Goal: Task Accomplishment & Management: Use online tool/utility

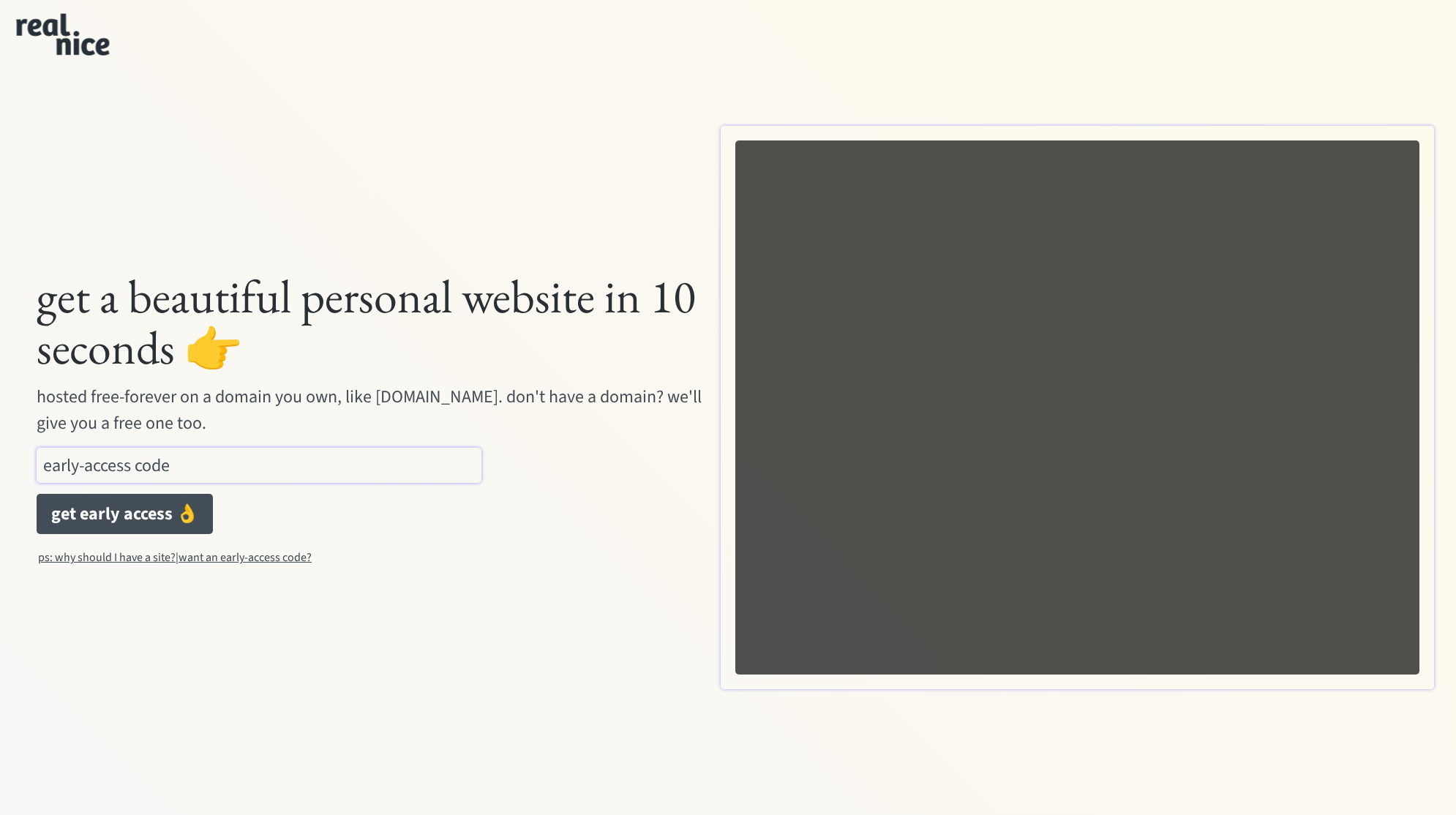
click at [148, 476] on input "input" at bounding box center [259, 465] width 445 height 35
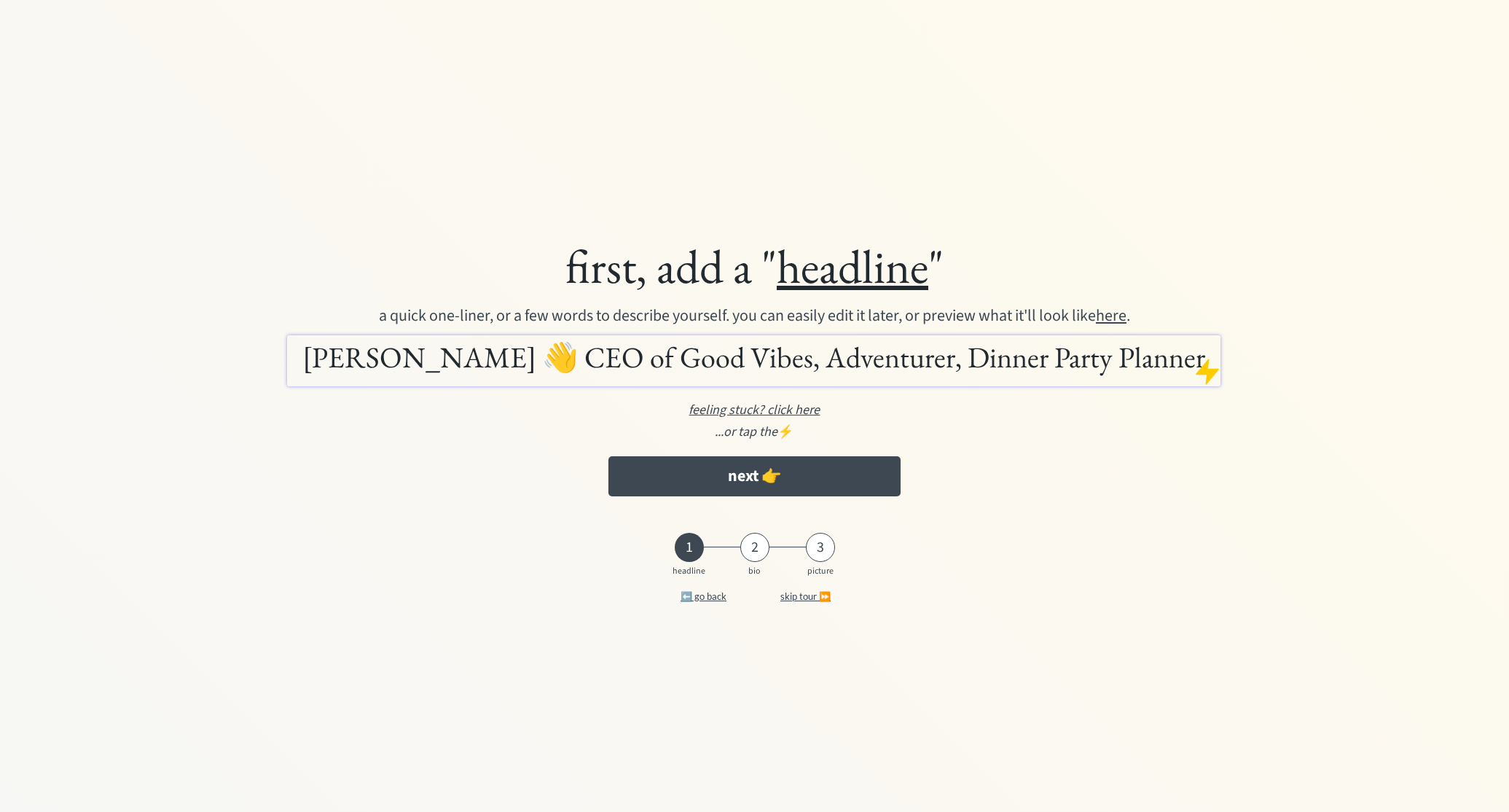
click at [908, 371] on h1 "Colin Stuckert 👋 CEO of Good Vibes, Adventurer, Dinner Party Planner" at bounding box center [754, 357] width 927 height 37
click at [560, 363] on h1 "Colin Stuckert 👋 CEO of Good Vibes, Adventurer, Dinner Party Planner" at bounding box center [754, 357] width 927 height 37
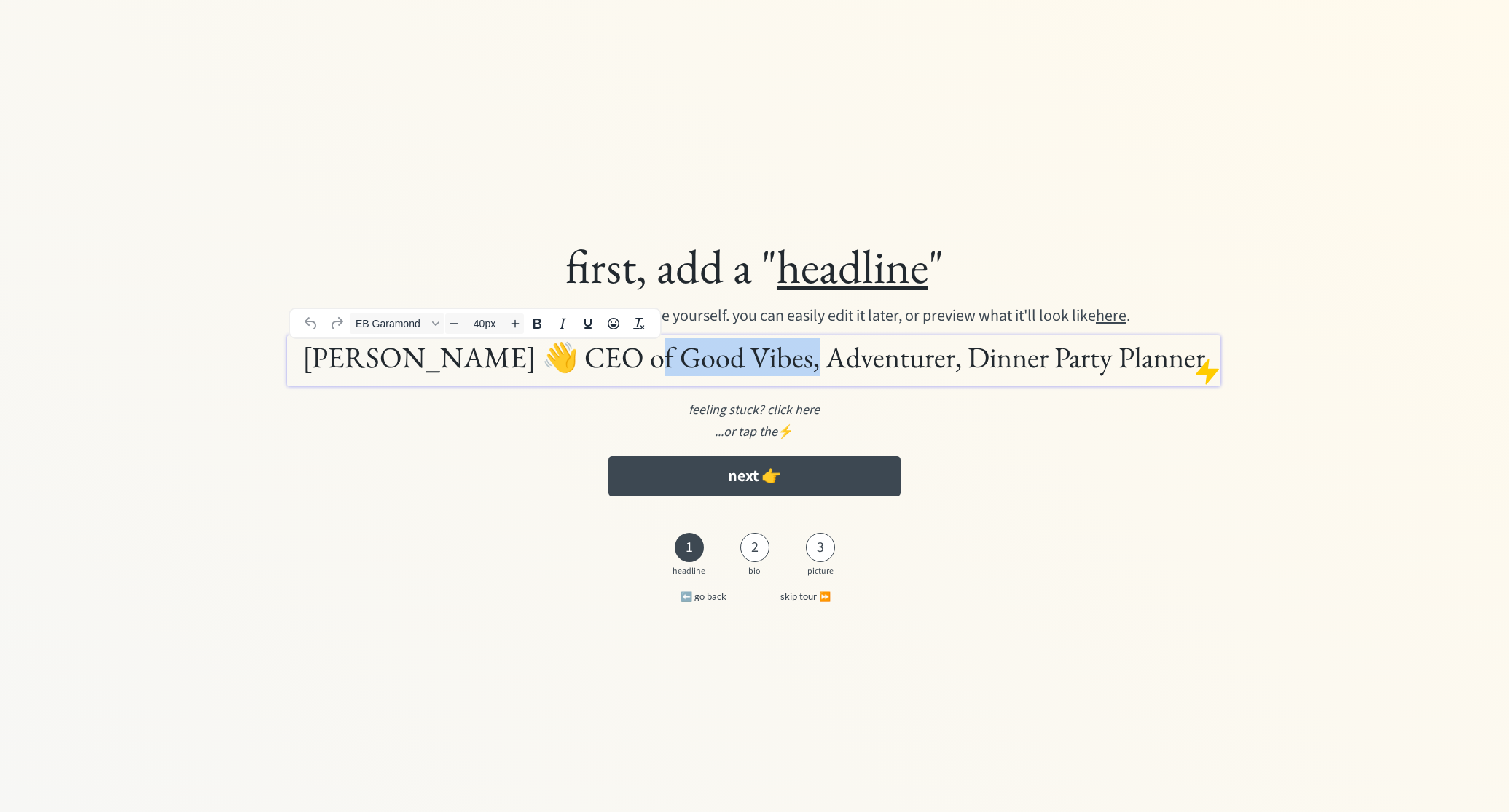
drag, startPoint x: 762, startPoint y: 361, endPoint x: 772, endPoint y: 359, distance: 10.2
click at [772, 359] on h1 "Colin Stuckert 👋 CEO of Good Vibes, Adventurer, Dinner Party Planner" at bounding box center [754, 357] width 927 height 37
click at [589, 361] on h1 "Colin Stuckert 👋 CEO of Good Vibes, Adventurer, Dinner Party Planner" at bounding box center [754, 357] width 927 height 37
click at [548, 361] on h1 "Colin Stuckert 👋 CEO of Good Vibes, Adventurer, Dinner Party Planner" at bounding box center [754, 357] width 927 height 37
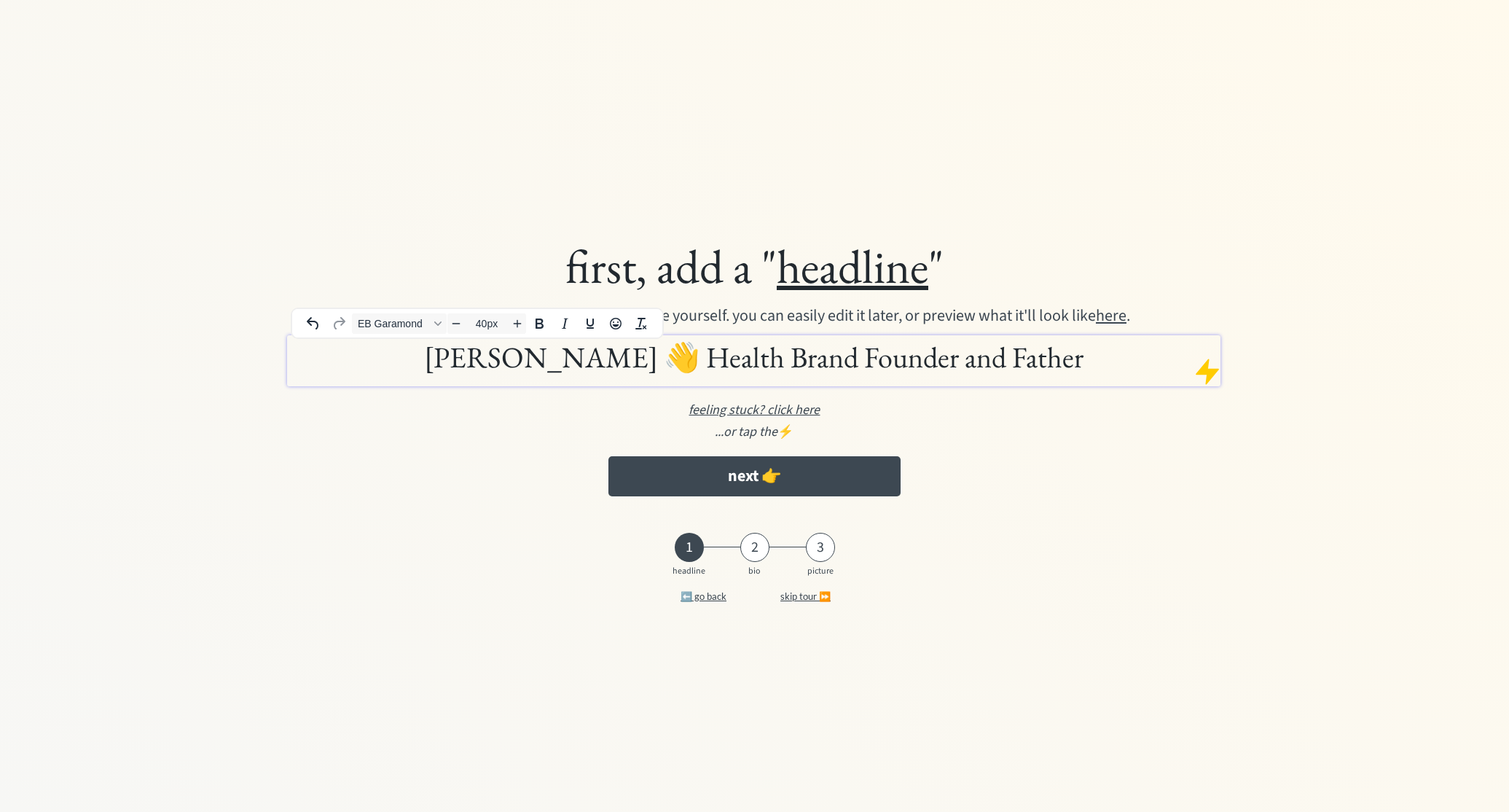
click at [818, 360] on h1 "Colin Stuckert 👋 Health Brand Founder and Father" at bounding box center [754, 357] width 927 height 37
click at [718, 486] on button "next 👉" at bounding box center [754, 476] width 292 height 40
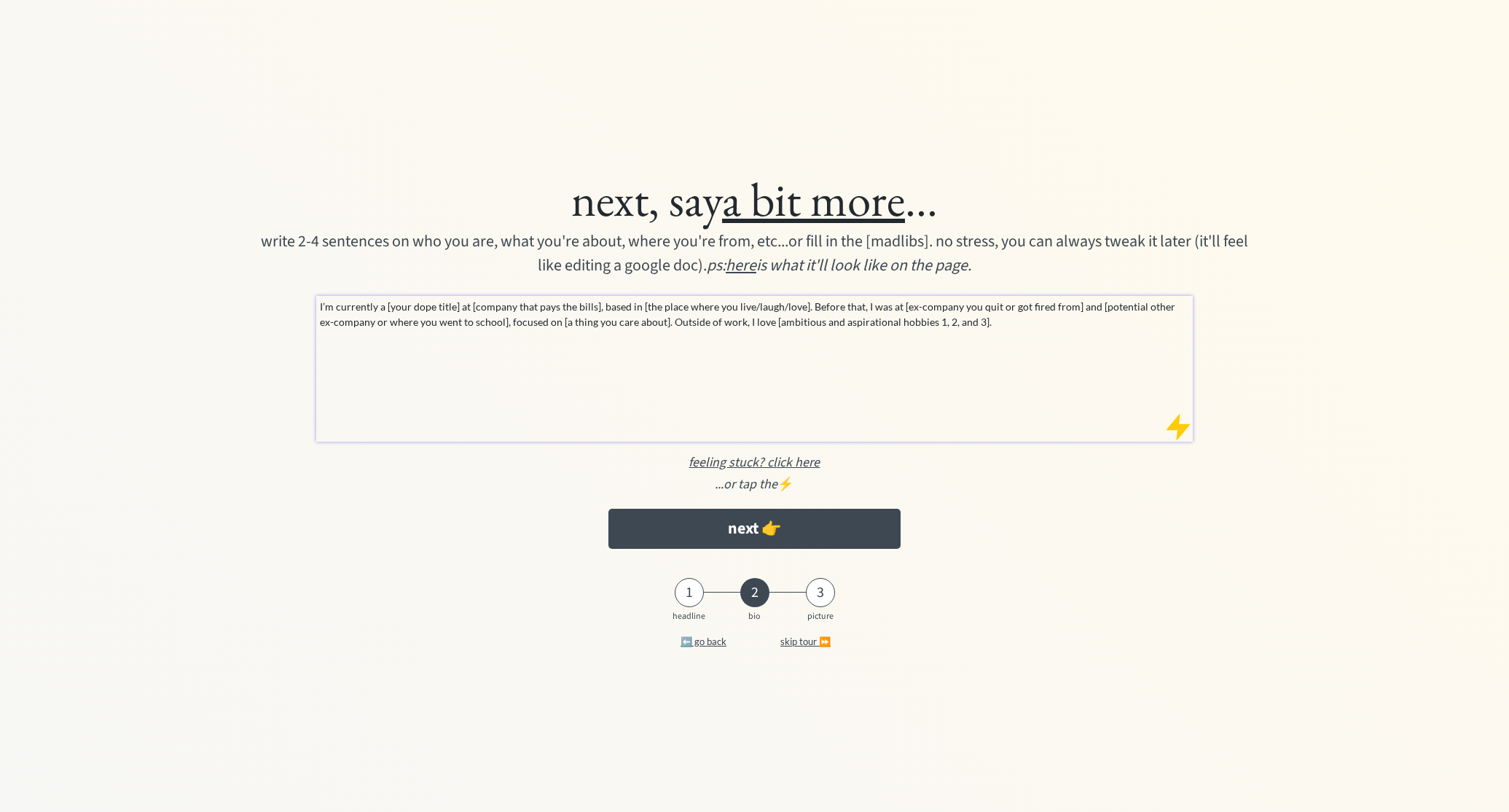
click at [521, 315] on p "I’m currently a [your dope title] at [company that pays the bills], based in [t…" at bounding box center [755, 314] width 871 height 31
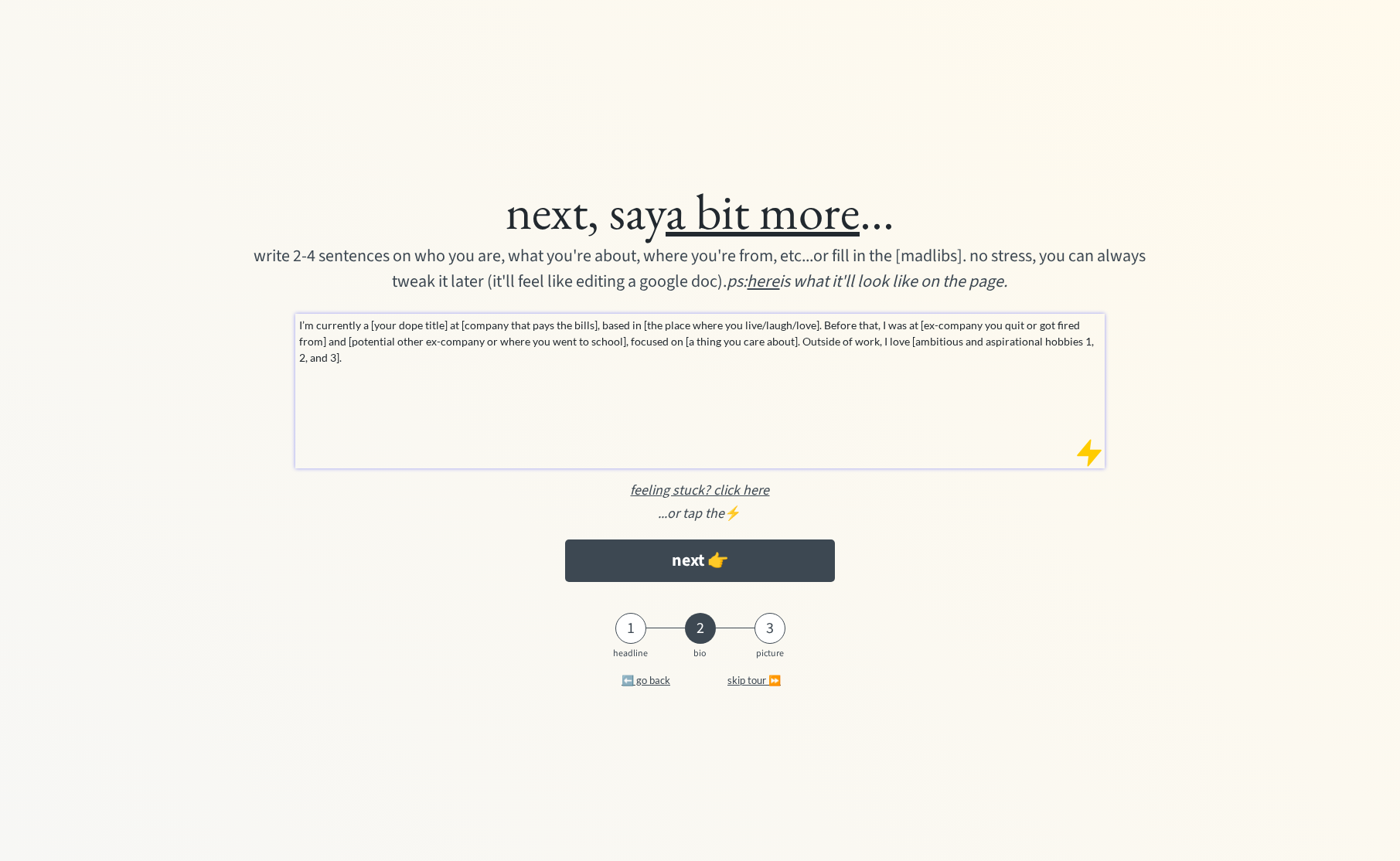
click at [992, 204] on div "next, say a bit more ..." at bounding box center [700, 211] width 1065 height 63
click at [797, 398] on div "I’m currently a [your dope title] at [company that pays the bills], based in [t…" at bounding box center [700, 391] width 810 height 154
click at [823, 342] on p "I’m currently a [your dope title] at [company that pays the bills], based in [t…" at bounding box center [700, 341] width 803 height 49
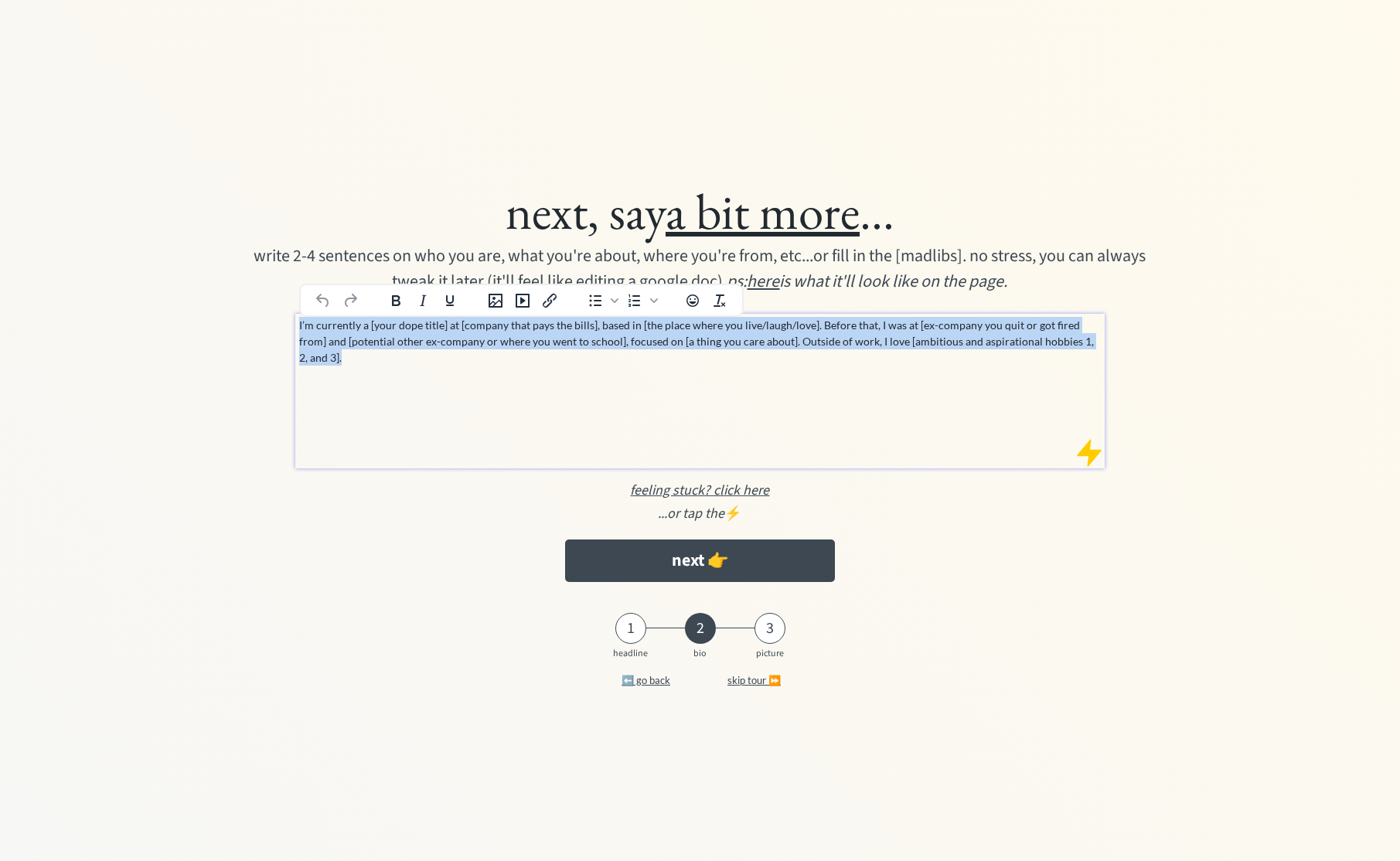
click at [823, 342] on p "I’m currently a [your dope title] at [company that pays the bills], based in [t…" at bounding box center [700, 341] width 803 height 49
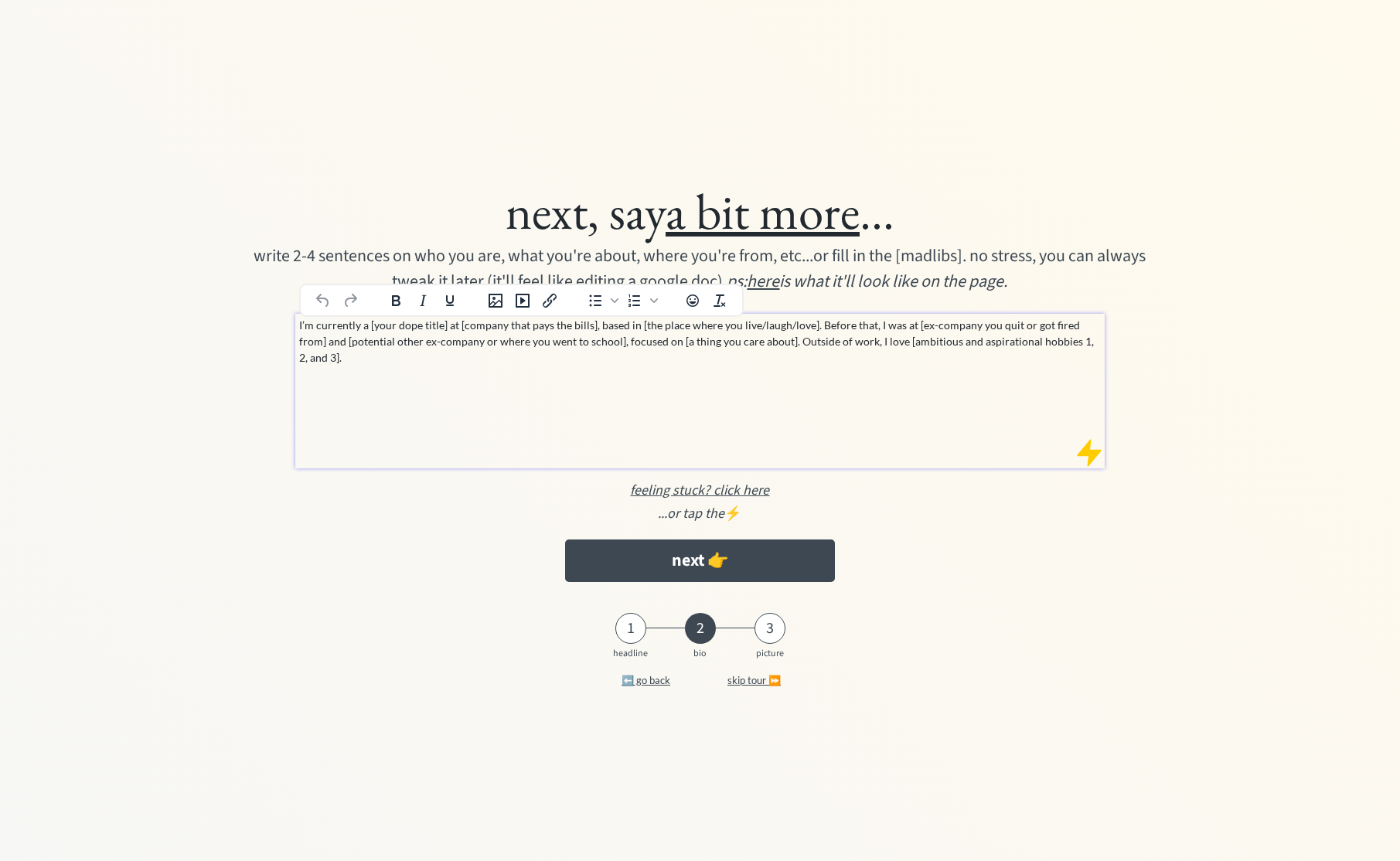
click at [820, 373] on div "I’m currently a [your dope title] at [company that pays the bills], based in [t…" at bounding box center [700, 391] width 810 height 154
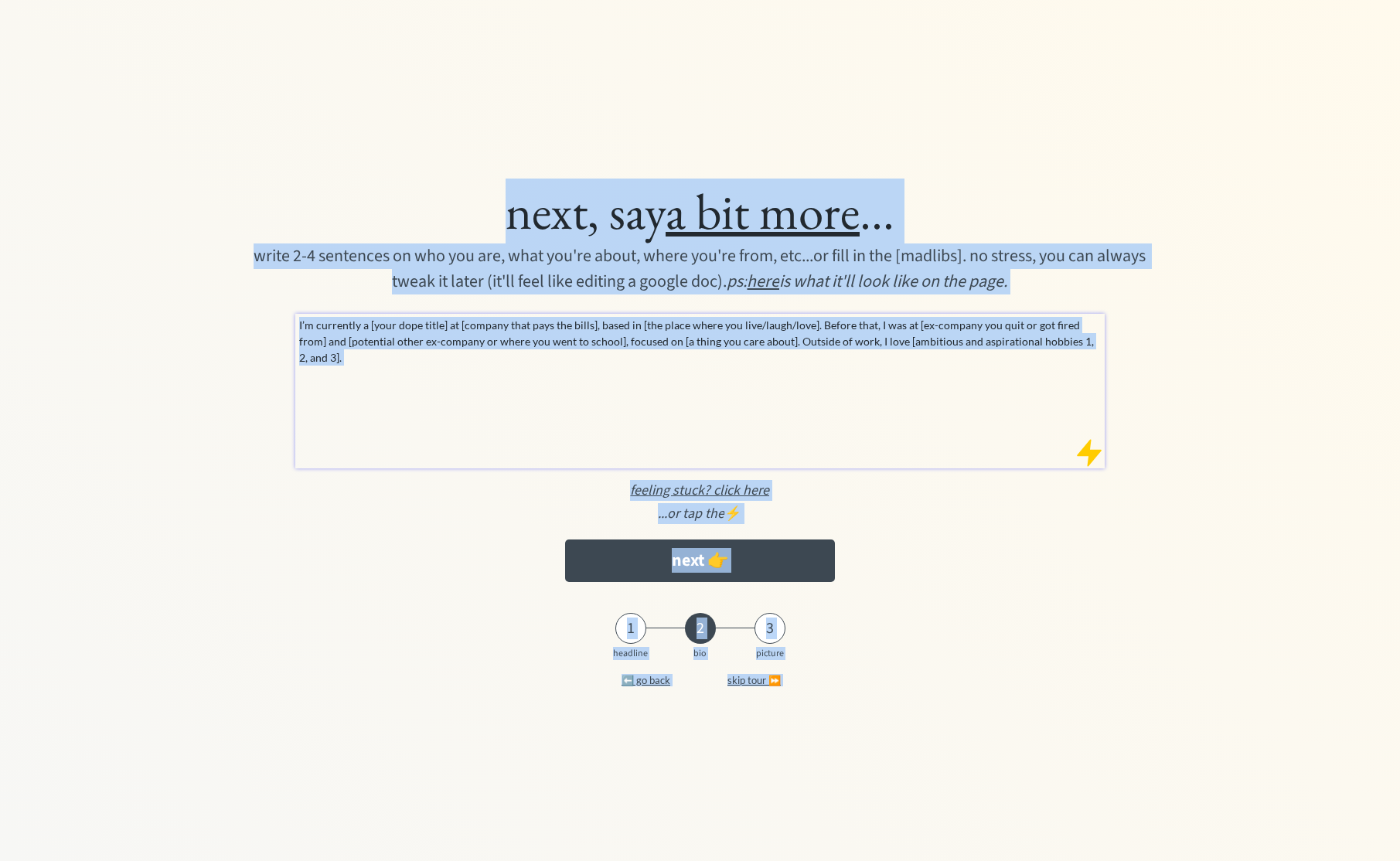
click at [554, 341] on p "I’m currently a [your dope title] at [company that pays the bills], based in [t…" at bounding box center [700, 341] width 803 height 49
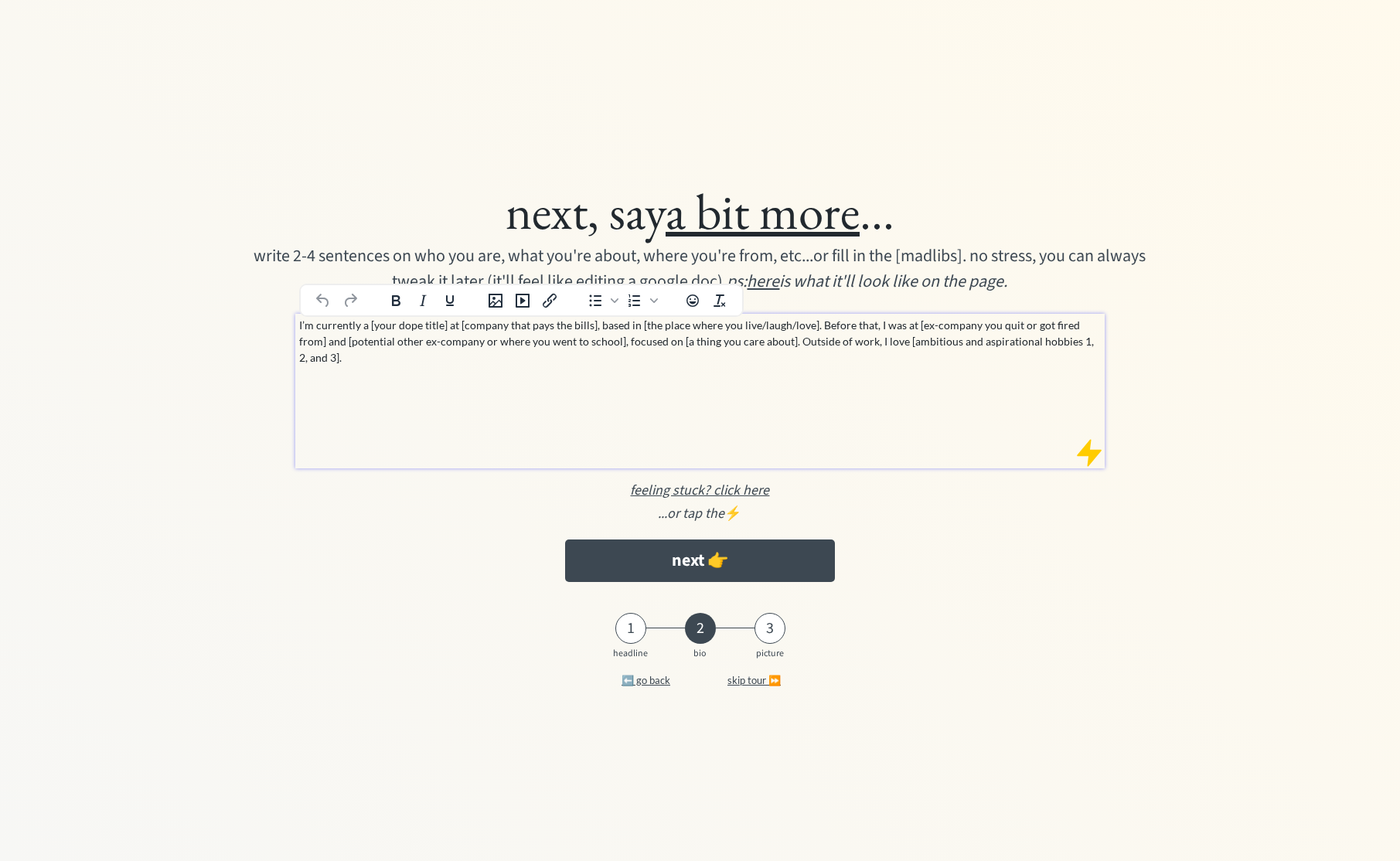
click at [574, 340] on p "I’m currently a [your dope title] at [company that pays the bills], based in [t…" at bounding box center [700, 341] width 803 height 49
paste div
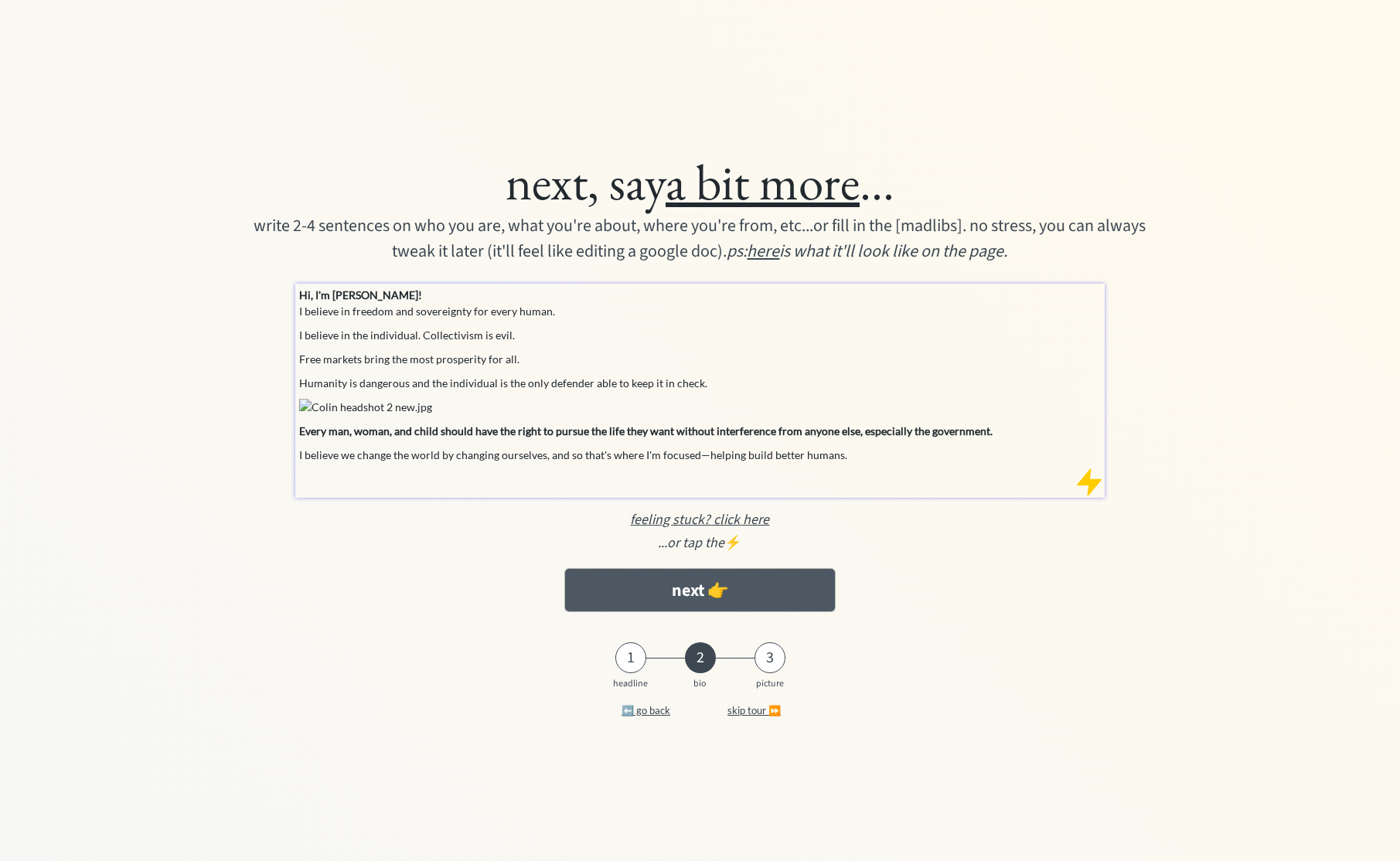
click at [712, 591] on button "next 👉" at bounding box center [700, 590] width 269 height 43
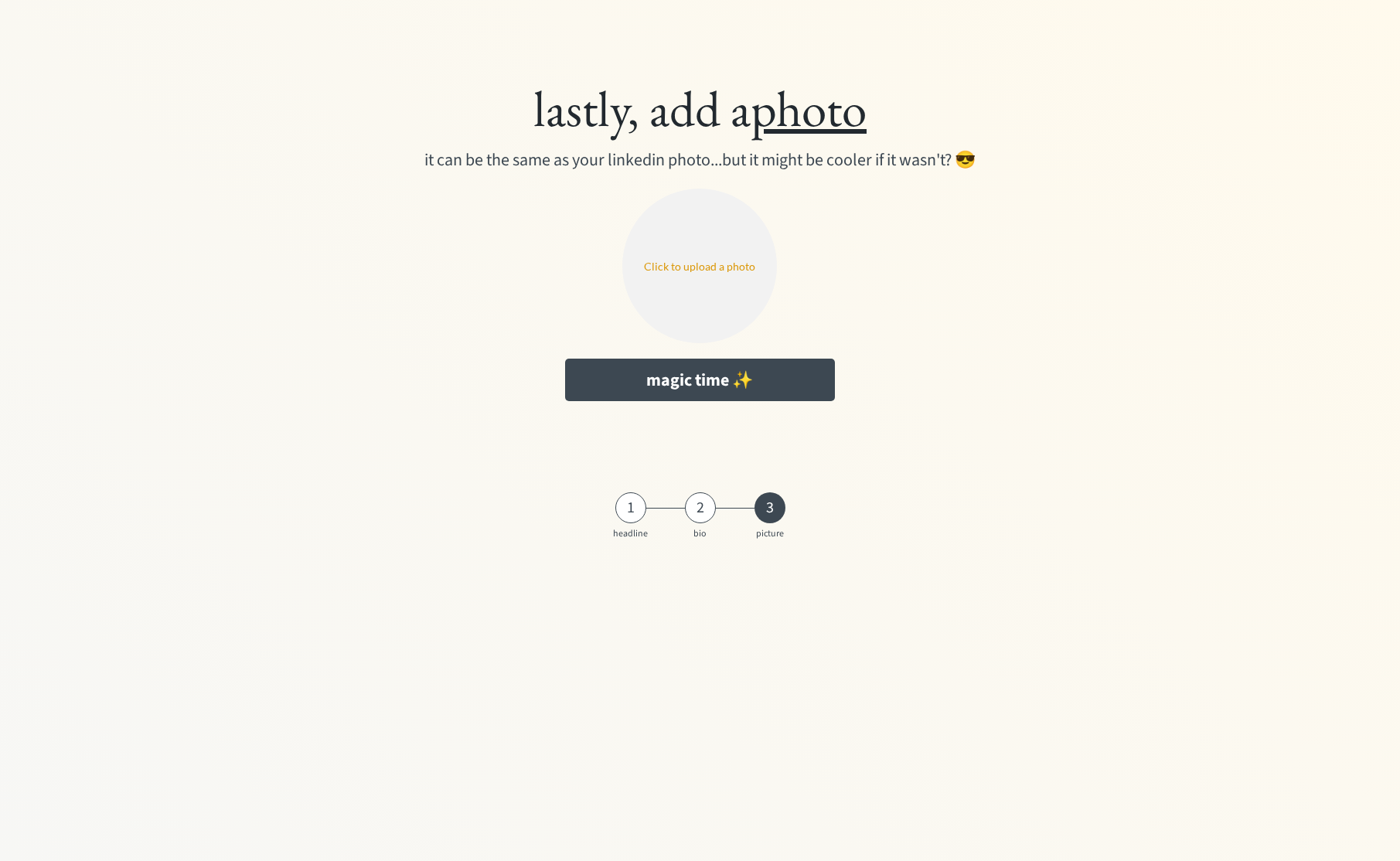
click at [693, 259] on input "file" at bounding box center [699, 266] width 155 height 154
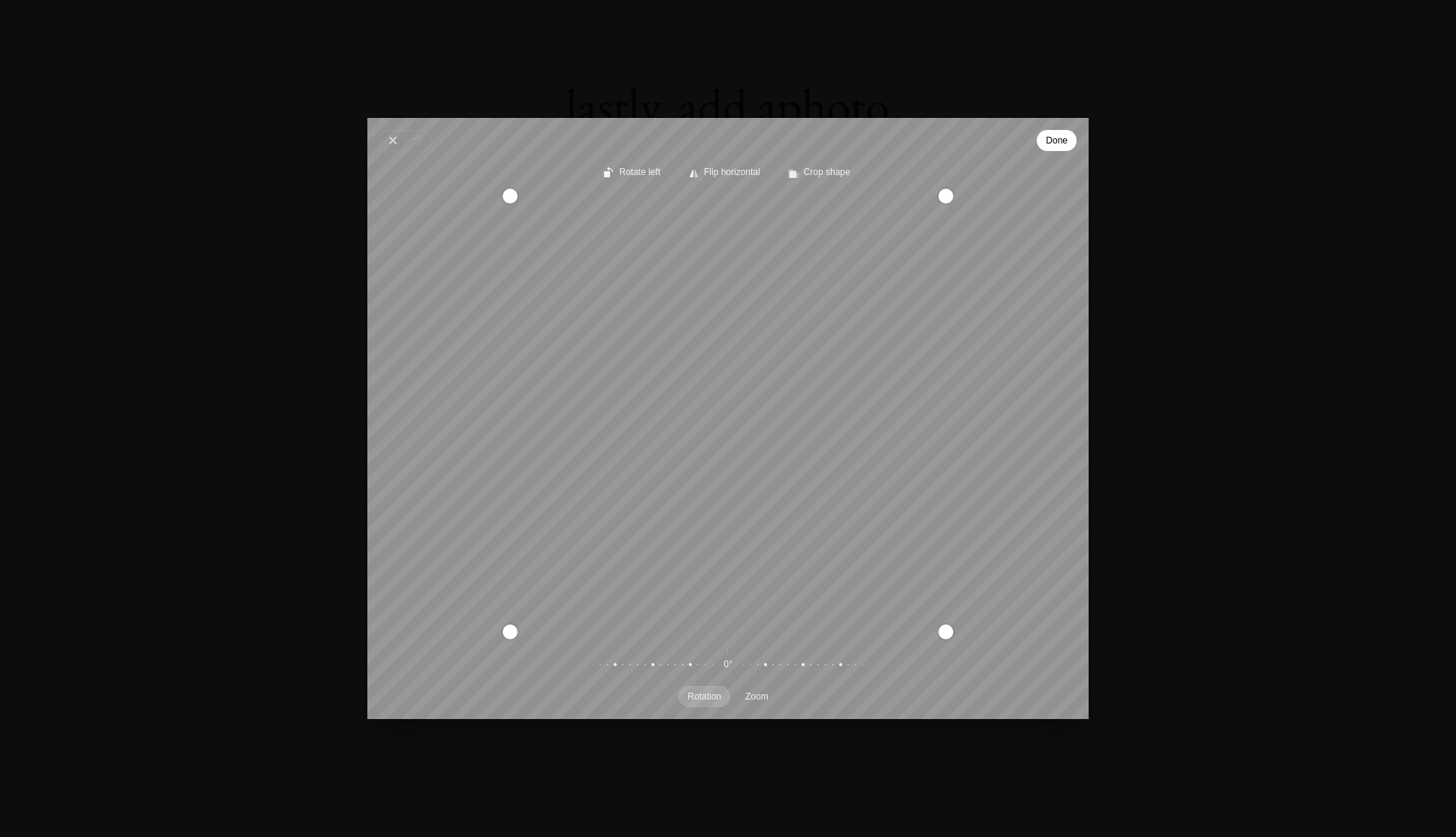
click at [1059, 143] on span "Done" at bounding box center [1057, 140] width 22 height 18
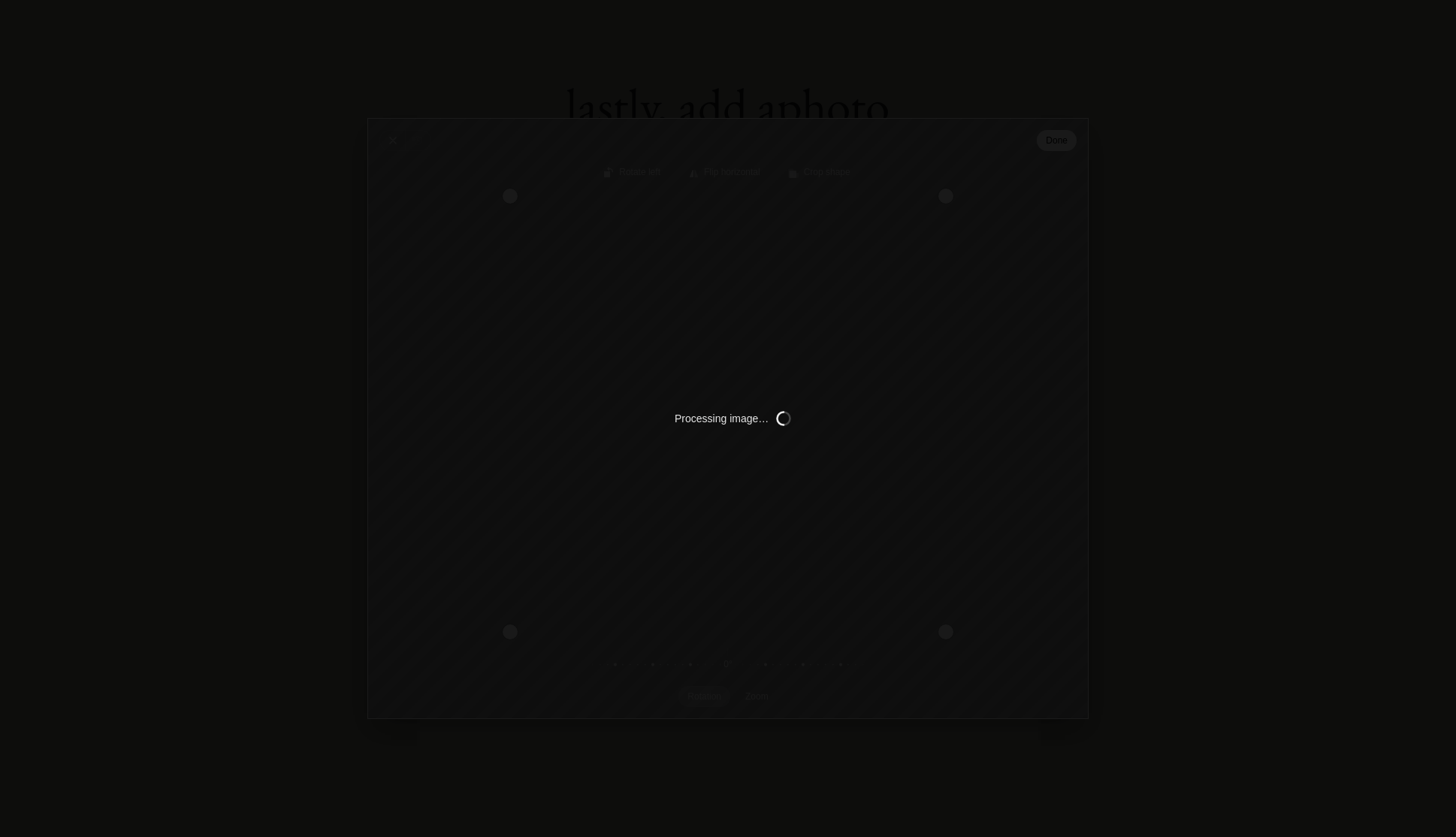
type input "C:\fakepath\IMG_5816.png"
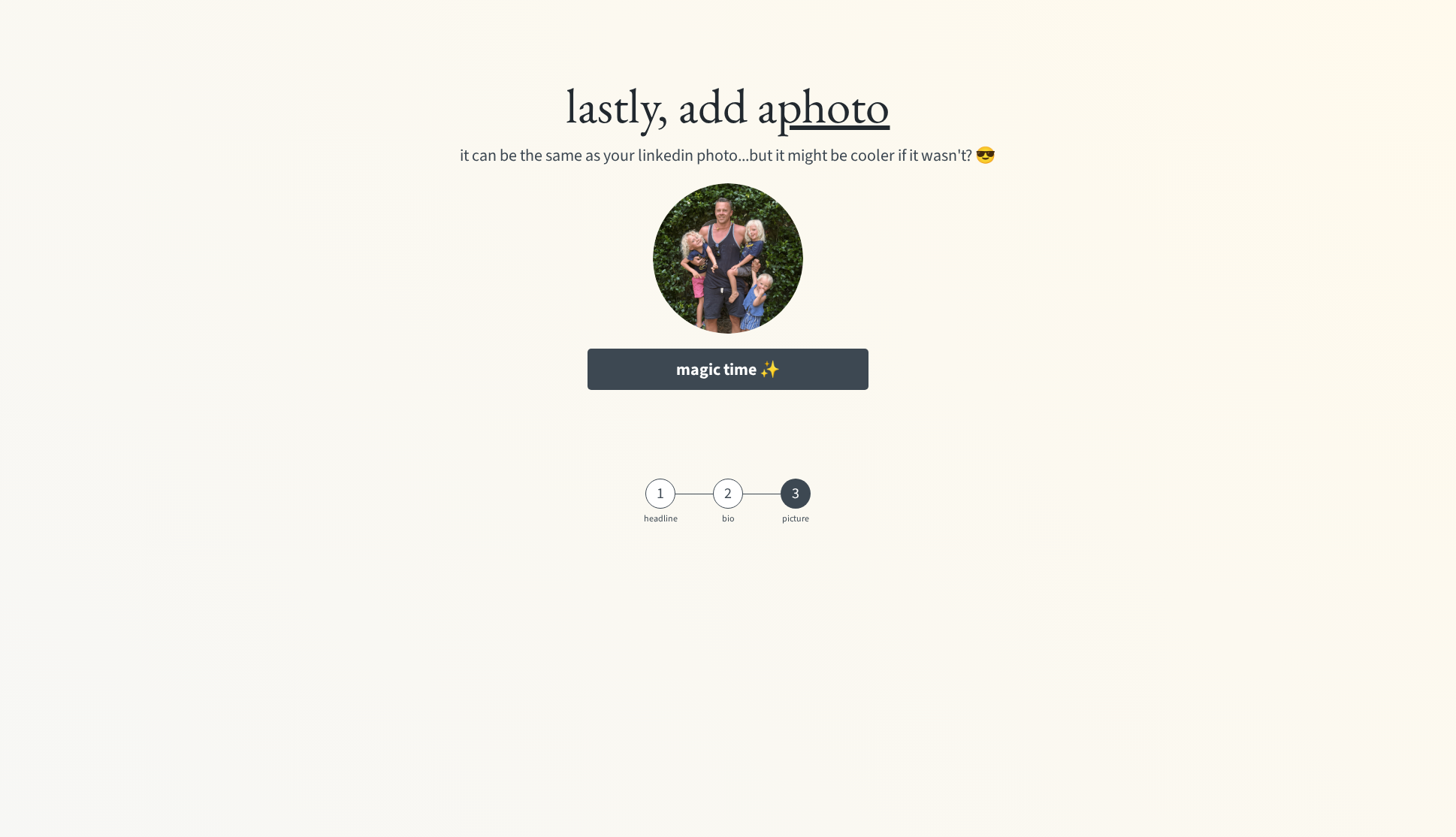
click at [730, 346] on div "lastly, add a photo it can be the same as your linkedin photo...but it might be…" at bounding box center [728, 266] width 1140 height 396
click at [737, 374] on button "magic time ✨" at bounding box center [728, 369] width 282 height 42
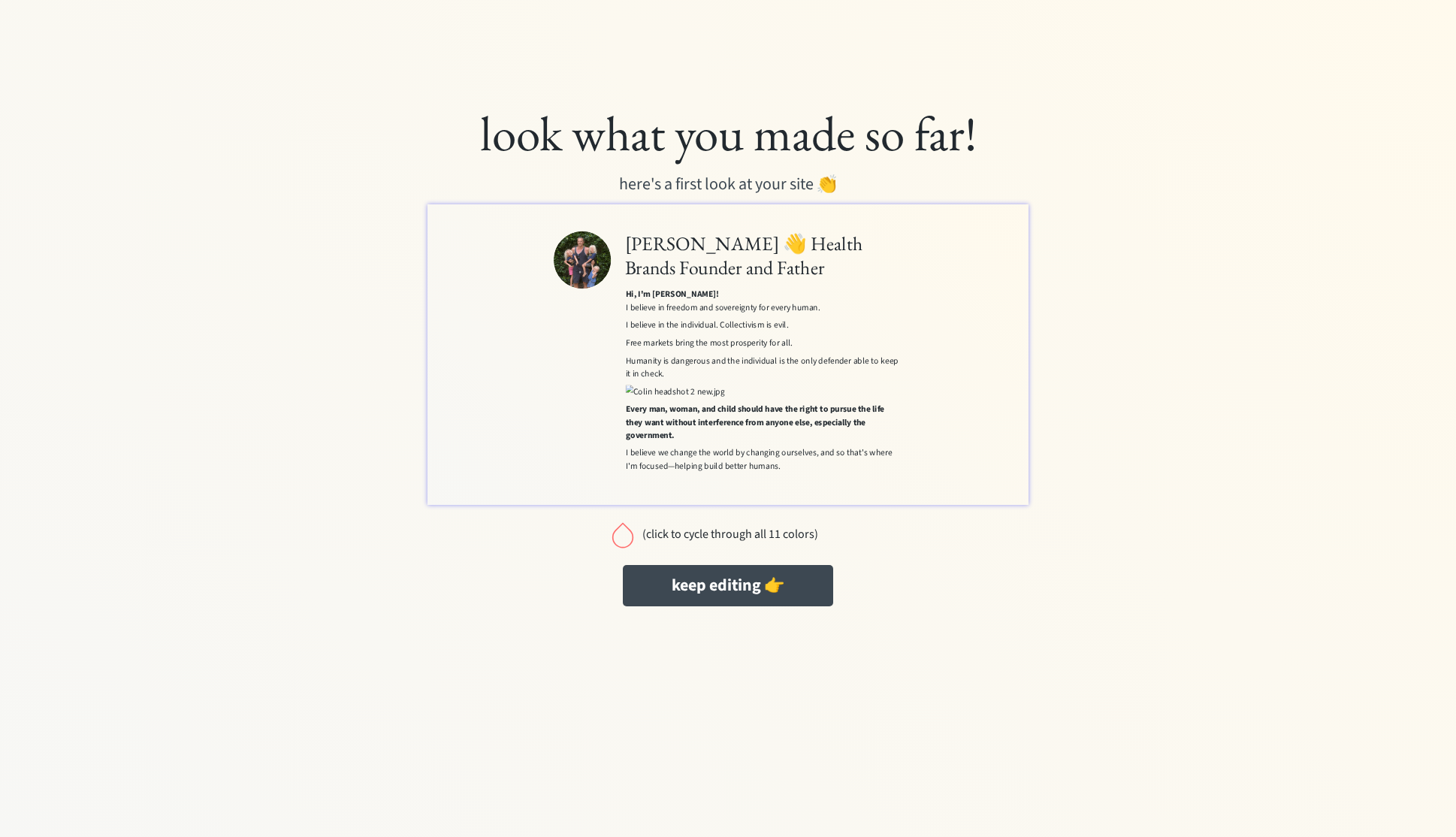
scroll to position [99, 0]
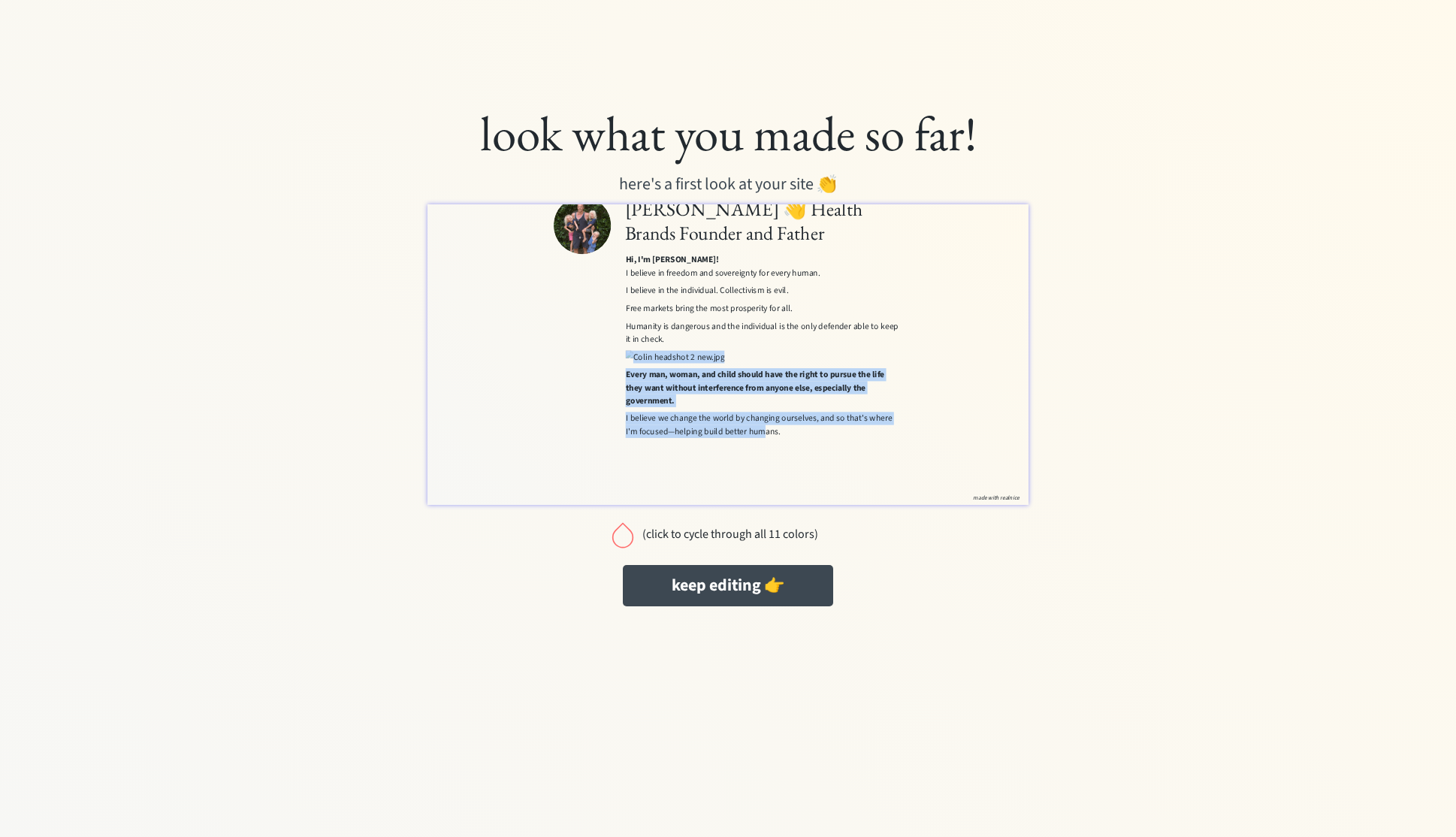
drag, startPoint x: 953, startPoint y: 513, endPoint x: 951, endPoint y: 425, distance: 88.0
click at [955, 417] on div "Hi, I'm [PERSON_NAME]! I believe in freedom and sovereignty for every human. I …" at bounding box center [951, 437] width 429 height 316
click at [679, 530] on div "(click to cycle through all 11 colors)" at bounding box center [730, 534] width 177 height 14
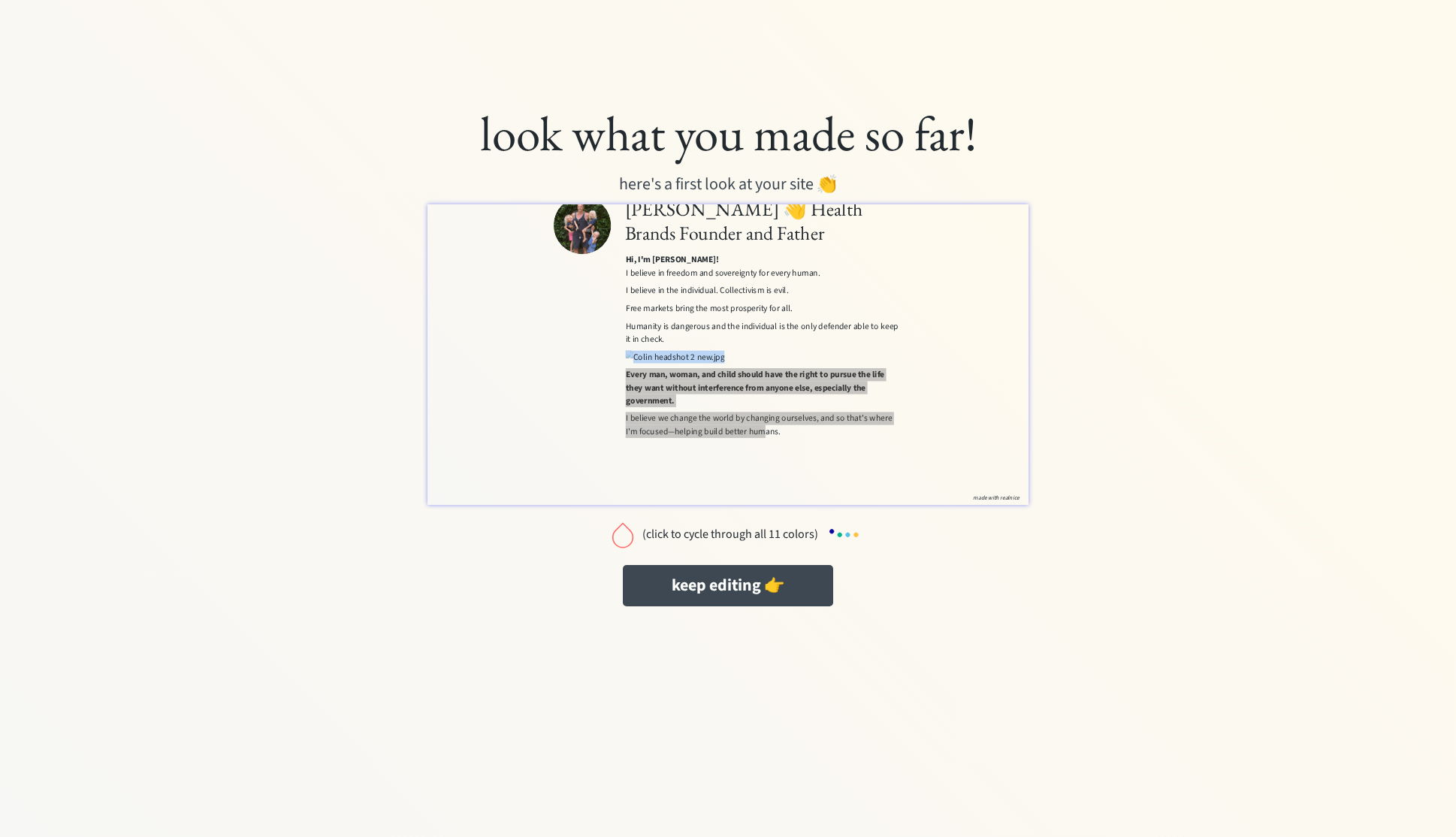
click at [654, 534] on div "(click to cycle through all 11 colors)" at bounding box center [730, 534] width 177 height 14
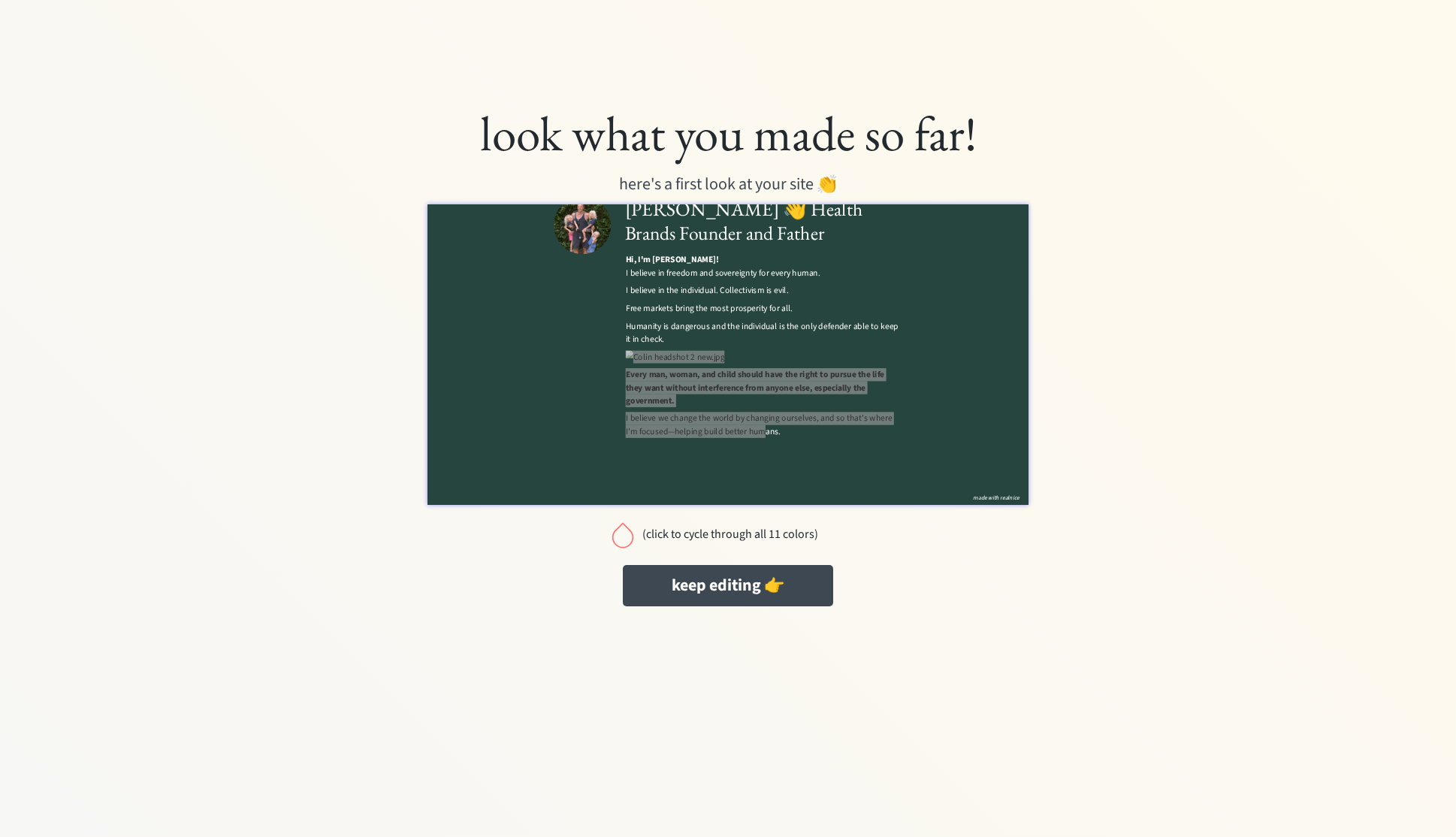
click at [712, 536] on div "(click to cycle through all 11 colors)" at bounding box center [730, 534] width 177 height 14
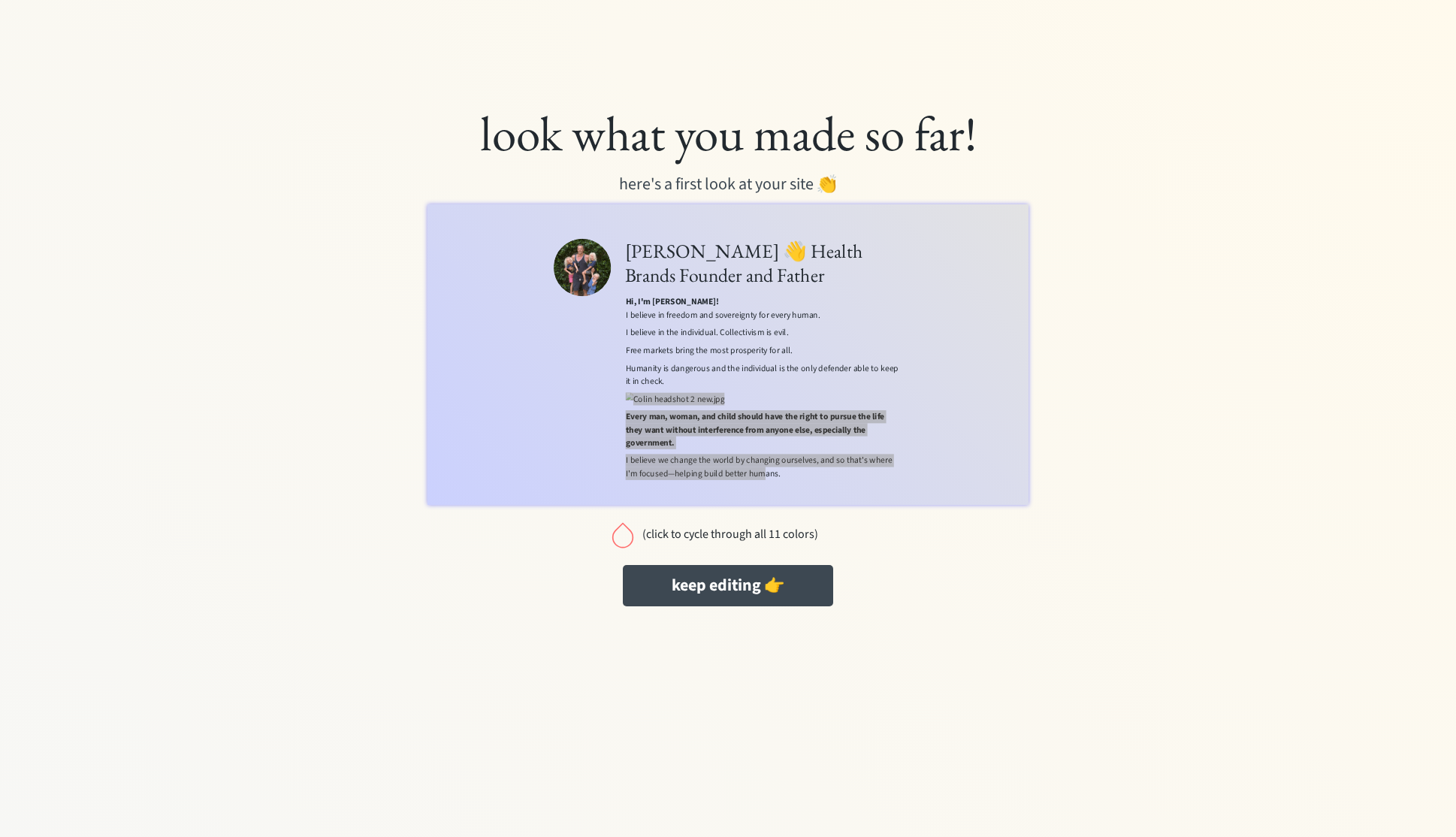
scroll to position [0, 0]
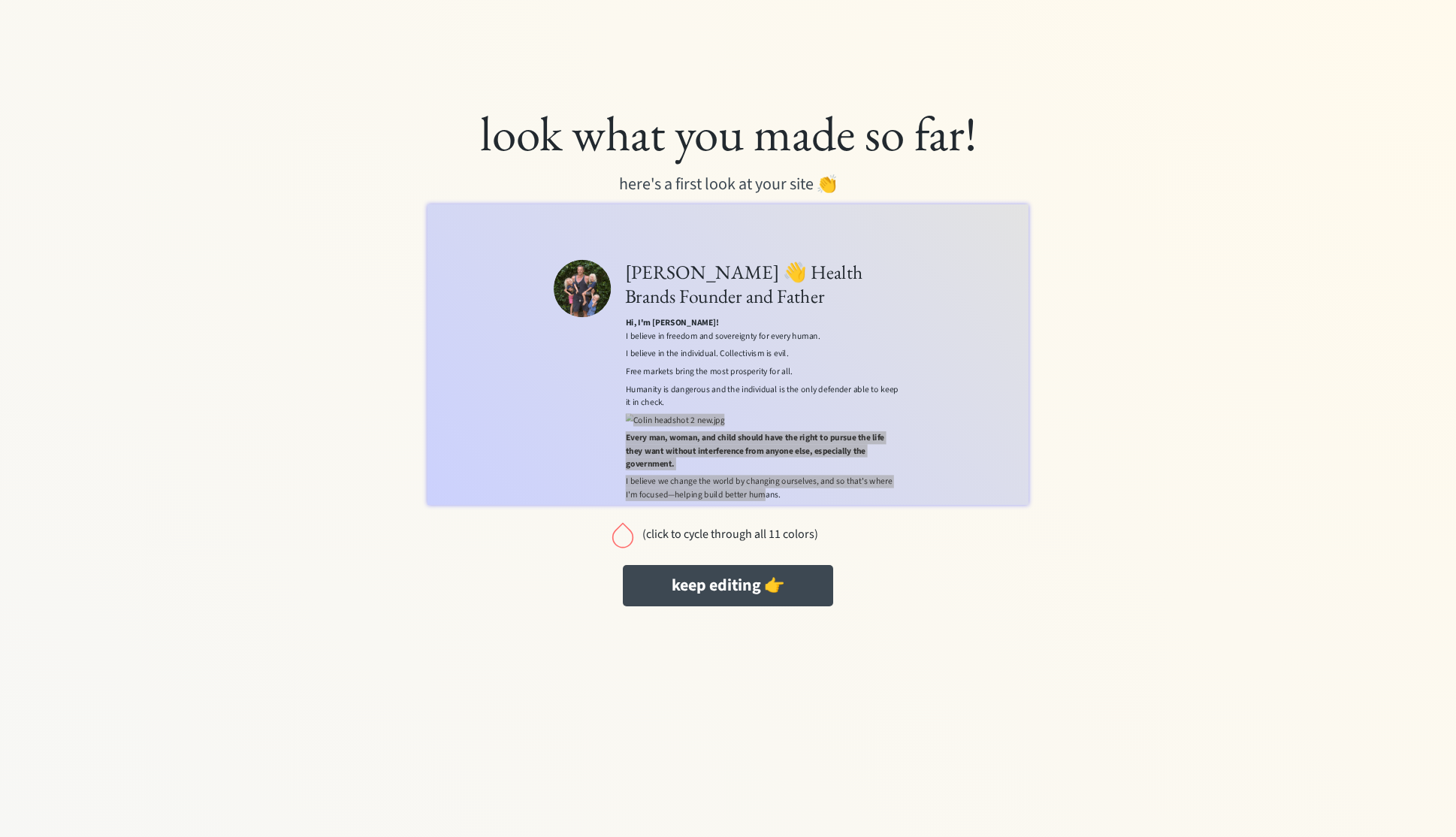
click at [653, 543] on div "(click to cycle through all 11 colors)" at bounding box center [730, 534] width 177 height 34
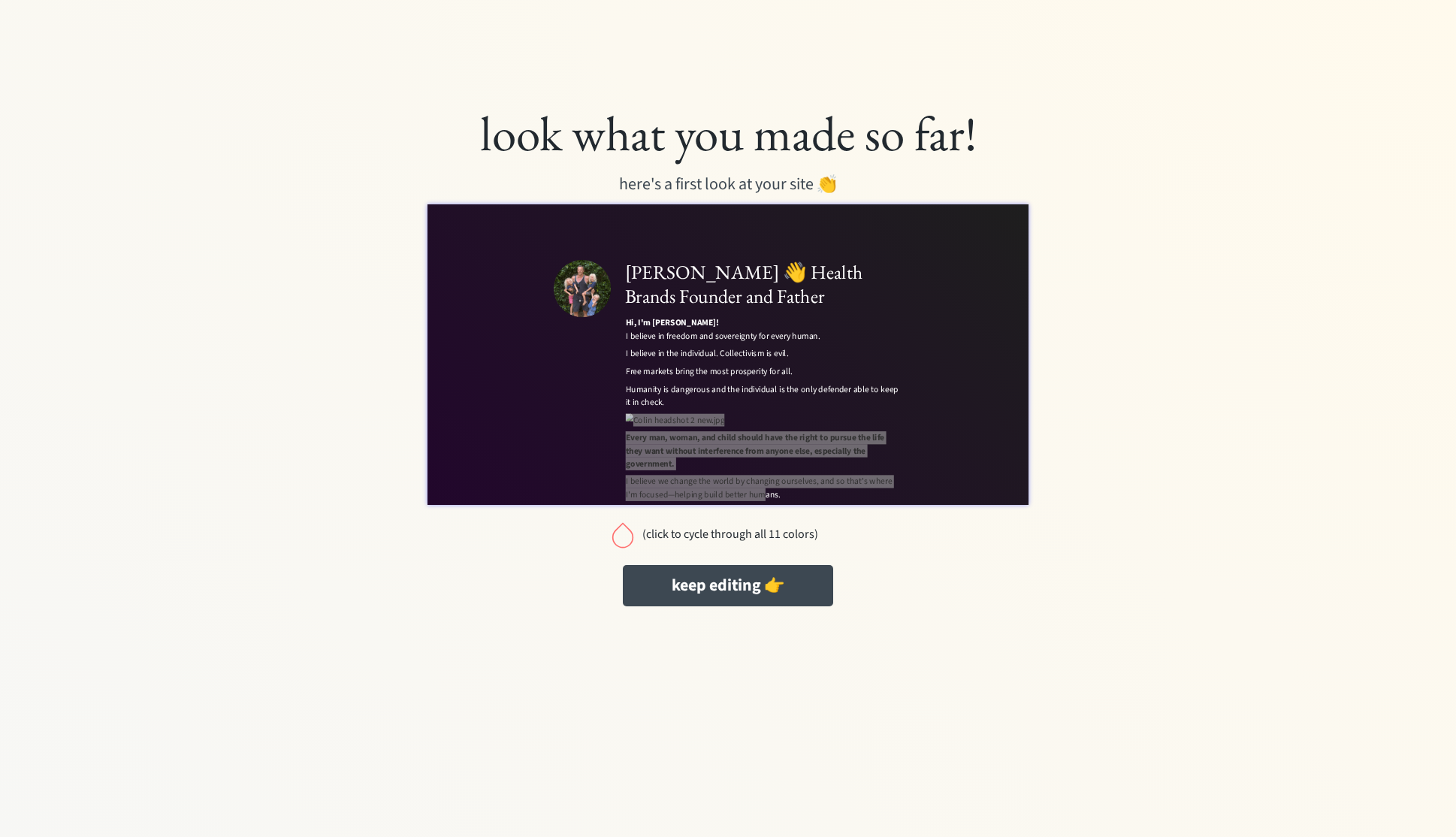
click at [660, 537] on div "(click to cycle through all 11 colors)" at bounding box center [730, 534] width 177 height 14
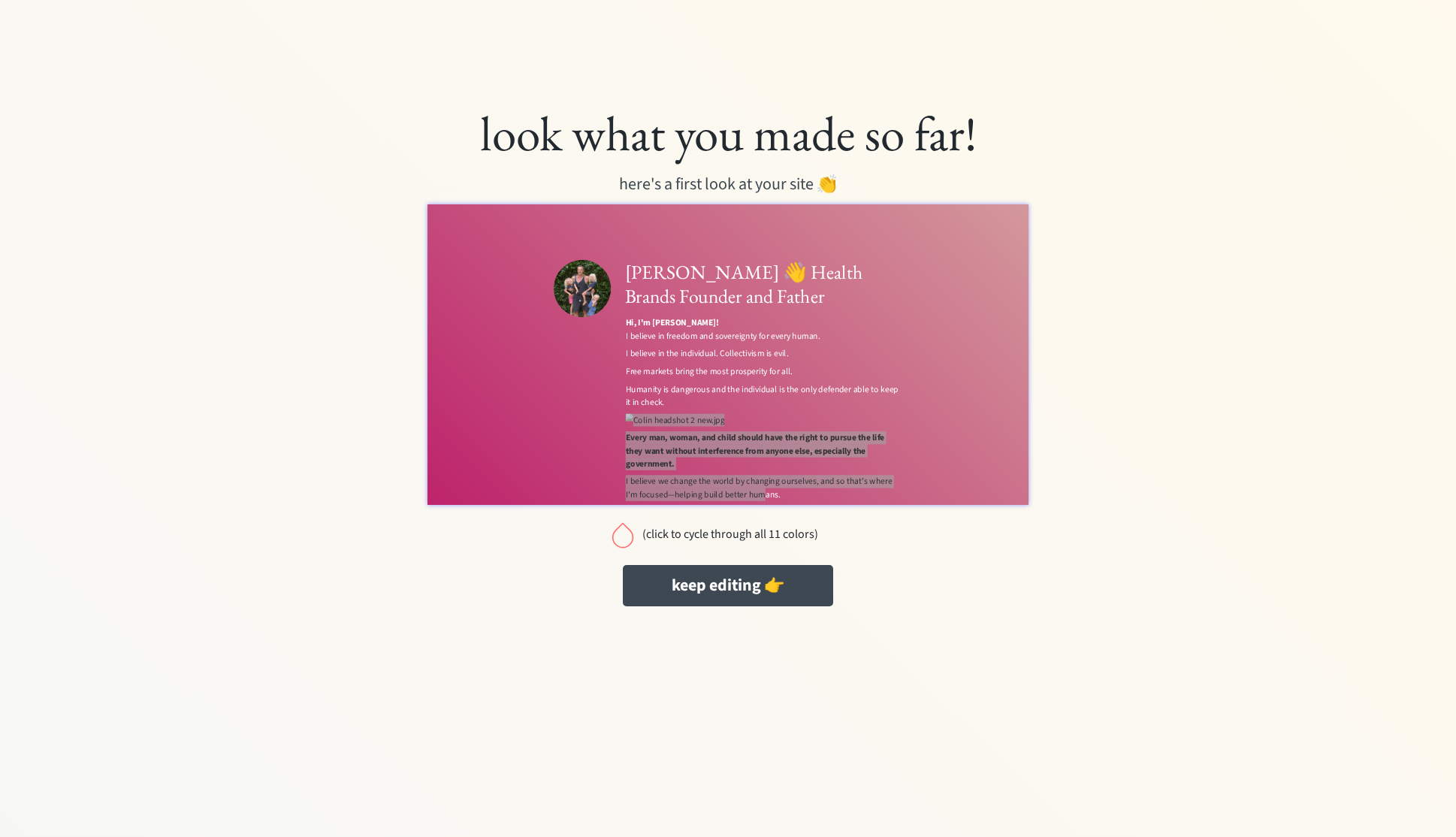
click at [660, 537] on div "(click to cycle through all 11 colors)" at bounding box center [730, 534] width 177 height 14
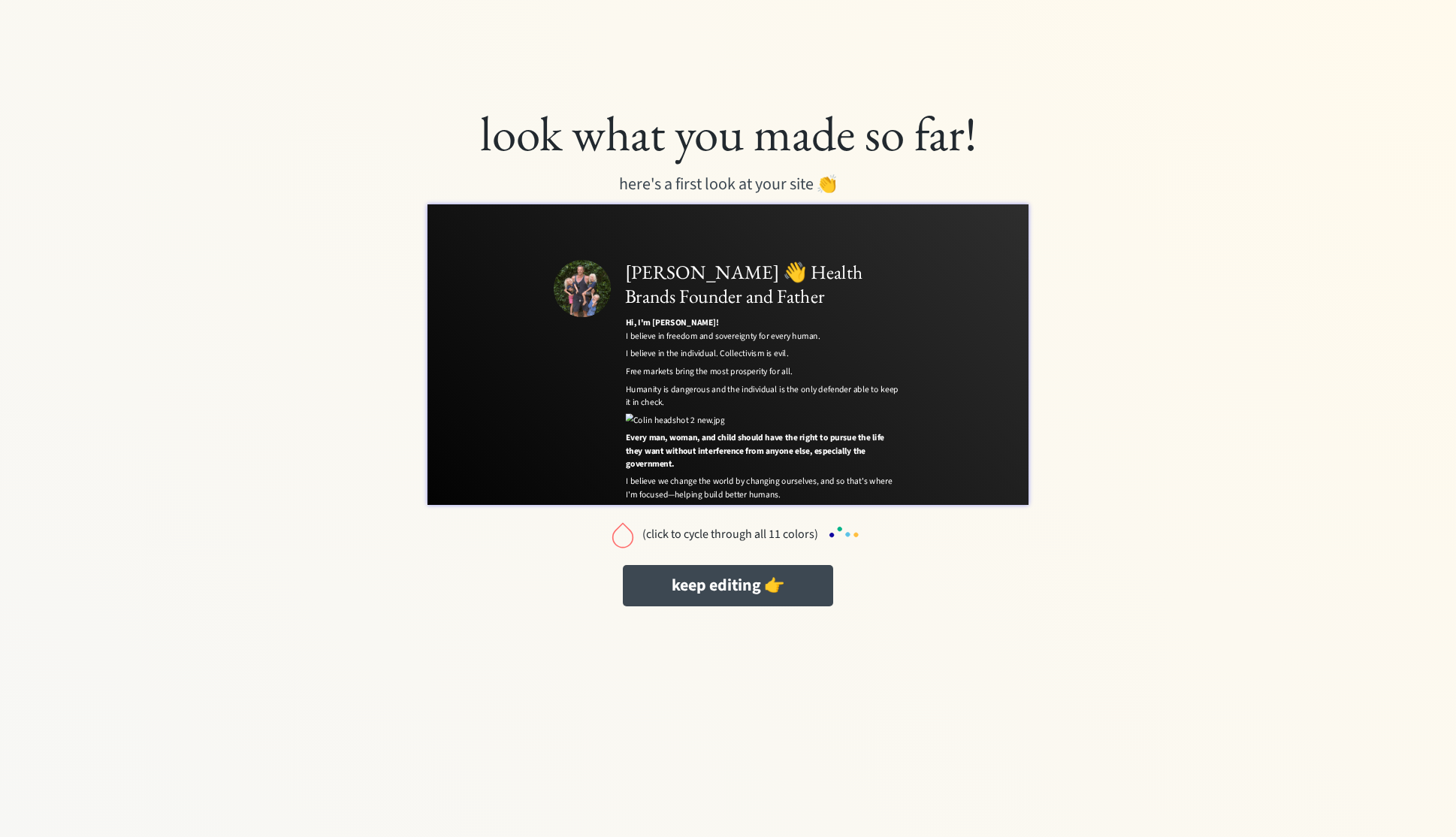
click at [1205, 512] on div "Colin Stuckert 👋 Health Brands Founder and Father Hi, I'm Colin! I believe in f…" at bounding box center [897, 488] width 939 height 568
click at [716, 534] on div "(click to cycle through all 11 colors)" at bounding box center [730, 534] width 177 height 14
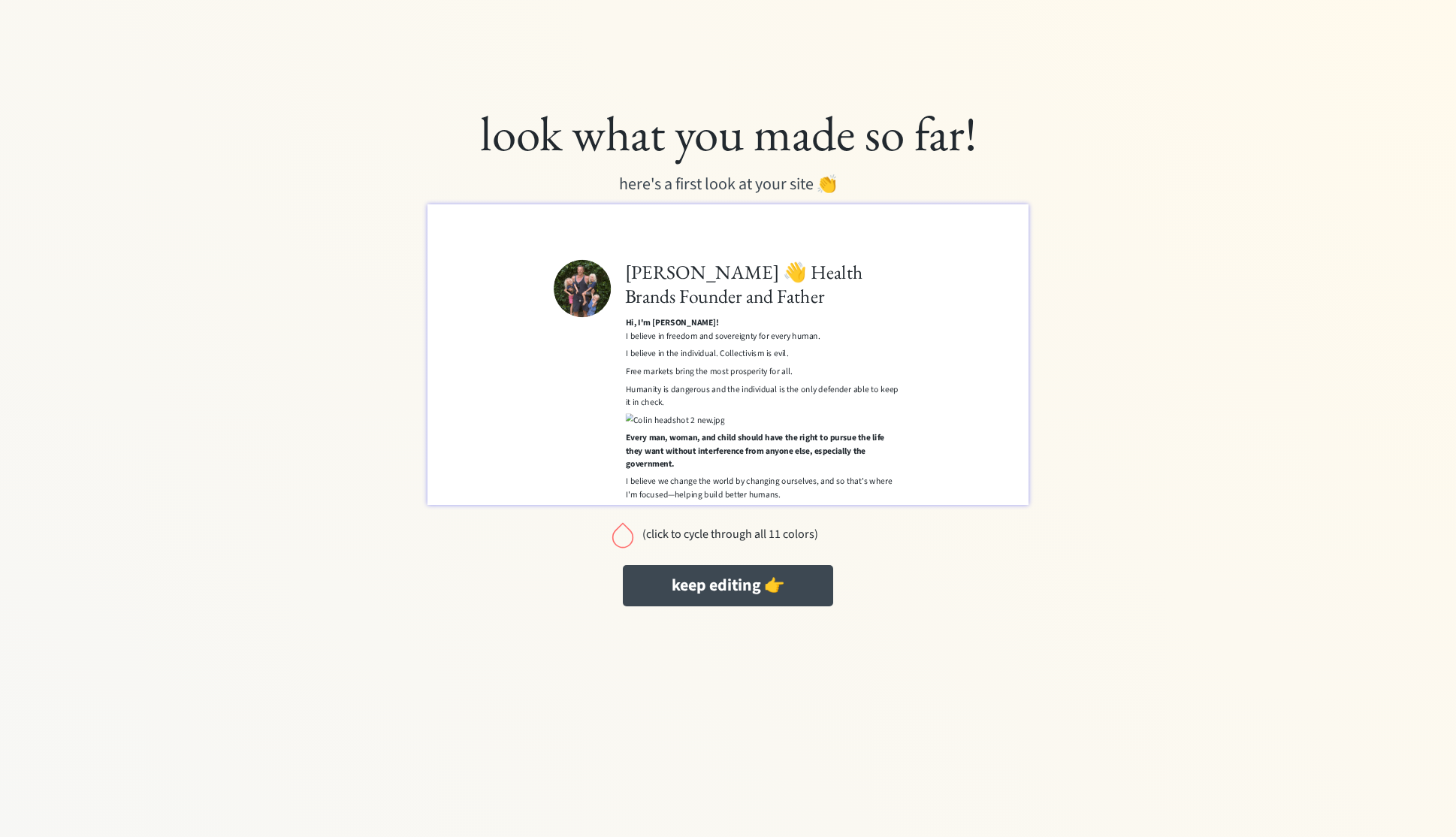
click at [716, 534] on div "(click to cycle through all 11 colors)" at bounding box center [730, 534] width 177 height 14
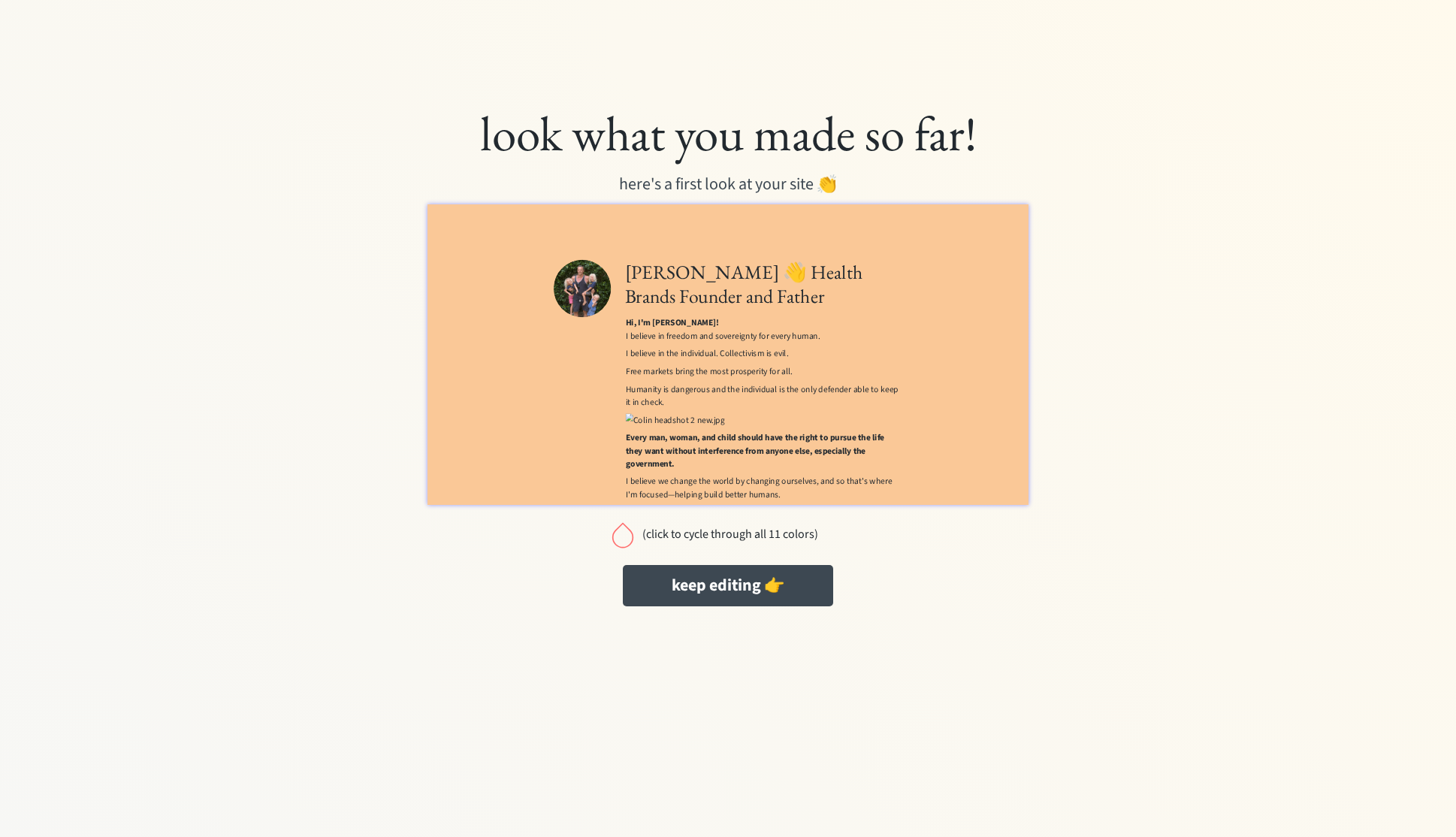
click at [716, 534] on div "(click to cycle through all 11 colors)" at bounding box center [730, 534] width 177 height 14
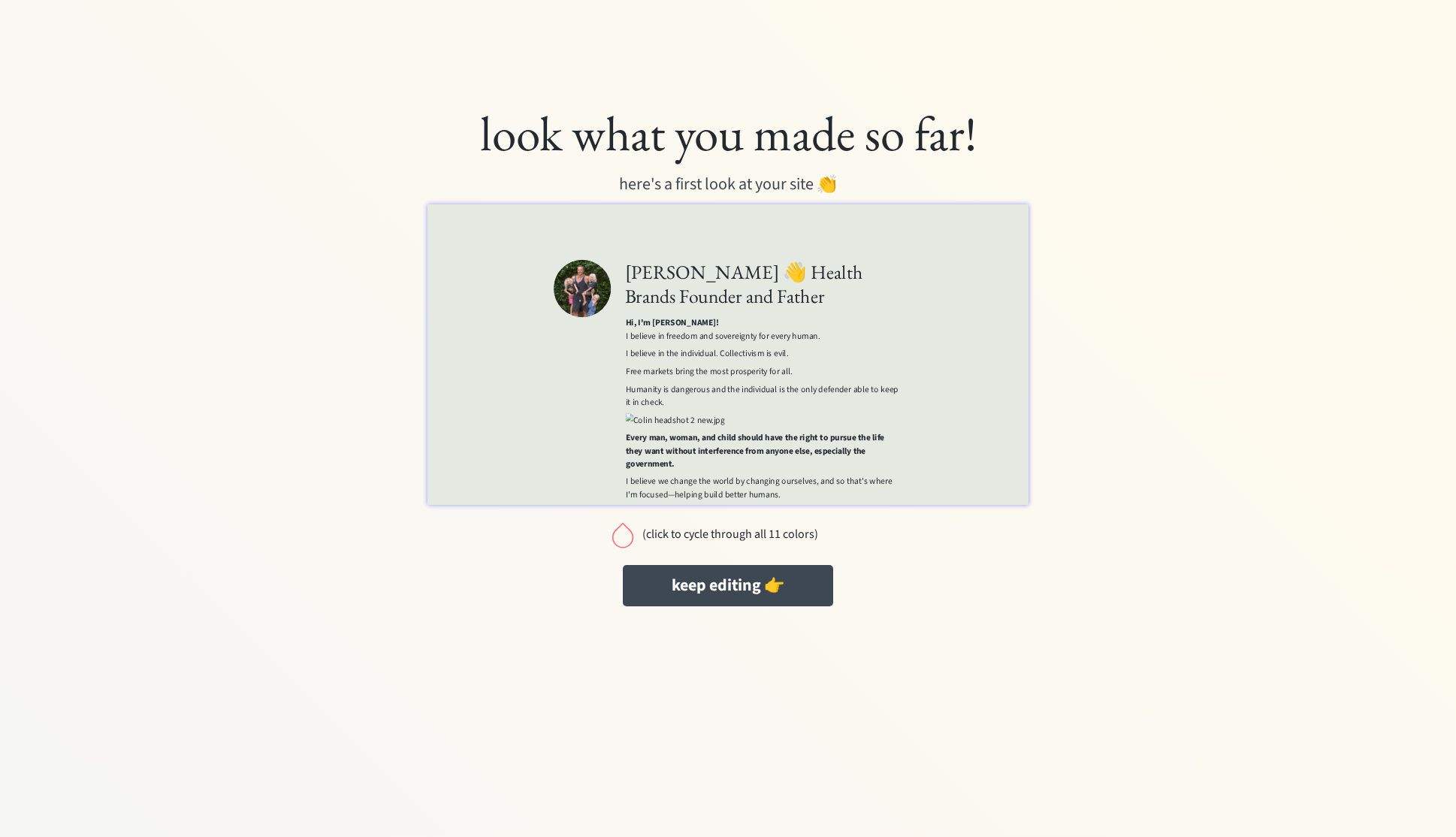
click at [716, 534] on div "(click to cycle through all 11 colors)" at bounding box center [730, 534] width 177 height 14
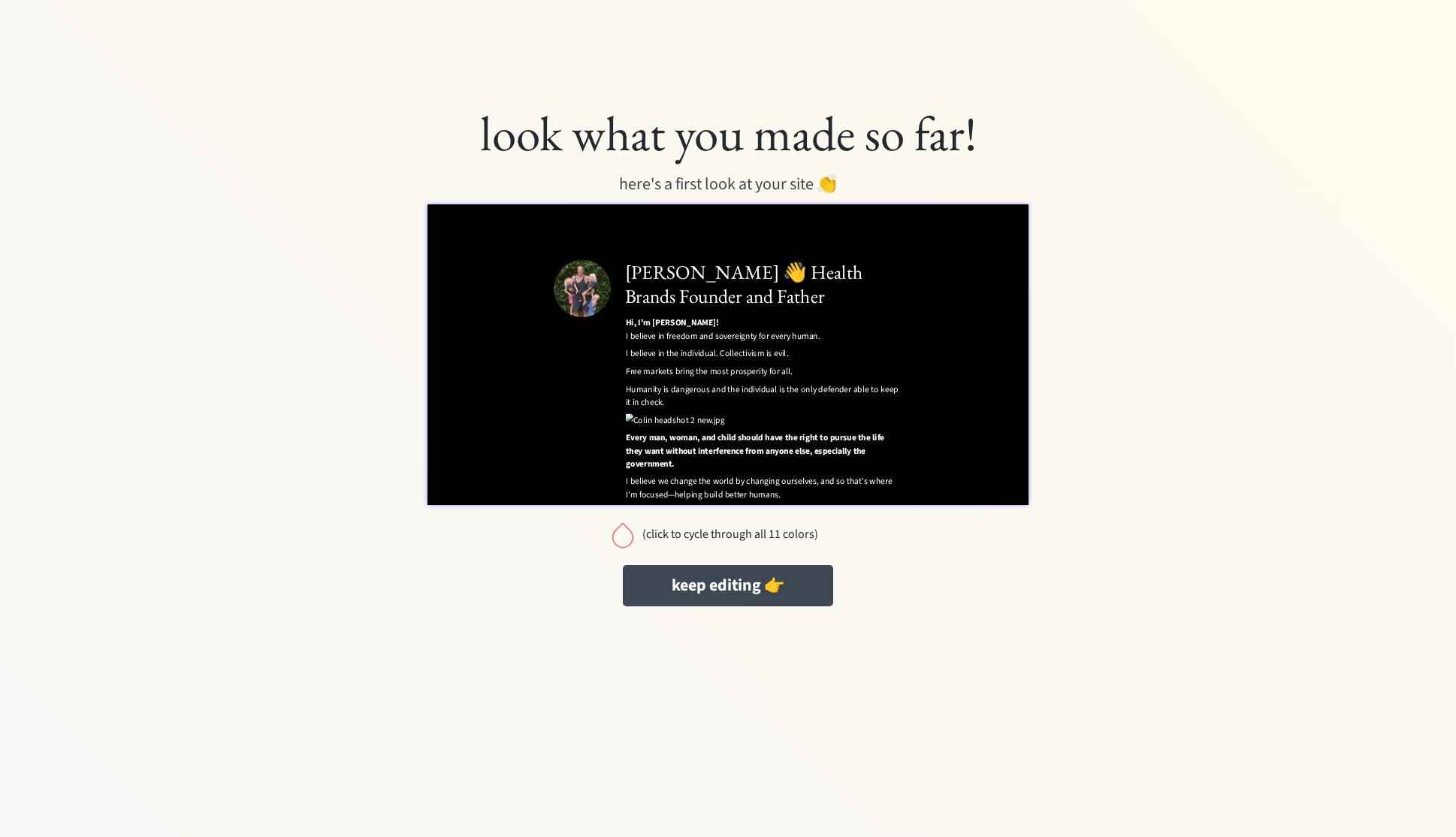
click at [716, 534] on div "(click to cycle through all 11 colors)" at bounding box center [730, 534] width 177 height 14
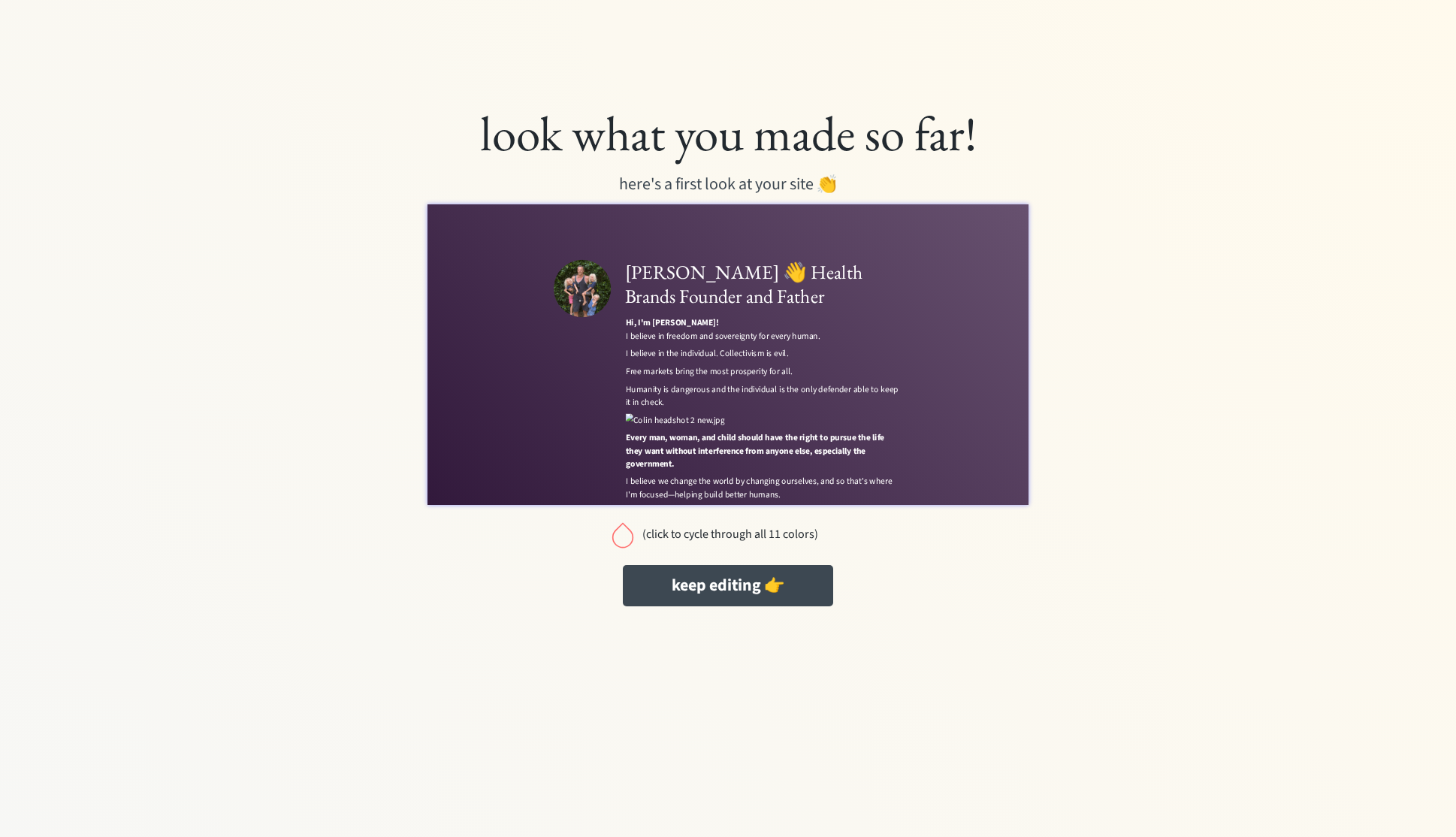
click at [716, 533] on div "(click to cycle through all 11 colors)" at bounding box center [730, 534] width 177 height 14
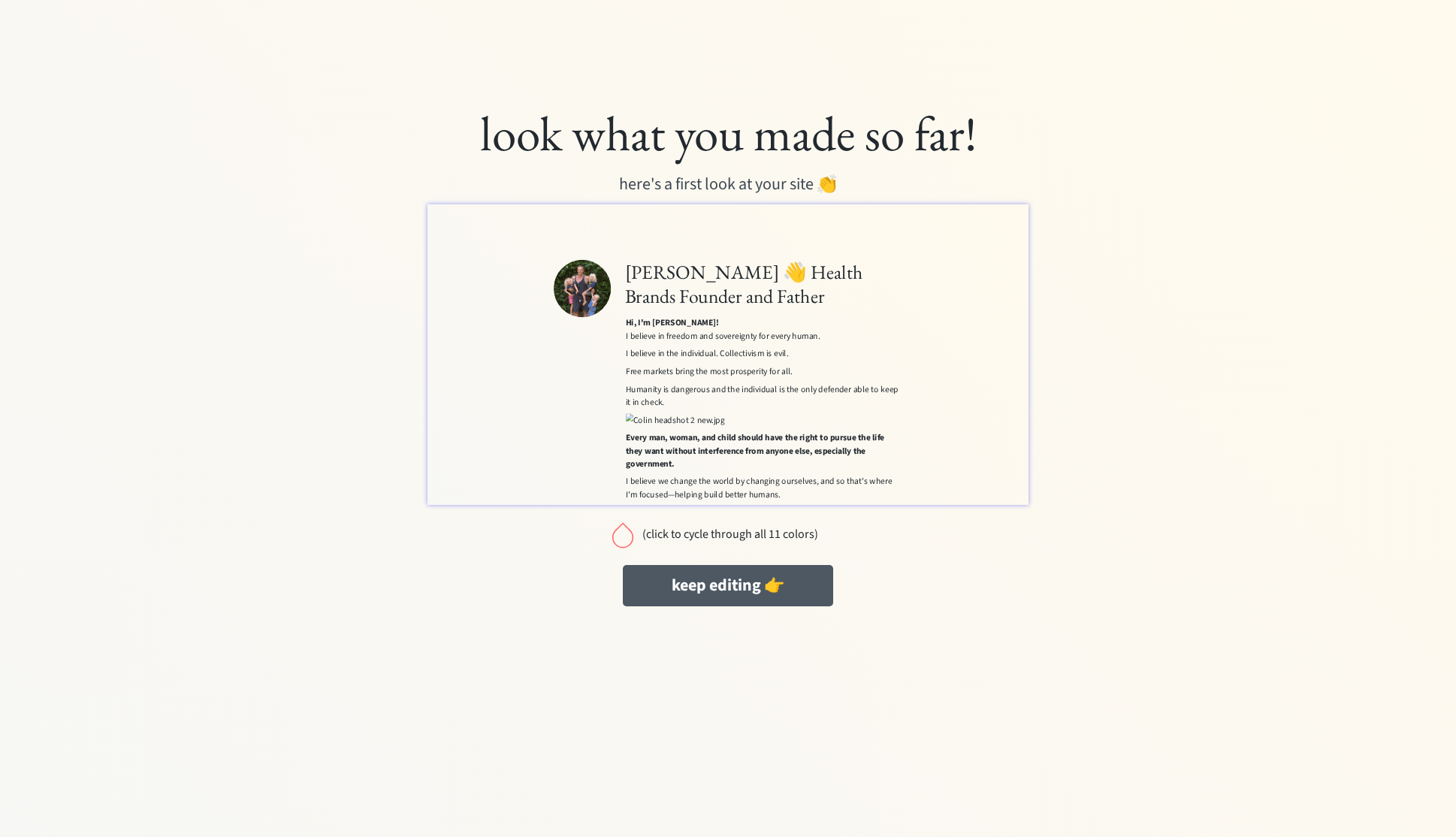
click at [728, 594] on button "keep editing 👉" at bounding box center [728, 585] width 211 height 42
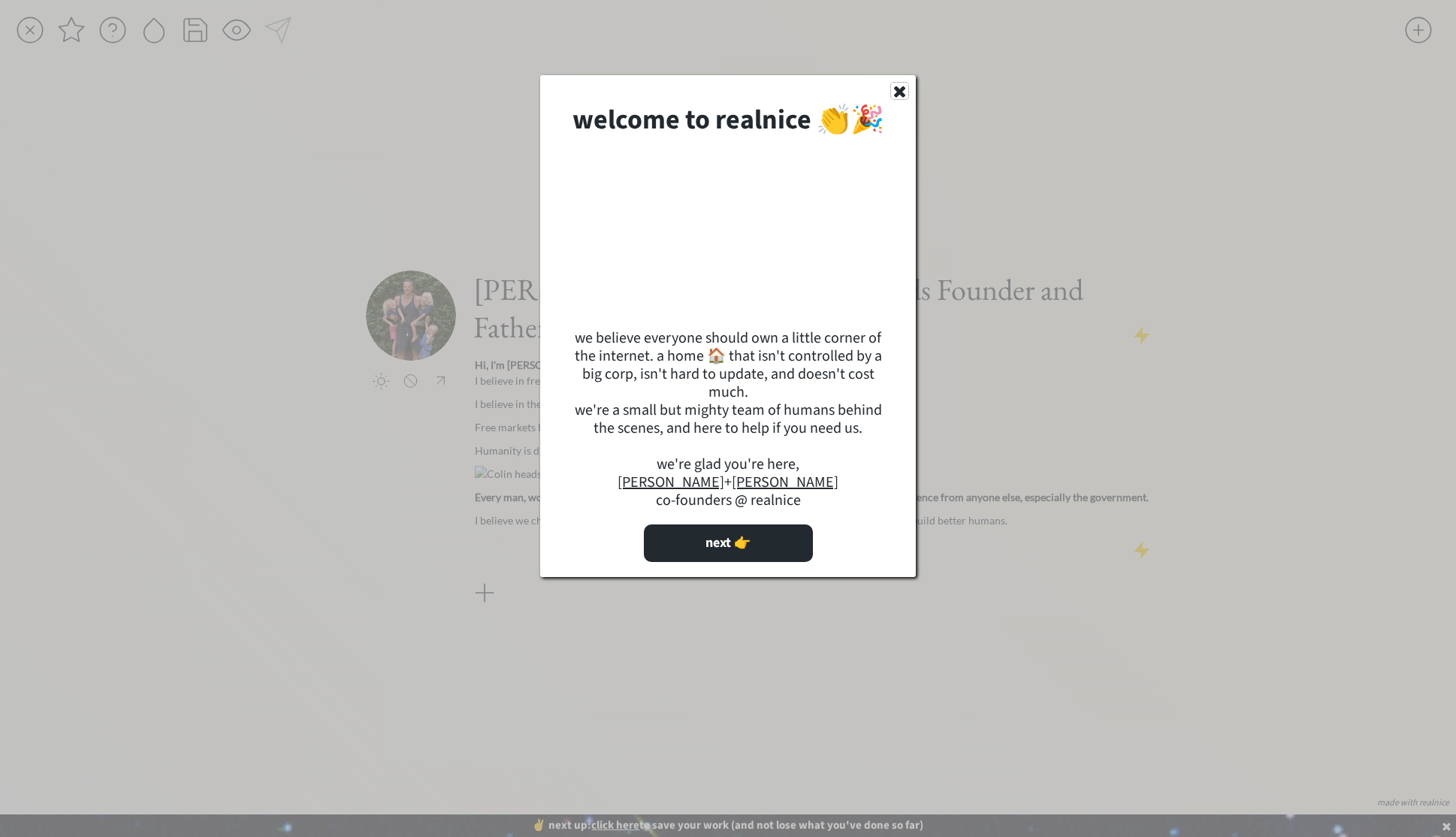
click at [899, 97] on icon at bounding box center [899, 91] width 17 height 17
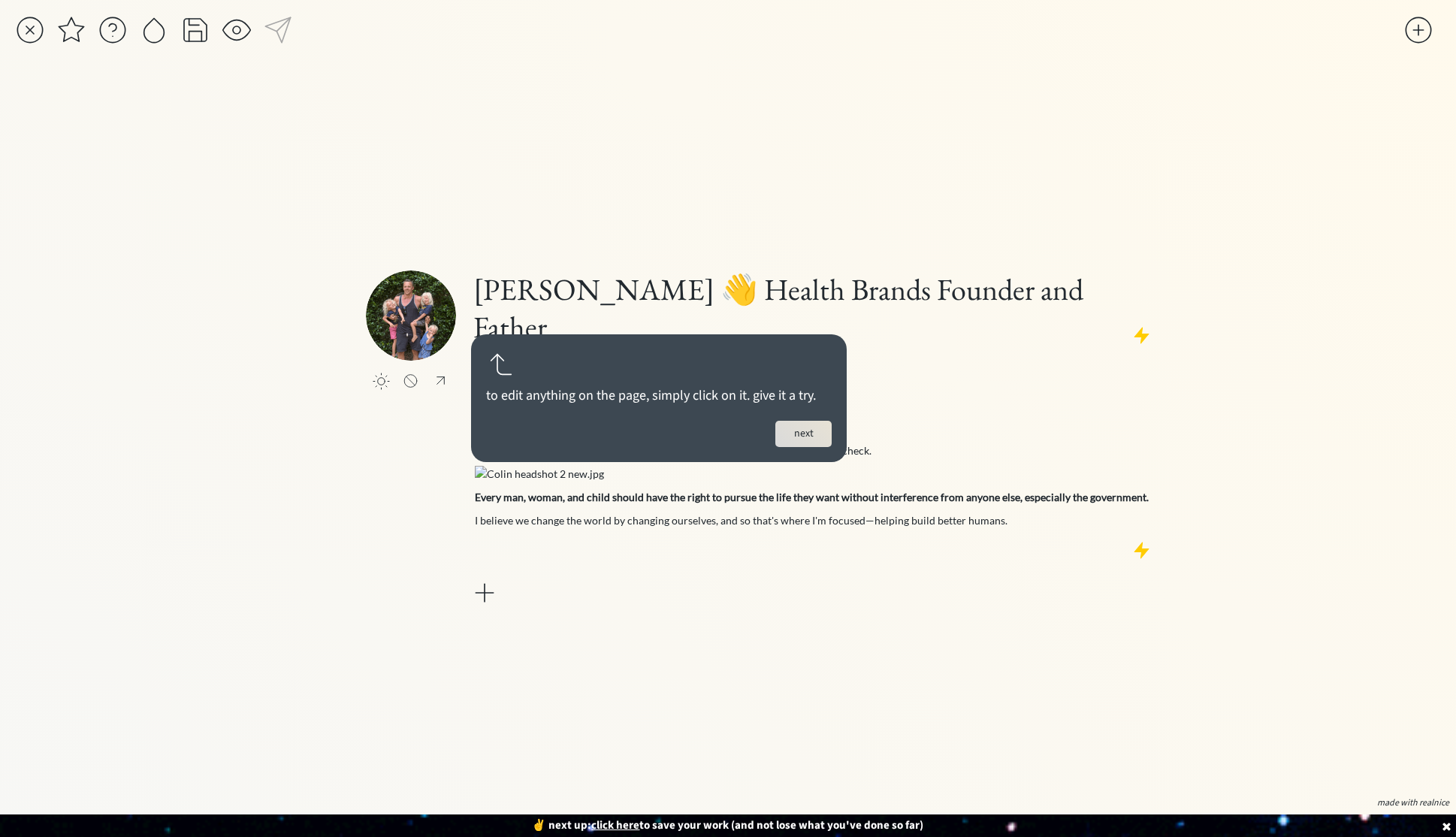
click at [798, 433] on button "next" at bounding box center [803, 433] width 57 height 26
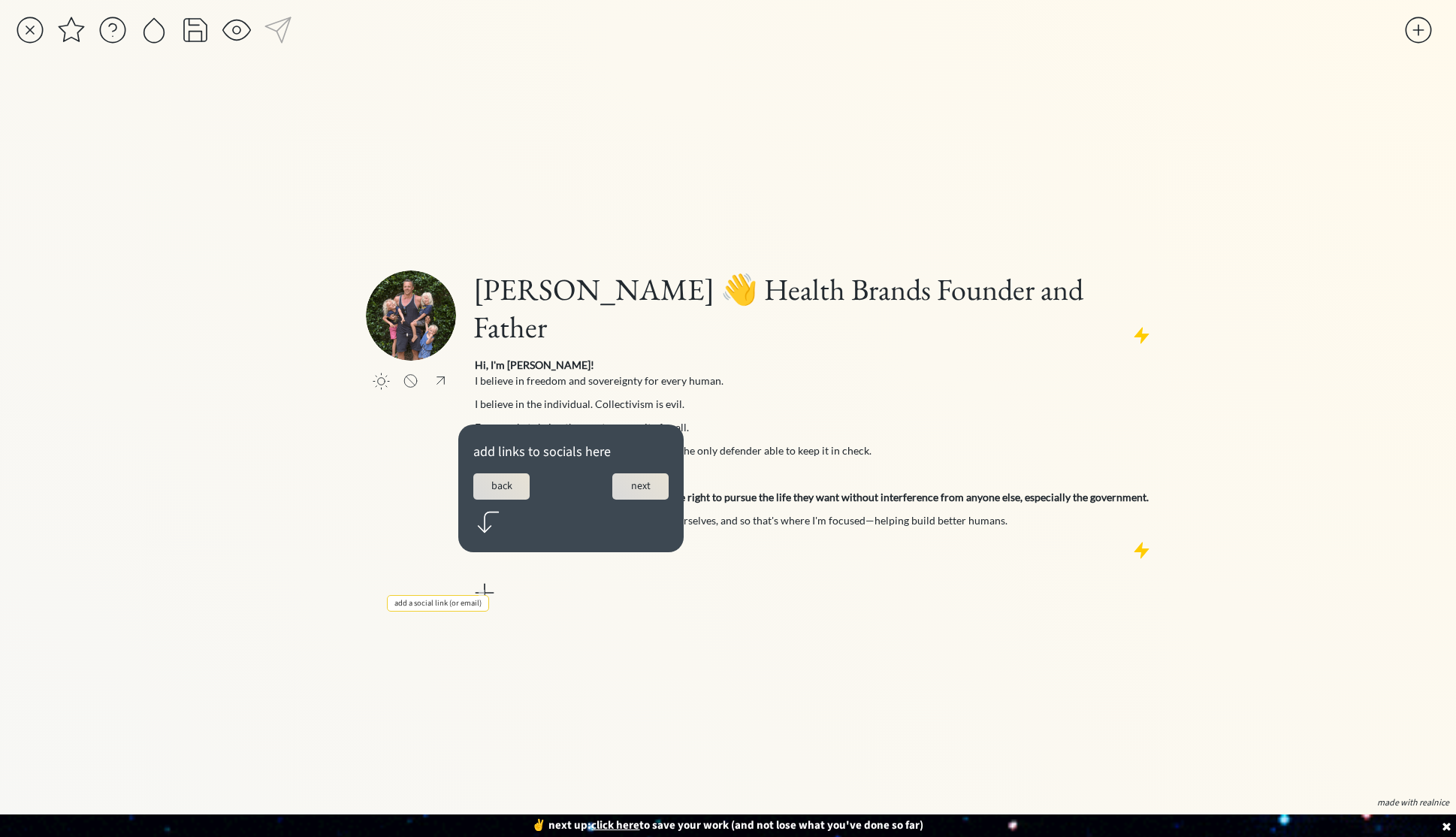
click at [483, 577] on div at bounding box center [485, 592] width 30 height 30
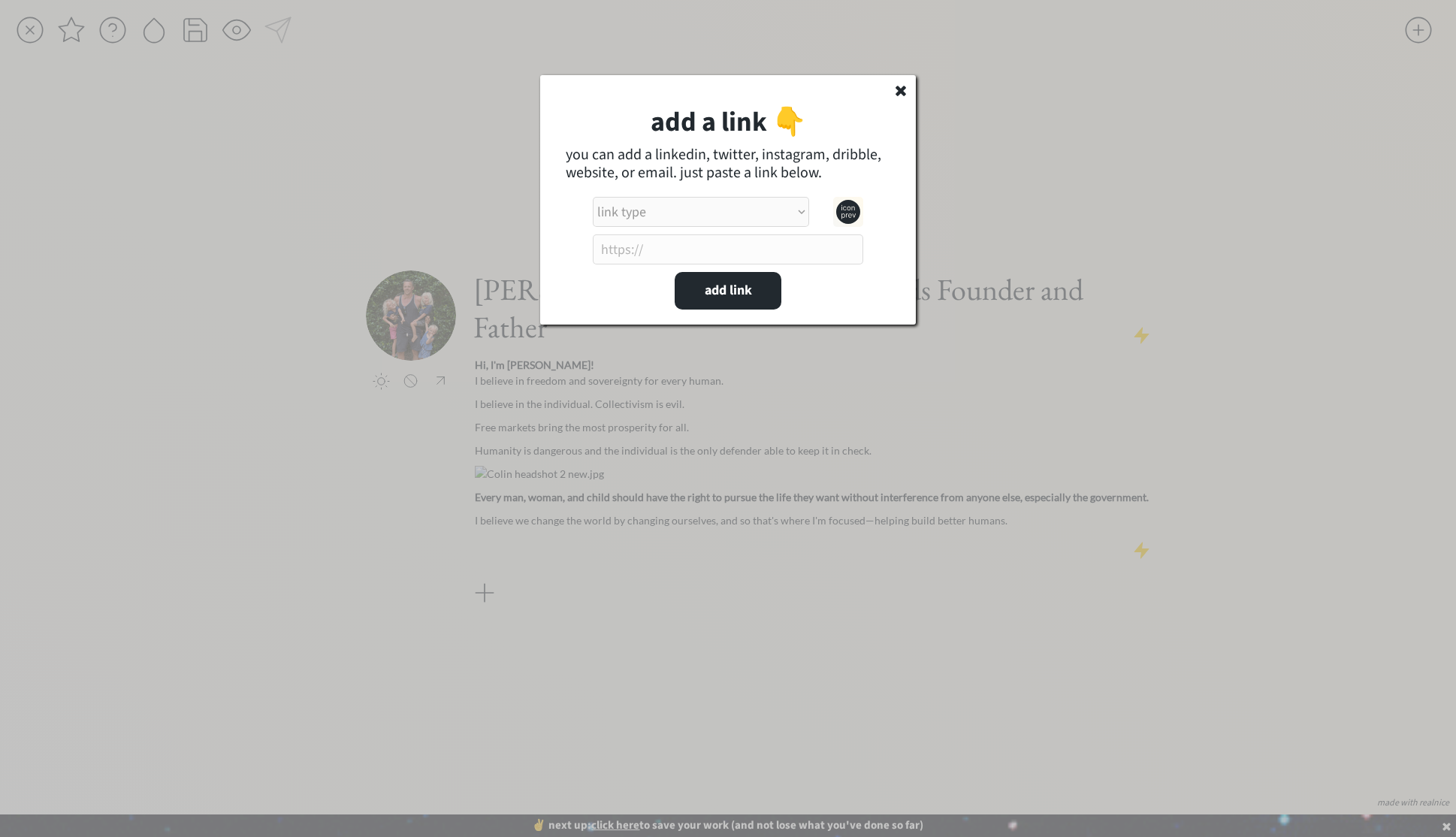
click at [704, 242] on input "input" at bounding box center [728, 250] width 270 height 30
type input "i"
select select ""other_website""
type input "instagram.com/colinsbrands"
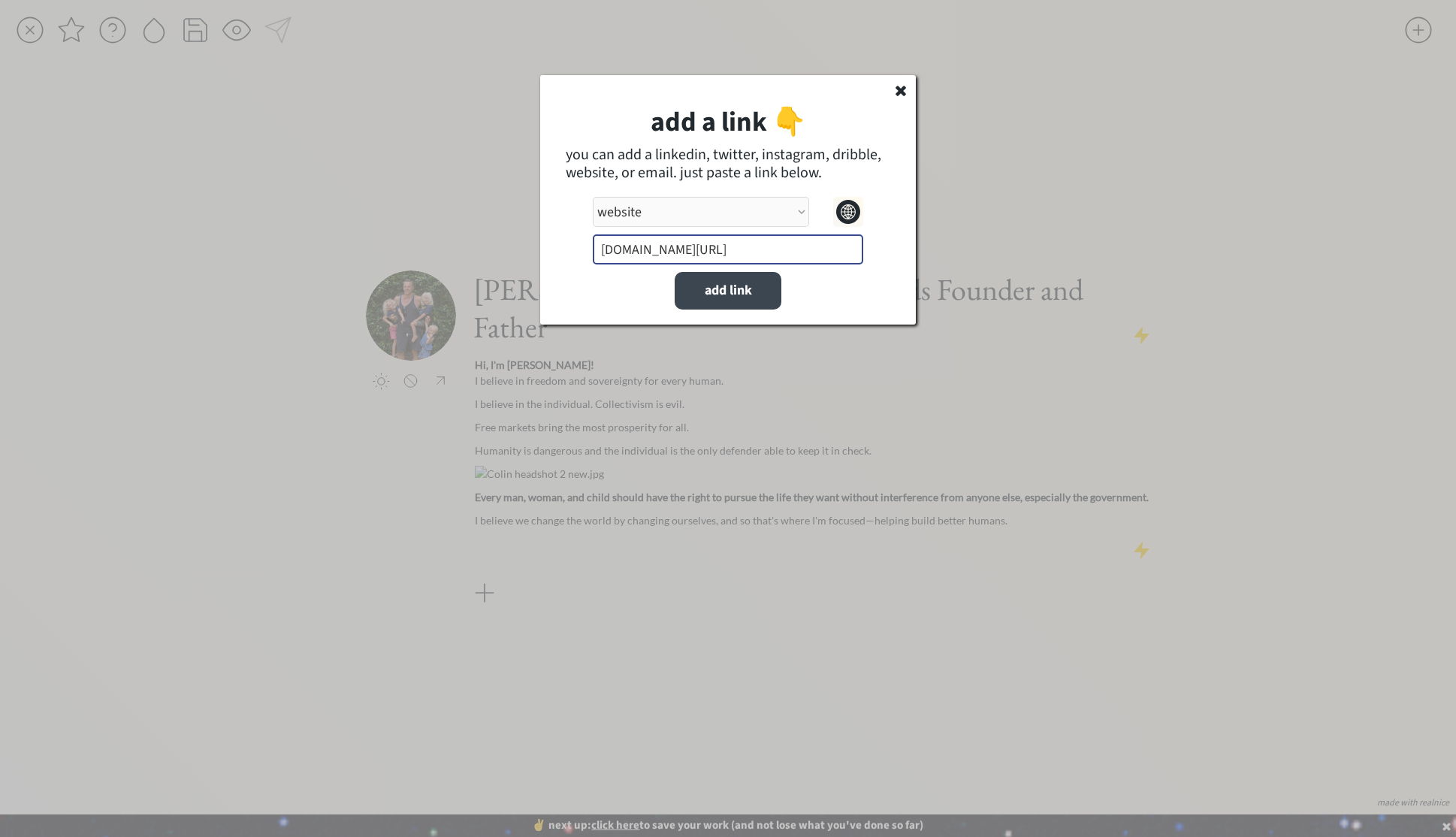
click at [695, 219] on select "link type apple music apple podcasts beehiiv behance bluesky calendar discord d…" at bounding box center [700, 212] width 217 height 30
select select ""instagram""
click at [593, 197] on select "link type apple music apple podcasts beehiiv behance bluesky calendar discord d…" at bounding box center [700, 212] width 217 height 30
click at [705, 291] on button "add link" at bounding box center [728, 291] width 106 height 38
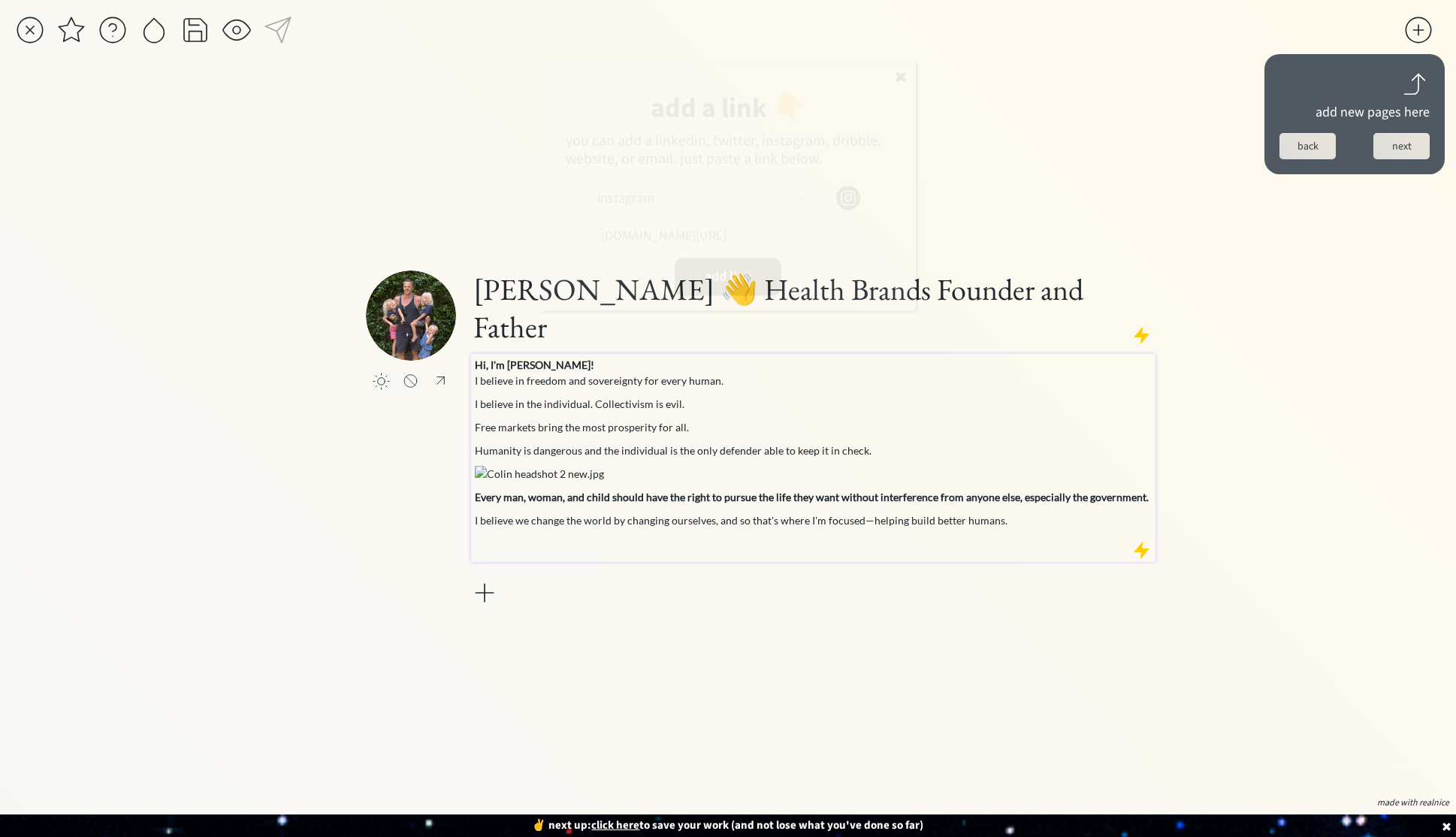
select select ""PLACEHOLDER_1427118222253""
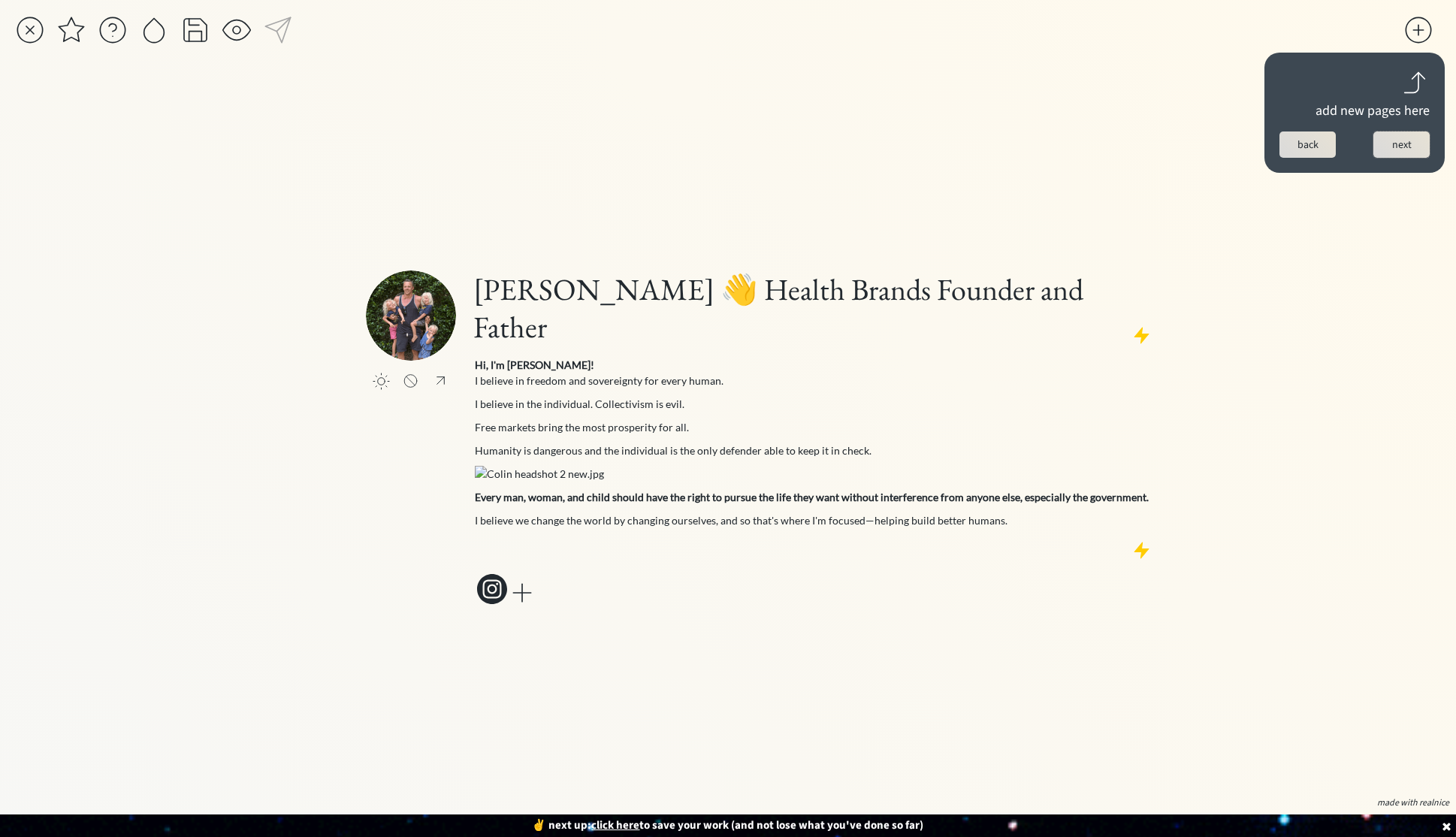
click at [1404, 148] on button "next" at bounding box center [1401, 144] width 57 height 26
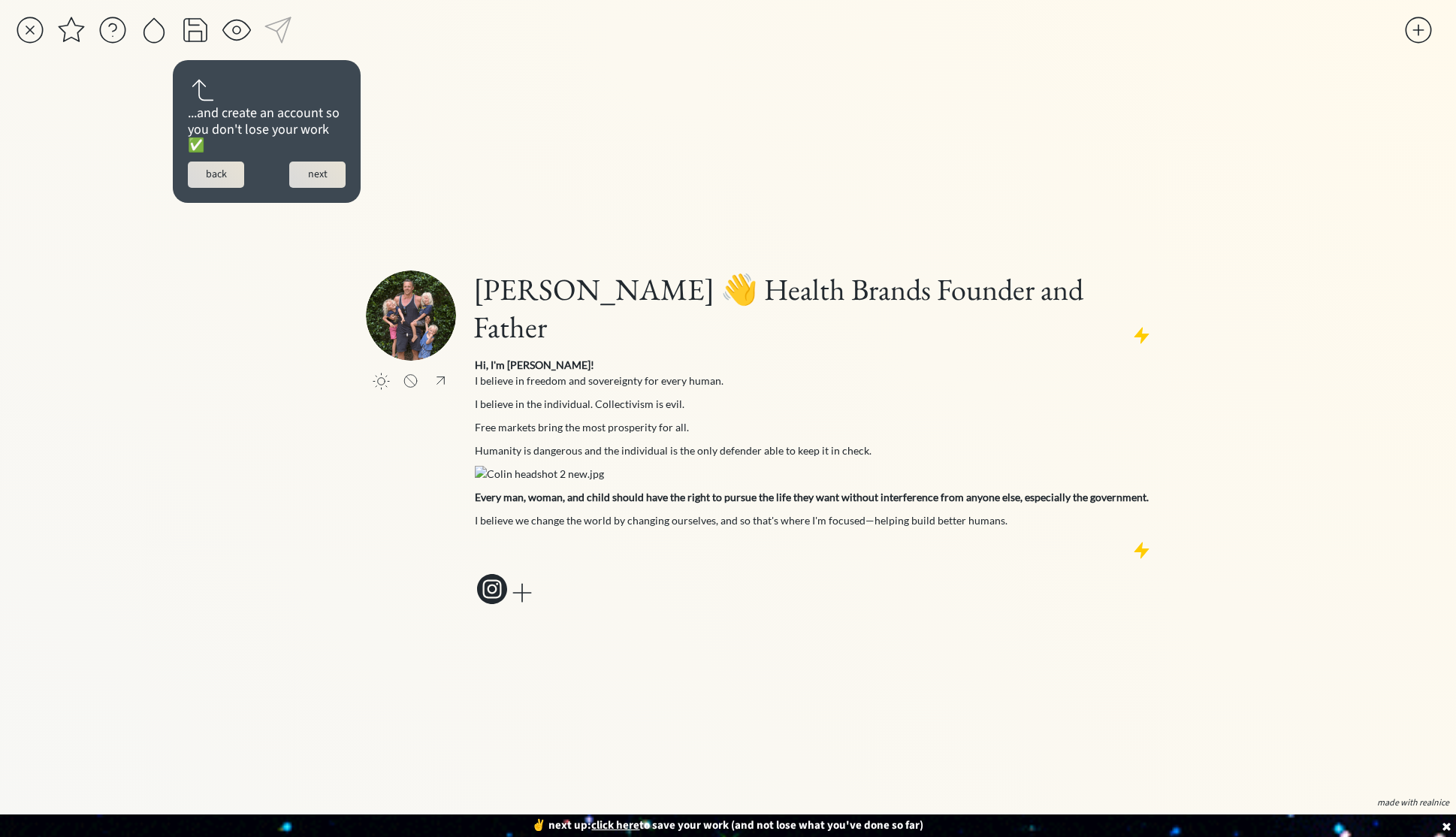
click at [322, 166] on button "next" at bounding box center [317, 174] width 57 height 26
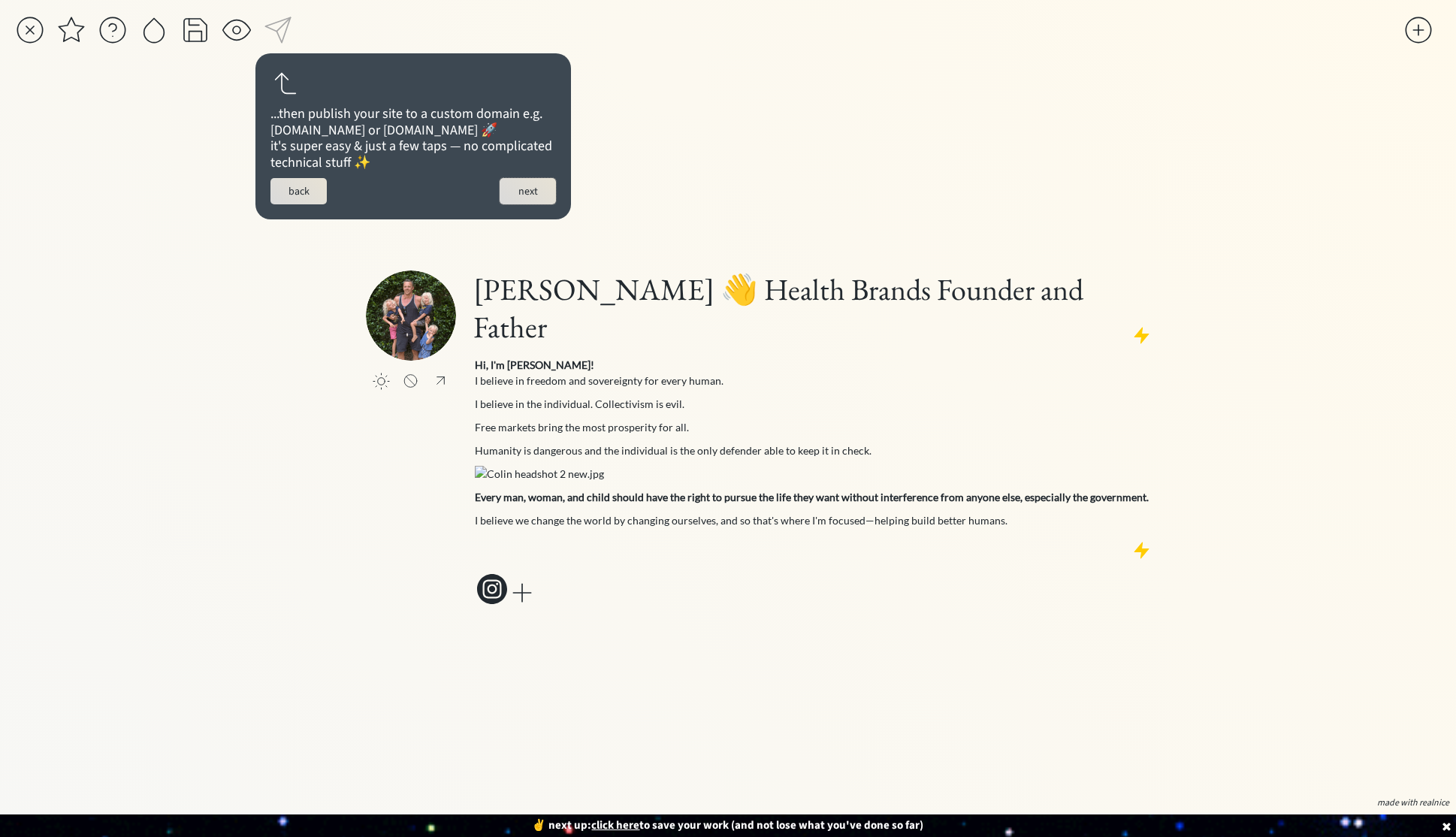
click at [528, 205] on button "next" at bounding box center [528, 191] width 57 height 26
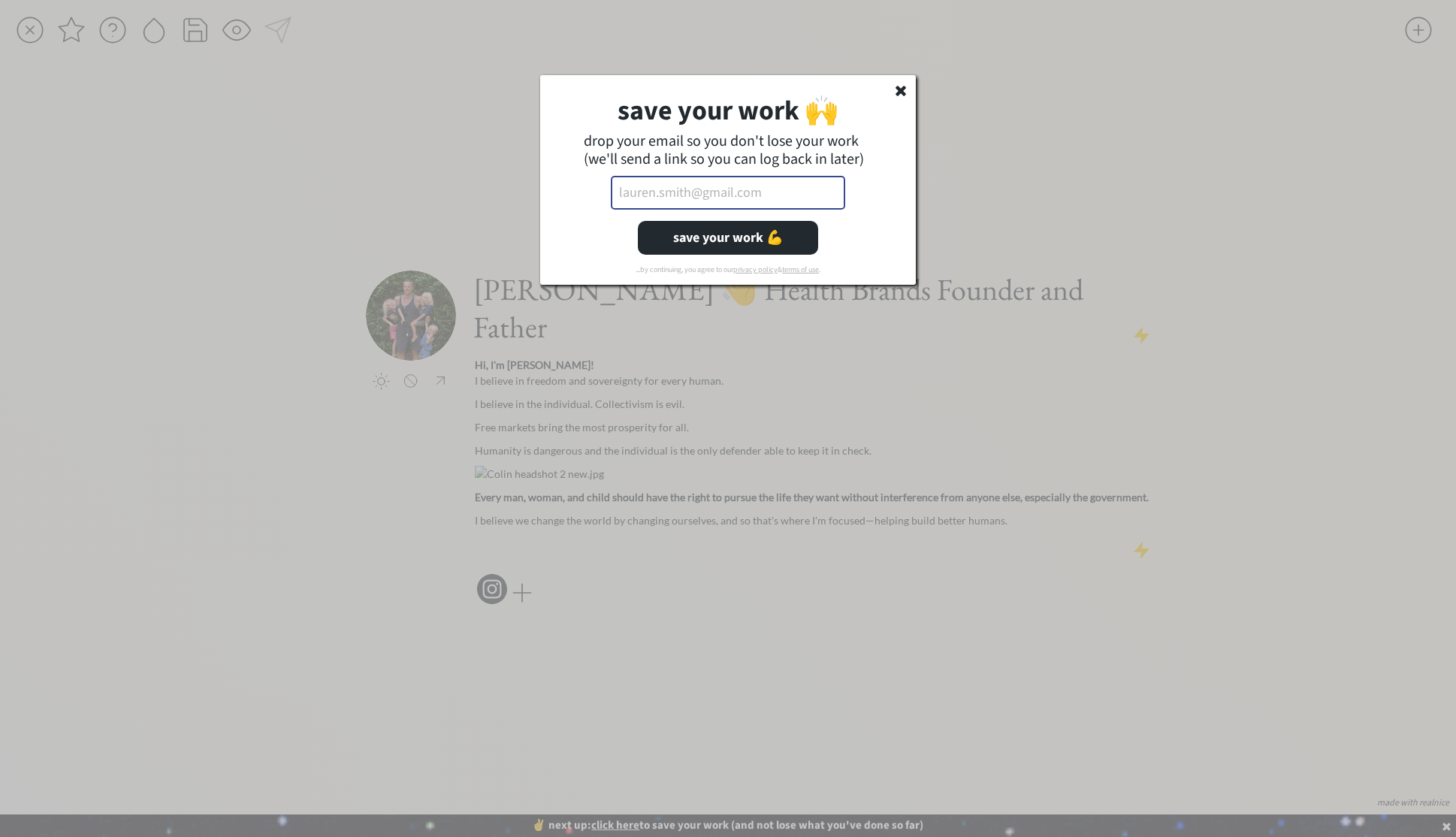
click at [725, 197] on input "email" at bounding box center [728, 192] width 235 height 34
type input "i"
paste input "ismynamecolin@gmail.com"
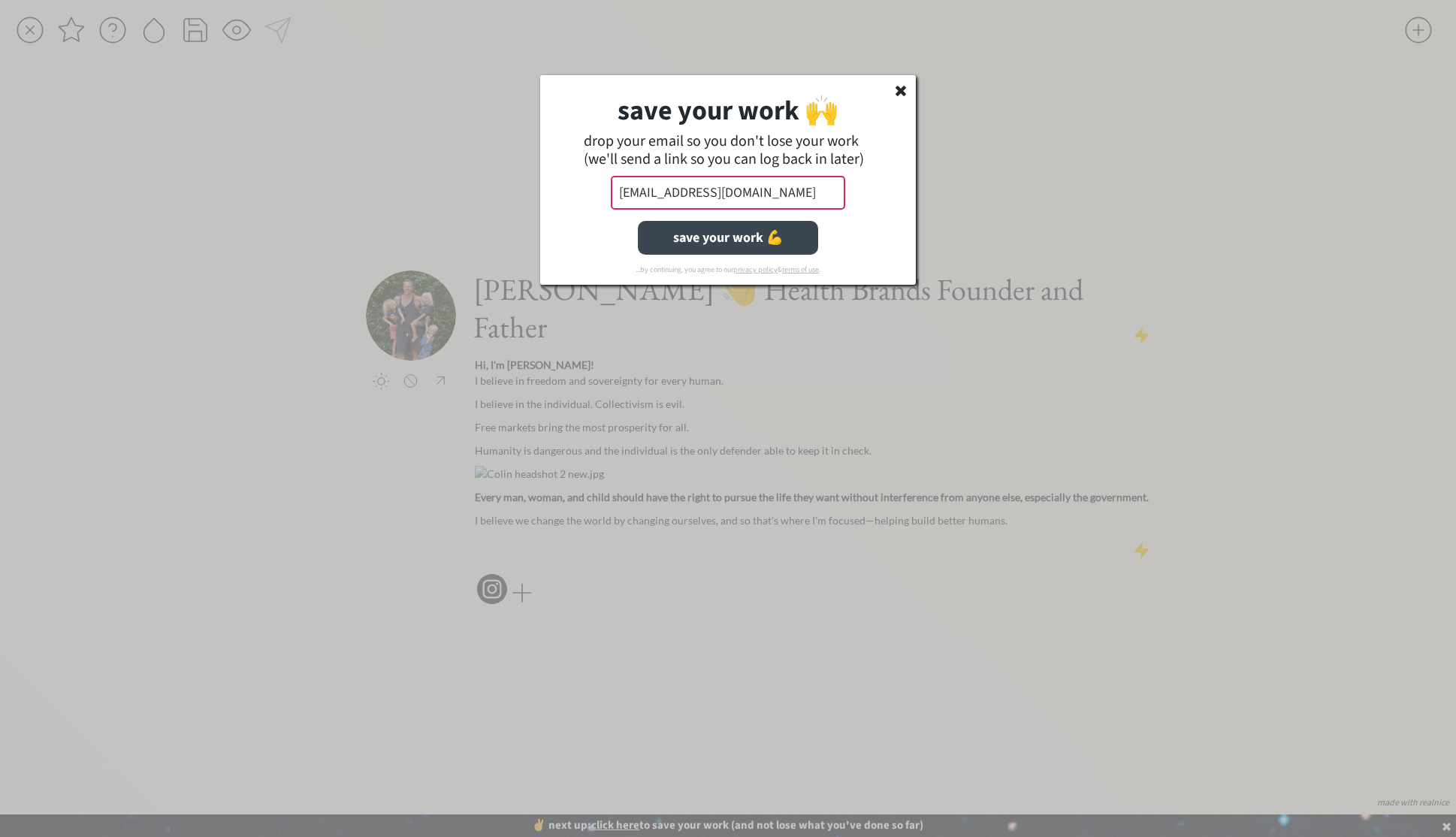
type input "ismynamecolin@gmail.com"
click at [744, 242] on button "save your work 💪" at bounding box center [728, 238] width 180 height 34
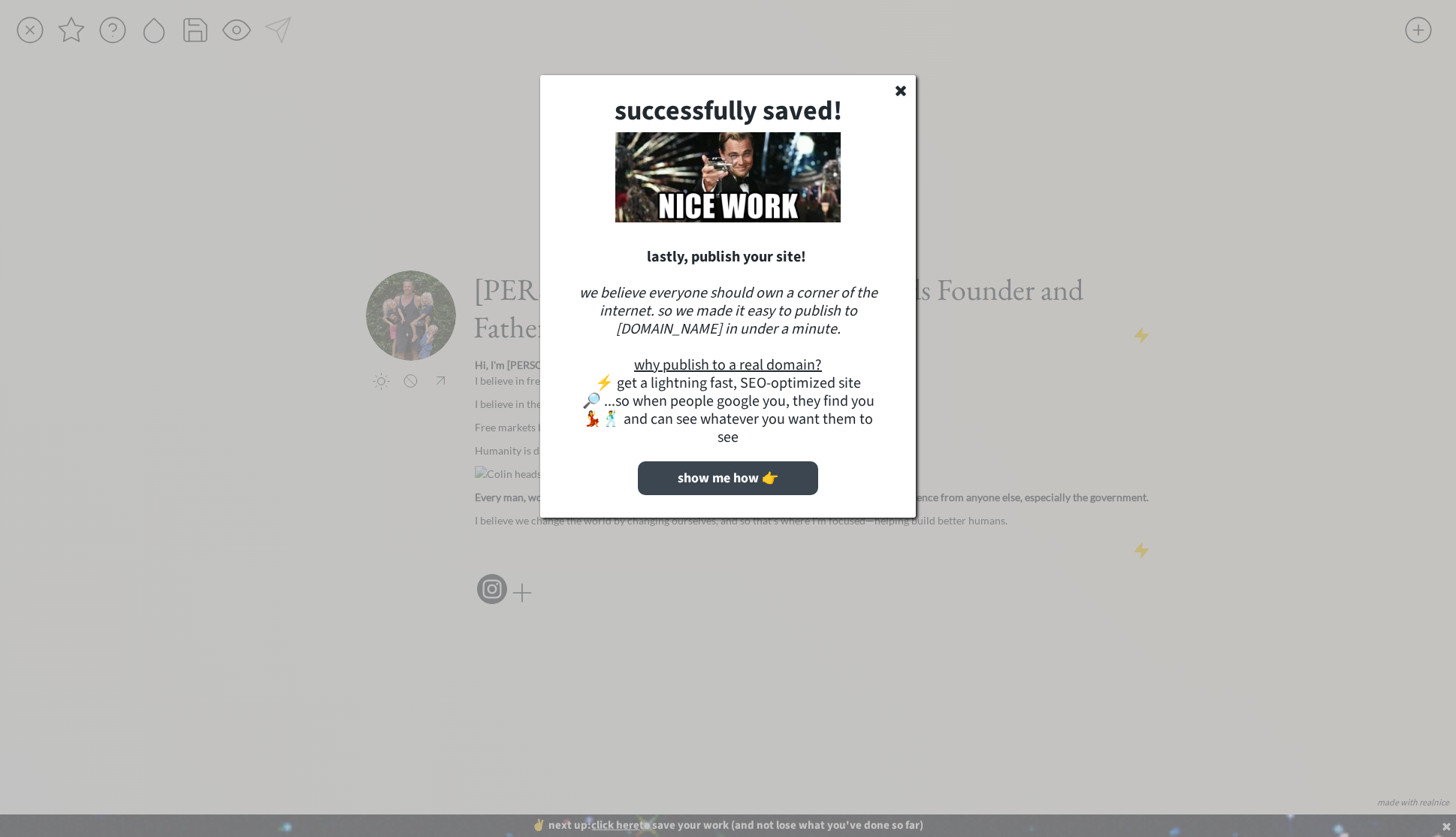
click at [722, 461] on button "show me how 👉" at bounding box center [728, 478] width 180 height 34
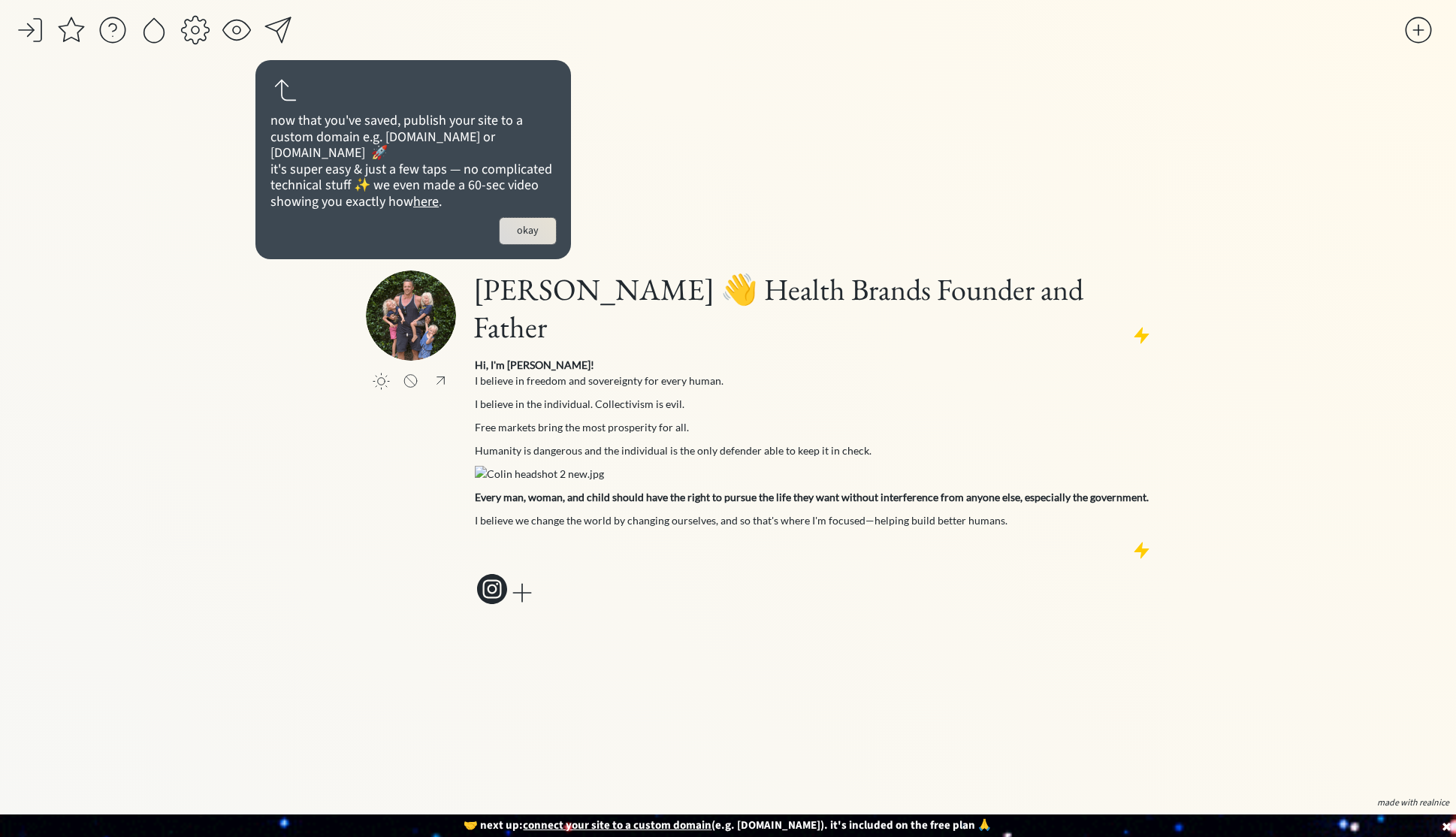
click at [524, 244] on button "okay" at bounding box center [528, 231] width 57 height 26
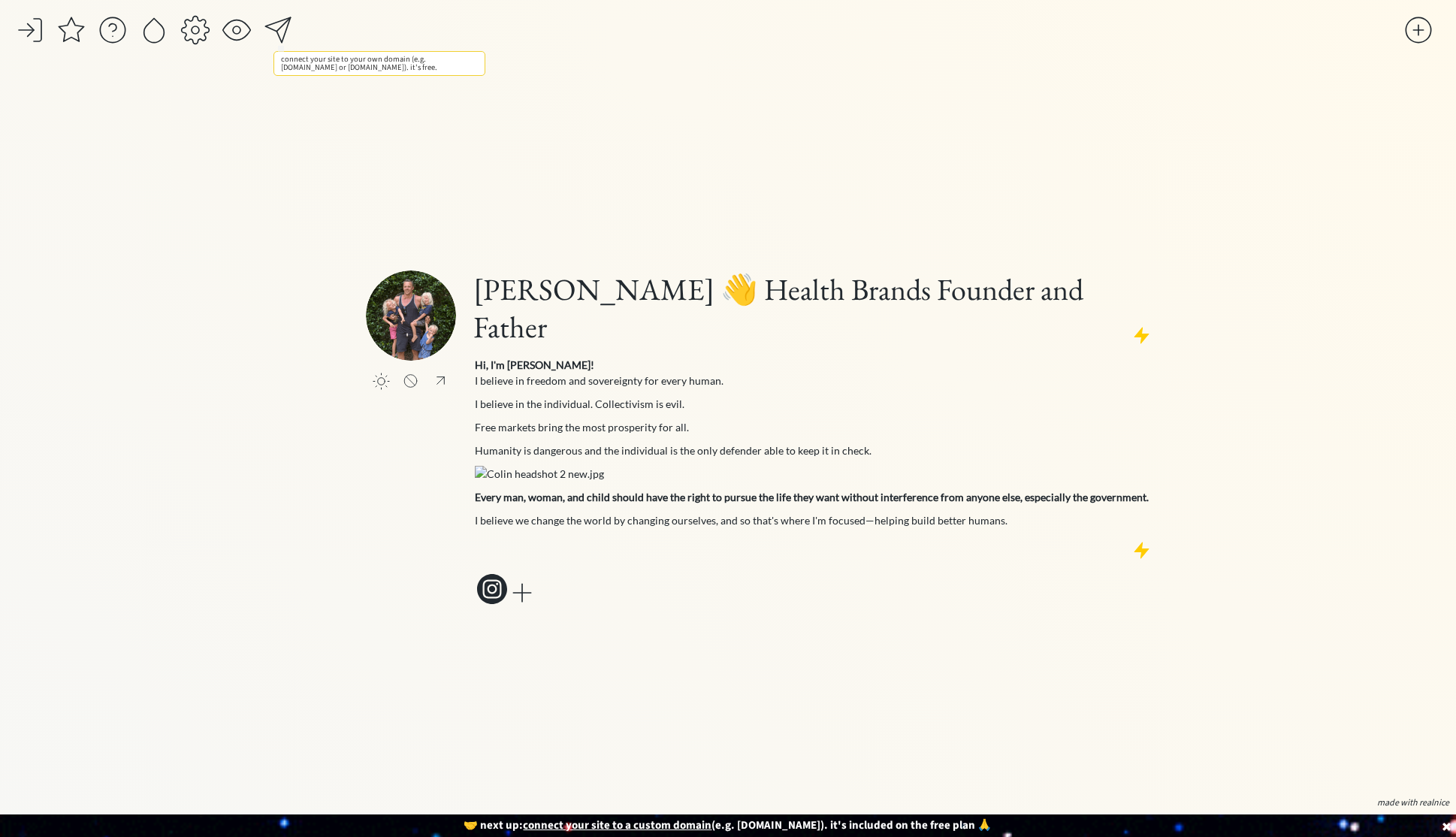
click at [285, 29] on div at bounding box center [278, 30] width 30 height 30
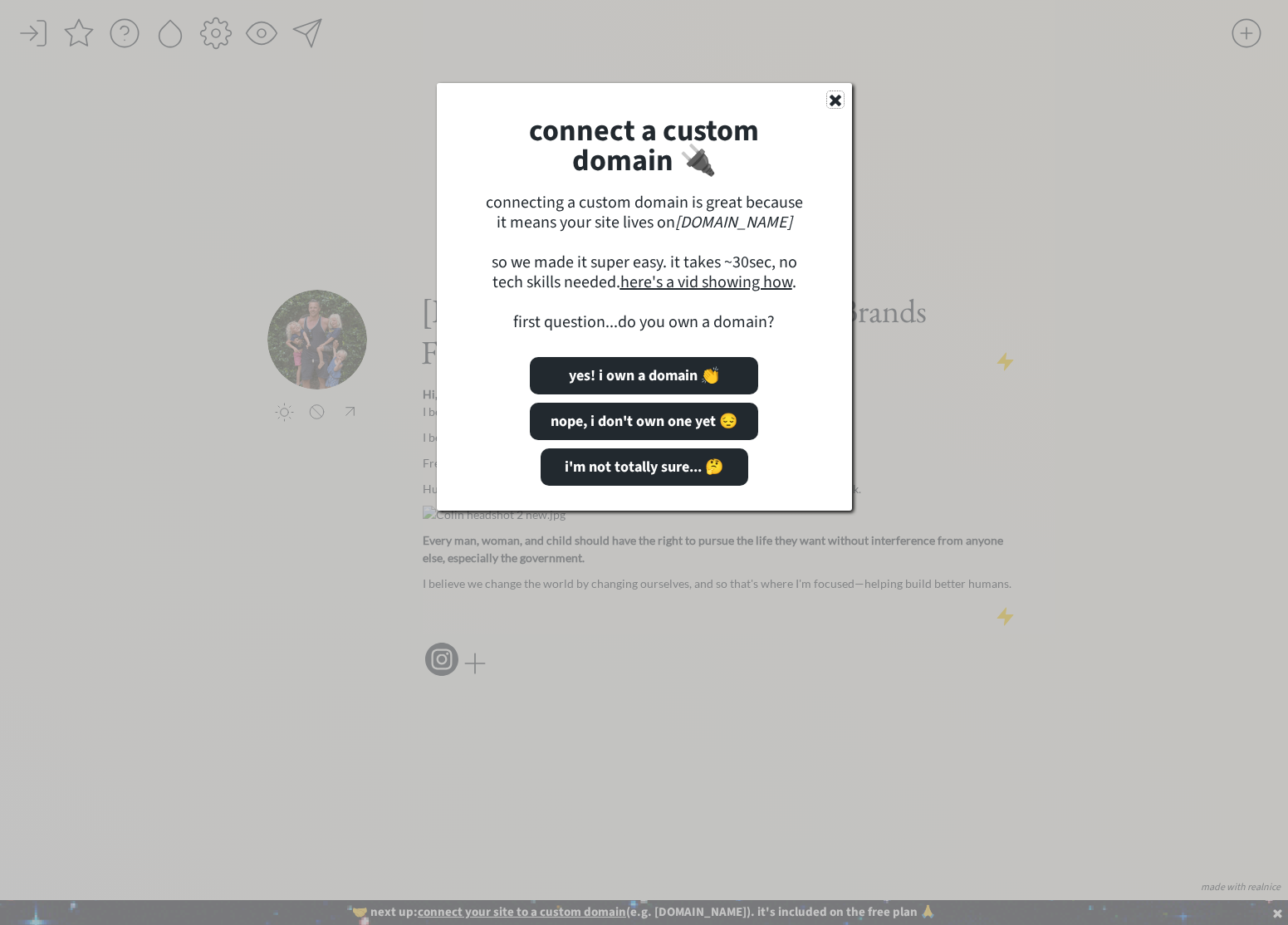
click at [833, 98] on use at bounding box center [835, 100] width 12 height 12
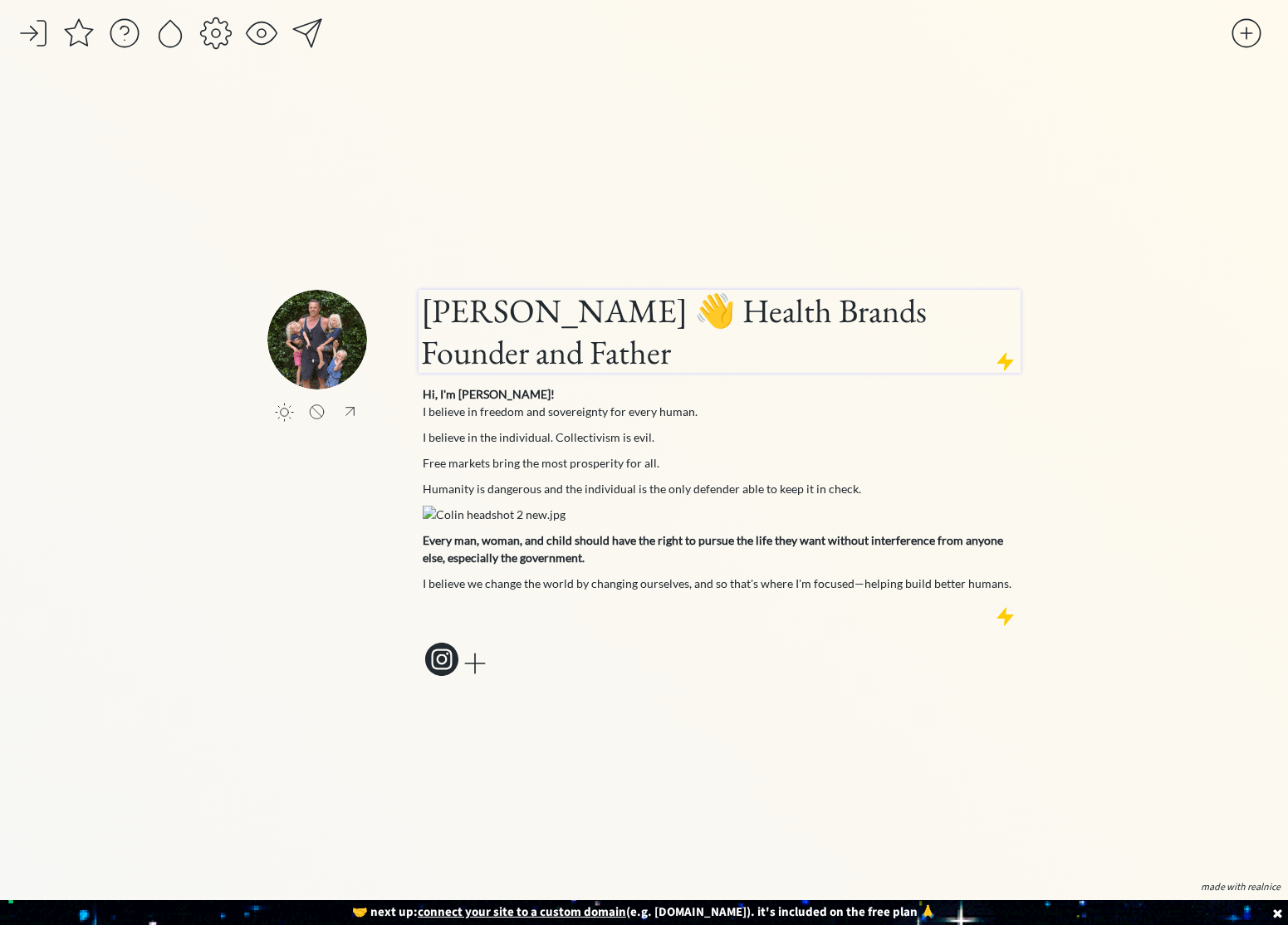
click at [600, 324] on h1 "Colin Stuckert 👋 Health Brands Founder and Father" at bounding box center [720, 331] width 597 height 83
click at [554, 268] on span "EB Garamond" at bounding box center [534, 273] width 82 height 13
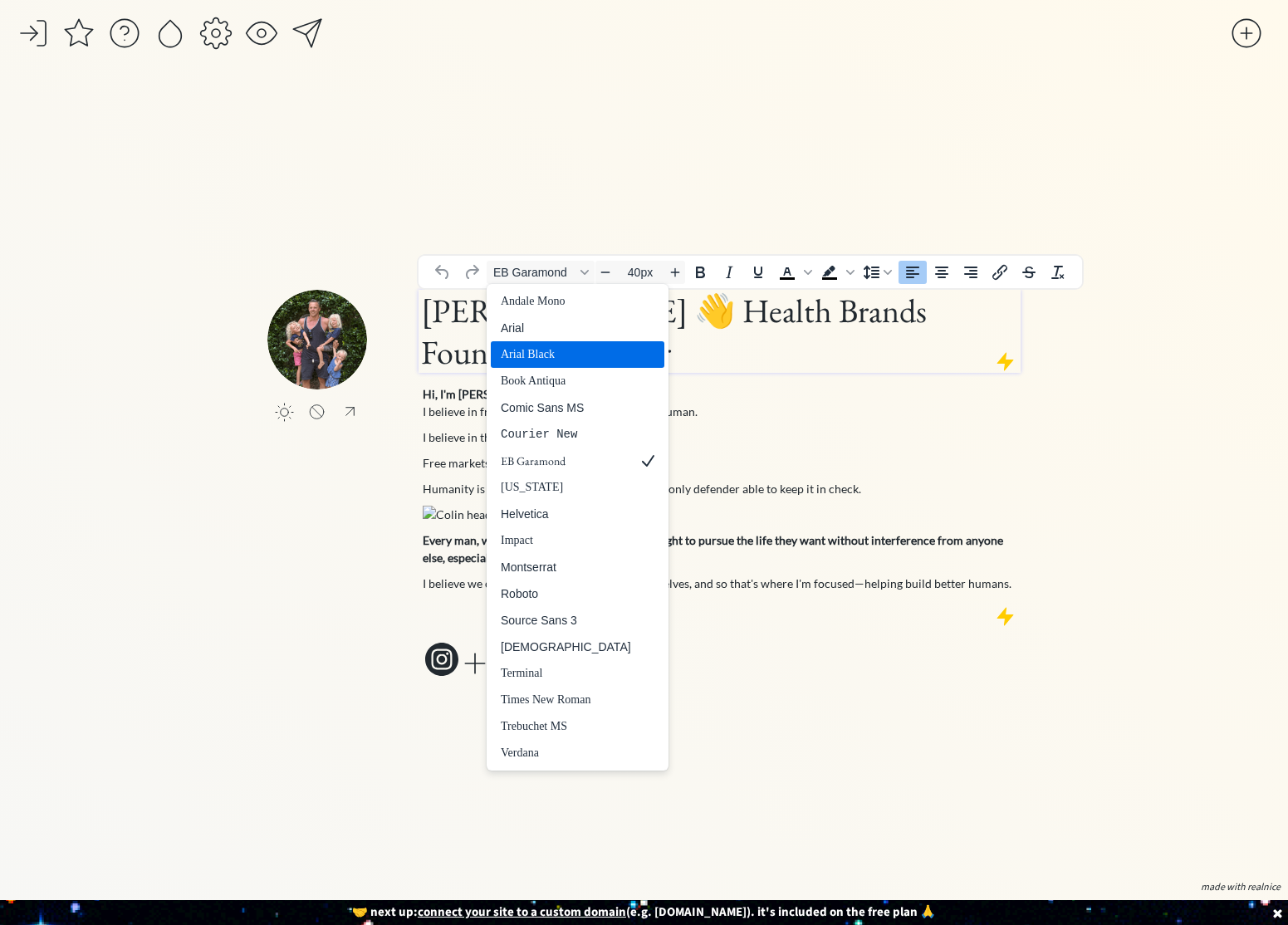
click at [558, 349] on div "Arial Black" at bounding box center [566, 354] width 130 height 20
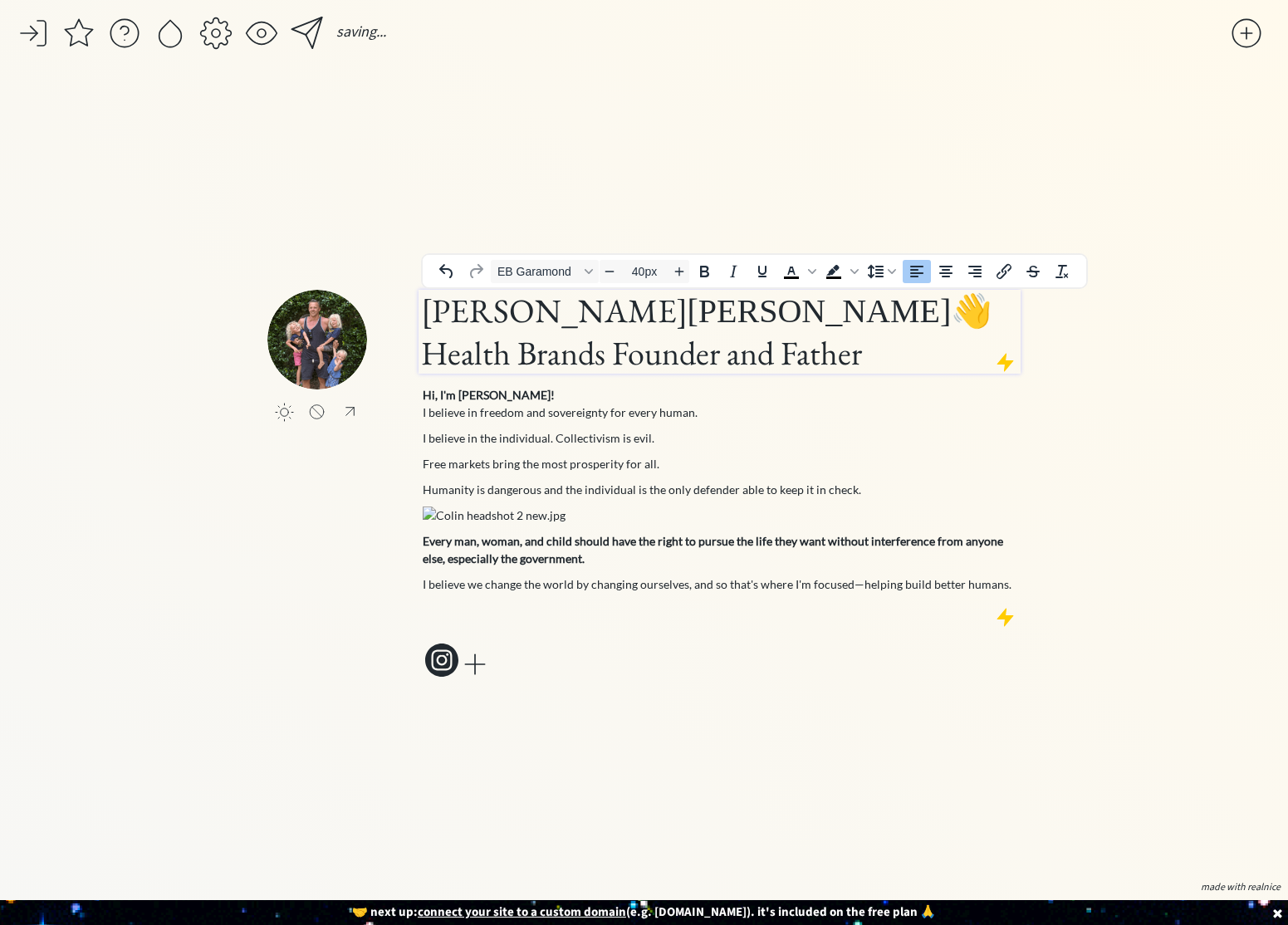
click at [546, 339] on h1 "Colin Stuckert 👋 Health Brands Founder and Father" at bounding box center [720, 331] width 597 height 84
click at [549, 269] on span "EB Garamond" at bounding box center [538, 272] width 82 height 13
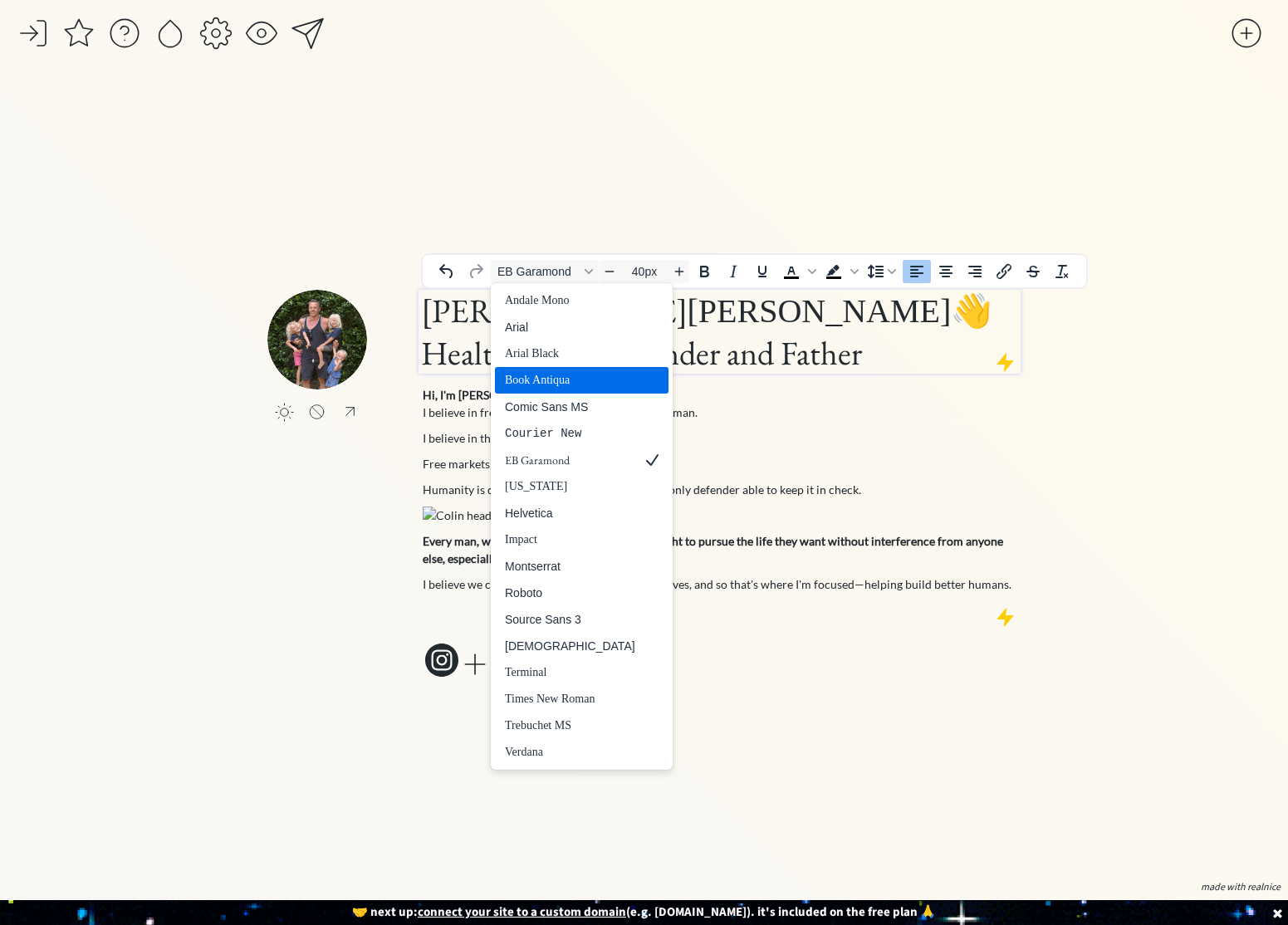
click at [542, 375] on div "Book Antiqua" at bounding box center [570, 380] width 130 height 20
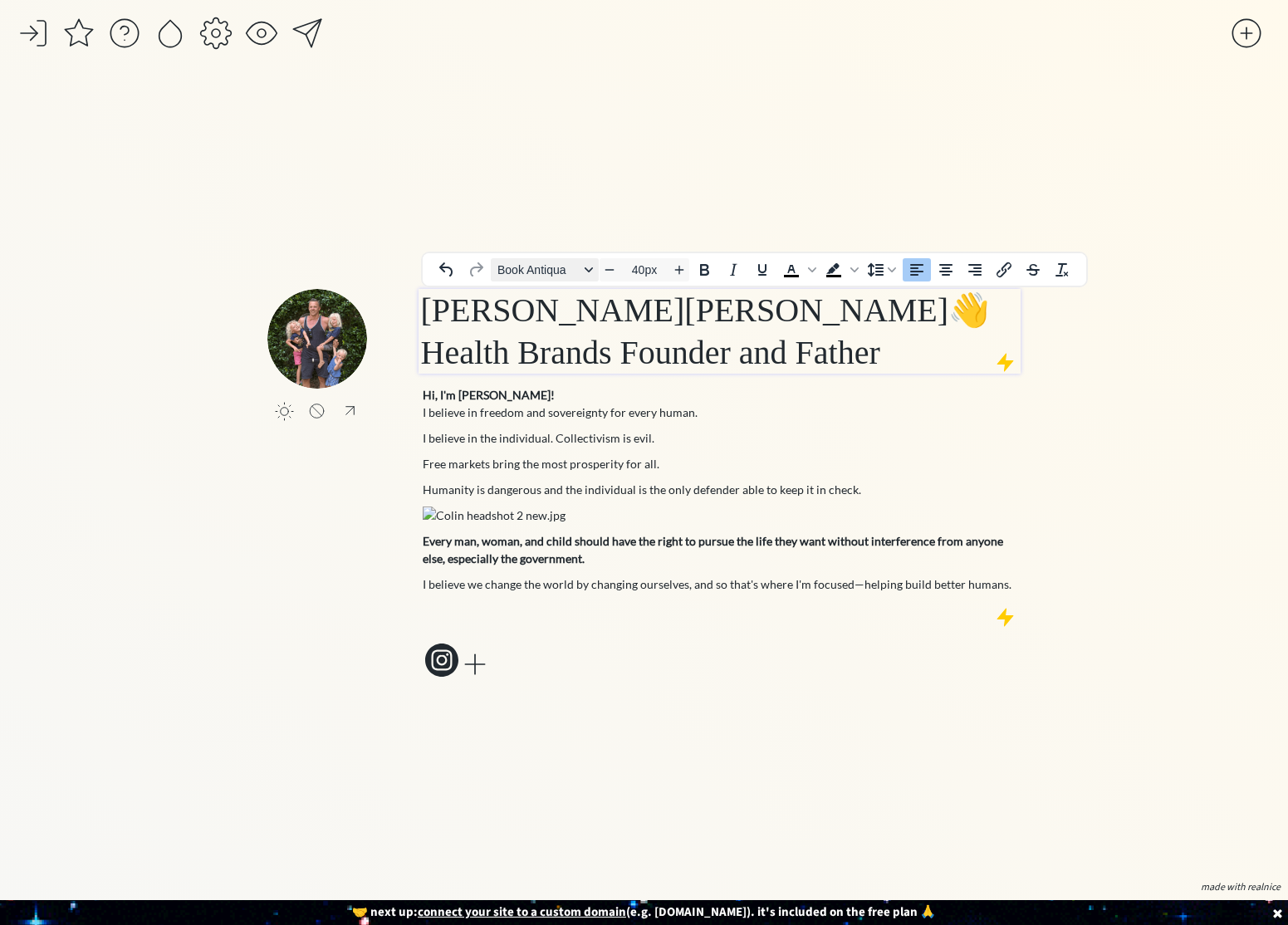
click at [554, 270] on span "Book Antiqua" at bounding box center [538, 270] width 82 height 13
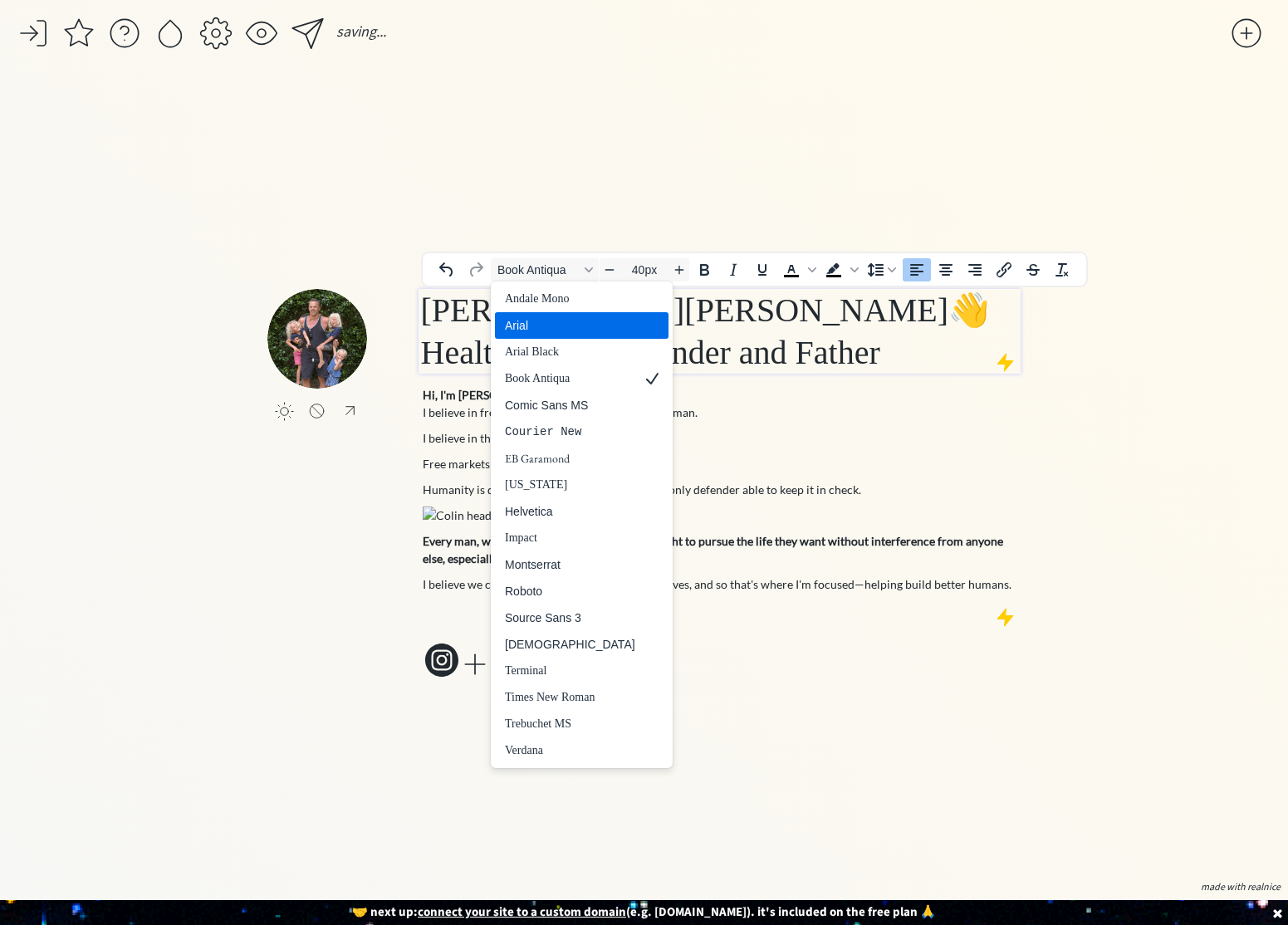
click at [550, 352] on div "Arial Black" at bounding box center [570, 352] width 130 height 20
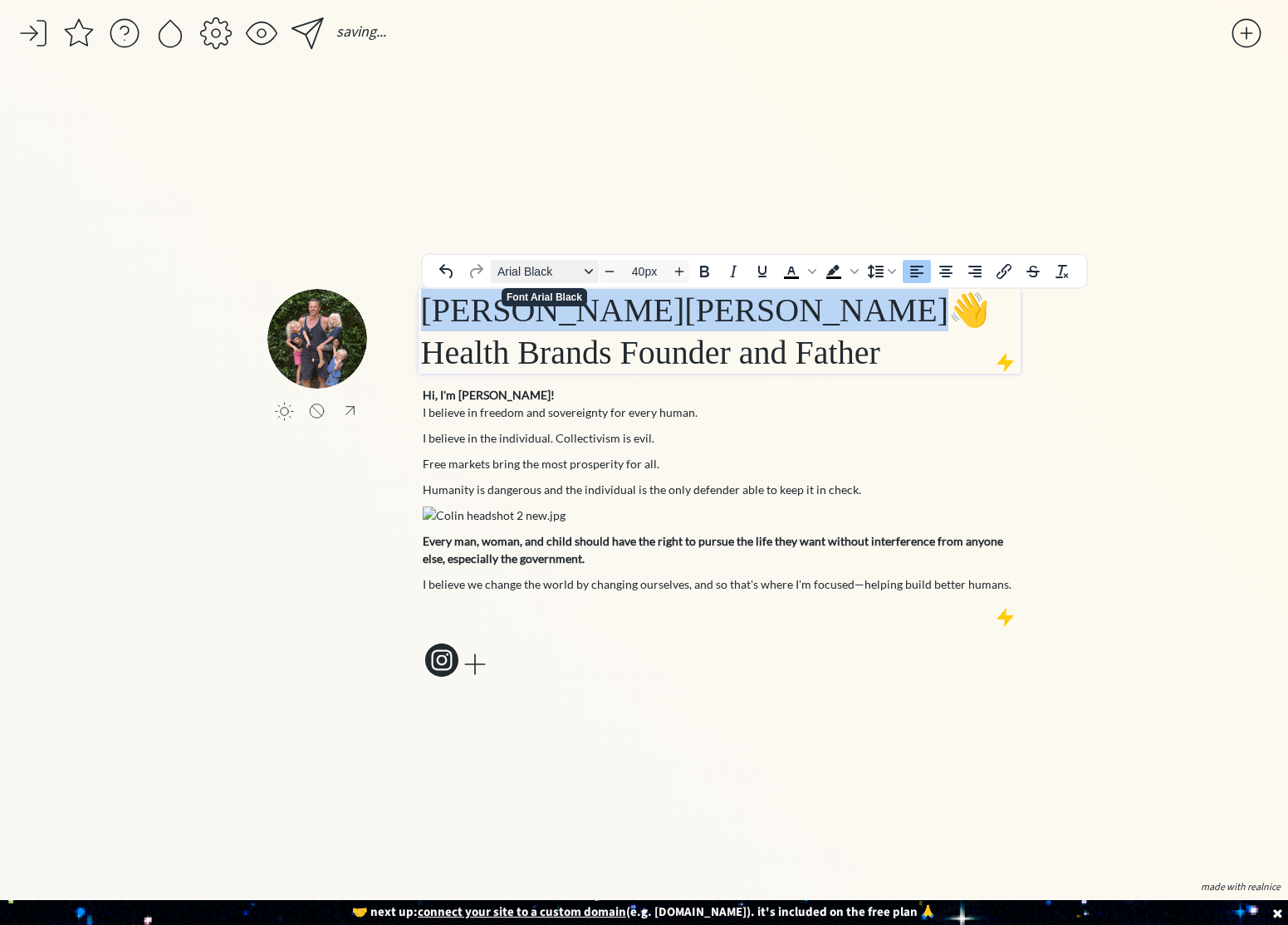
click at [552, 273] on span "Arial Black" at bounding box center [538, 272] width 82 height 13
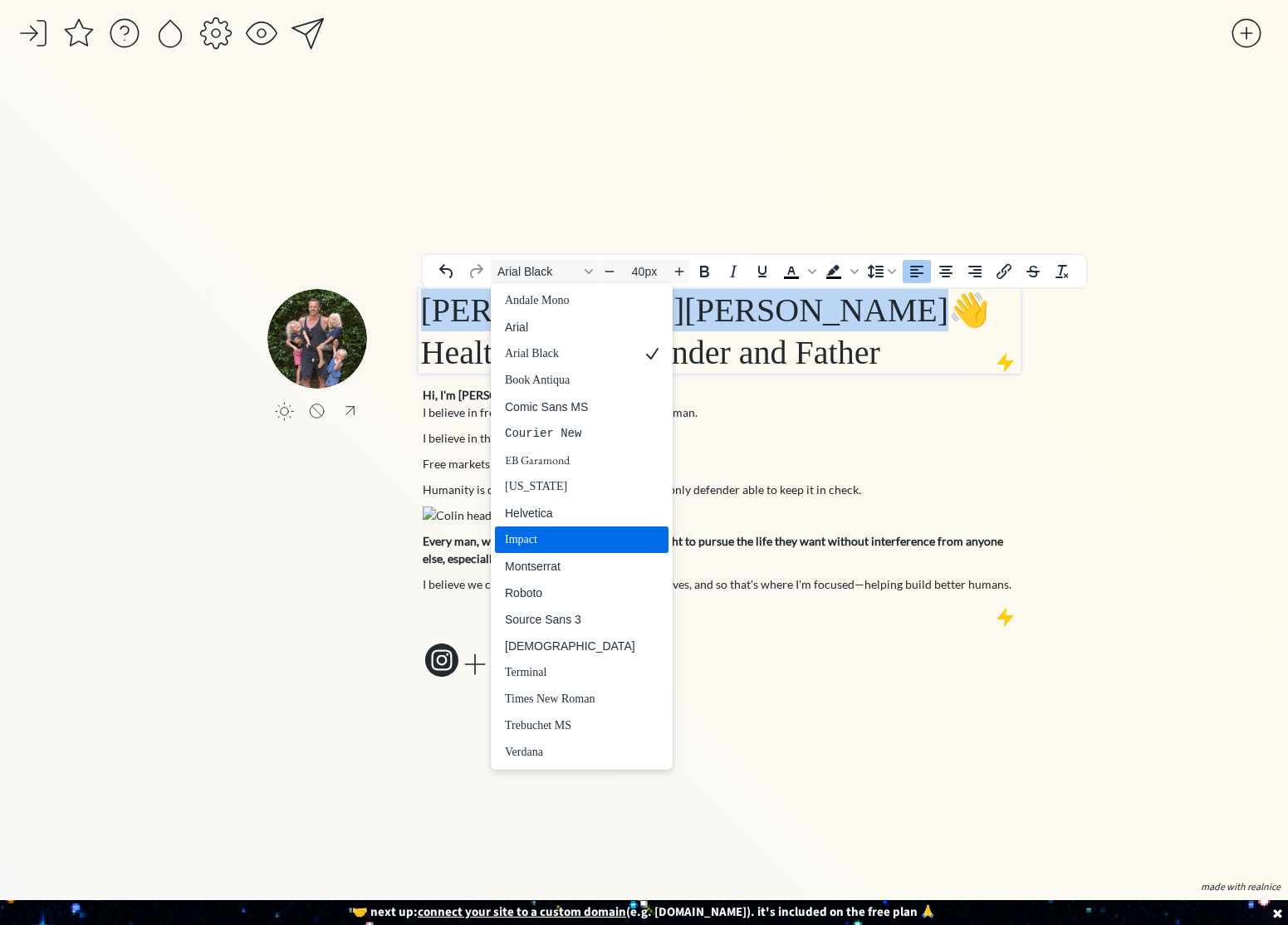
click at [536, 537] on div "Impact" at bounding box center [570, 540] width 130 height 20
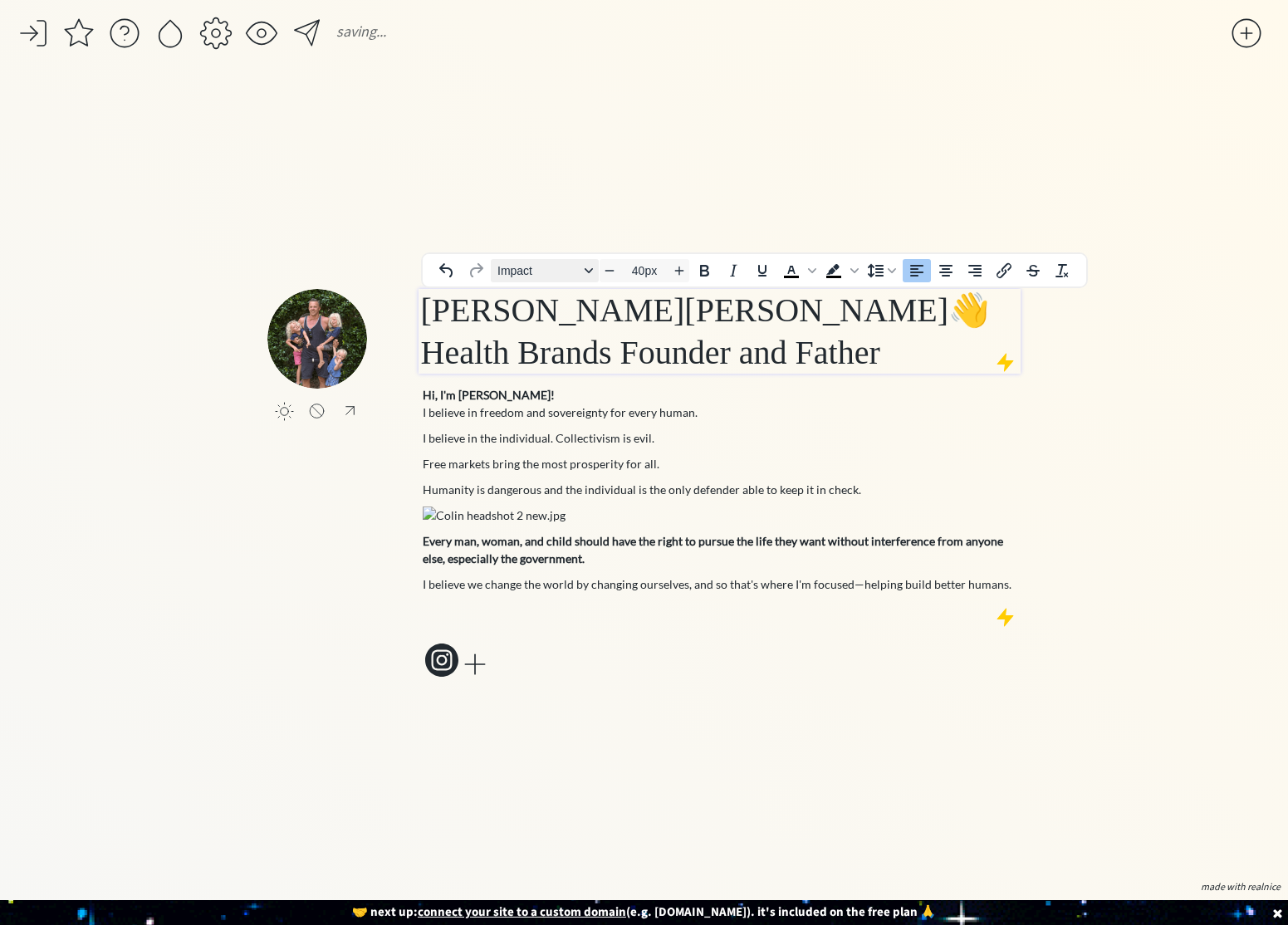
click at [548, 264] on span "Impact" at bounding box center [538, 271] width 82 height 13
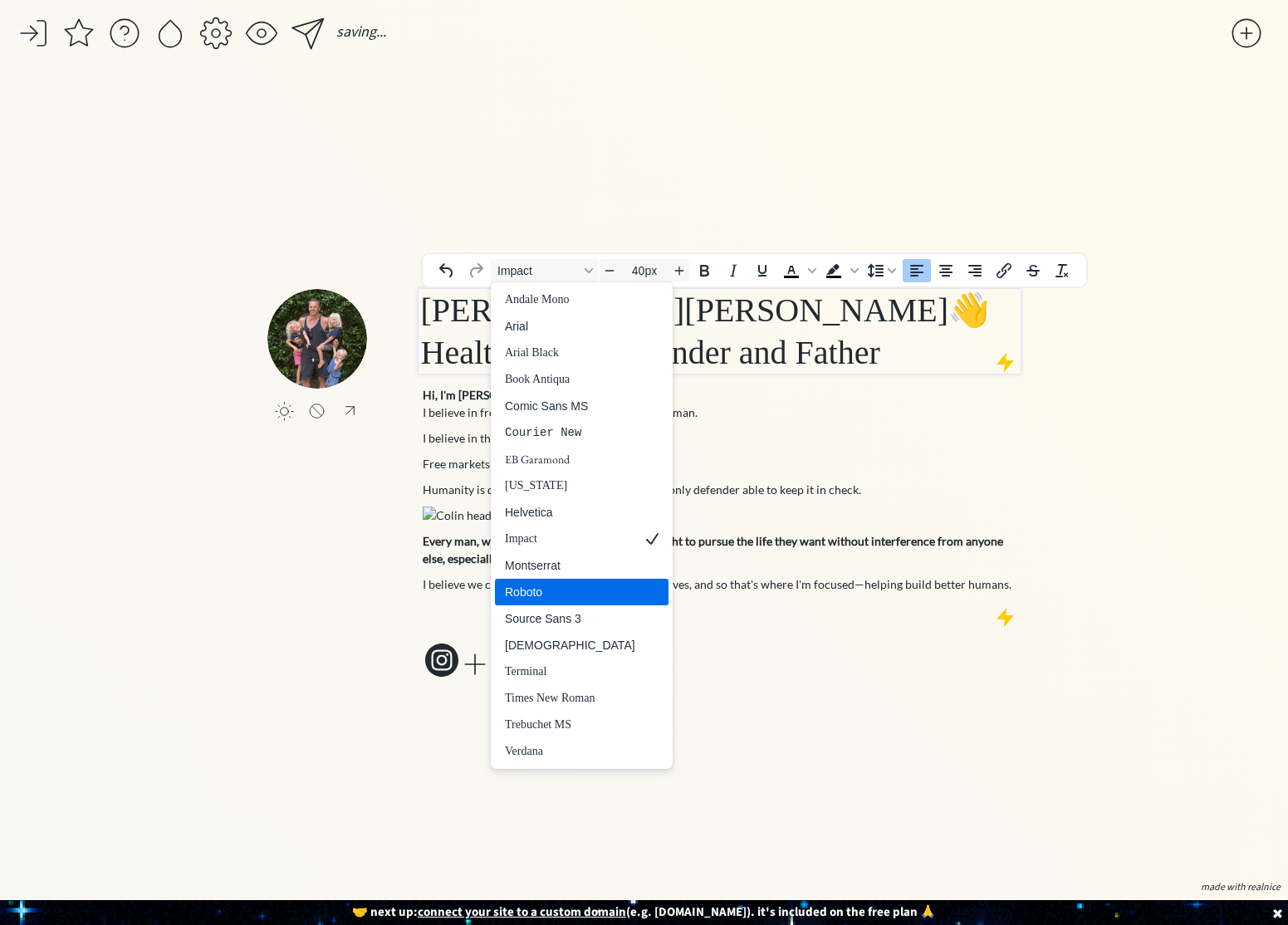
click at [530, 586] on div "Roboto" at bounding box center [570, 592] width 130 height 20
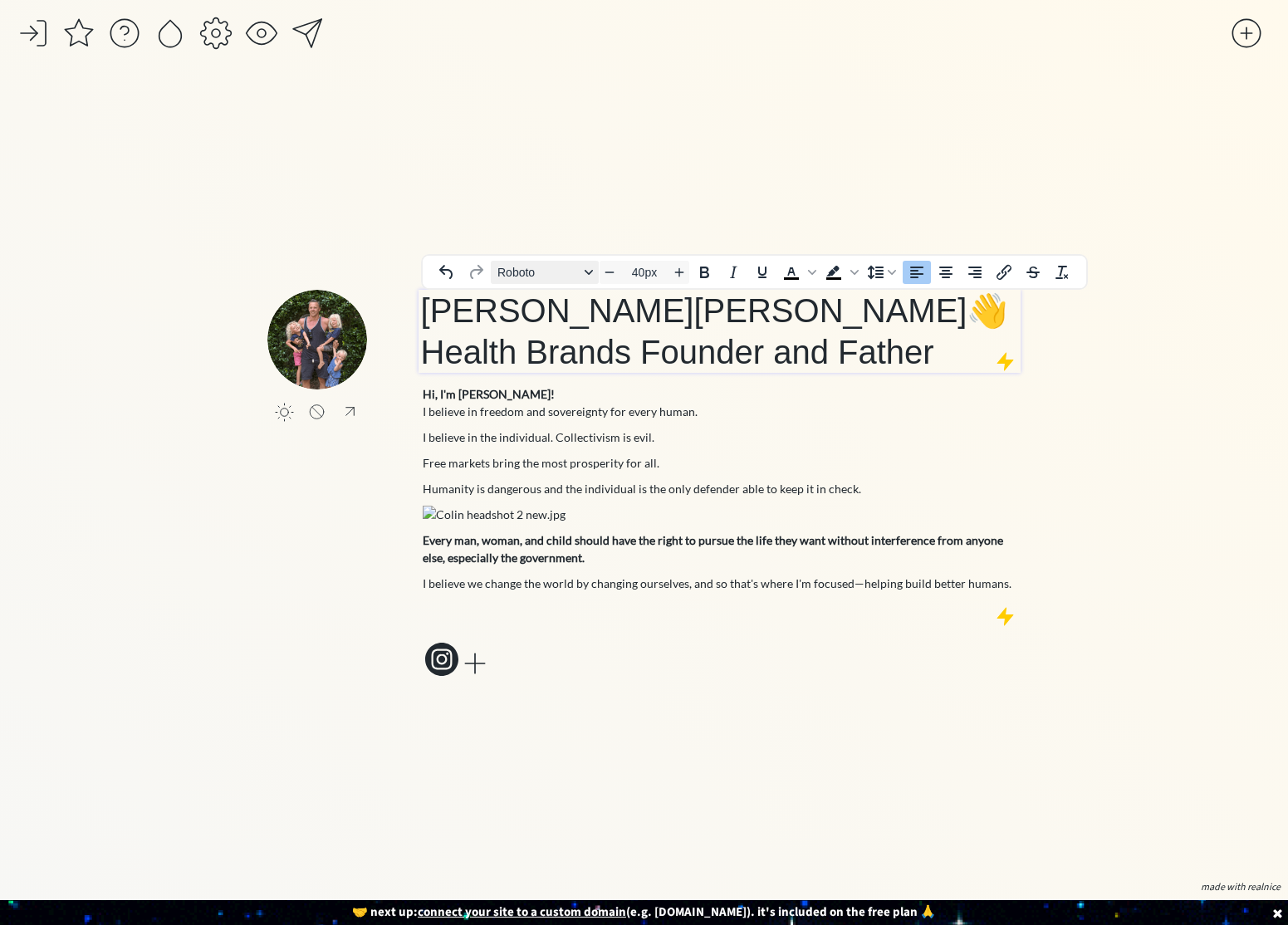
click at [528, 279] on button "Roboto" at bounding box center [544, 273] width 108 height 23
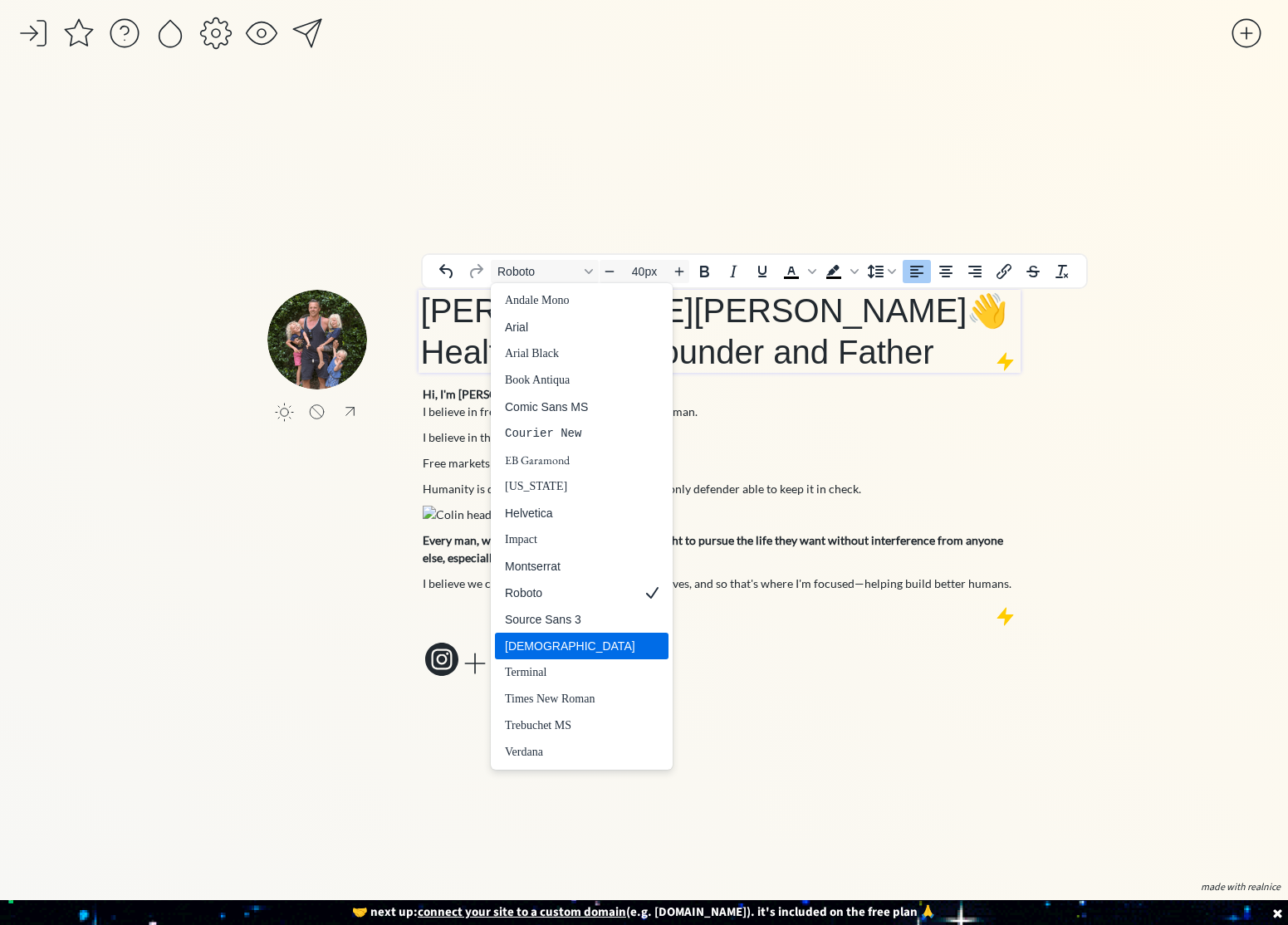
click at [539, 641] on div "Tahoma" at bounding box center [570, 646] width 130 height 20
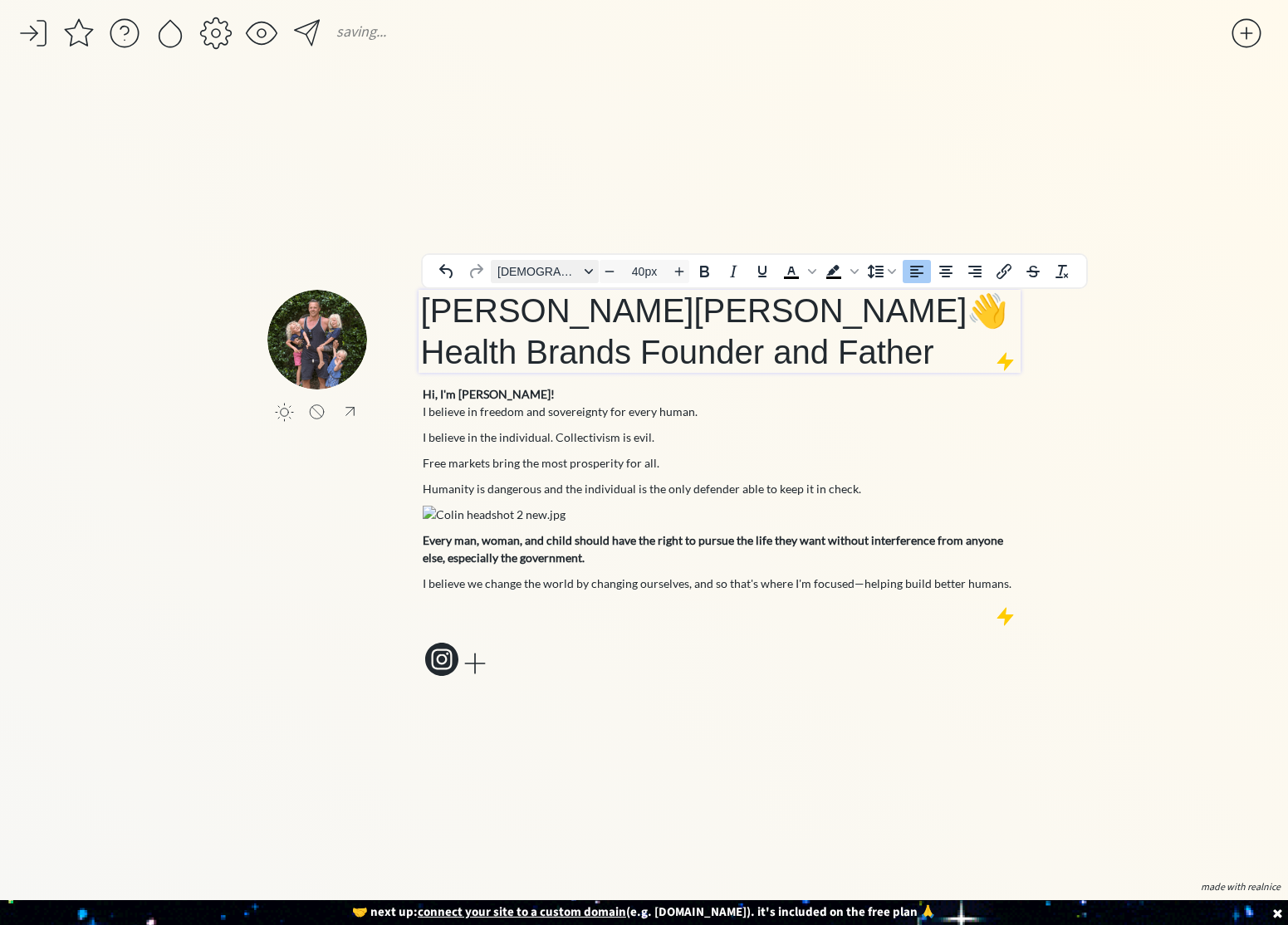
click at [548, 274] on span "Tahoma" at bounding box center [538, 272] width 82 height 13
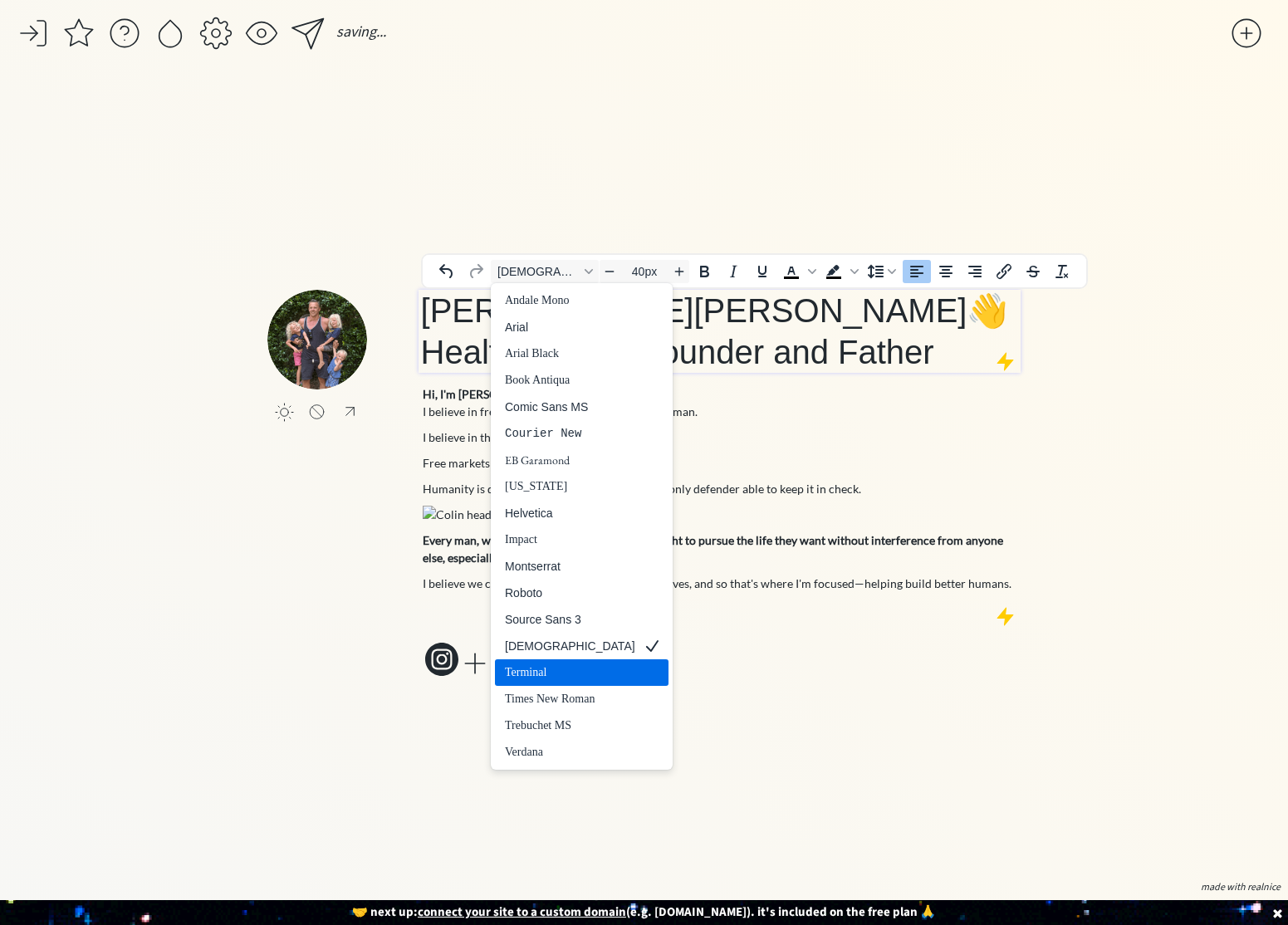
click at [541, 676] on div "Terminal" at bounding box center [570, 672] width 130 height 20
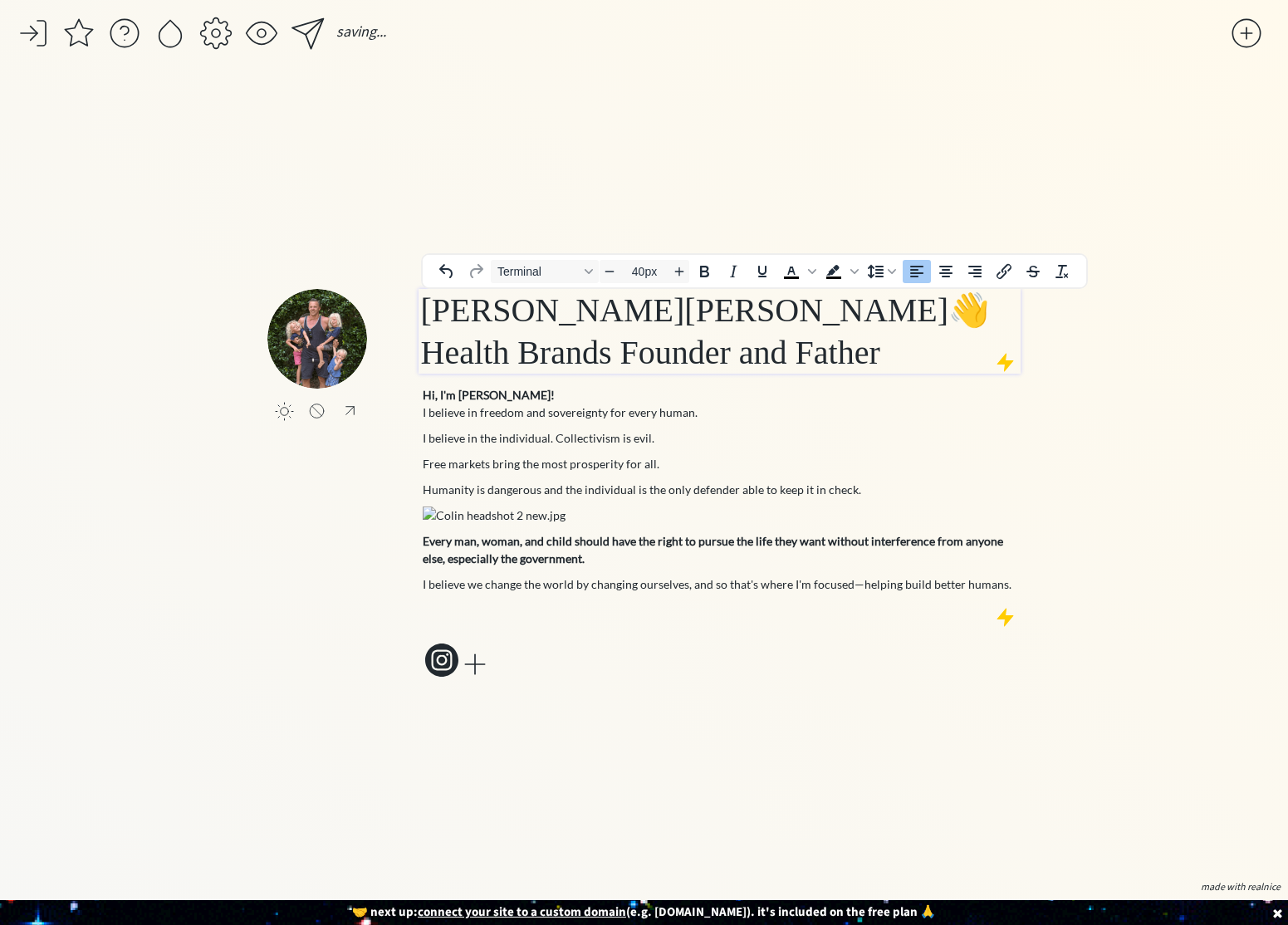
click at [584, 158] on div "click to upload a picture Colin Stuckert 👋 Health Brands Founder and Father Hi,…" at bounding box center [643, 485] width 753 height 780
click at [782, 308] on span "Colin Stuckert 👋 Health Brands Founder and Father" at bounding box center [706, 331] width 570 height 80
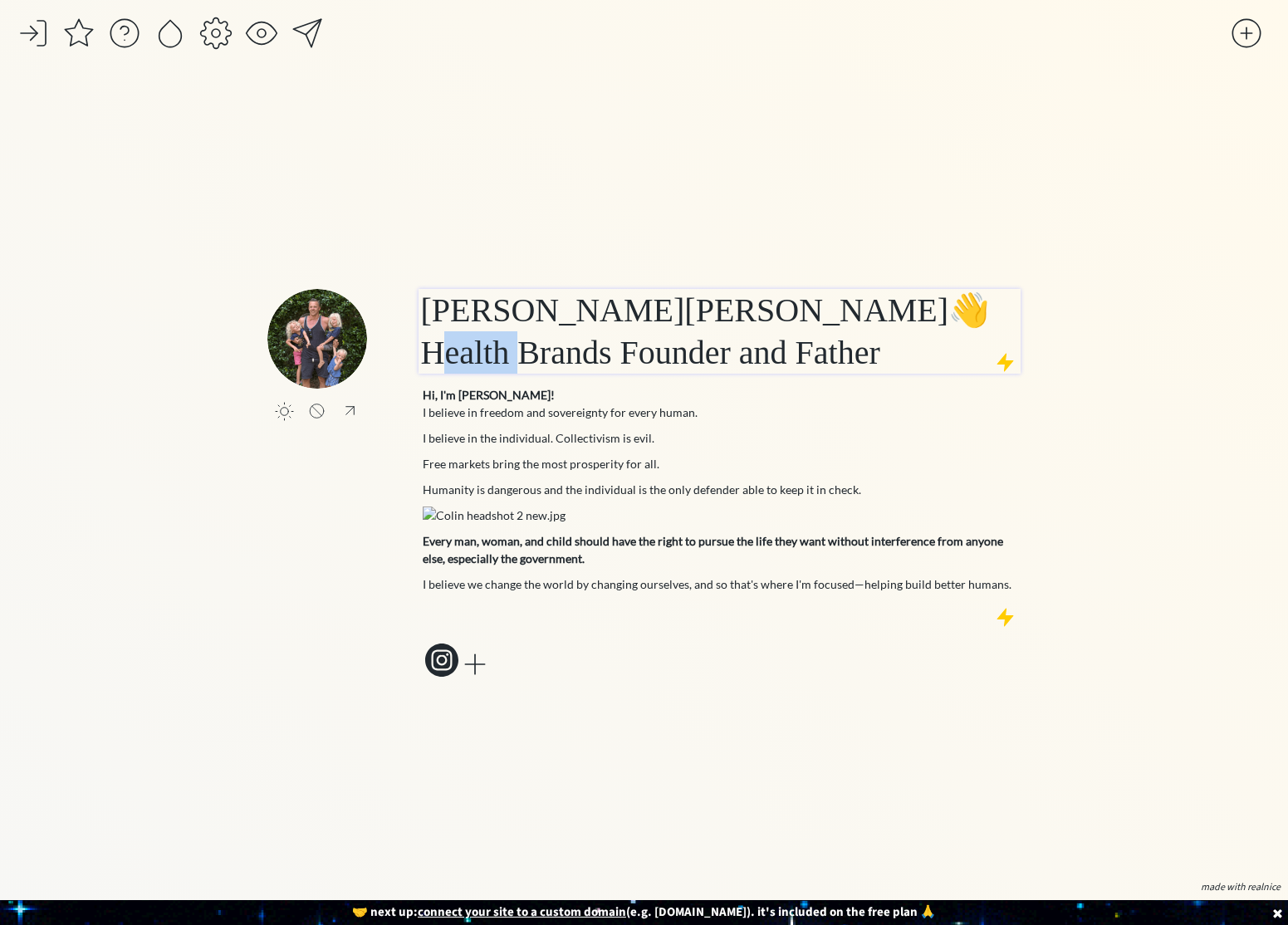
click at [782, 308] on span "Colin Stuckert 👋 Health Brands Founder and Father" at bounding box center [706, 331] width 570 height 80
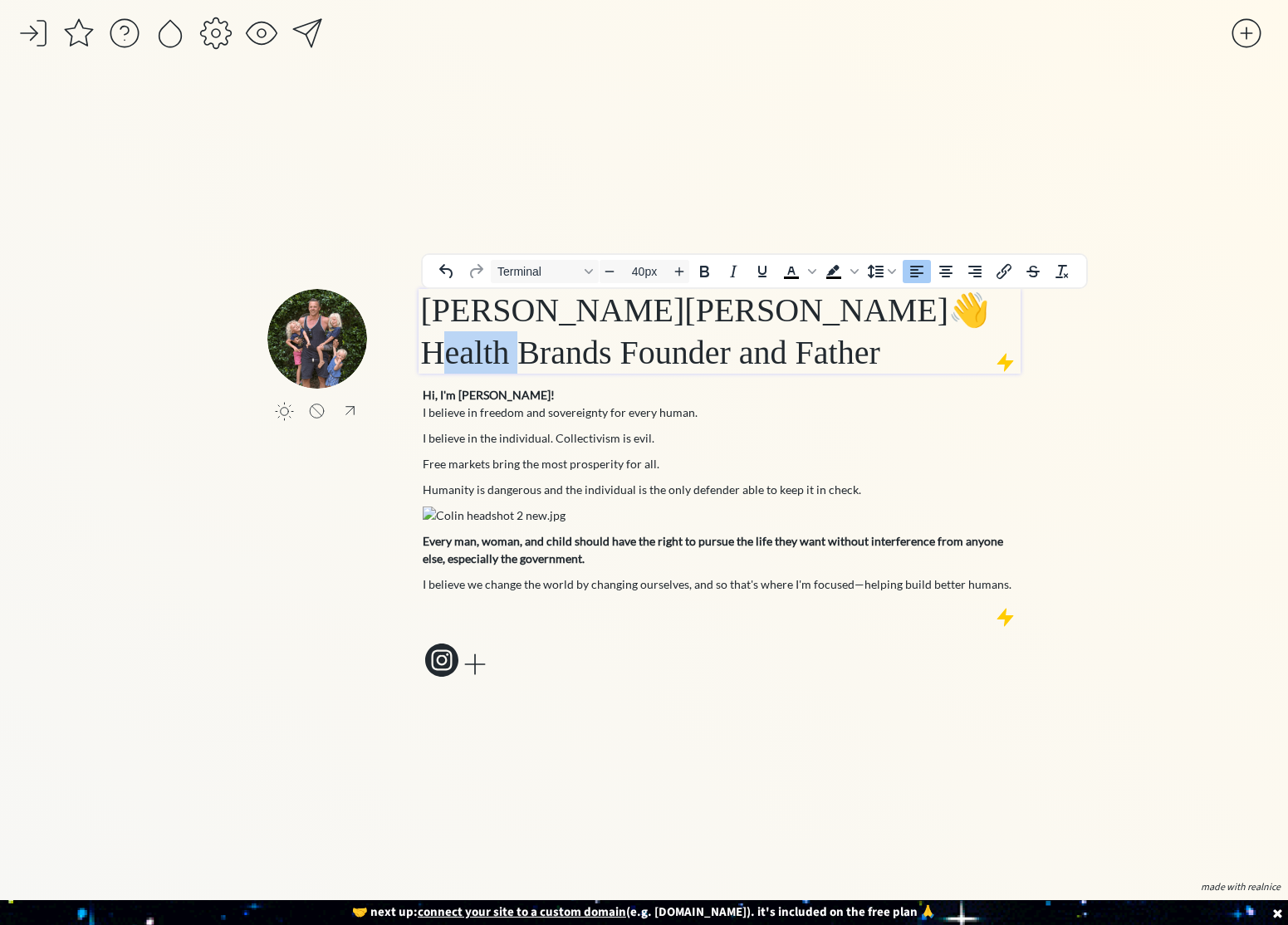
click at [776, 314] on span "Colin Stuckert 👋 Health Brands Founder and Father" at bounding box center [706, 331] width 570 height 80
drag, startPoint x: 561, startPoint y: 350, endPoint x: 524, endPoint y: 359, distance: 38.1
click at [524, 359] on span "Colin Stuckert 👋 Health Brands Founder and Father" at bounding box center [706, 331] width 570 height 80
click at [651, 147] on div "click to upload a picture Colin Stuckert 👋 Health Brand Founder and Father Hi, …" at bounding box center [643, 485] width 753 height 780
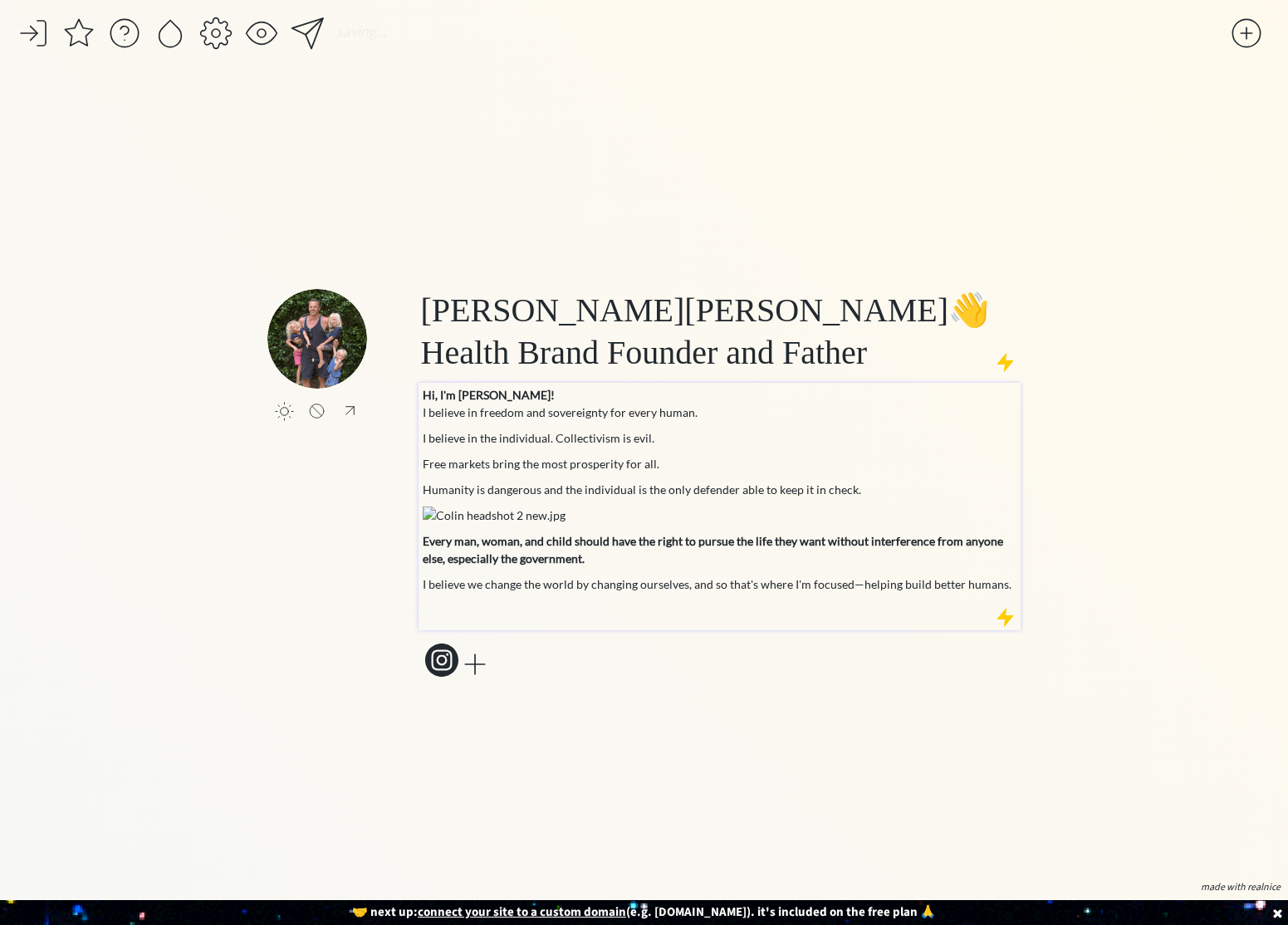
click at [490, 428] on div "Hi, I'm Colin! I believe in freedom and sovereignty for every human. I believe …" at bounding box center [720, 502] width 595 height 233
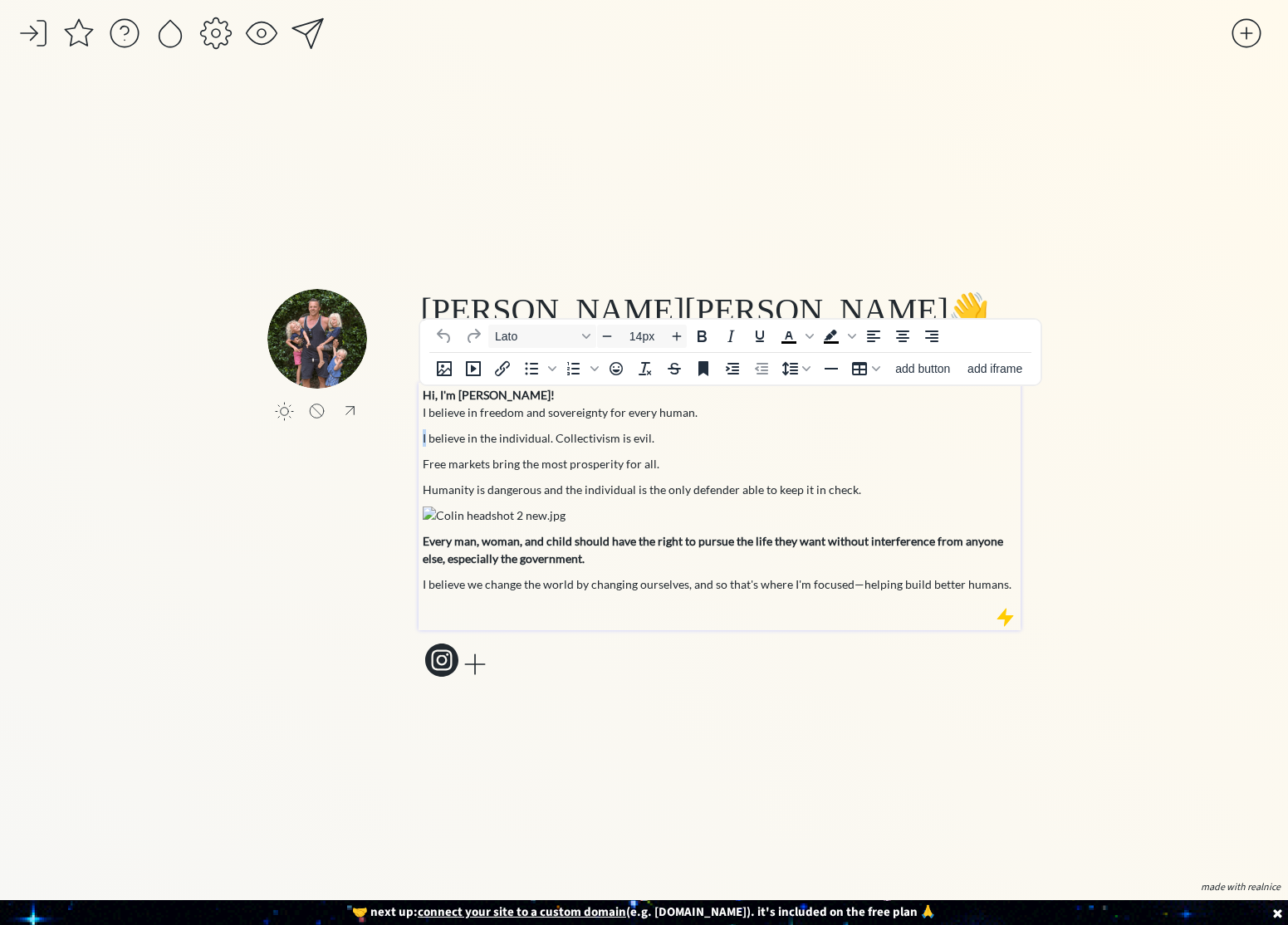
click at [490, 428] on div "Hi, I'm Colin! I believe in freedom and sovereignty for every human. I believe …" at bounding box center [720, 502] width 595 height 233
click at [423, 415] on p "I believe in freedom and sovereignty for every human." at bounding box center [720, 412] width 595 height 18
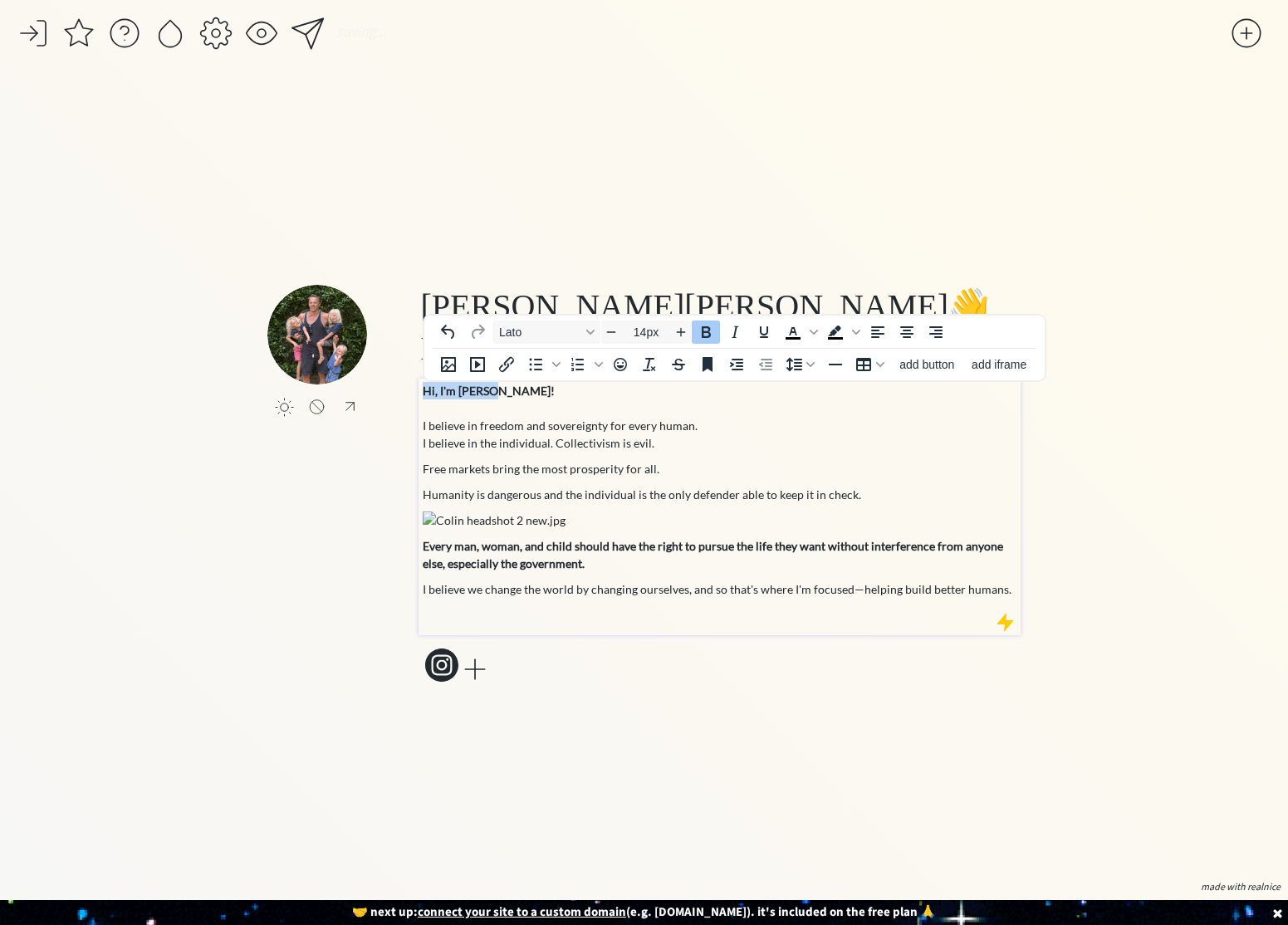
drag, startPoint x: 499, startPoint y: 397, endPoint x: 421, endPoint y: 392, distance: 78.2
click at [421, 392] on div "Hi, I'm Colin! I believe in freedom and sovereignty for every human. I believe …" at bounding box center [720, 507] width 602 height 257
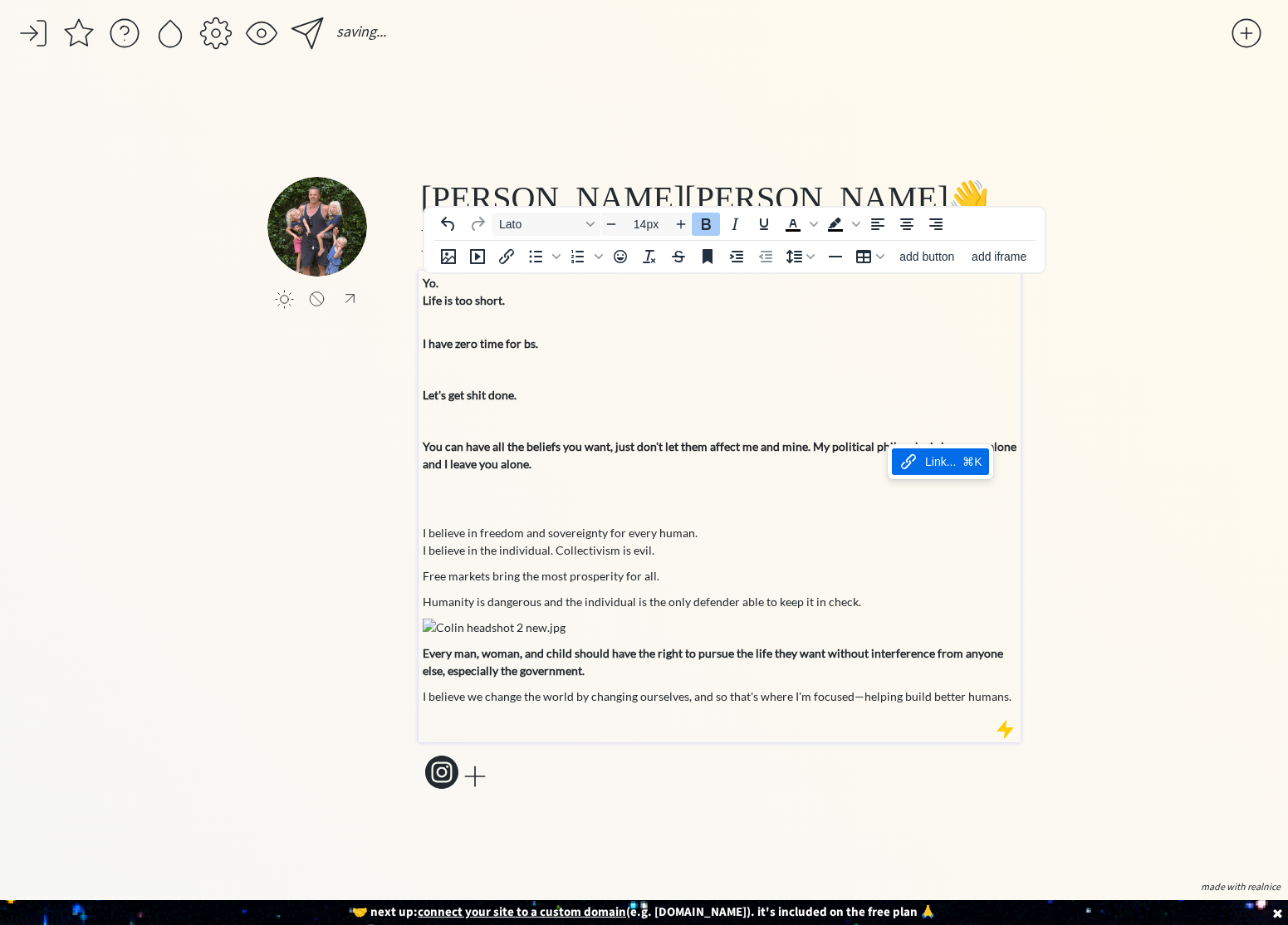
click at [860, 458] on p "You can have all the beliefs you want, just don't let them affect me and mine. …" at bounding box center [720, 455] width 595 height 35
click at [876, 445] on strong "You can have all the beliefs you want, just don't let them affect me and mine. …" at bounding box center [720, 455] width 594 height 32
drag, startPoint x: 858, startPoint y: 463, endPoint x: 870, endPoint y: 456, distance: 13.9
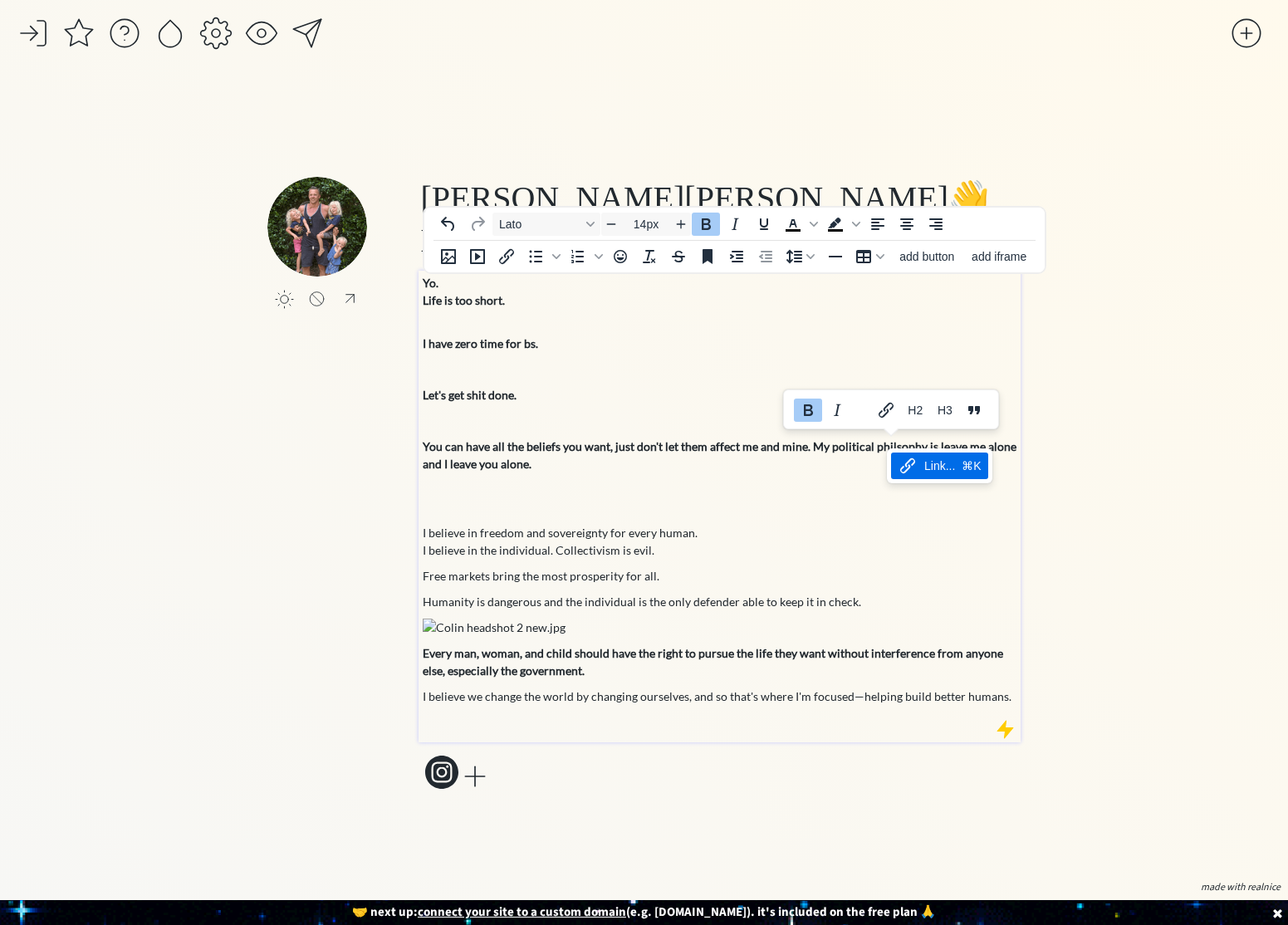
click at [859, 463] on p "You can have all the beliefs you want, just don't let them affect me and mine. …" at bounding box center [720, 455] width 595 height 35
click at [879, 448] on strong "You can have all the beliefs you want, just don't let them affect me and mine. …" at bounding box center [720, 455] width 594 height 32
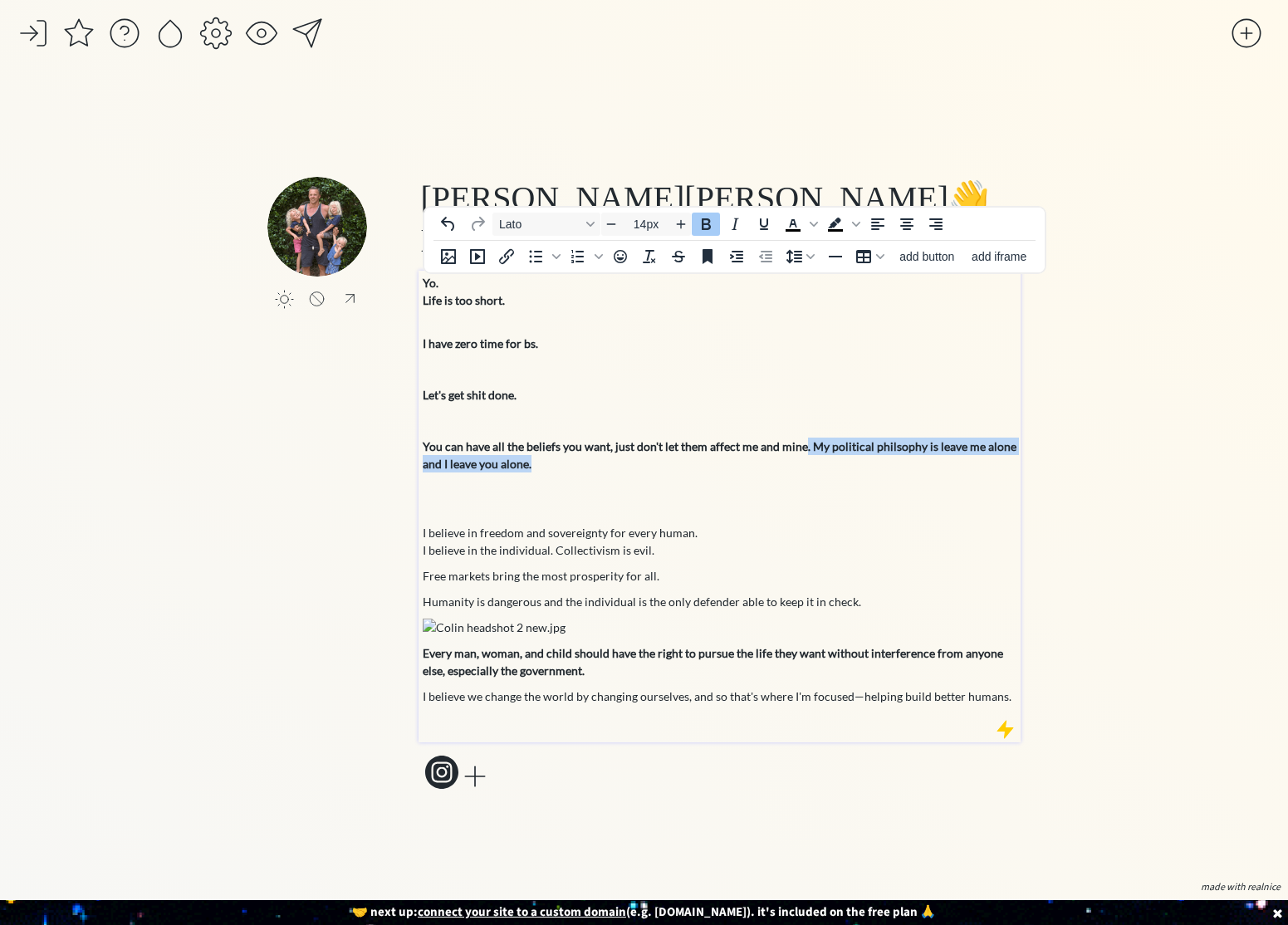
drag, startPoint x: 801, startPoint y: 448, endPoint x: 812, endPoint y: 474, distance: 28.2
click at [812, 474] on div "Yo. Life is too short. I have zero time for bs. Let's get shit done. You can ha…" at bounding box center [720, 501] width 595 height 456
click at [843, 461] on p "You can have all the beliefs you want, just don't let them affect me and mine. …" at bounding box center [720, 455] width 595 height 35
drag, startPoint x: 802, startPoint y: 445, endPoint x: 803, endPoint y: 464, distance: 19.0
click at [803, 464] on p "You can have all the beliefs you want, just don't let them affect me and mine. …" at bounding box center [720, 455] width 595 height 35
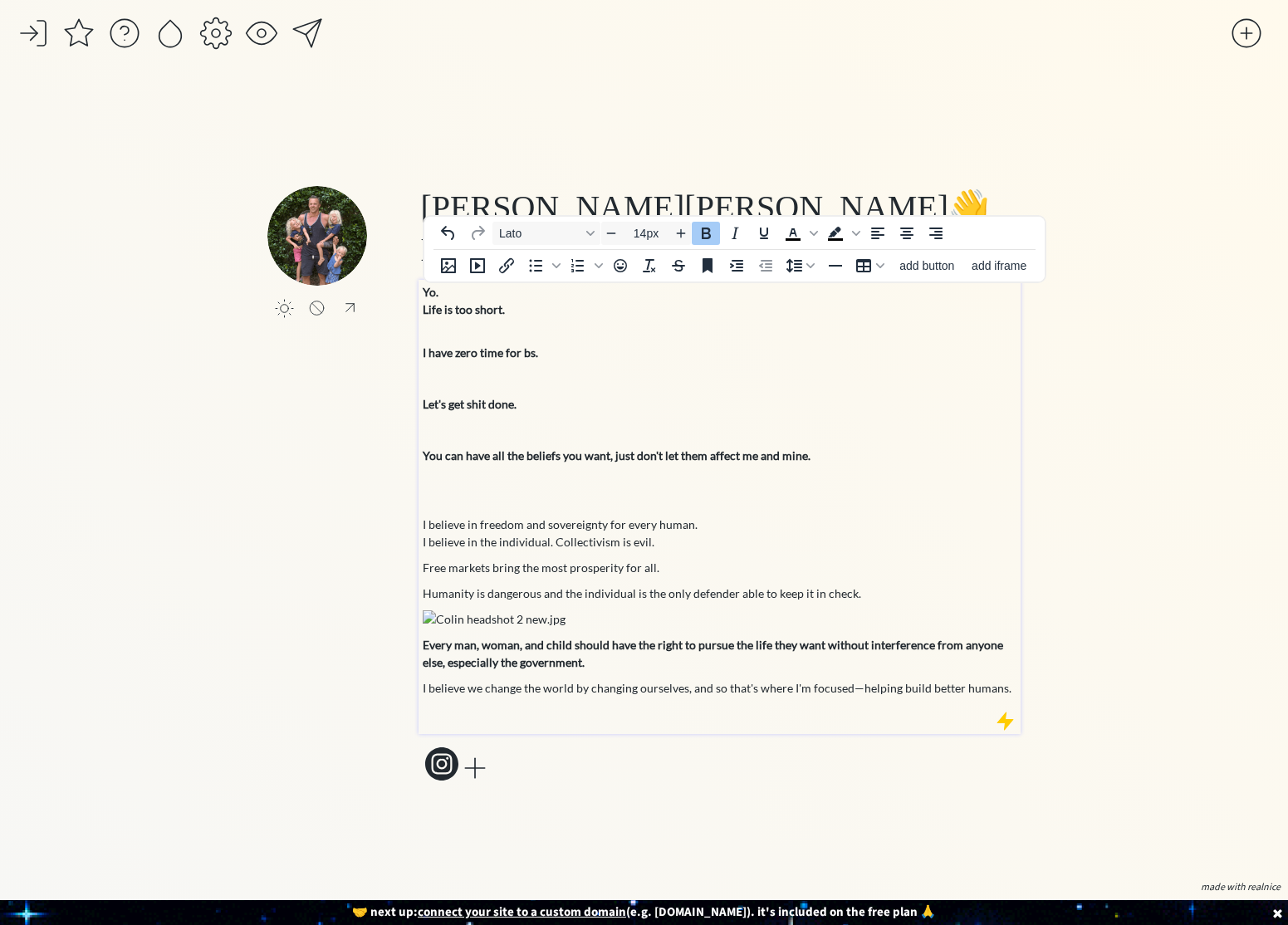
click at [445, 457] on strong "You can have all the beliefs you want, just don't let them affect me and mine." at bounding box center [616, 455] width 388 height 14
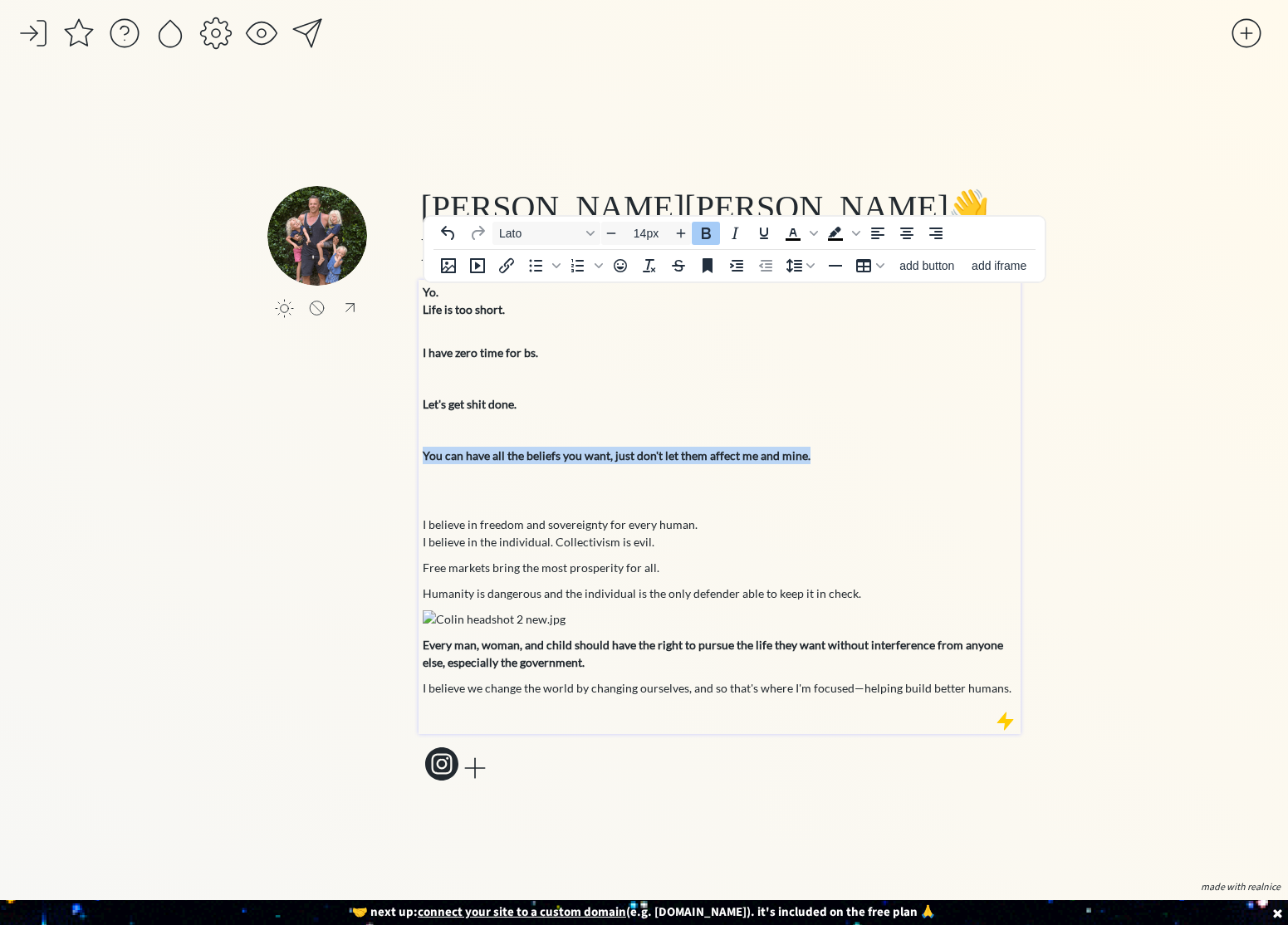
click at [445, 457] on strong "You can have all the beliefs you want, just don't let them affect me and mine." at bounding box center [616, 455] width 388 height 14
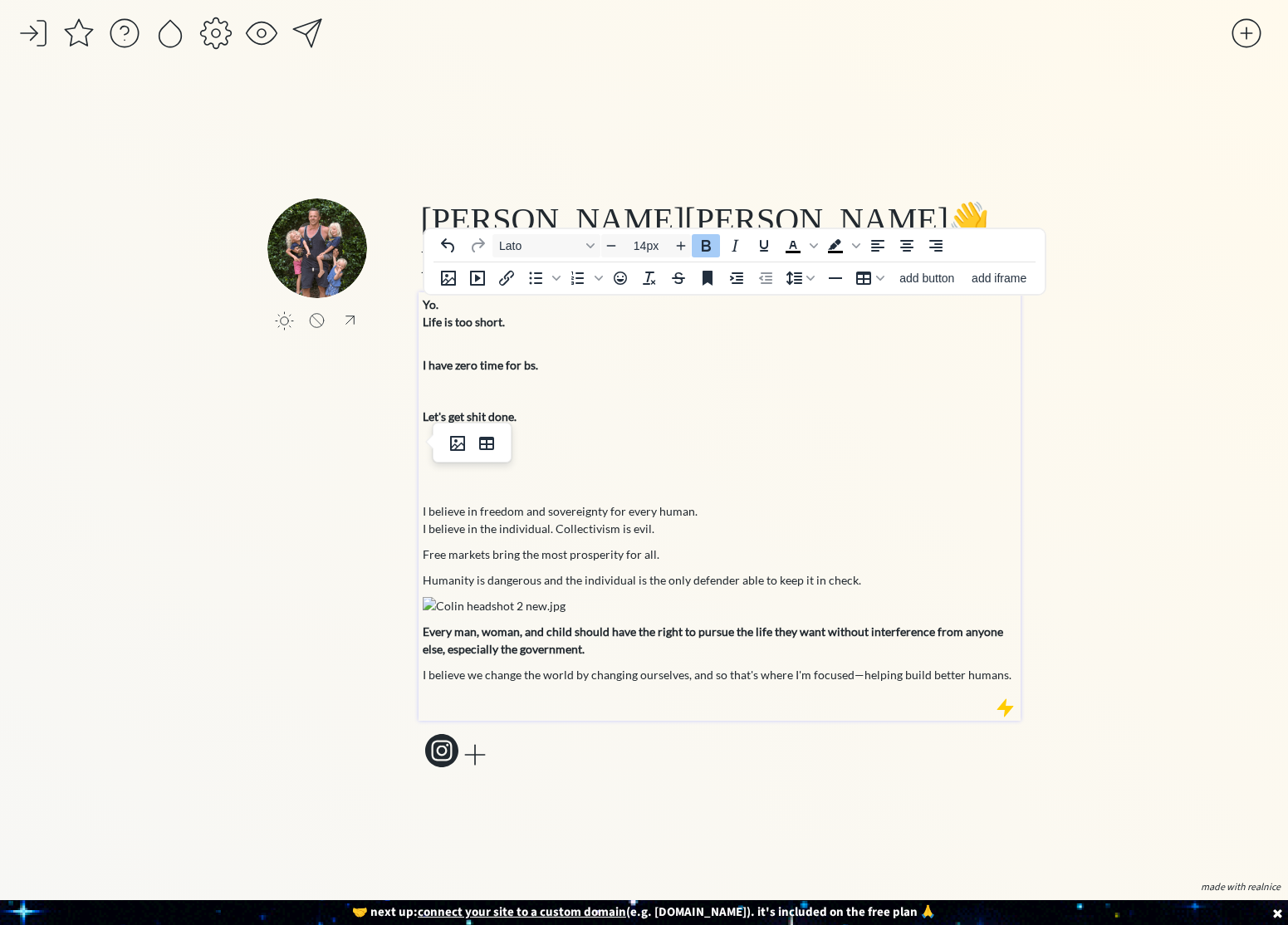
click at [457, 397] on body "saving... click to upload a picture Colin Stuckert 👋 Health Brand Founder and F…" at bounding box center [644, 462] width 1288 height 925
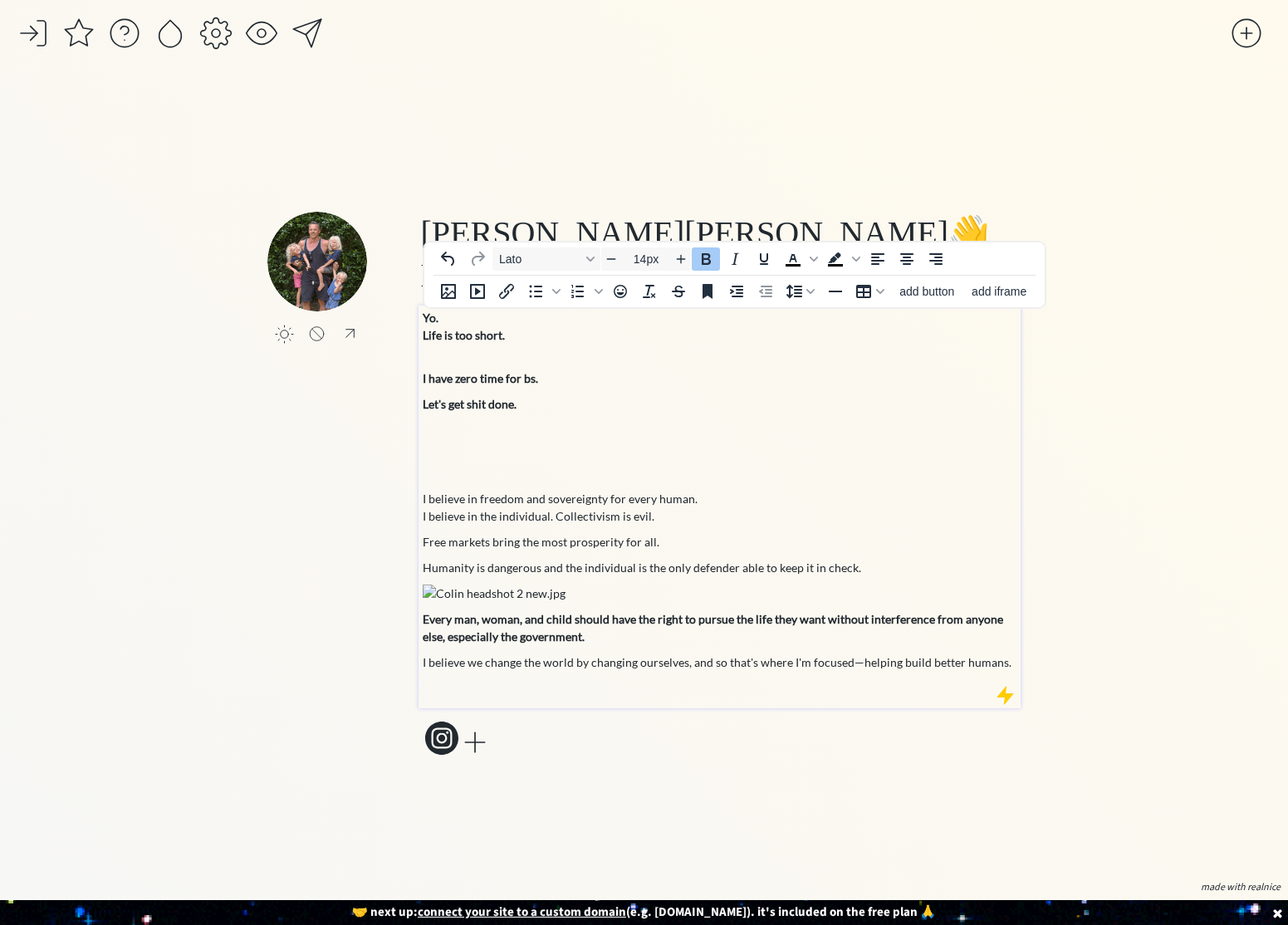
click at [468, 359] on body "saving... click to upload a picture Colin Stuckert 👋 Health Brand Founder and F…" at bounding box center [644, 462] width 1288 height 925
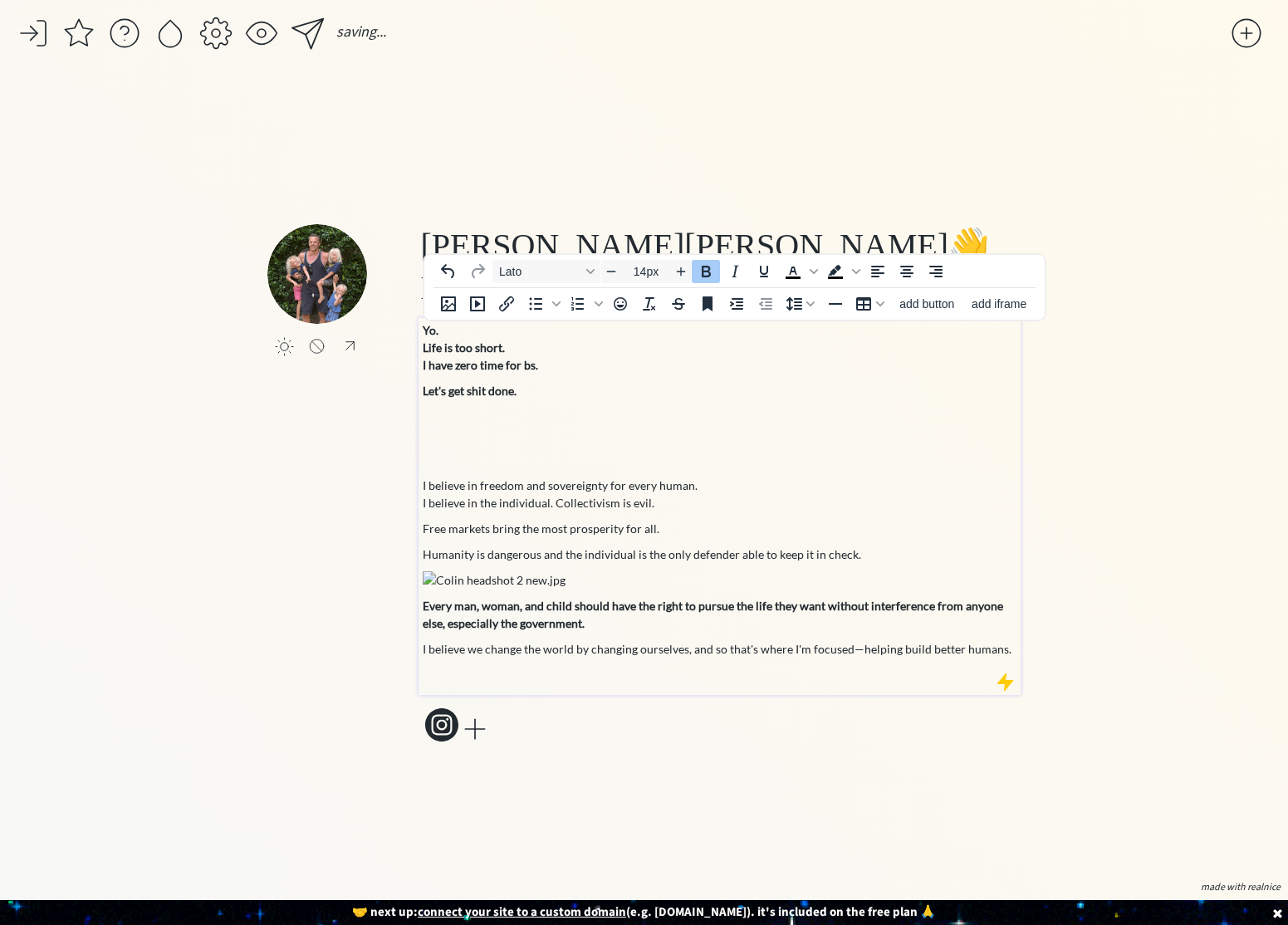
click at [423, 363] on strong "I have zero time for bs." at bounding box center [480, 364] width 115 height 14
drag, startPoint x: 423, startPoint y: 364, endPoint x: 539, endPoint y: 369, distance: 116.1
click at [536, 369] on p "I have zero time for bs." at bounding box center [720, 364] width 595 height 18
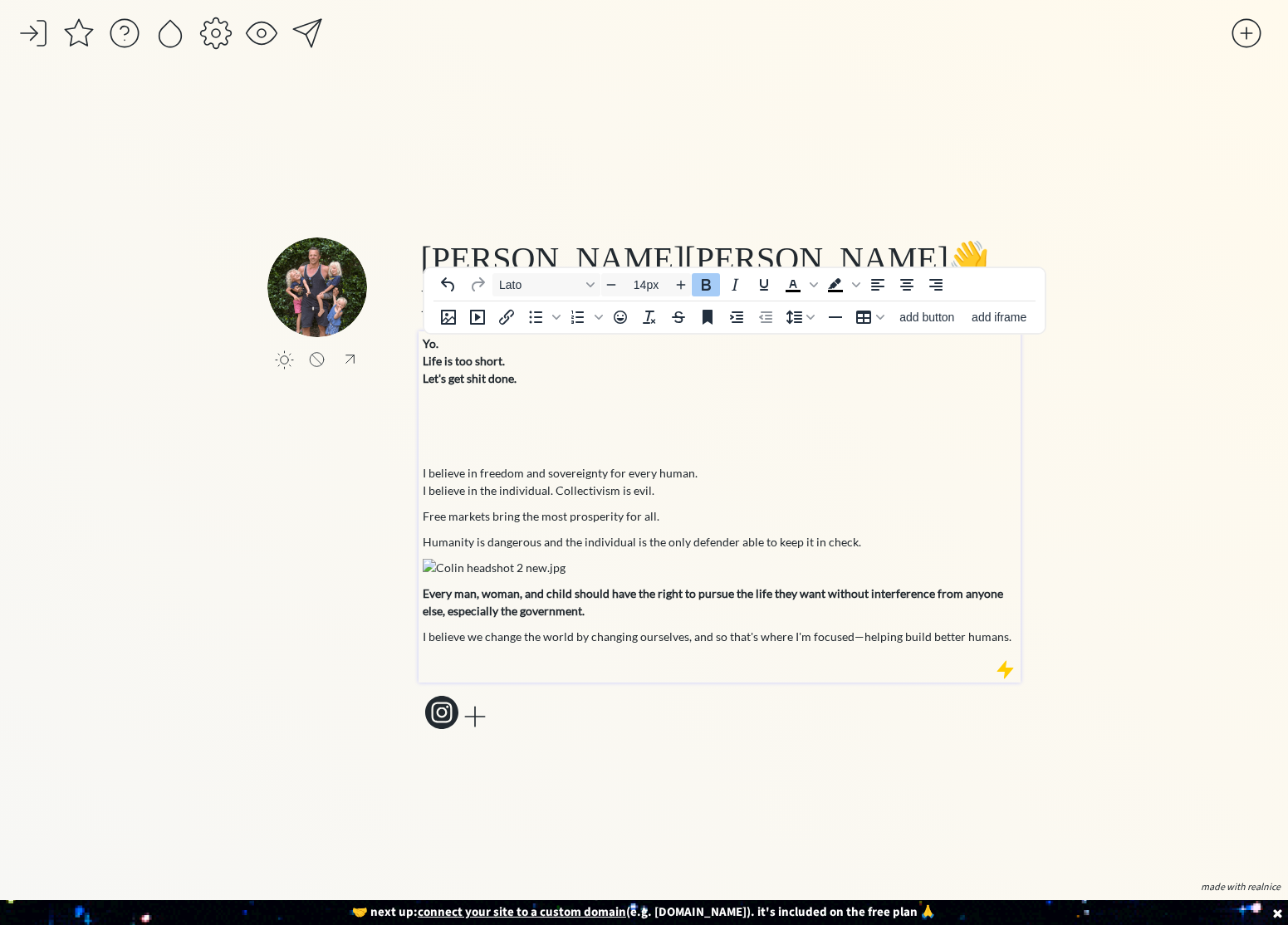
click at [482, 402] on body "saving... click to upload a picture Colin Stuckert 👋 Health Brand Founder and F…" at bounding box center [644, 462] width 1288 height 925
click at [479, 474] on h2 "I believe in freedom and sovereignty for every human." at bounding box center [720, 472] width 595 height 18
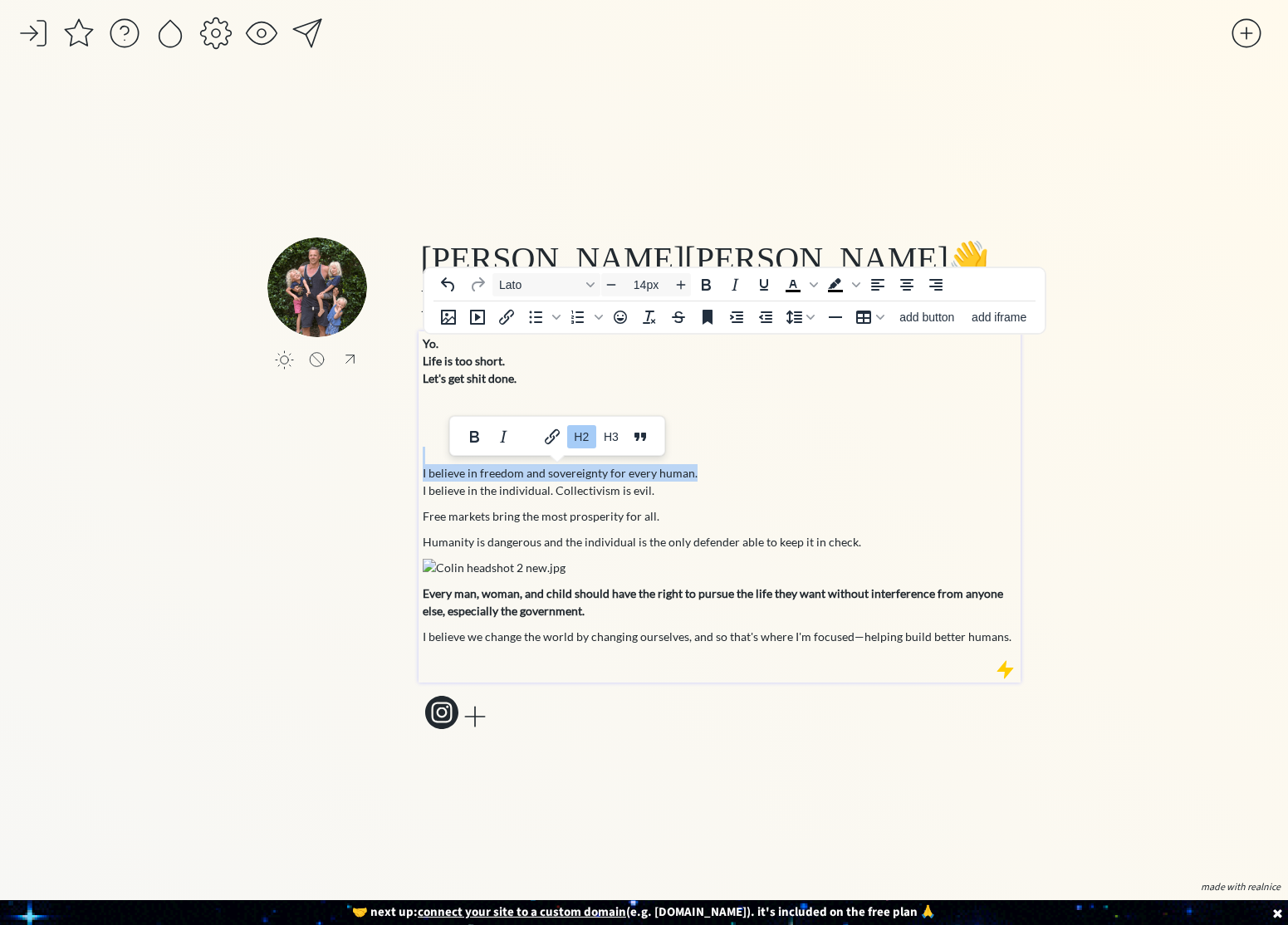
drag, startPoint x: 691, startPoint y: 470, endPoint x: 391, endPoint y: 450, distance: 300.7
click at [391, 450] on div "click to upload a picture Colin Stuckert 👋 Health Brand Founder and Father Yo. …" at bounding box center [643, 485] width 753 height 496
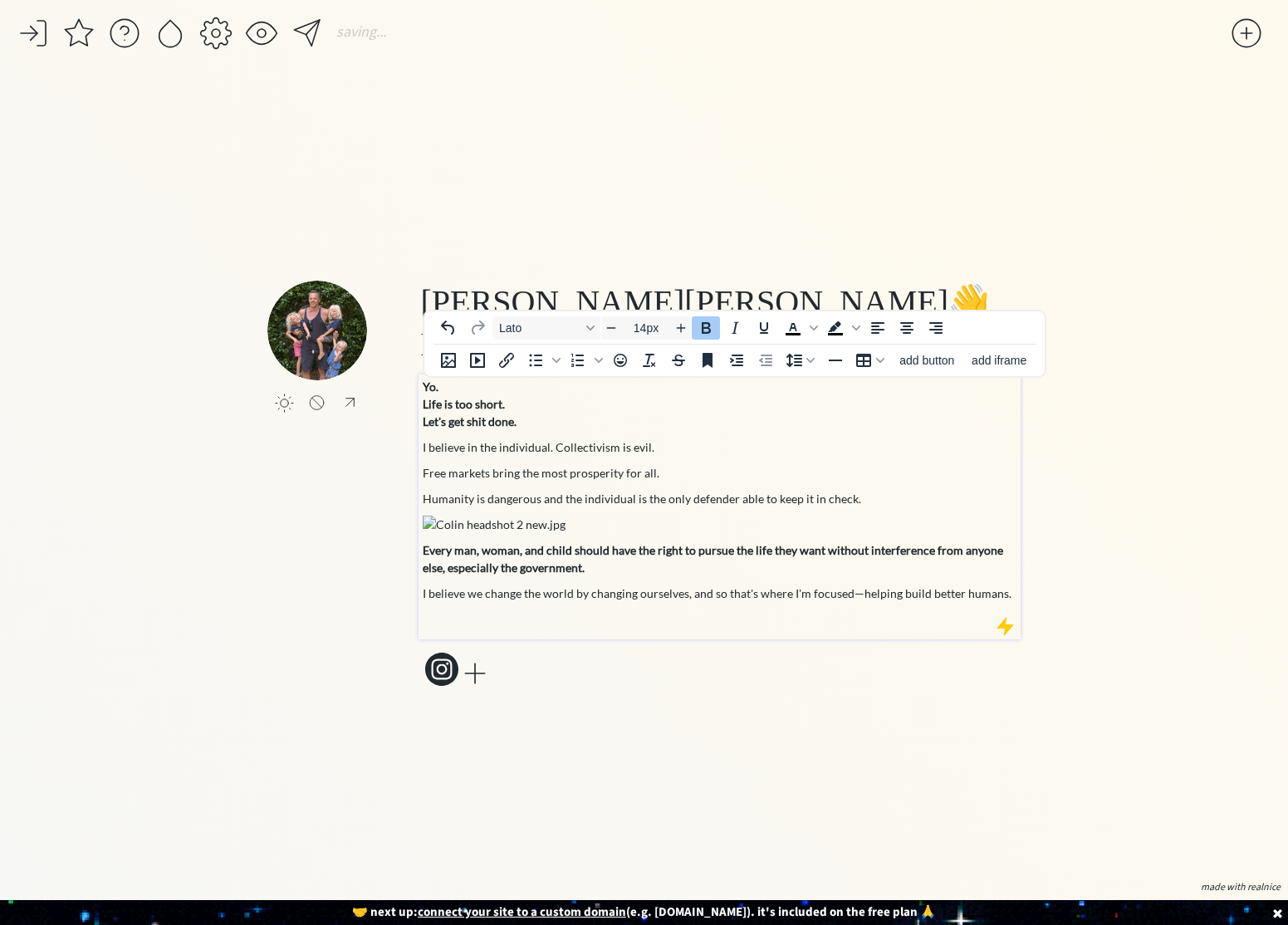
click at [514, 454] on p "I believe in the individual. Collectivism is evil." at bounding box center [720, 447] width 595 height 18
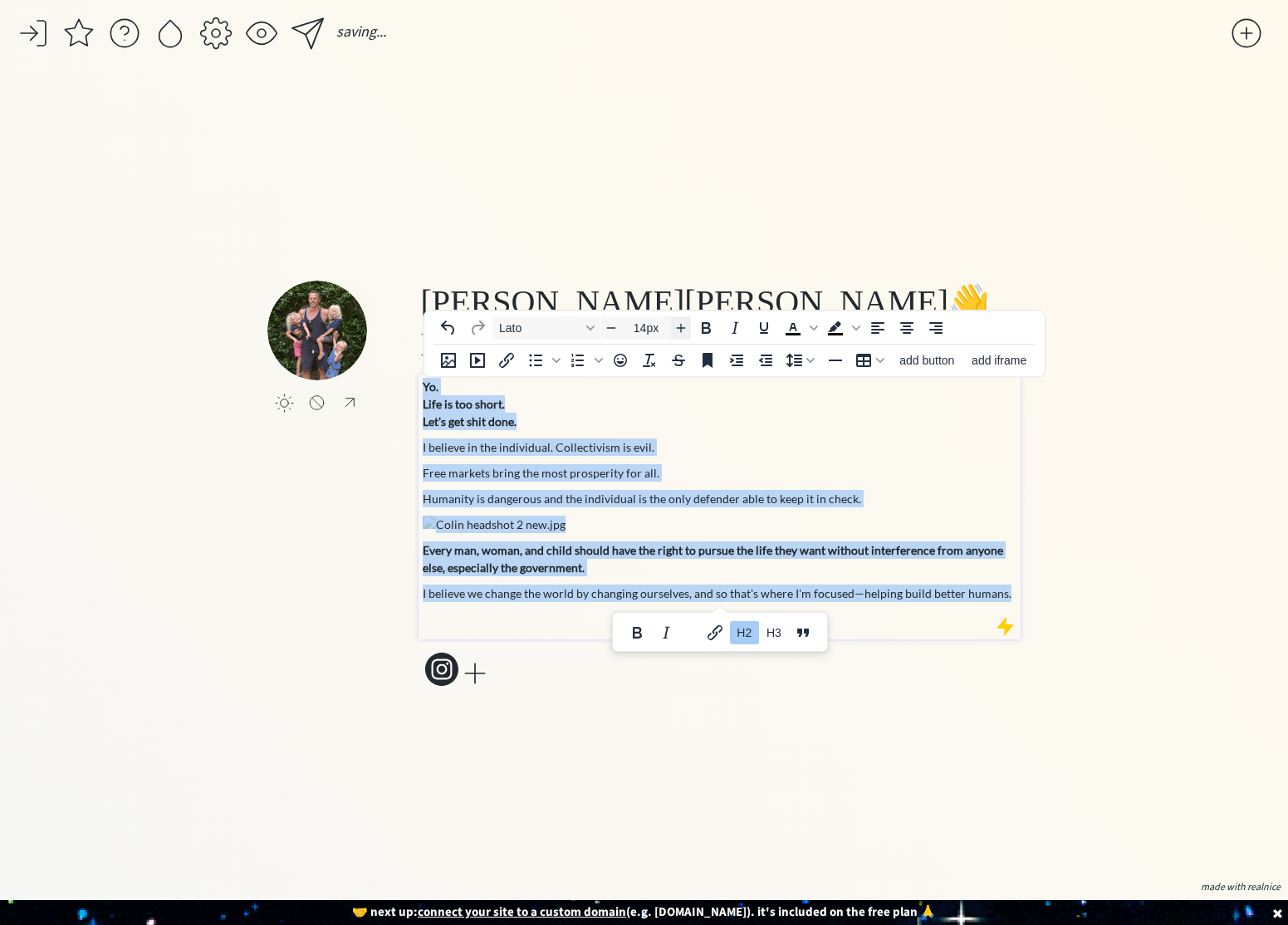
click at [687, 330] on icon "Increase font size" at bounding box center [681, 327] width 13 height 13
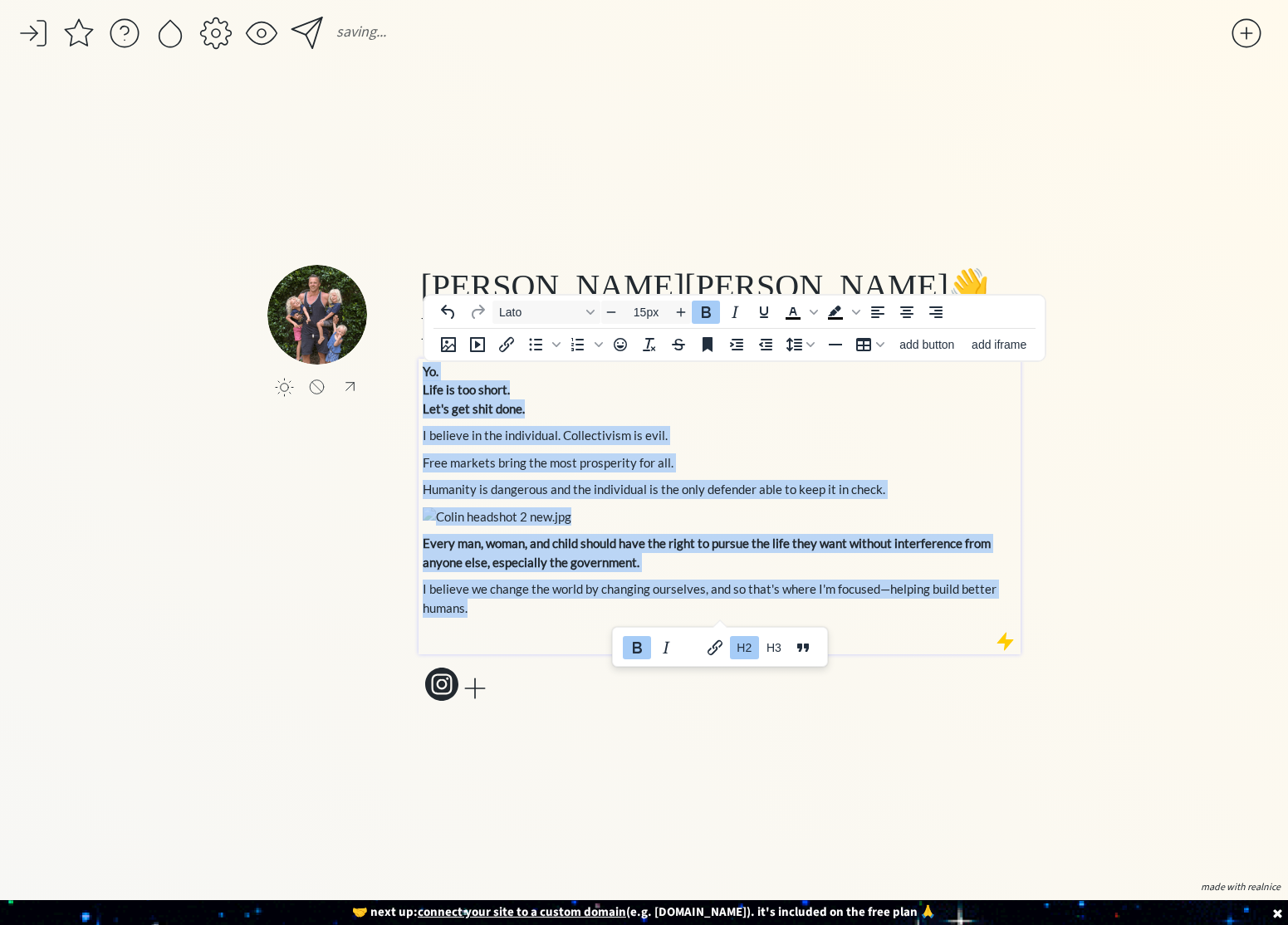
click at [556, 495] on span "Humanity is dangerous and the individual is the only defender able to keep it i…" at bounding box center [654, 489] width 462 height 15
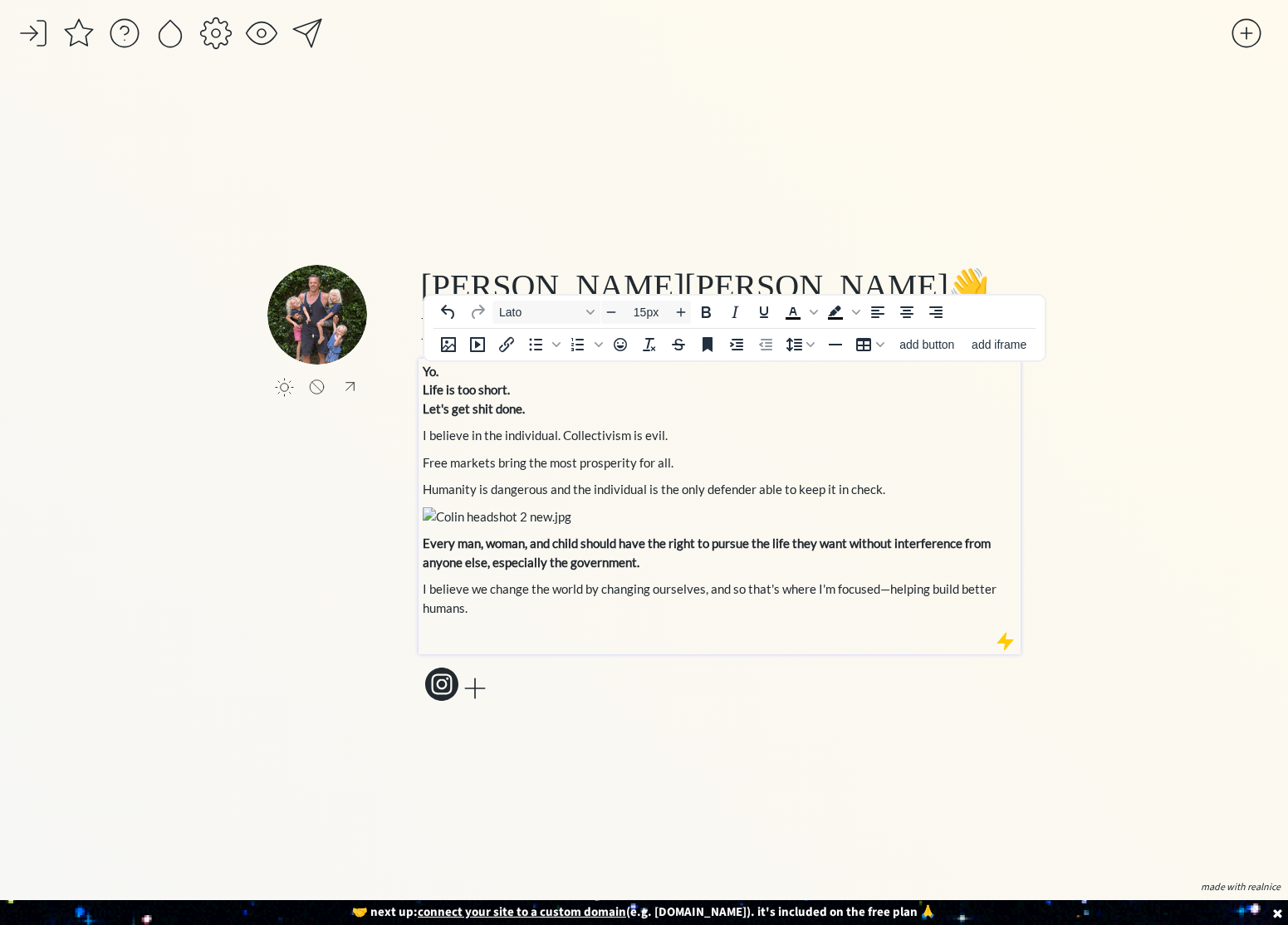
click at [425, 413] on strong "Let's get shit done." at bounding box center [474, 409] width 102 height 15
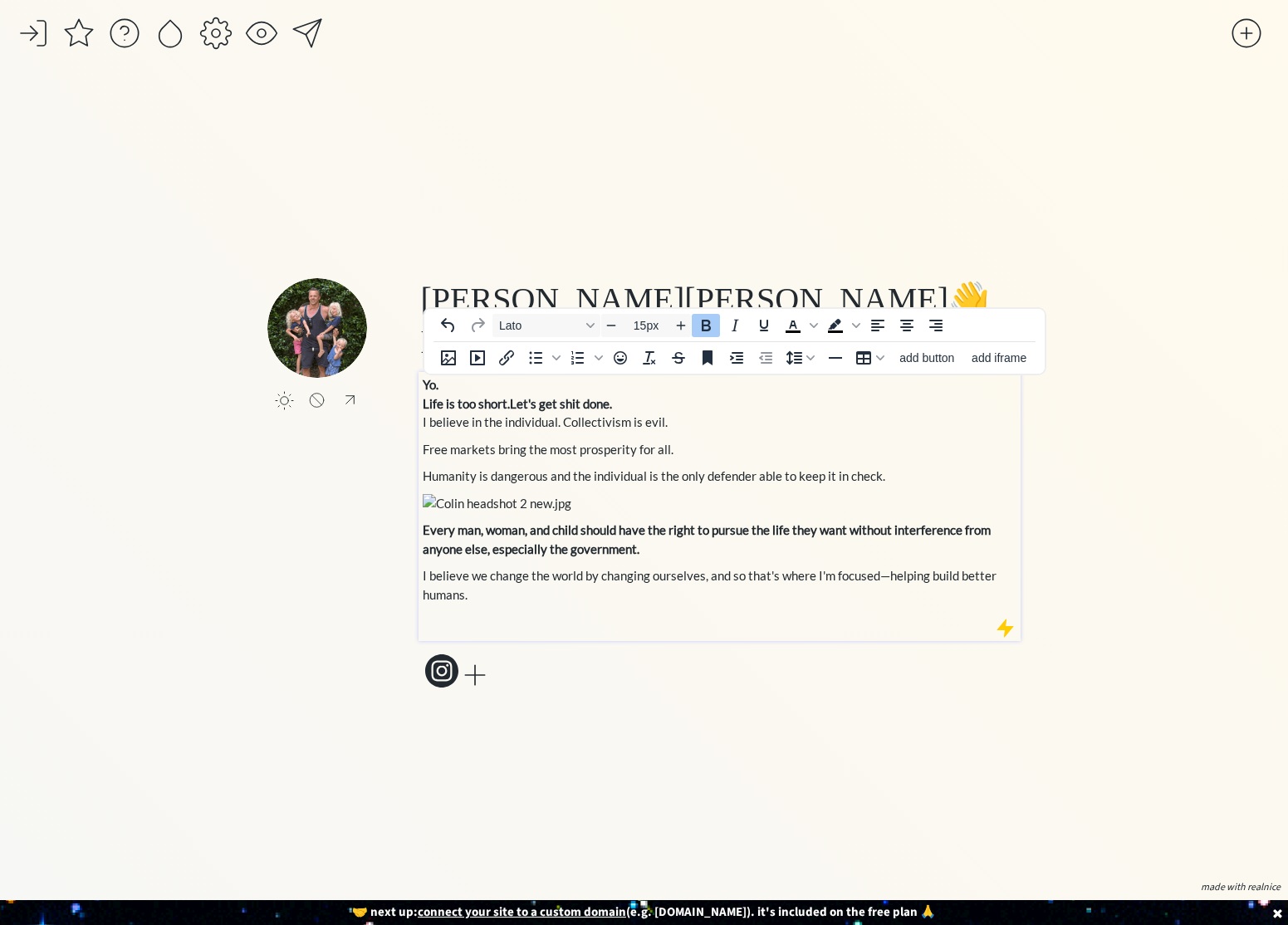
click at [621, 409] on h2 "Life is too short. Let's get shit done." at bounding box center [720, 404] width 595 height 19
click at [658, 465] on div "Yo. Life is too short. Let's get shit done. I believe in the individual. Collec…" at bounding box center [720, 502] width 595 height 254
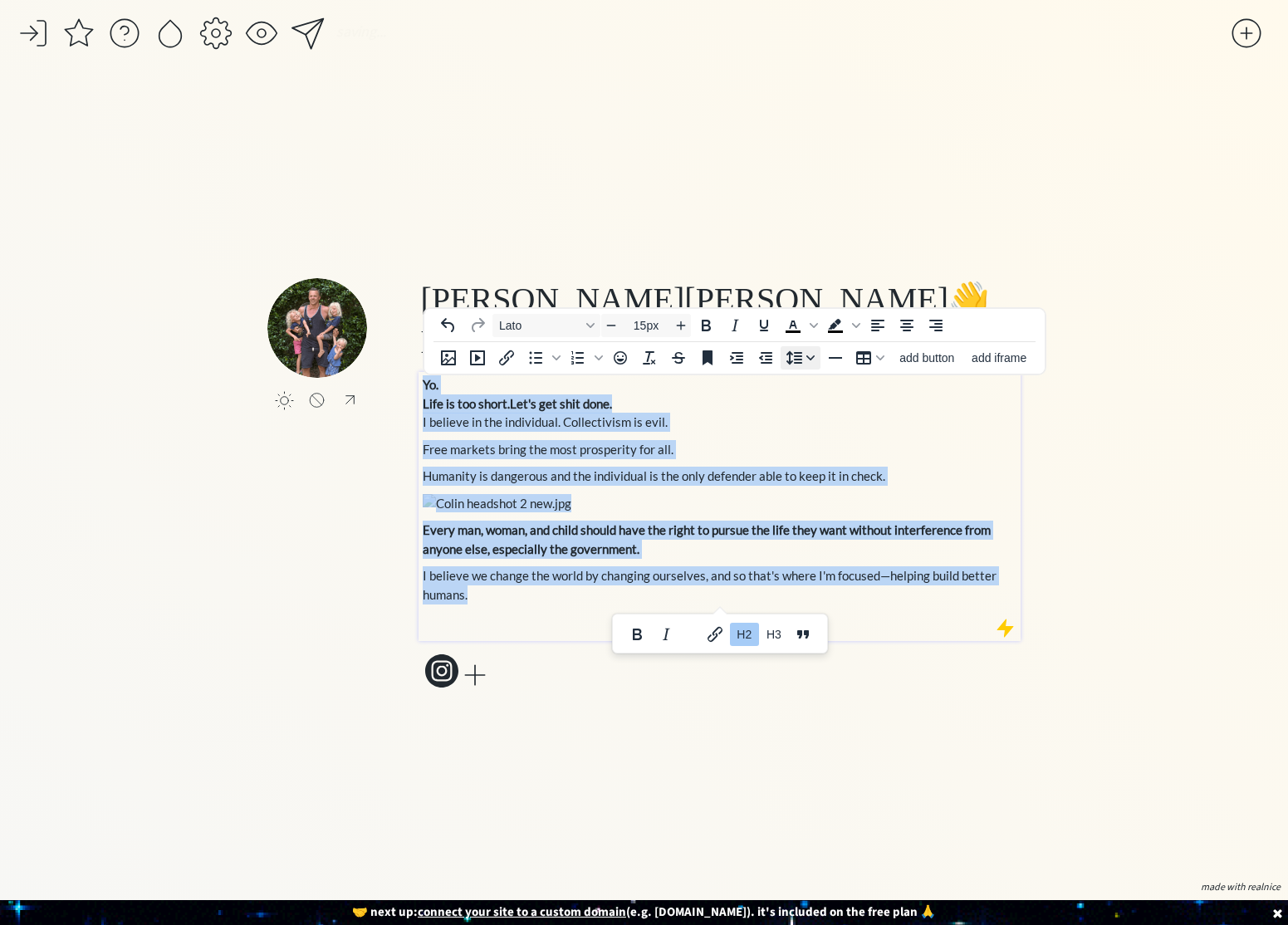
click at [810, 358] on icon "Line height" at bounding box center [810, 358] width 8 height 8
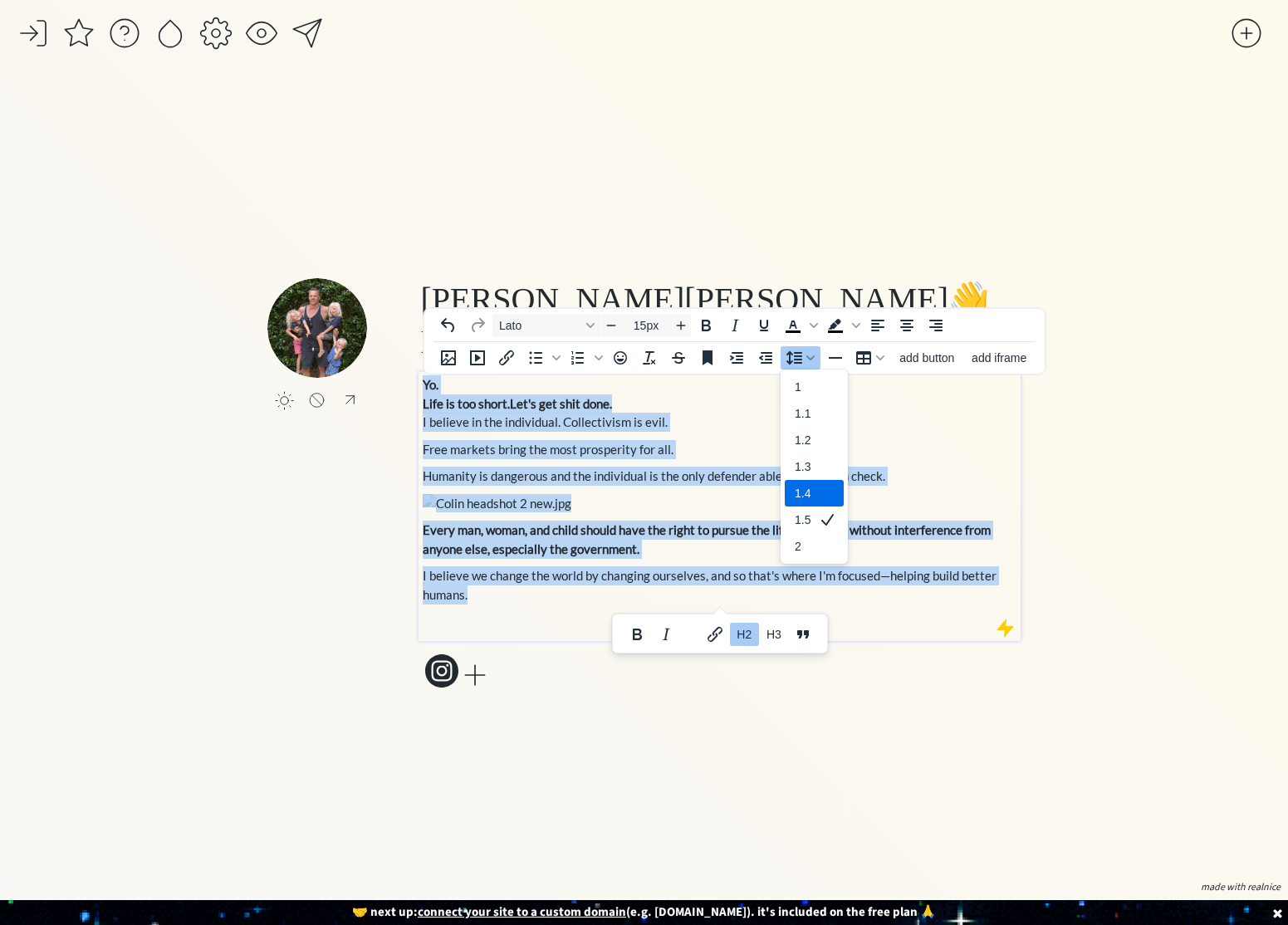
click at [811, 492] on div "1.4" at bounding box center [814, 493] width 59 height 27
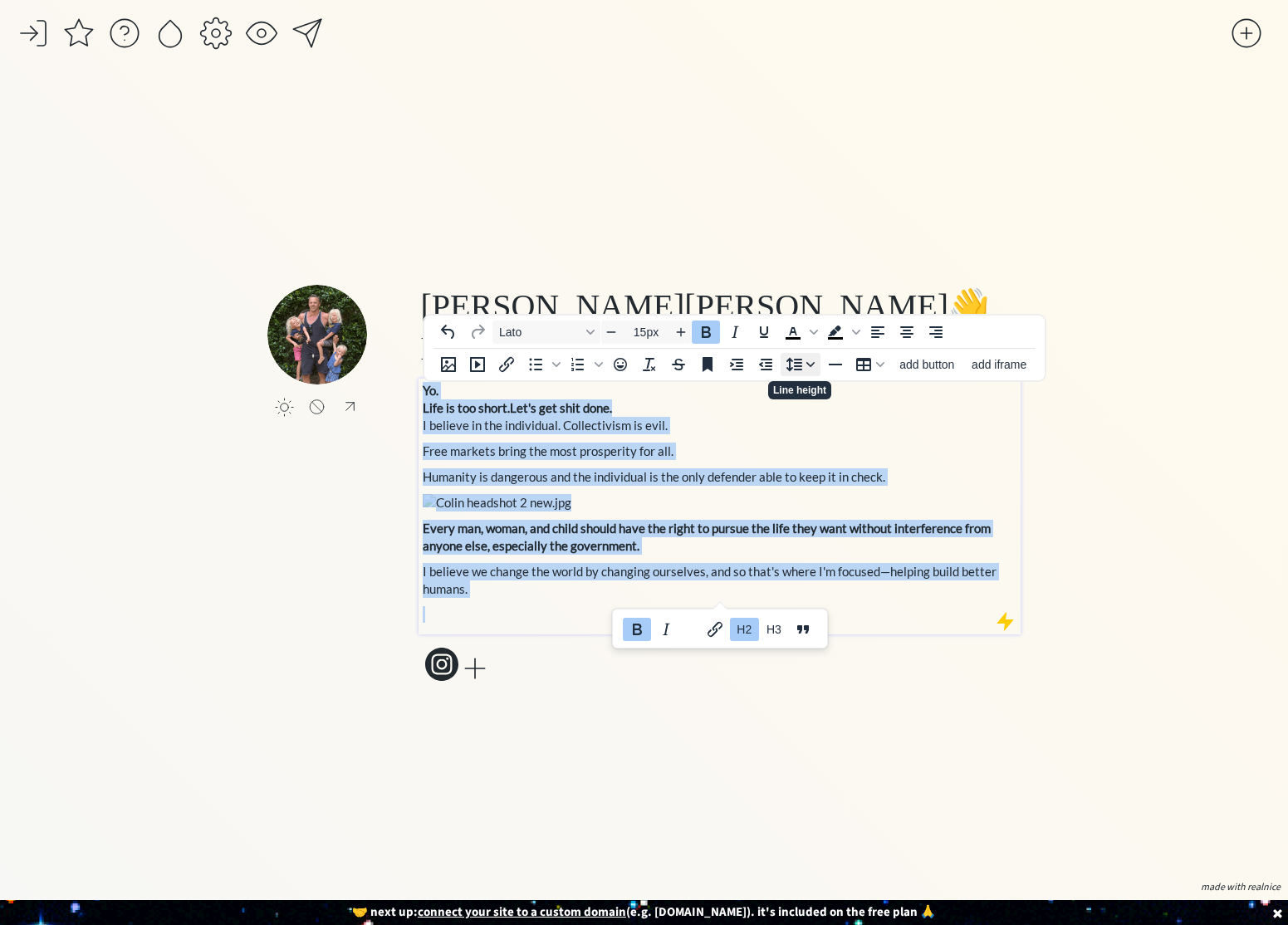
click at [808, 360] on icon "Line height" at bounding box center [810, 364] width 8 height 8
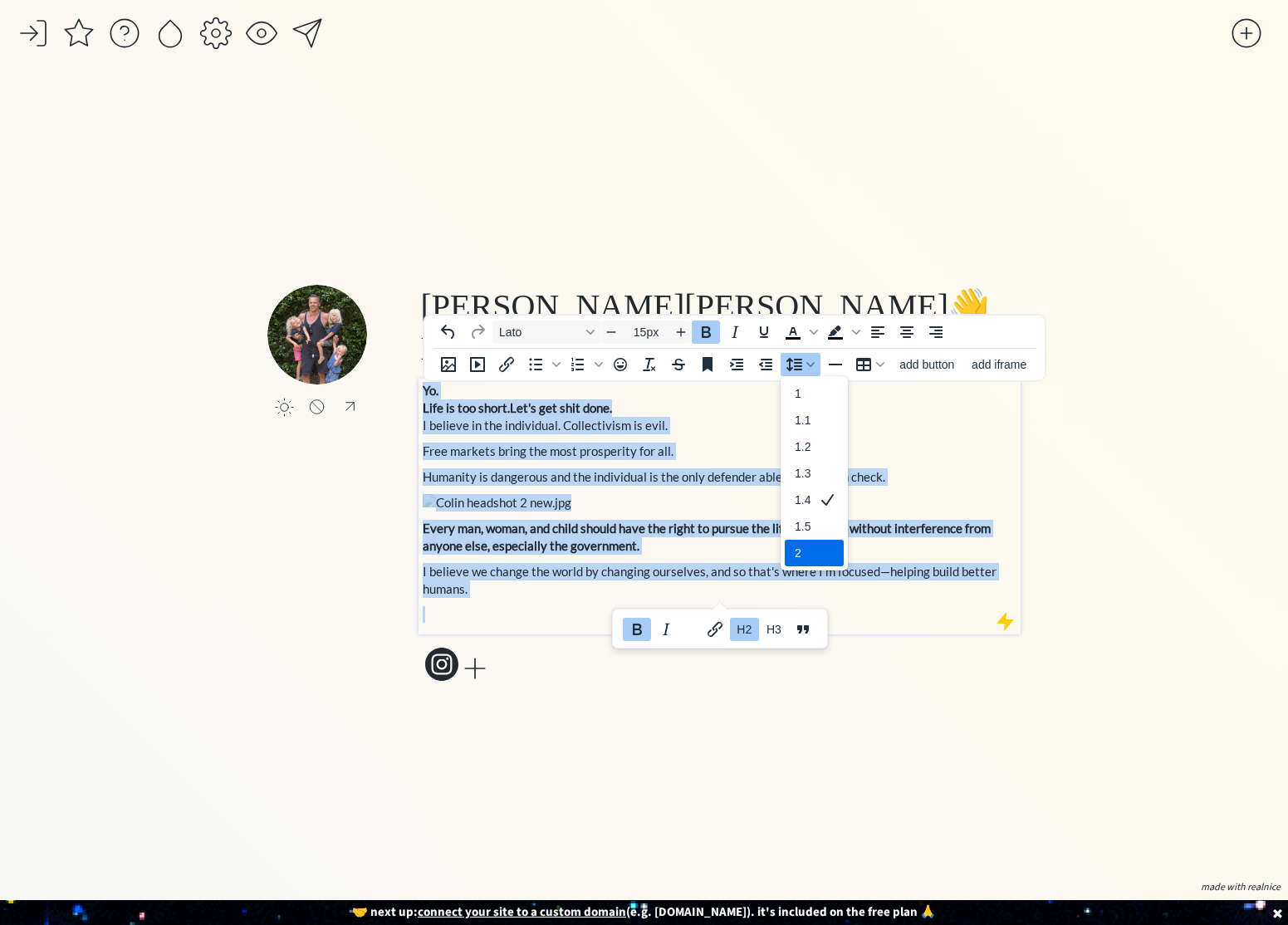
click at [812, 548] on div "2" at bounding box center [814, 553] width 59 height 27
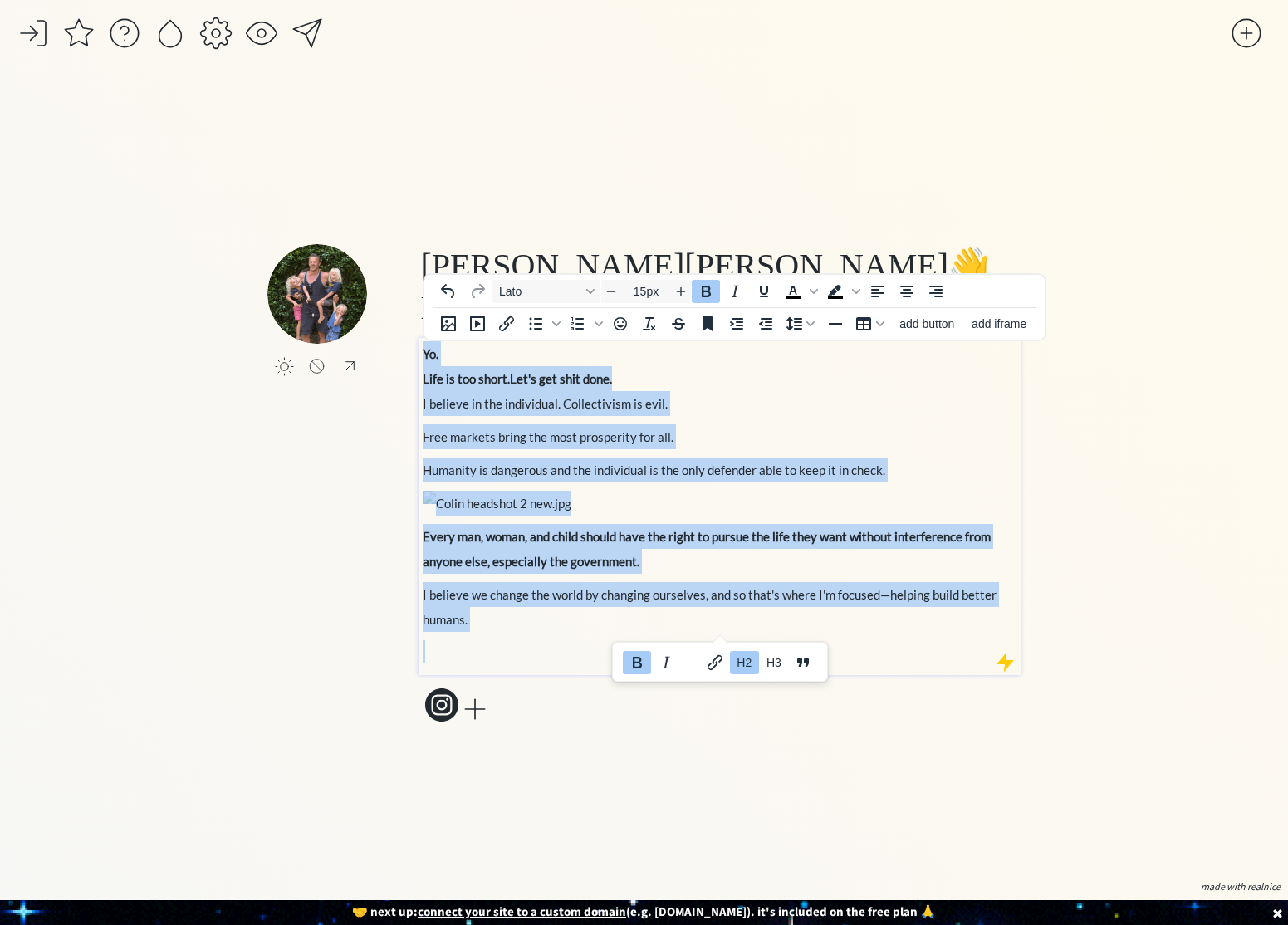
click at [561, 465] on span "Humanity is dangerous and the individual is the only defender able to keep it i…" at bounding box center [654, 470] width 462 height 15
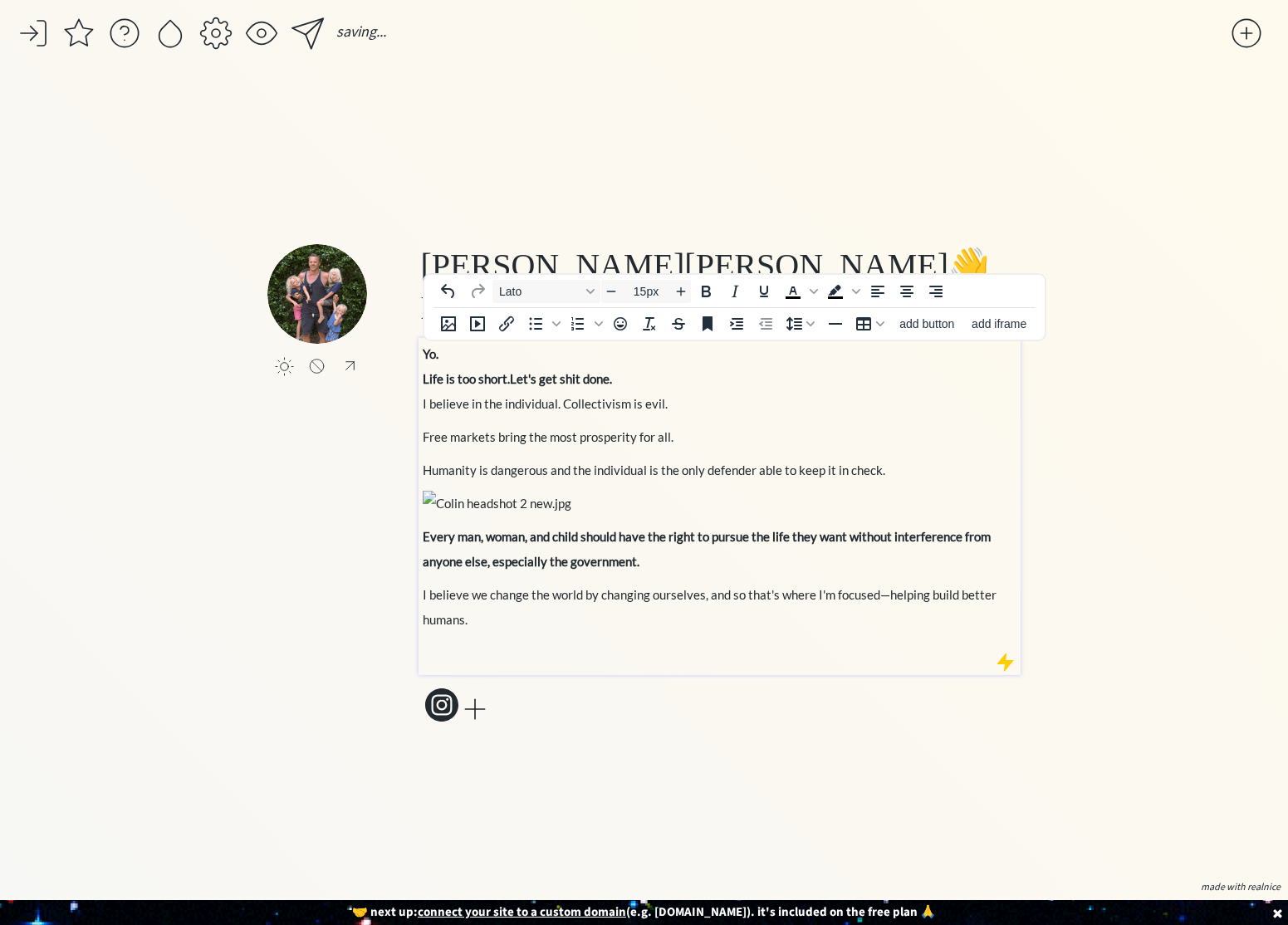
click at [427, 407] on span "I believe in the individual. Collectivism is evil." at bounding box center [546, 404] width 245 height 15
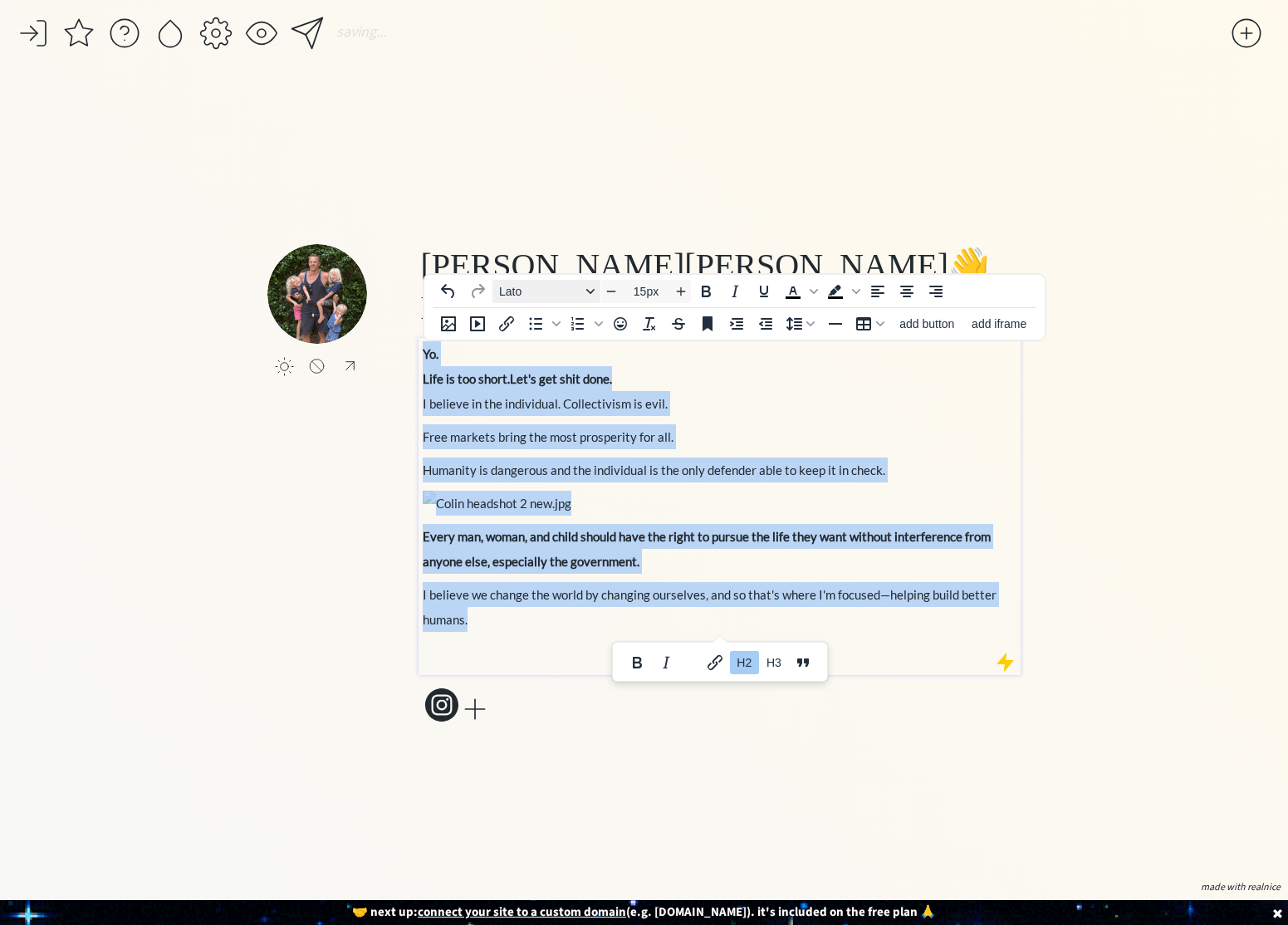
click at [576, 300] on button "Lato" at bounding box center [546, 291] width 108 height 23
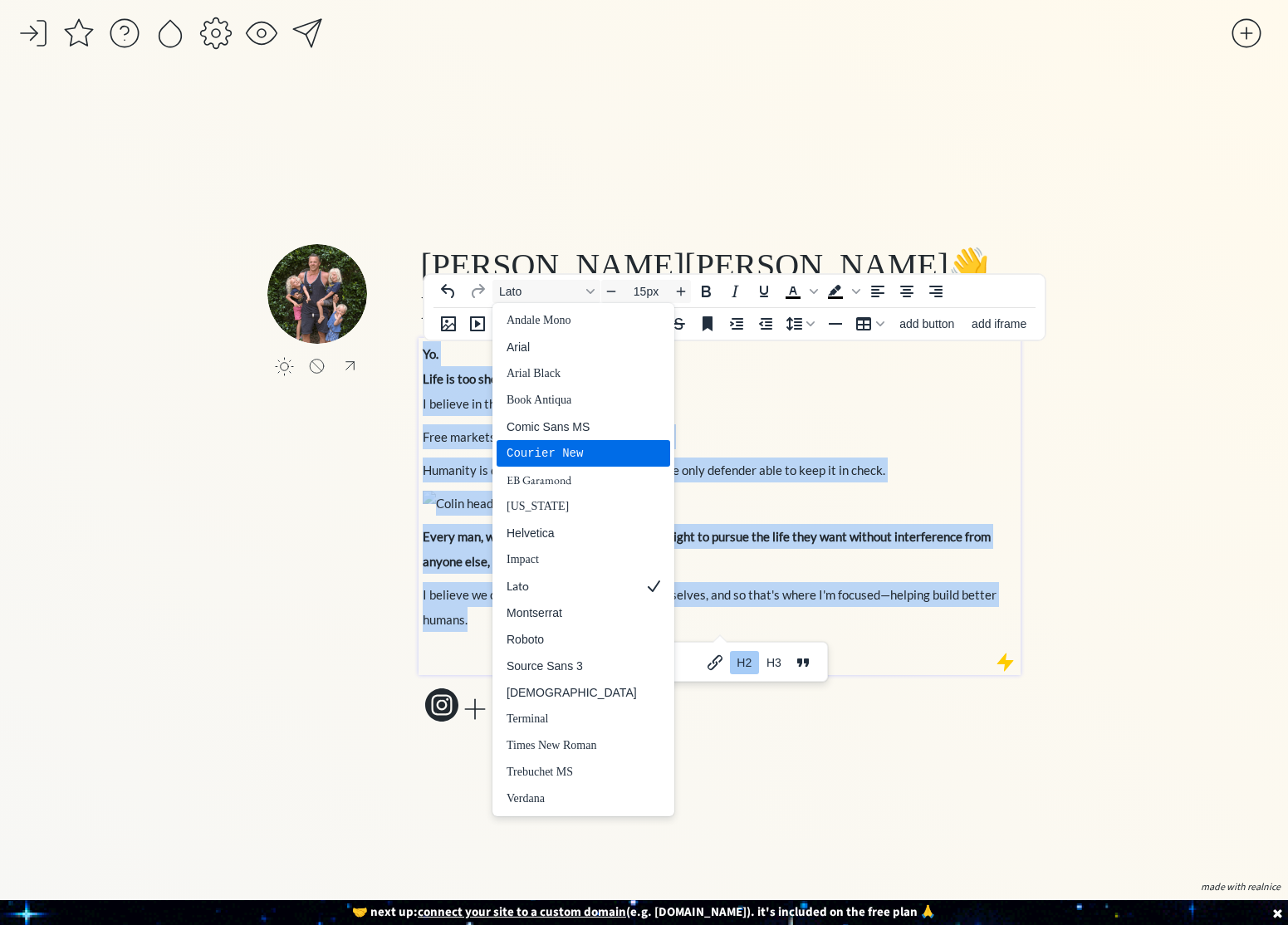
click at [572, 454] on div "Courier New" at bounding box center [571, 454] width 130 height 20
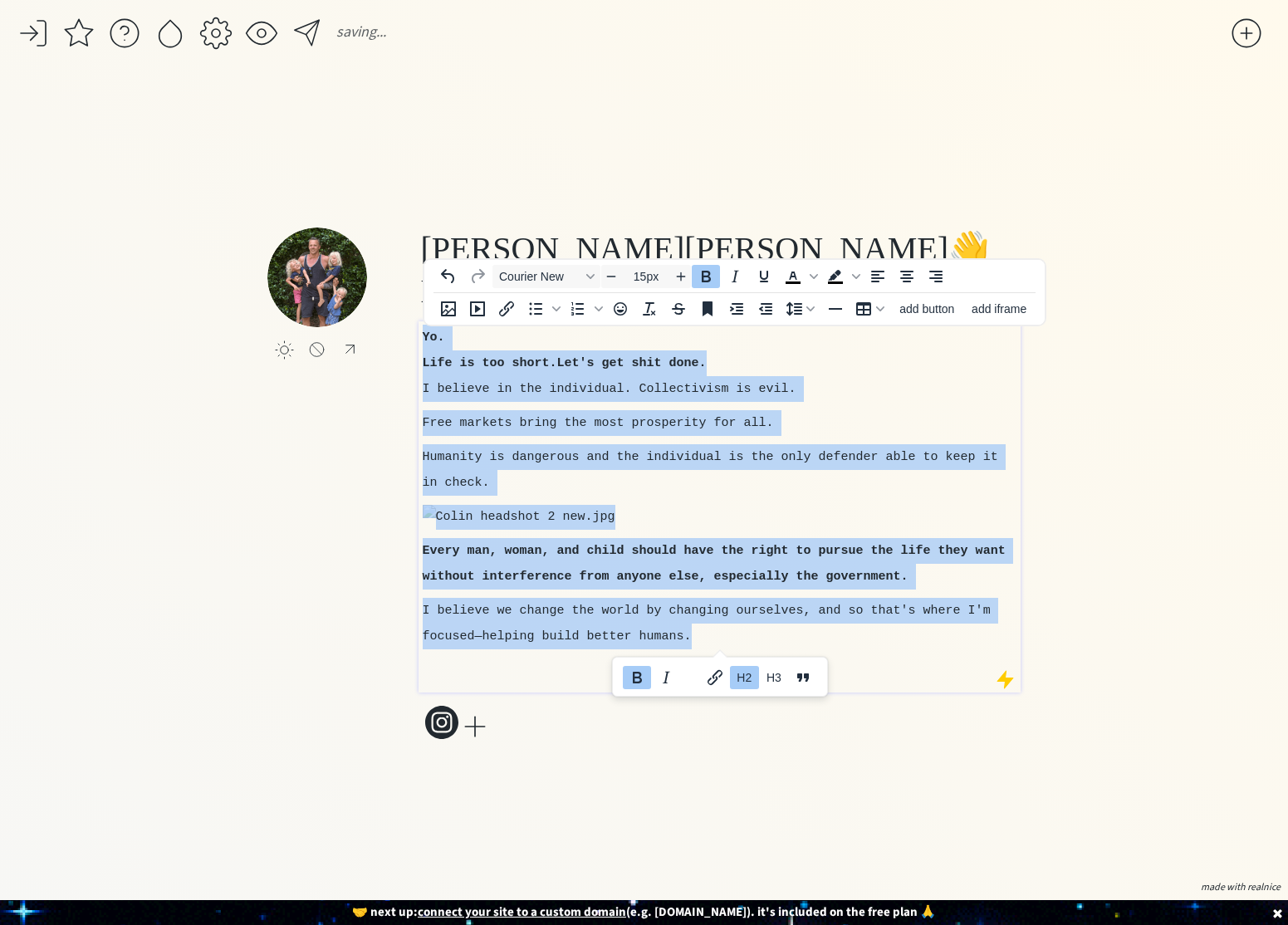
click at [525, 407] on div "Yo. Life is too short. Let's get shit done. I believe in the individual. Collec…" at bounding box center [720, 502] width 595 height 356
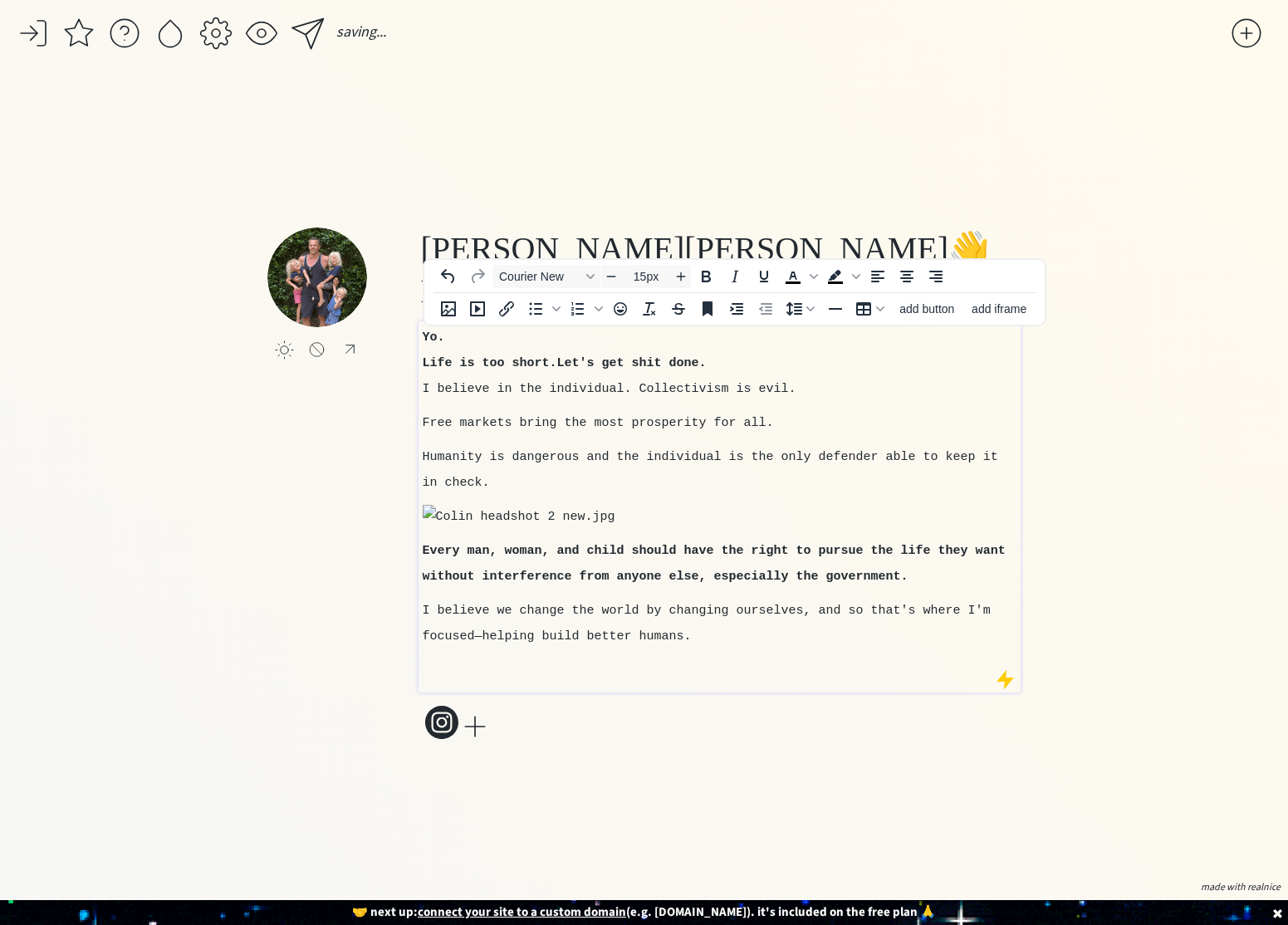
click at [537, 459] on span "Humanity is dangerous and the individual is the only defender able to keep it i…" at bounding box center [711, 470] width 576 height 40
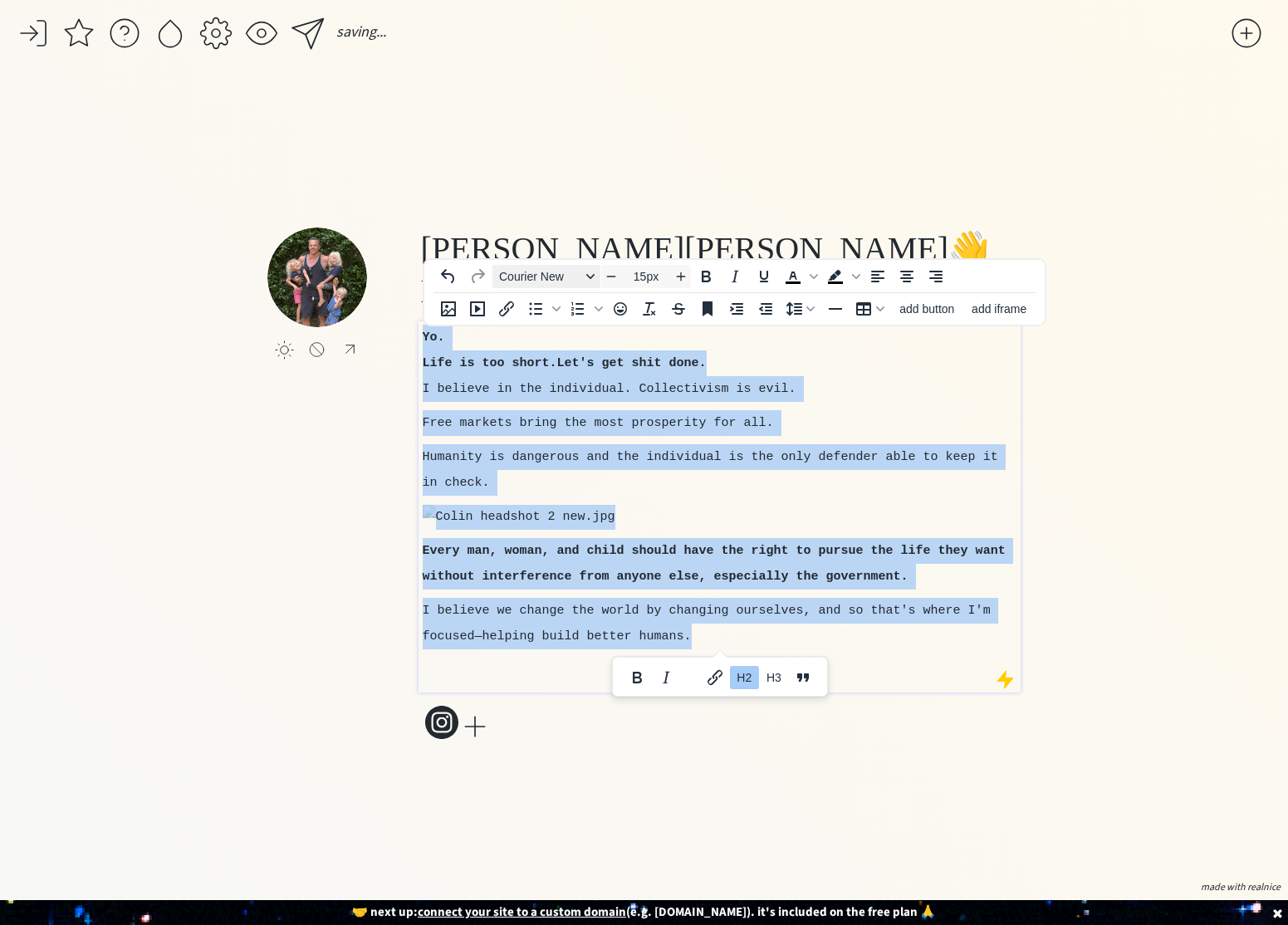
click at [541, 273] on span "Courier New" at bounding box center [540, 276] width 82 height 13
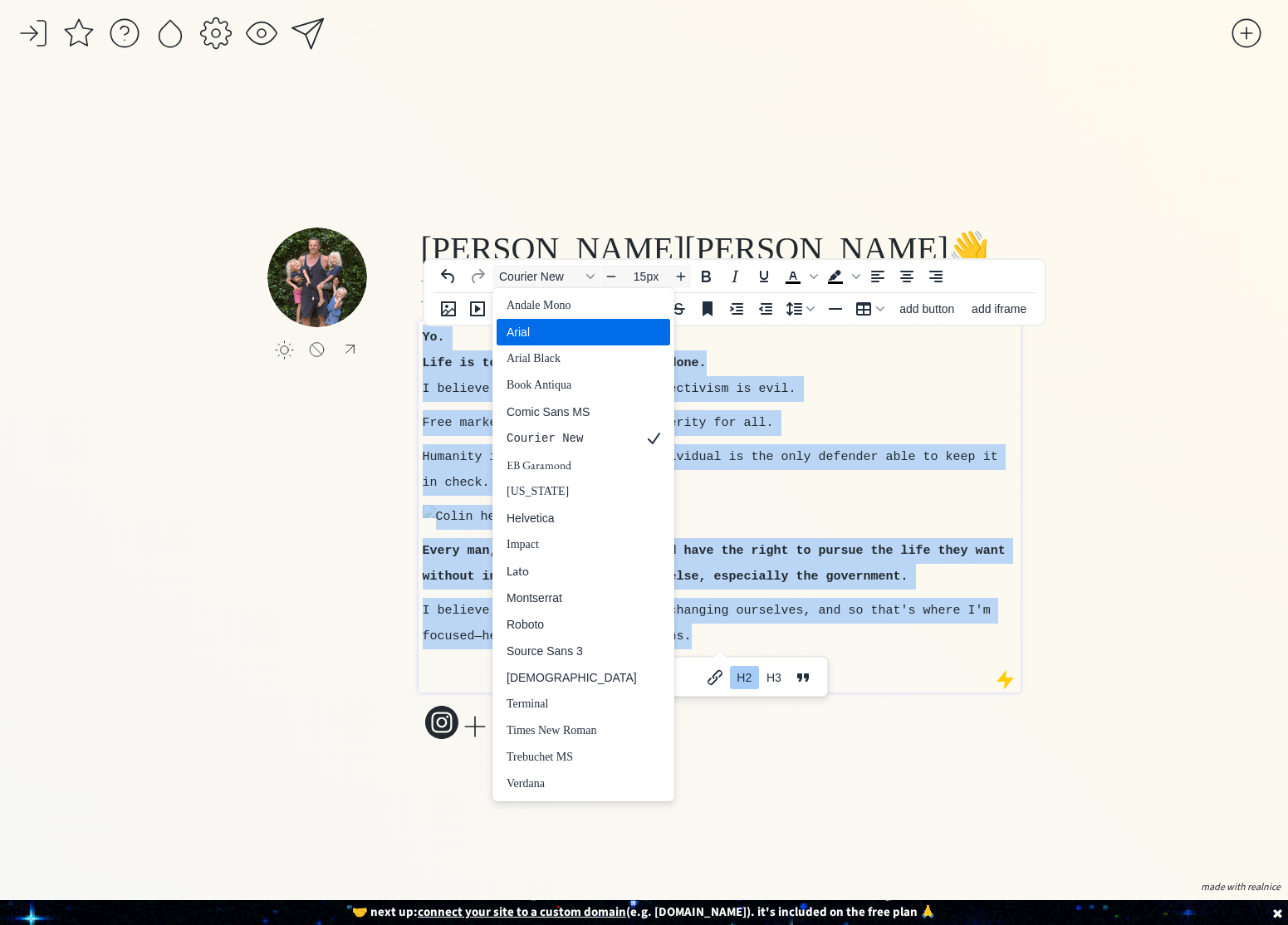
click at [540, 339] on div "Arial" at bounding box center [571, 332] width 130 height 20
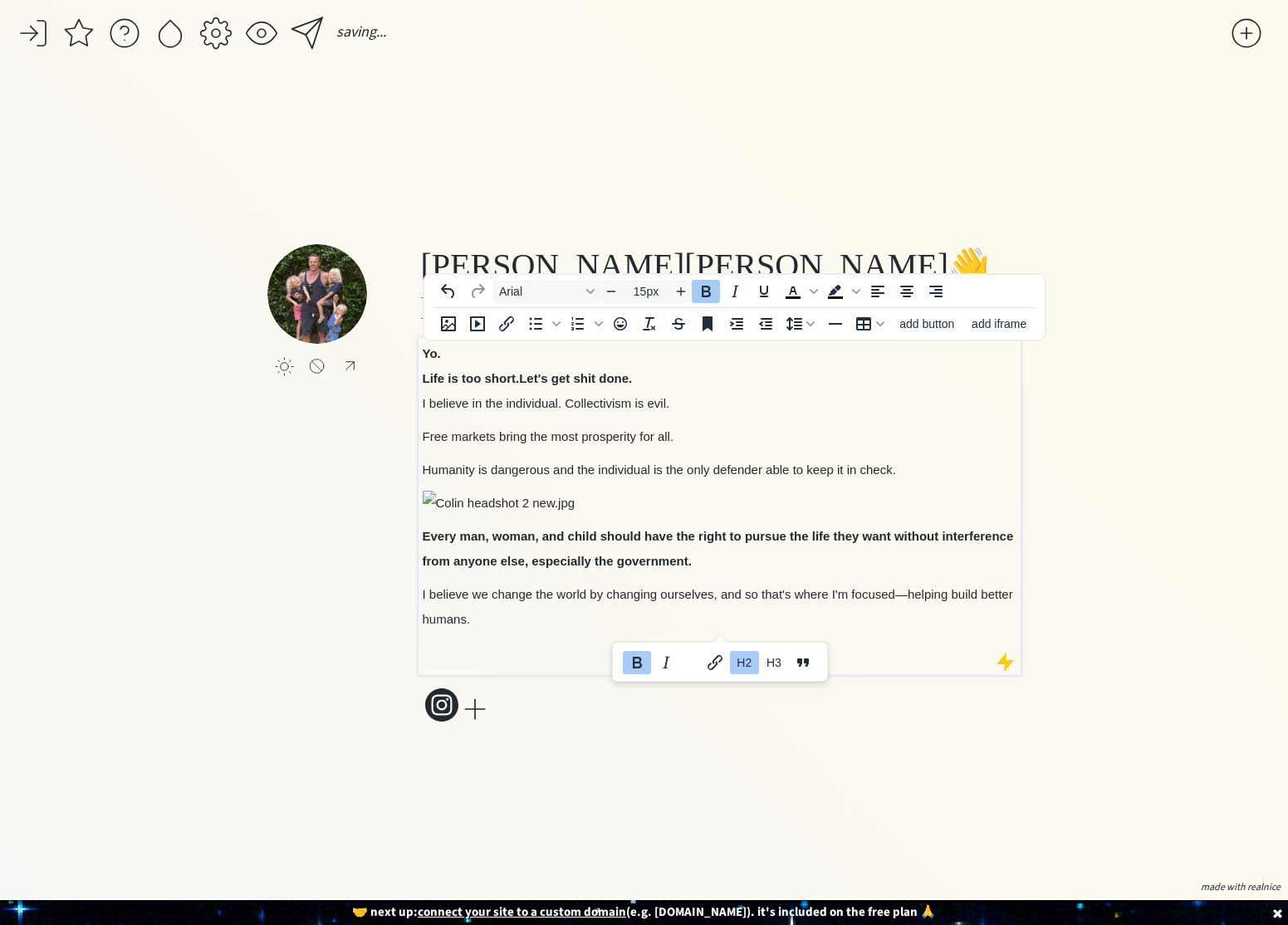
click at [540, 484] on div "Yo. Life is too short. Let's get shit done. I believe in the individual. Collec…" at bounding box center [720, 502] width 595 height 322
click at [676, 402] on p "I believe in the individual. Collectivism is evil." at bounding box center [720, 404] width 595 height 25
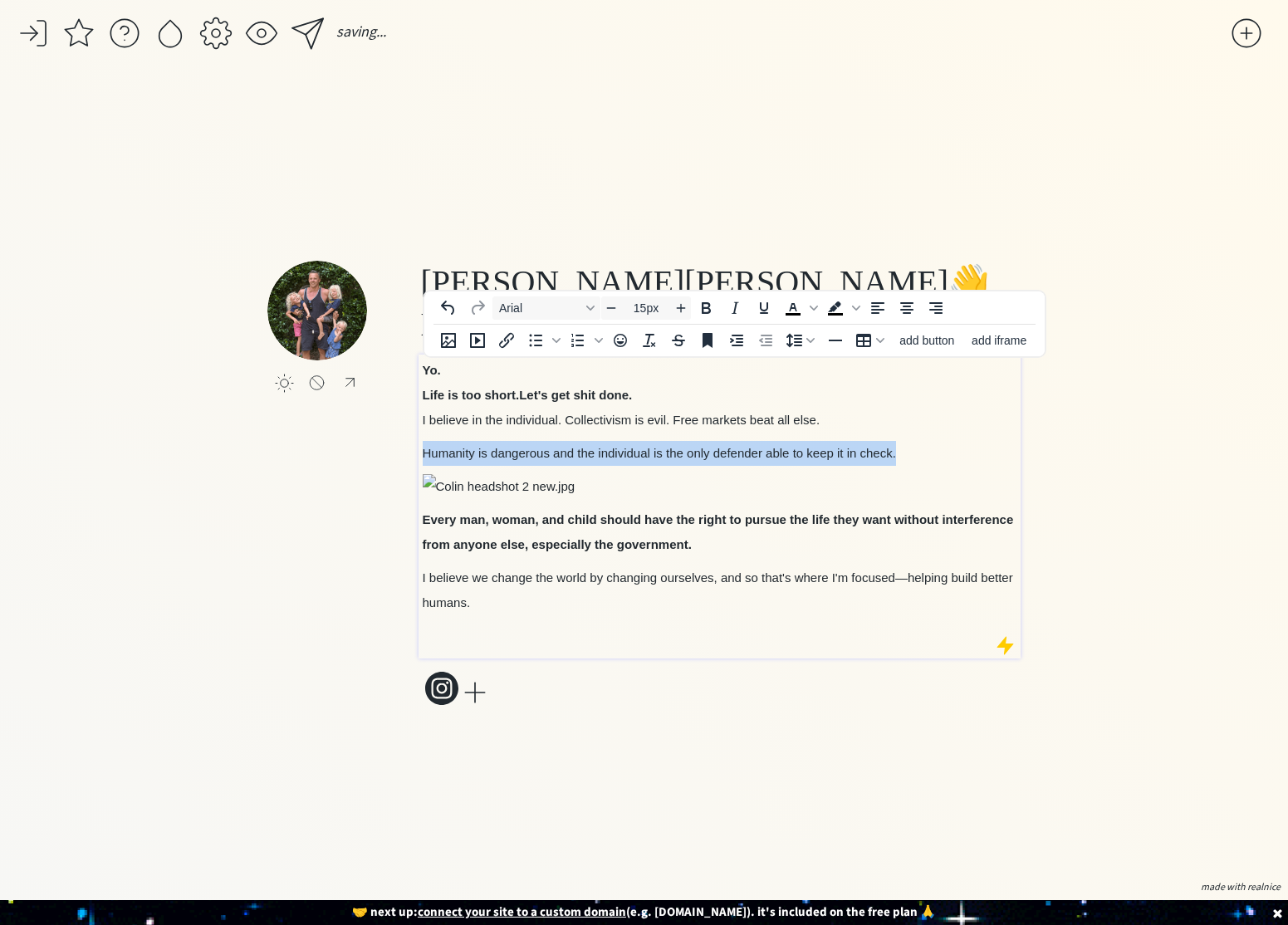
drag, startPoint x: 886, startPoint y: 456, endPoint x: 410, endPoint y: 454, distance: 476.0
click at [410, 454] on div "click to upload a picture Colin Stuckert 👋 Health Brand Founder and Father Yo. …" at bounding box center [643, 485] width 753 height 449
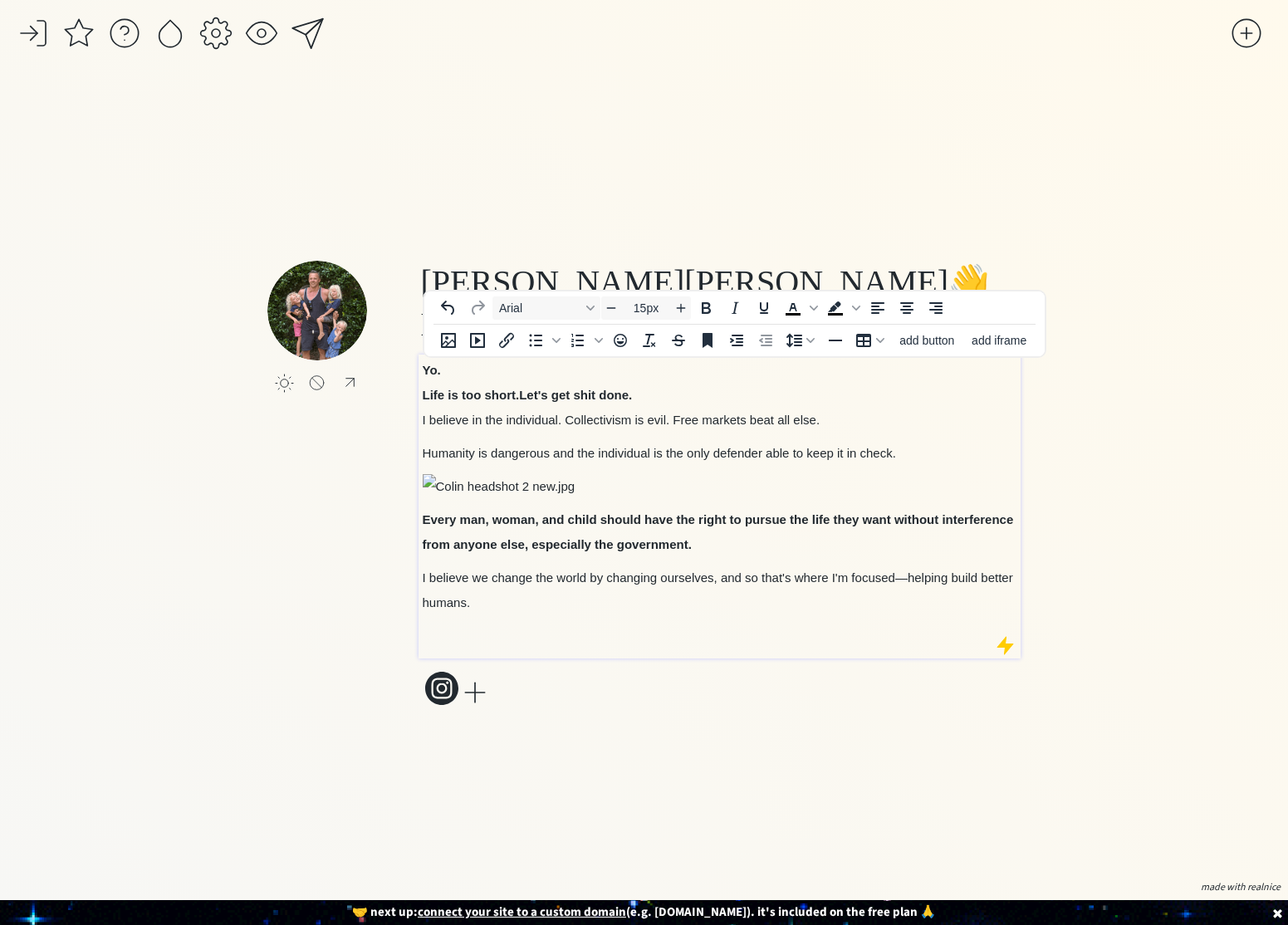
drag, startPoint x: 587, startPoint y: 495, endPoint x: 430, endPoint y: 483, distance: 157.5
click at [430, 483] on p at bounding box center [720, 486] width 595 height 25
click at [486, 488] on img at bounding box center [499, 486] width 153 height 25
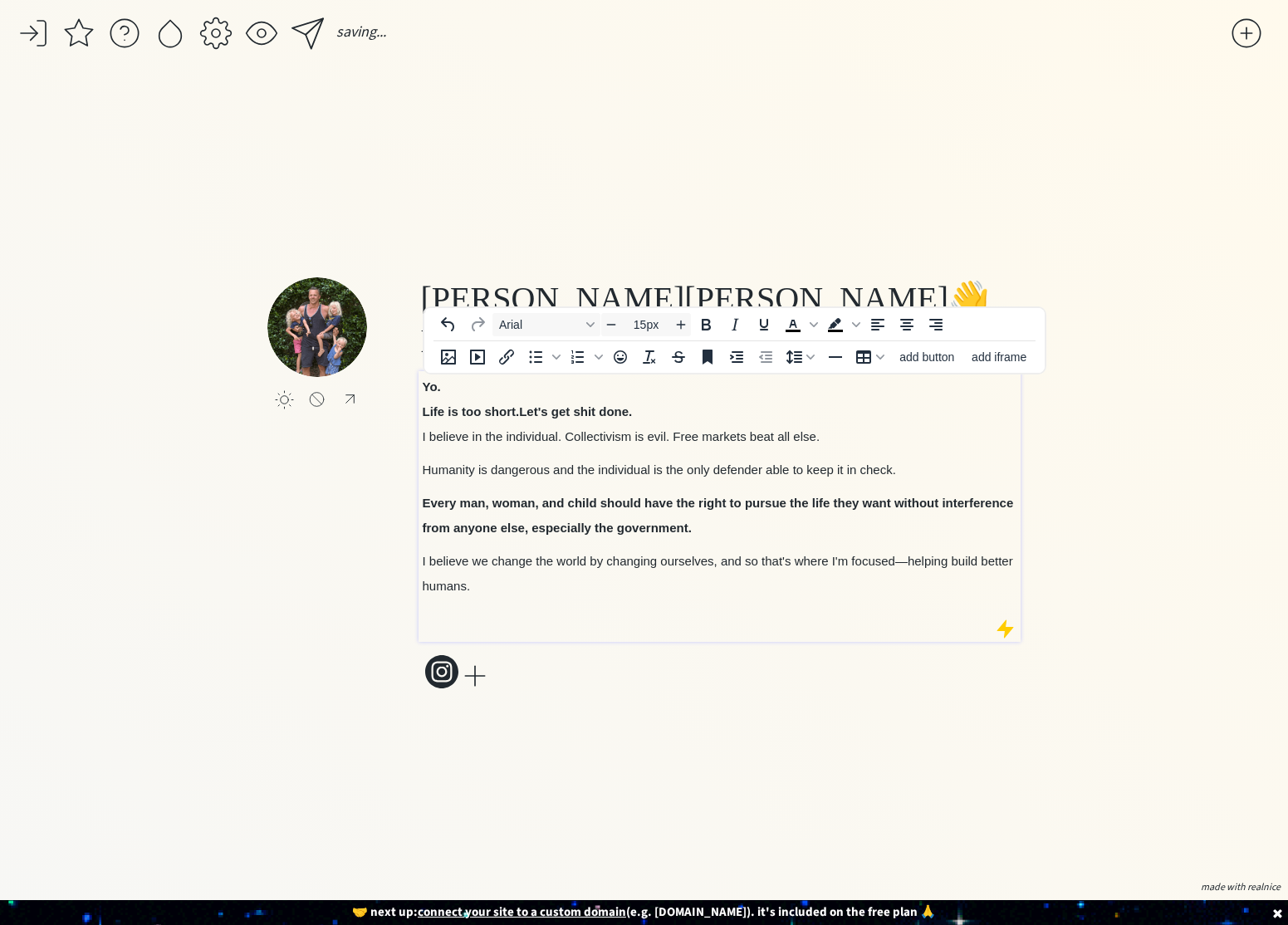
click at [562, 478] on p "Humanity is dangerous and the individual is the only defender able to keep it i…" at bounding box center [720, 470] width 595 height 25
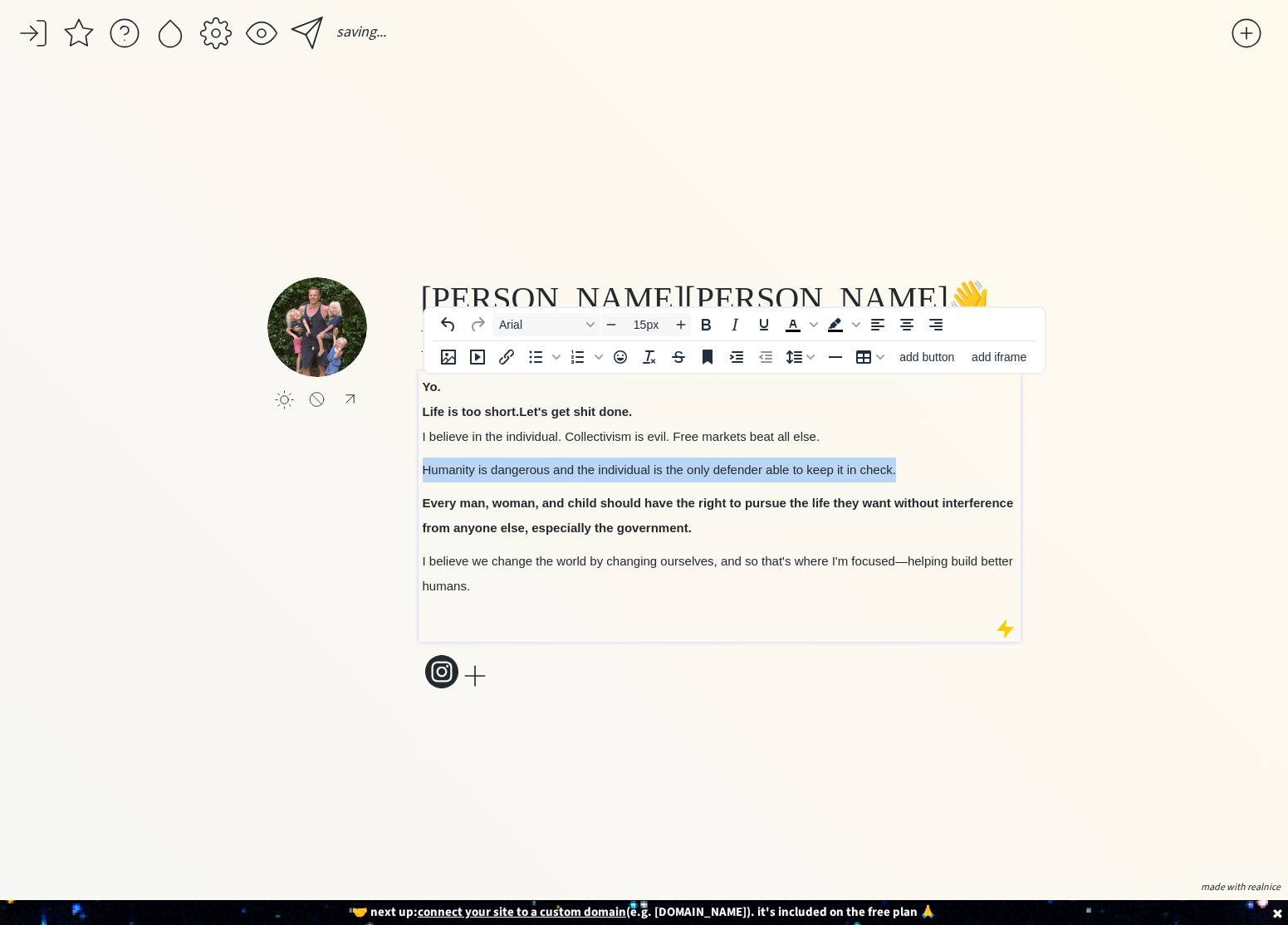
click at [562, 478] on p "Humanity is dangerous and the individual is the only defender able to keep it i…" at bounding box center [720, 470] width 595 height 25
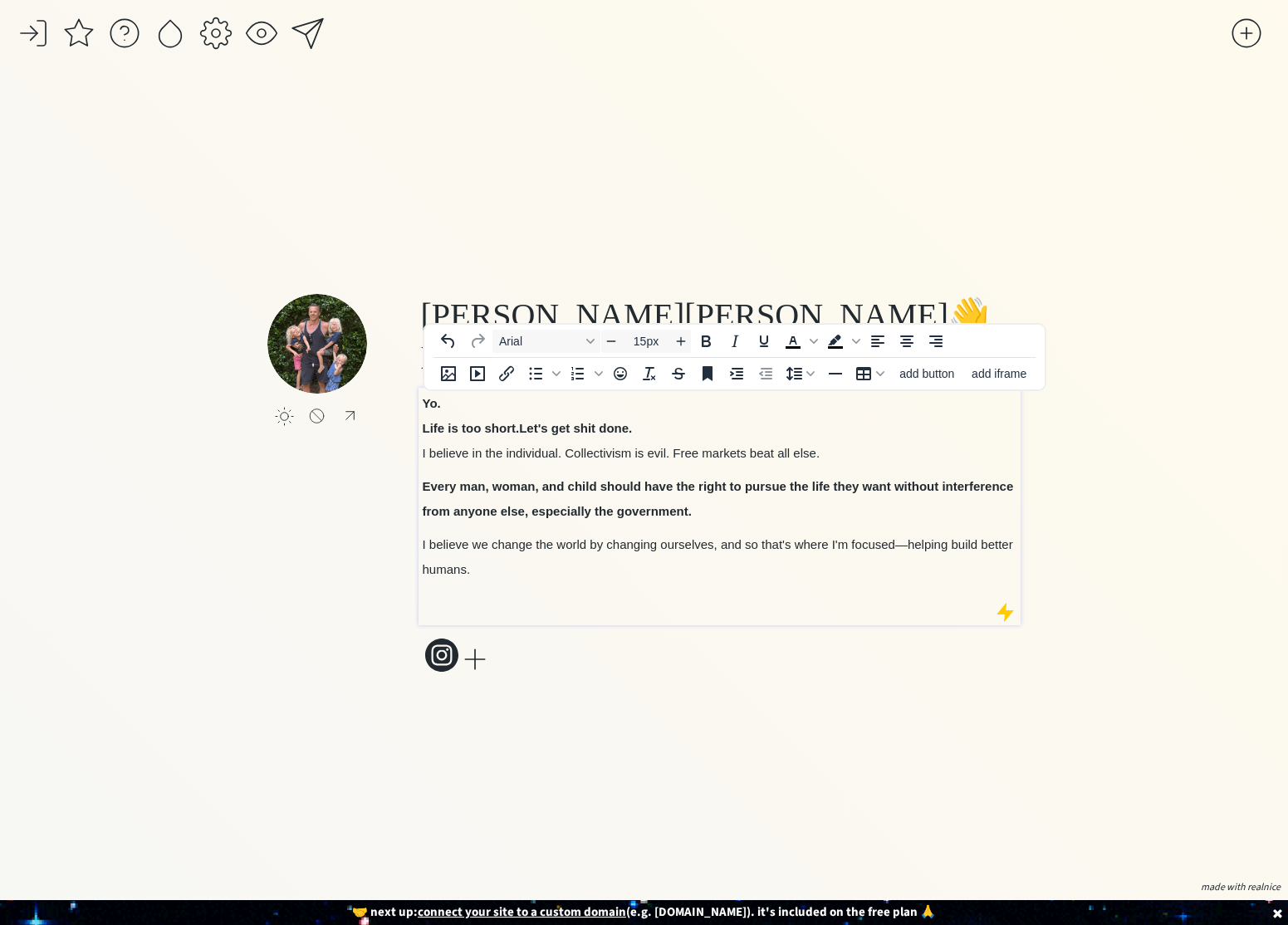
click at [708, 516] on p "Every man, woman, and child should have the right to pursue the life they want …" at bounding box center [720, 499] width 595 height 50
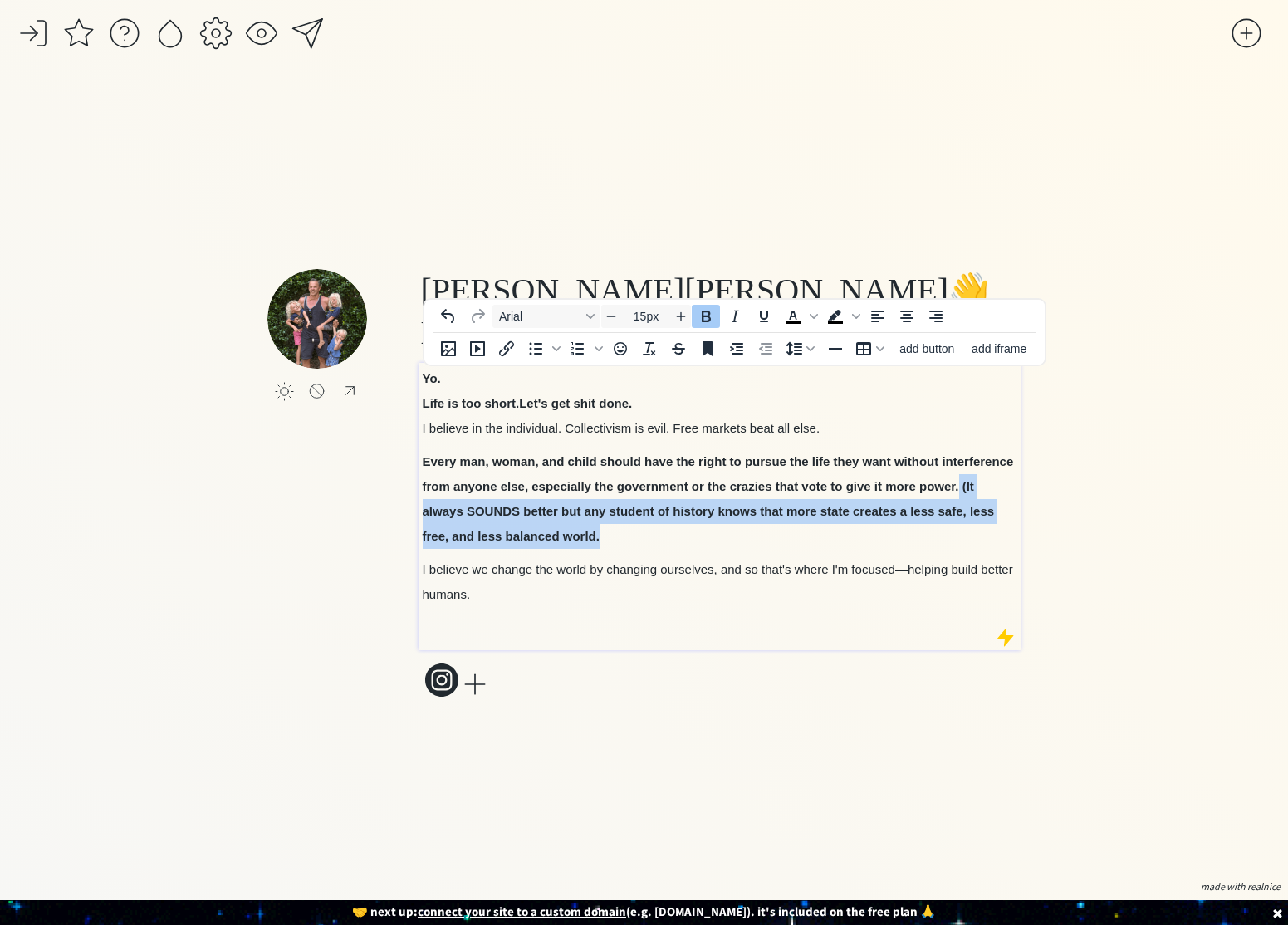
drag, startPoint x: 958, startPoint y: 485, endPoint x: 963, endPoint y: 535, distance: 50.2
click at [963, 535] on p "Every man, woman, and child should have the right to pursue the life they want …" at bounding box center [720, 498] width 595 height 99
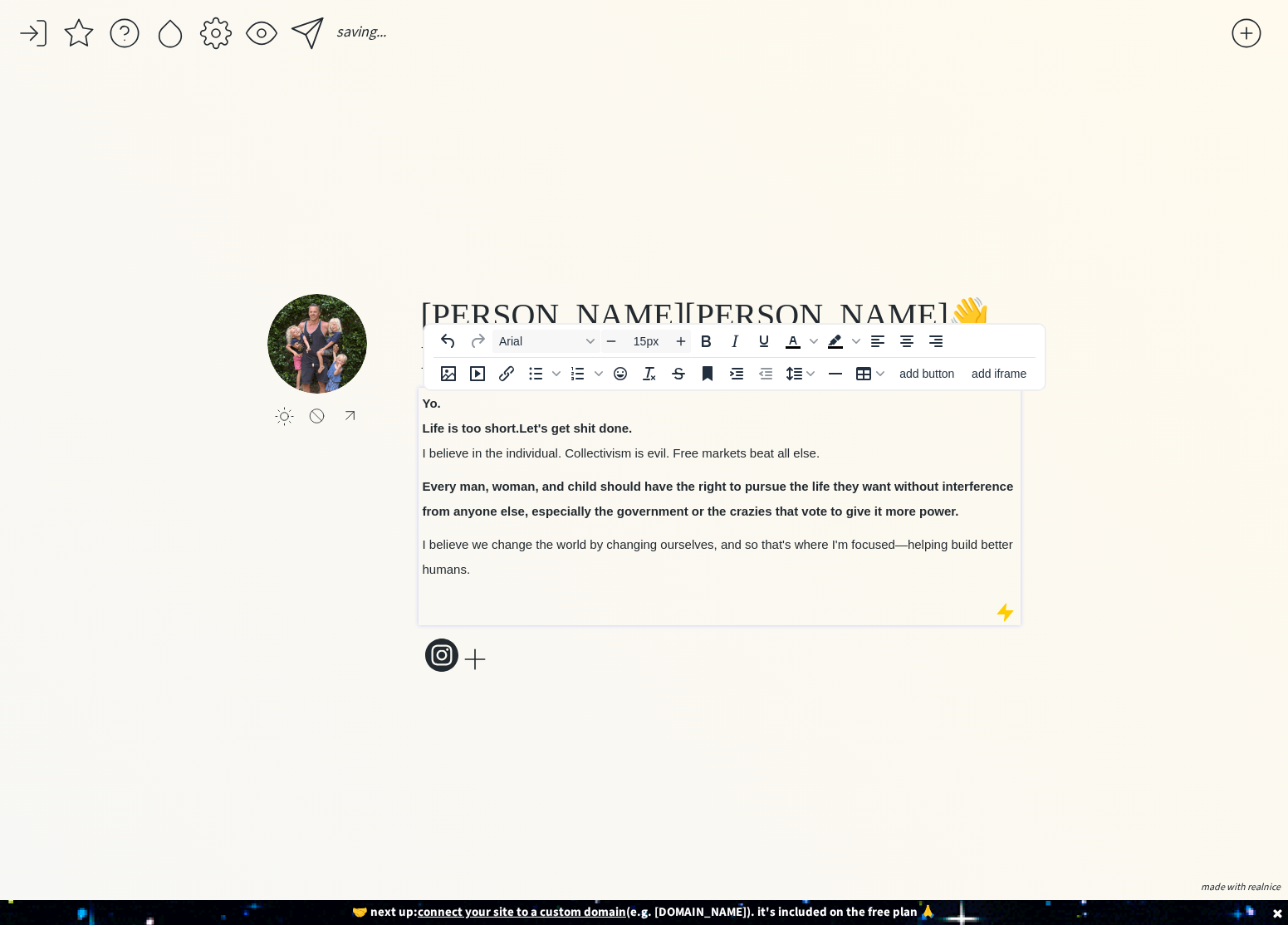
click at [537, 581] on p "I believe we change the world by changing ourselves, and so that's where I'm fo…" at bounding box center [720, 557] width 595 height 50
click at [688, 550] on span "I believe we change the world by changing ourselves, and so that's where I'm fo…" at bounding box center [718, 556] width 591 height 39
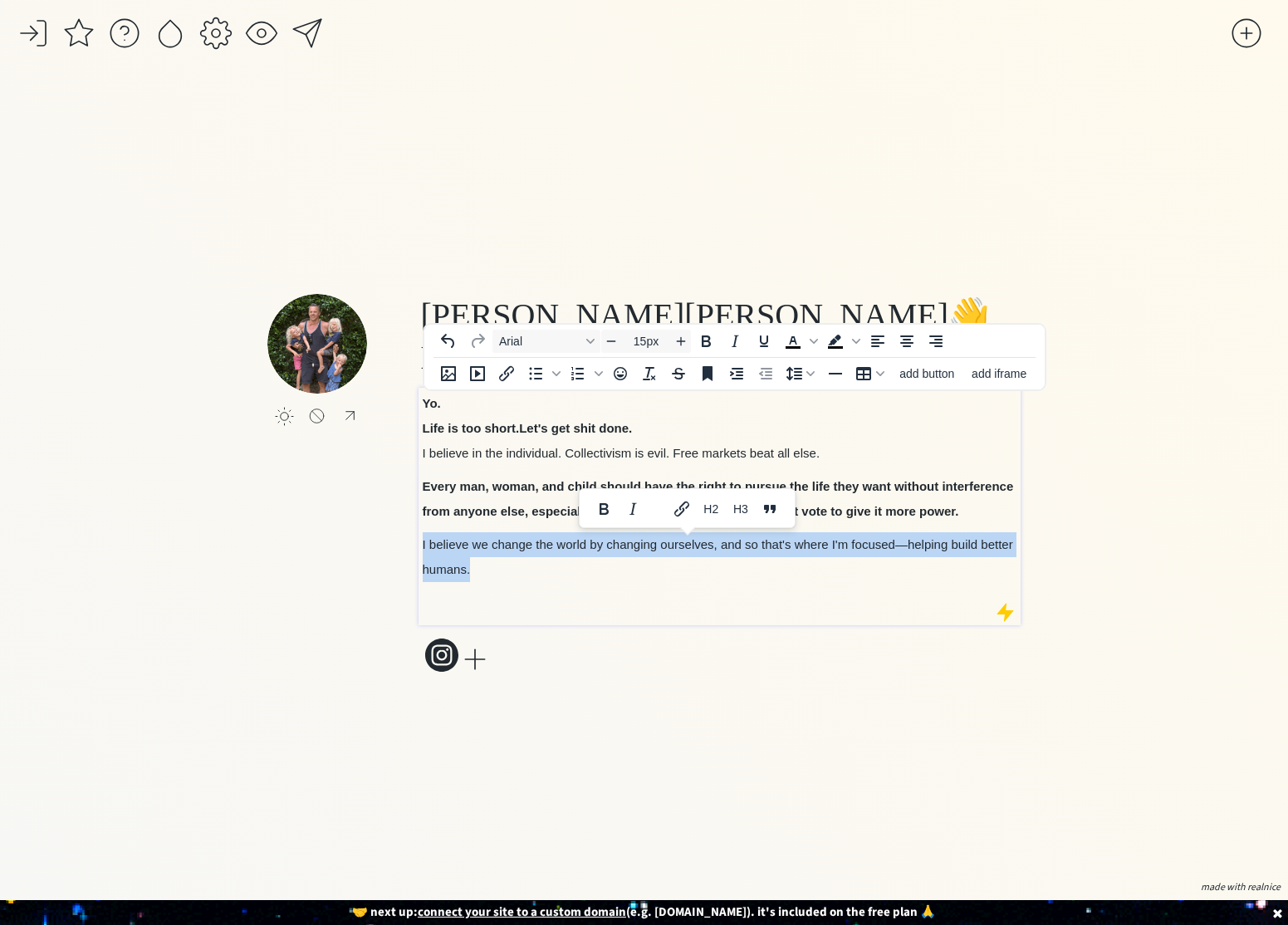
click at [688, 550] on span "I believe we change the world by changing ourselves, and so that's where I'm fo…" at bounding box center [718, 556] width 591 height 39
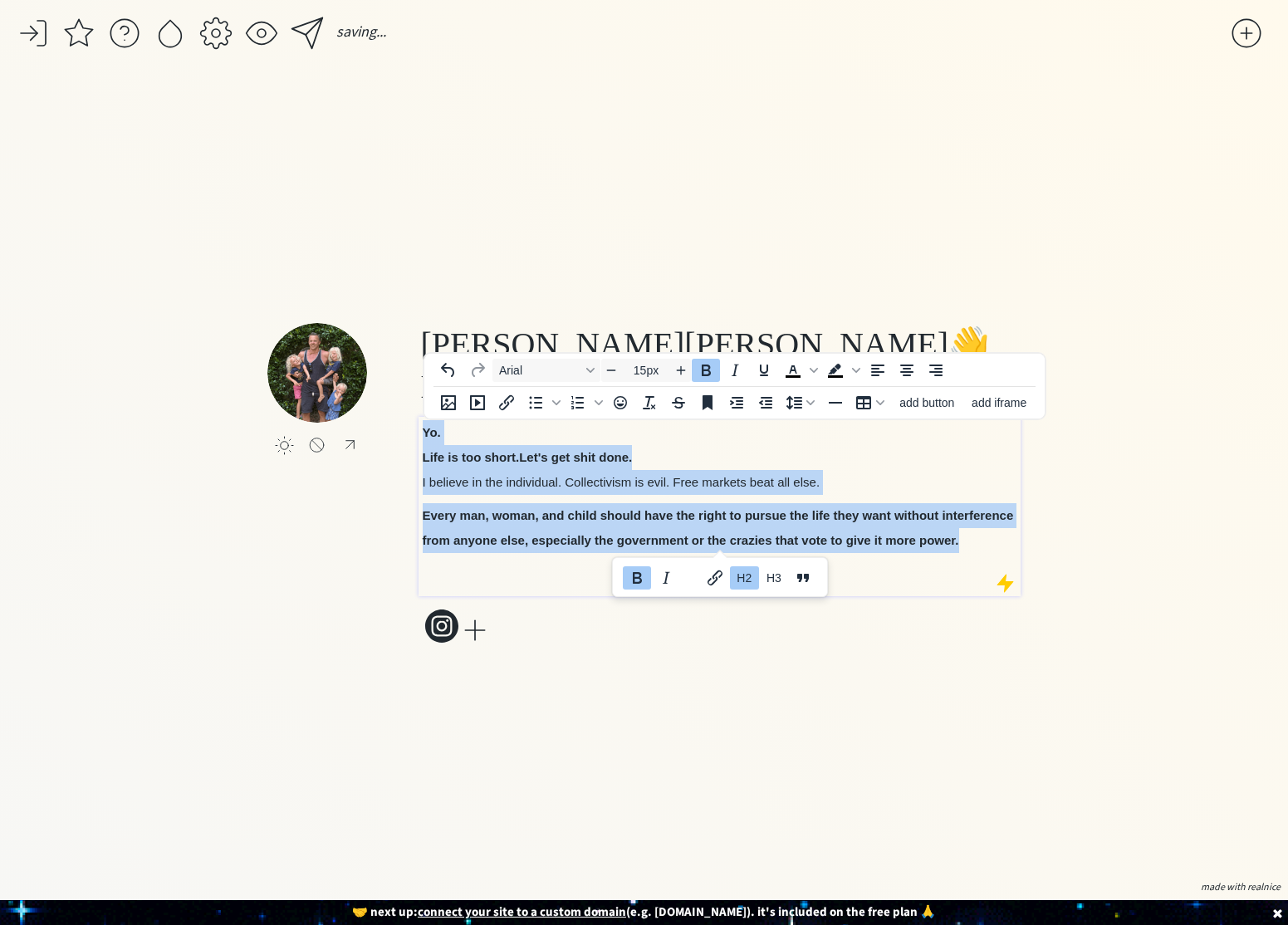
drag, startPoint x: 968, startPoint y: 540, endPoint x: 376, endPoint y: 419, distance: 604.2
click at [376, 419] on div "click to upload a picture Colin Stuckert 👋 Health Brand Founder and Father Yo. …" at bounding box center [643, 485] width 753 height 324
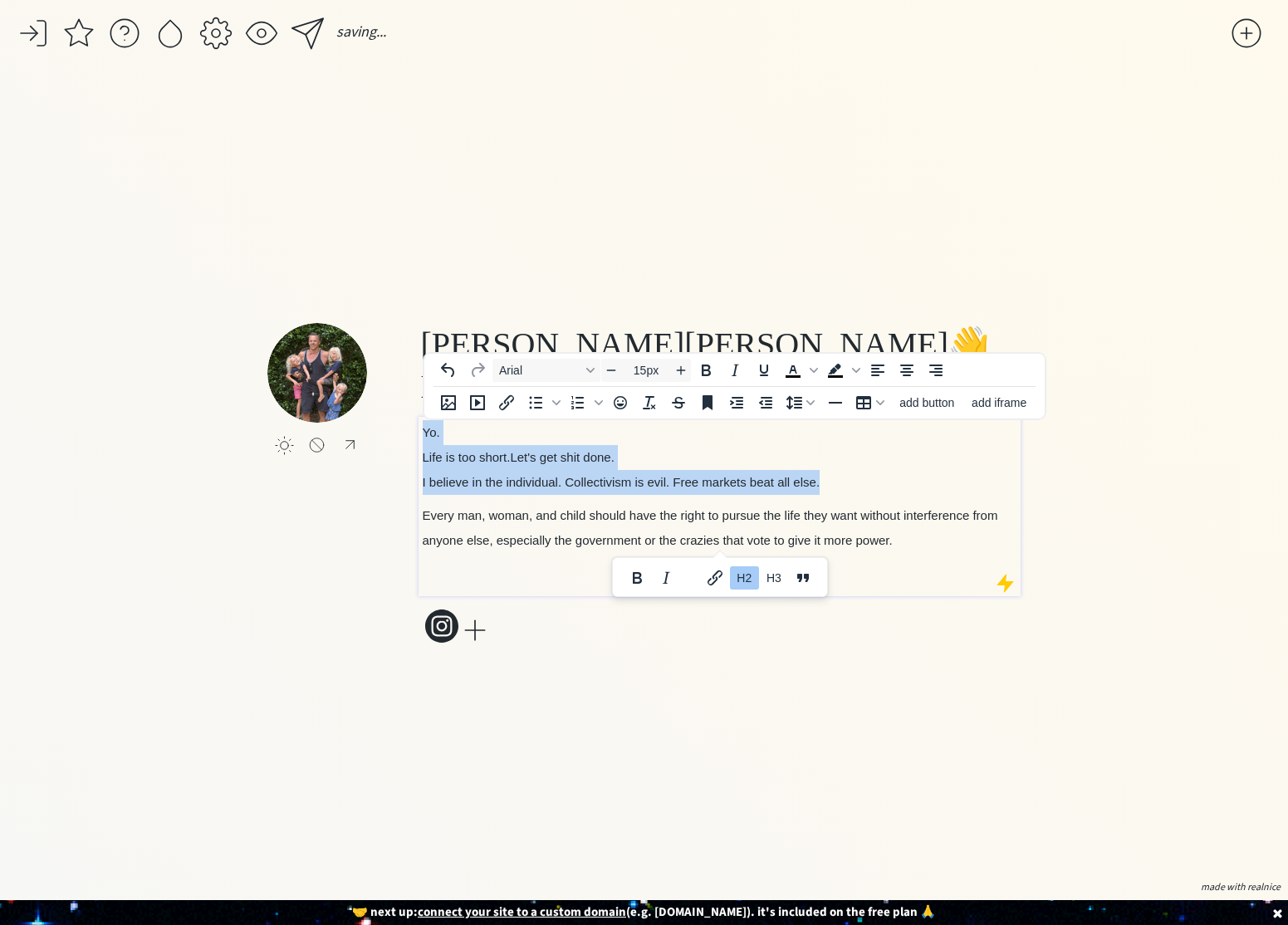
drag, startPoint x: 498, startPoint y: 484, endPoint x: 416, endPoint y: 460, distance: 85.4
click at [497, 484] on span "I believe in the individual. Collectivism is evil. Free markets beat all else." at bounding box center [621, 481] width 398 height 14
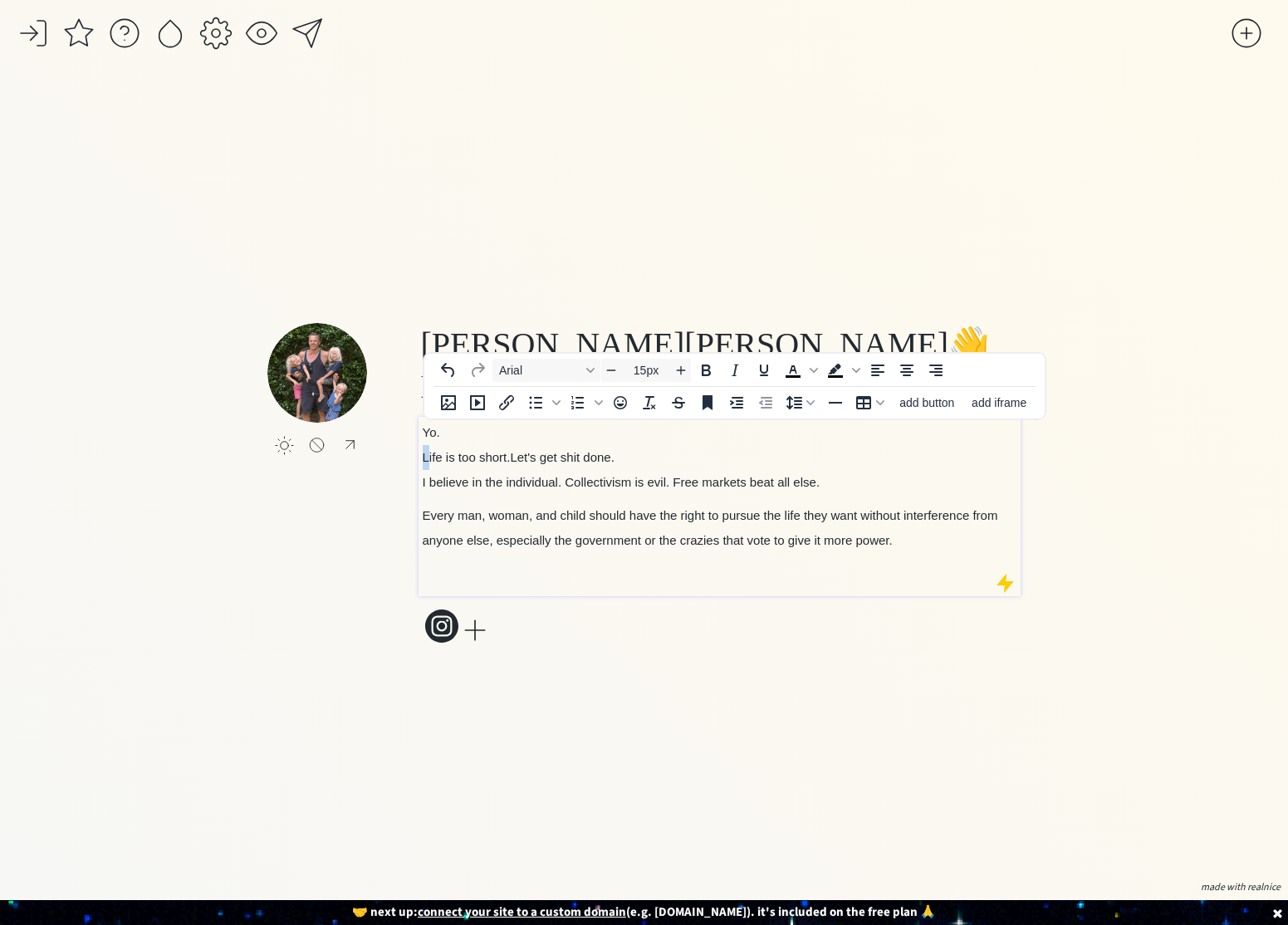
click at [424, 455] on span "Life is too short." at bounding box center [467, 456] width 88 height 14
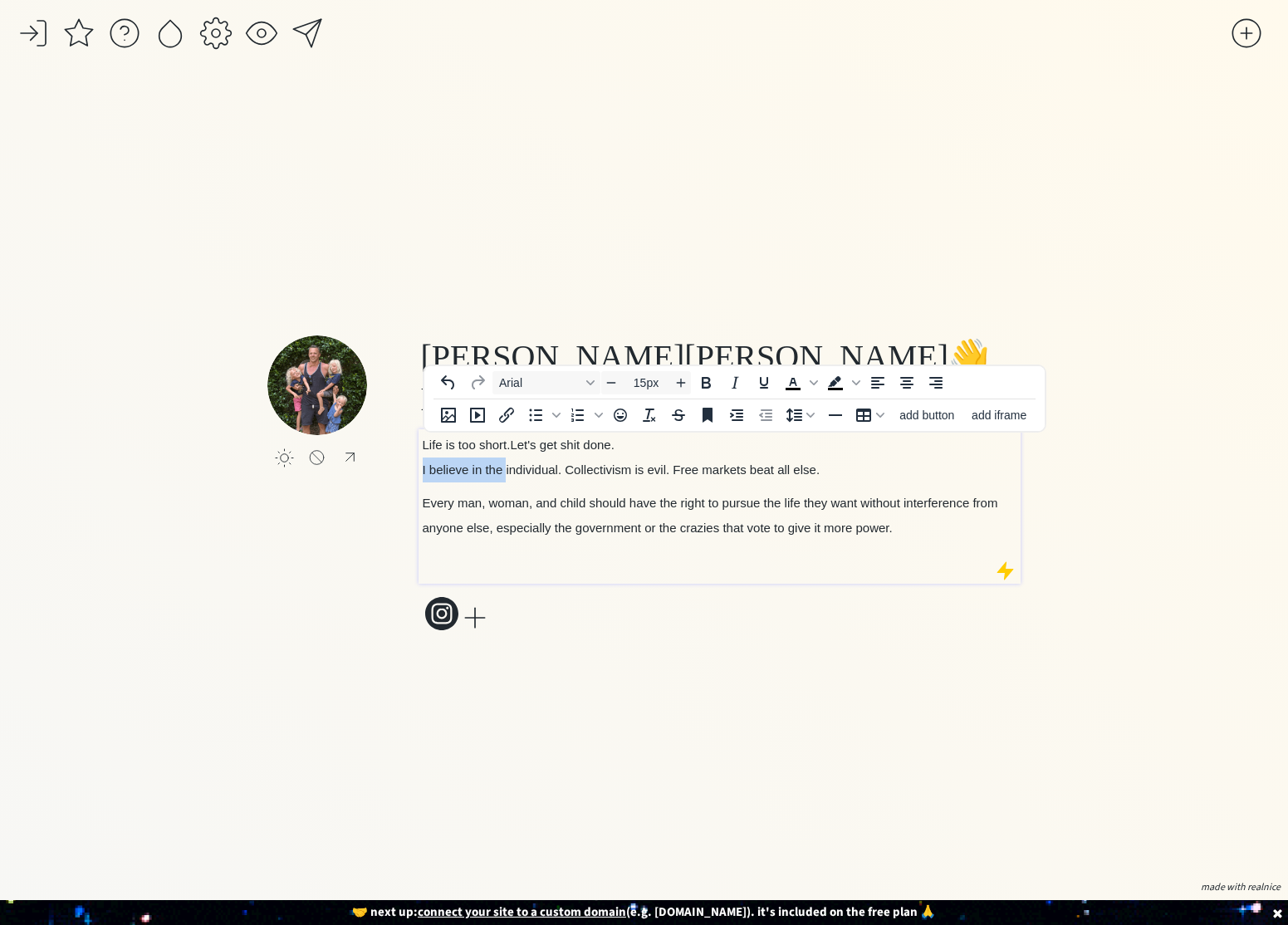
drag, startPoint x: 506, startPoint y: 471, endPoint x: 390, endPoint y: 463, distance: 116.3
click at [388, 465] on div "click to upload a picture Colin Stuckert 👋 Health Brand Founder and Father Life…" at bounding box center [643, 485] width 753 height 299
click at [499, 475] on span "The individual. Collectivism is evil. Free markets beat all else." at bounding box center [592, 469] width 339 height 14
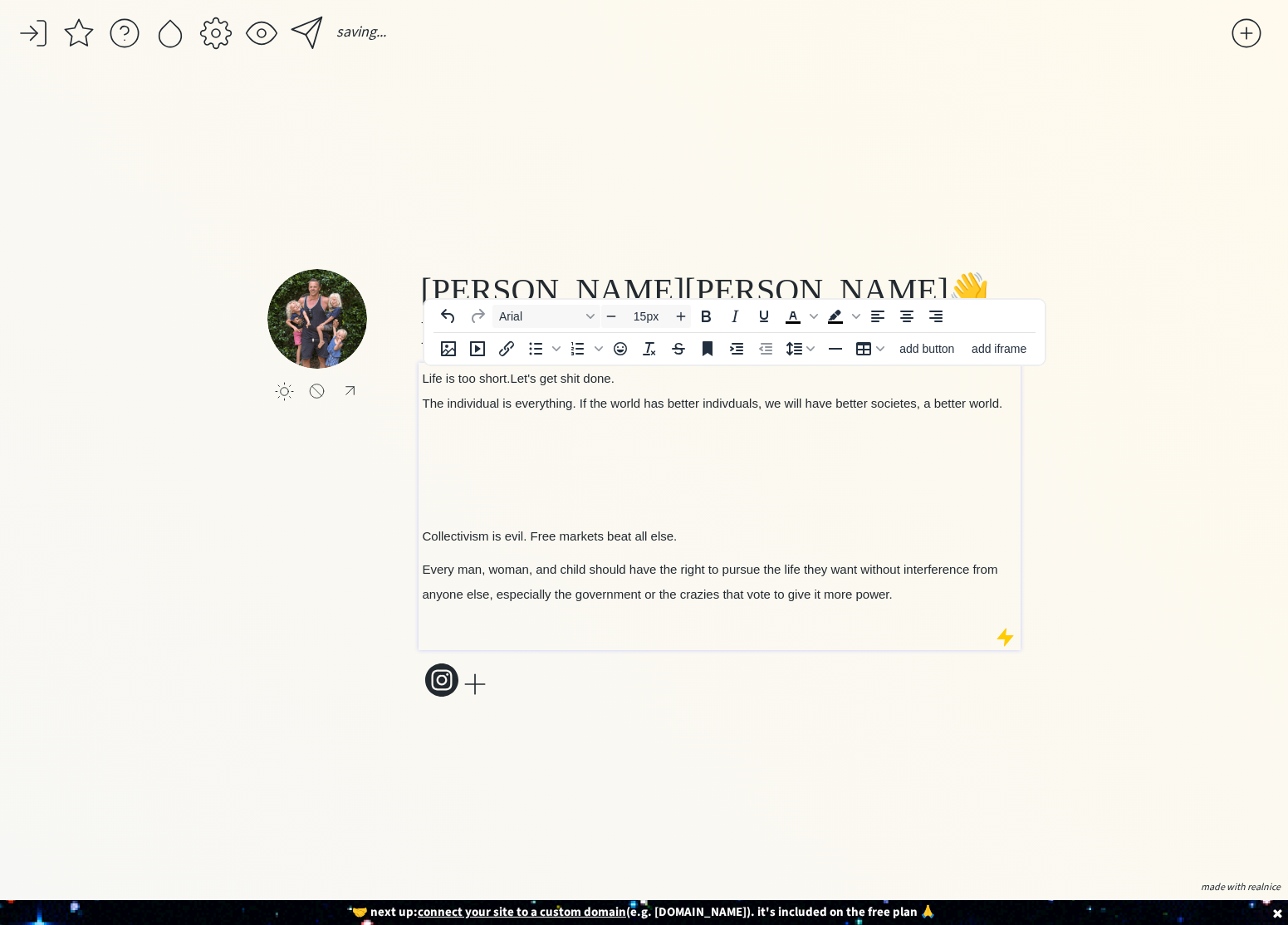
drag, startPoint x: 865, startPoint y: 413, endPoint x: 893, endPoint y: 409, distance: 28.3
click at [876, 414] on p "The individual is everything. If the world has better indivduals, we will have …" at bounding box center [720, 404] width 595 height 25
click at [894, 409] on span "The individual is everything. If the world has better indivduals, we will have …" at bounding box center [713, 403] width 581 height 14
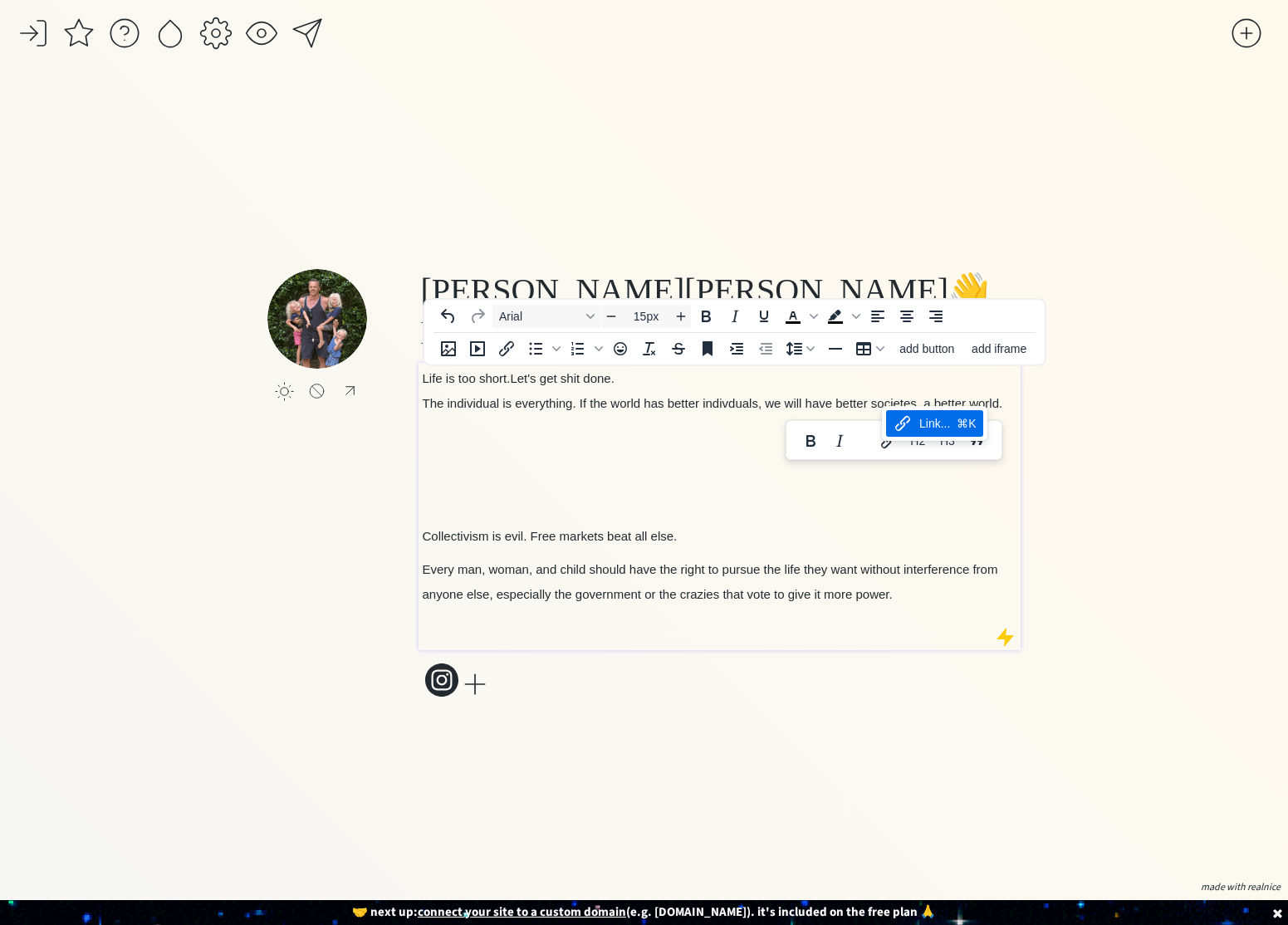
drag, startPoint x: 853, startPoint y: 400, endPoint x: 768, endPoint y: 399, distance: 85.0
click at [853, 400] on span "The individual is everything. If the world has better indivduals, we will have …" at bounding box center [713, 403] width 581 height 14
click at [646, 403] on span "The individual is everything. If the world has better indivduals, we will have …" at bounding box center [713, 403] width 581 height 14
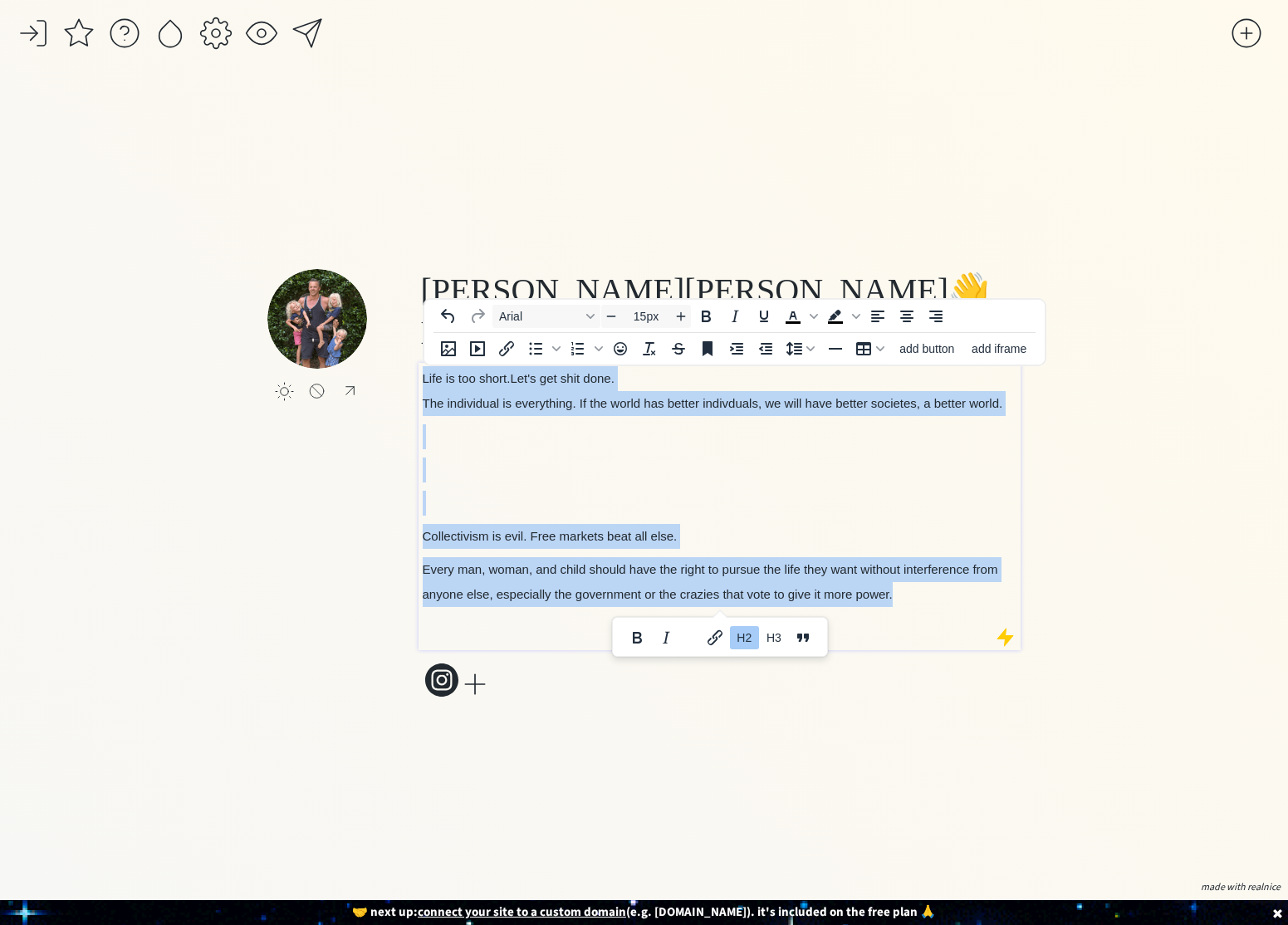
copy div "Life is too short. Let's get shit done. The individual is everything. If the wo…"
click at [596, 452] on div "Life is too short. Let's get shit done. The individual is everything. If the wo…" at bounding box center [720, 502] width 595 height 272
type input "14px"
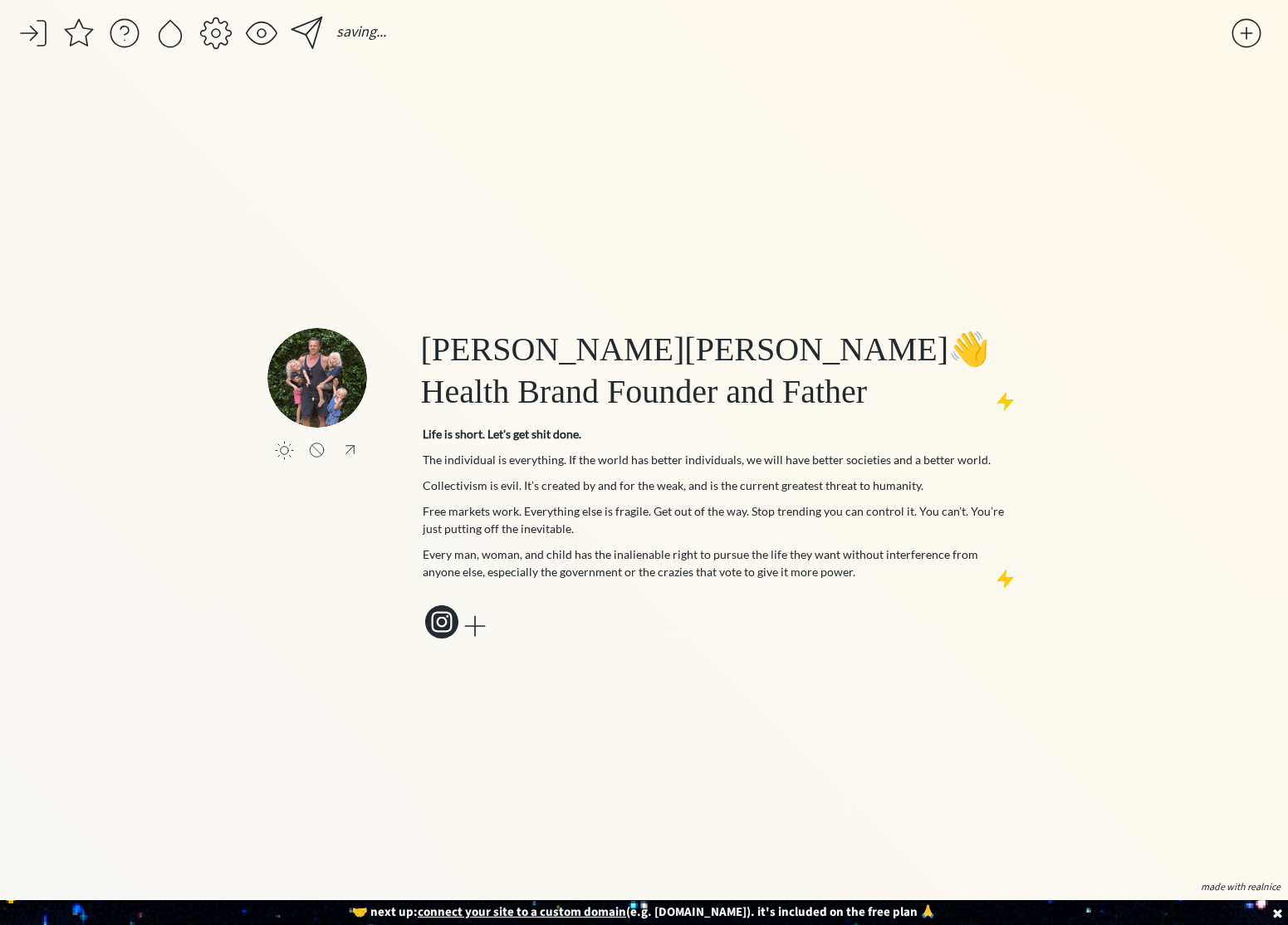
click at [1225, 539] on div "saving... click to upload a picture Colin Stuckert 👋 Health Brand Founder and F…" at bounding box center [644, 462] width 1288 height 925
click at [309, 32] on div at bounding box center [307, 33] width 33 height 33
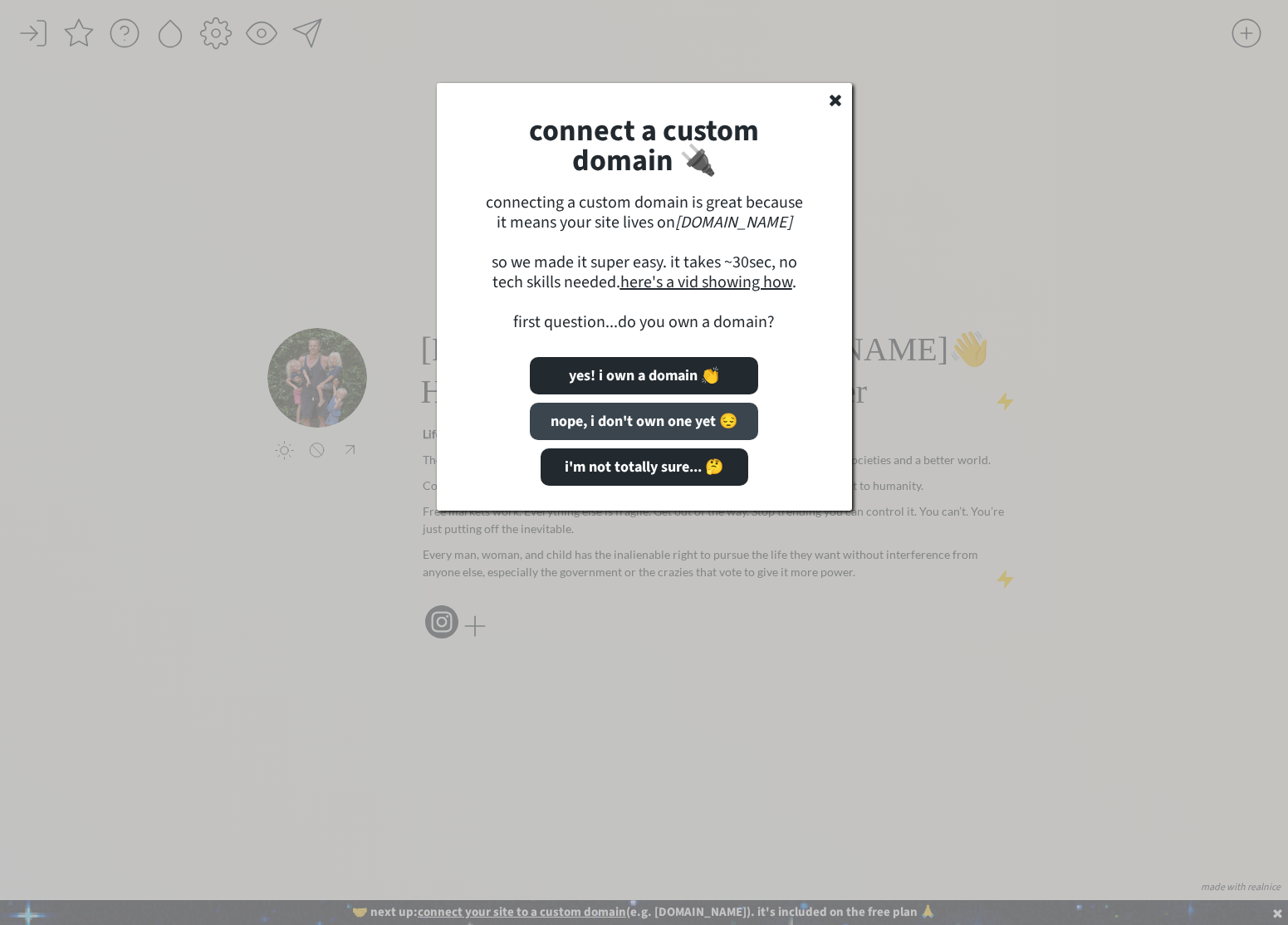
click at [641, 431] on button "nope, i don't own one yet 😔" at bounding box center [644, 421] width 229 height 38
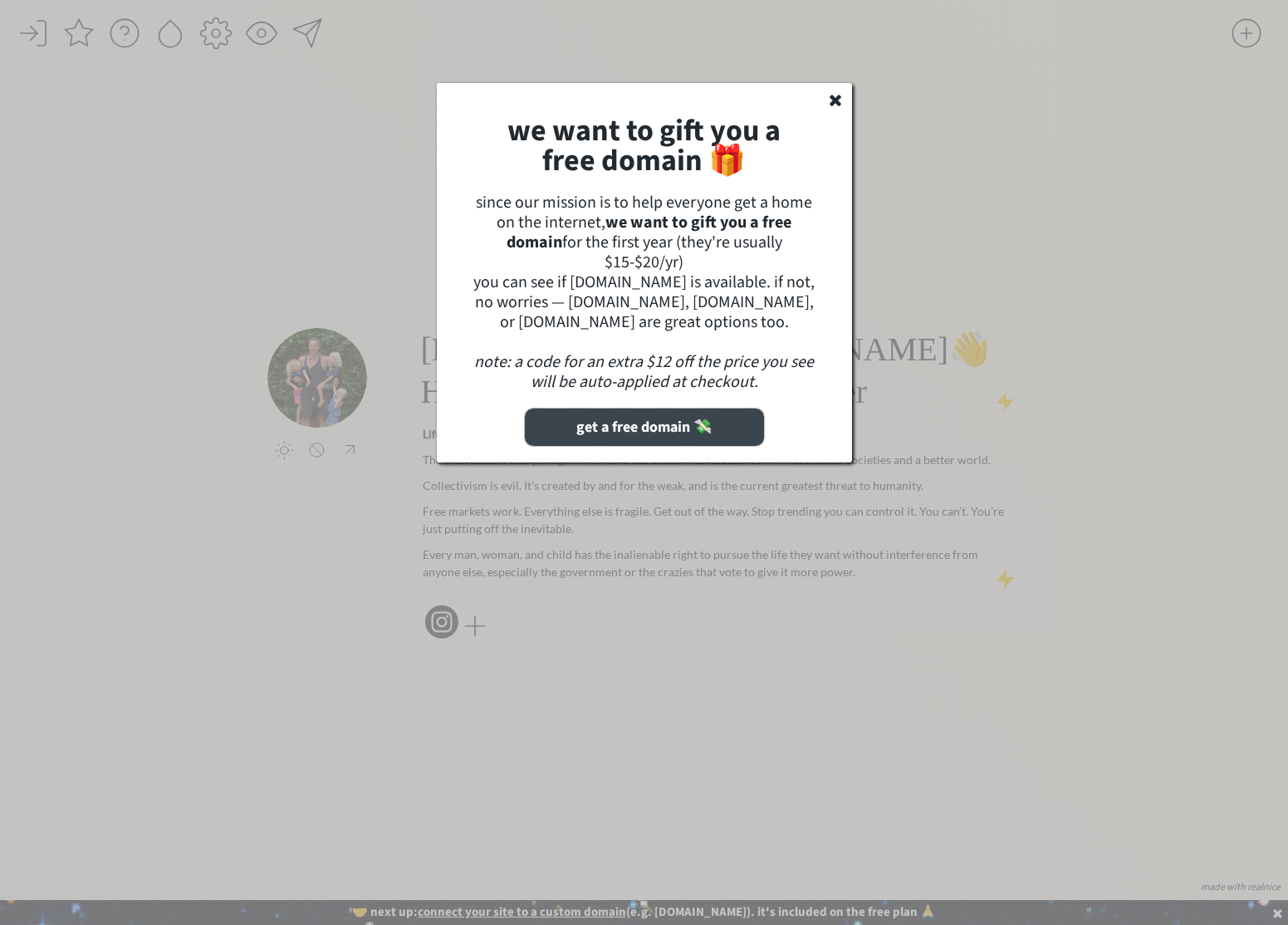
click at [626, 429] on button "get a free domain 💸" at bounding box center [644, 427] width 239 height 38
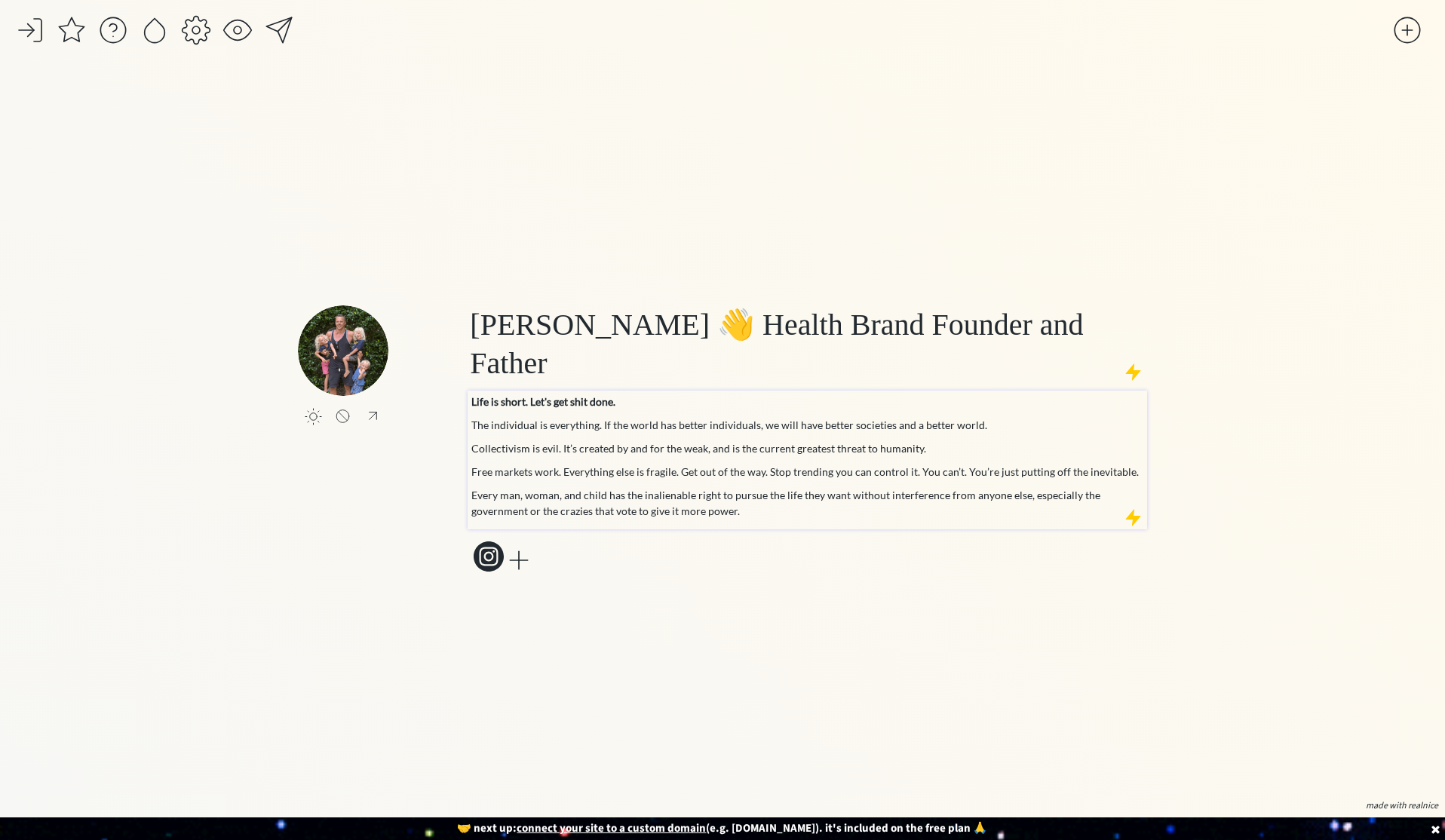
click at [791, 514] on p "Every man, woman, and child has the inalienable right to pursue the life they w…" at bounding box center [807, 503] width 672 height 32
click at [769, 617] on div "click to upload a picture Colin Stuckert 👋 Health Brand Founder and Father Life…" at bounding box center [722, 440] width 849 height 708
click at [680, 286] on div "click to upload a picture Colin Stuckert 👋 Health Brand Founder and Father Life…" at bounding box center [722, 440] width 849 height 708
click at [277, 28] on div at bounding box center [279, 30] width 30 height 30
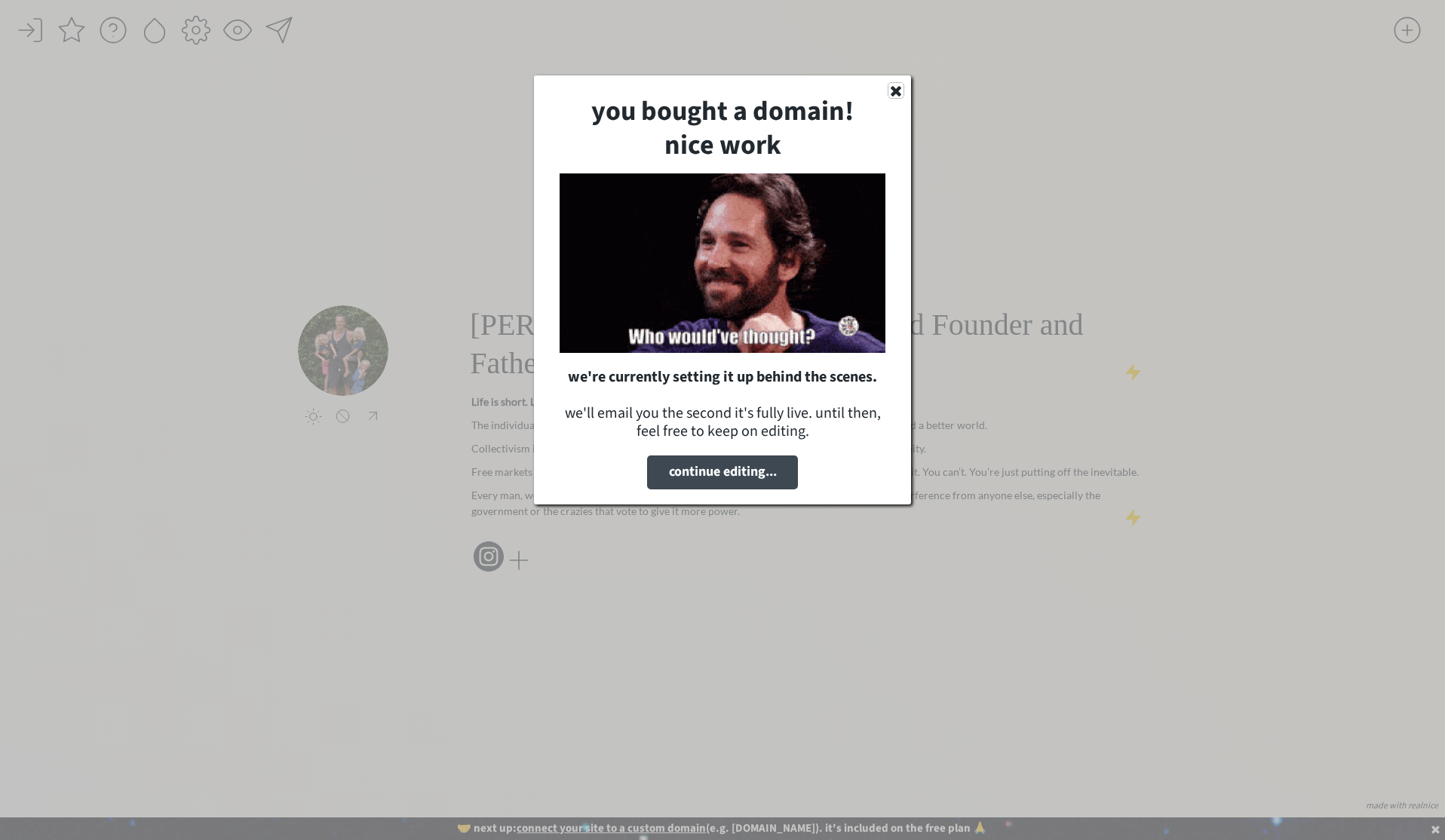
click at [896, 95] on icon at bounding box center [896, 90] width 15 height 15
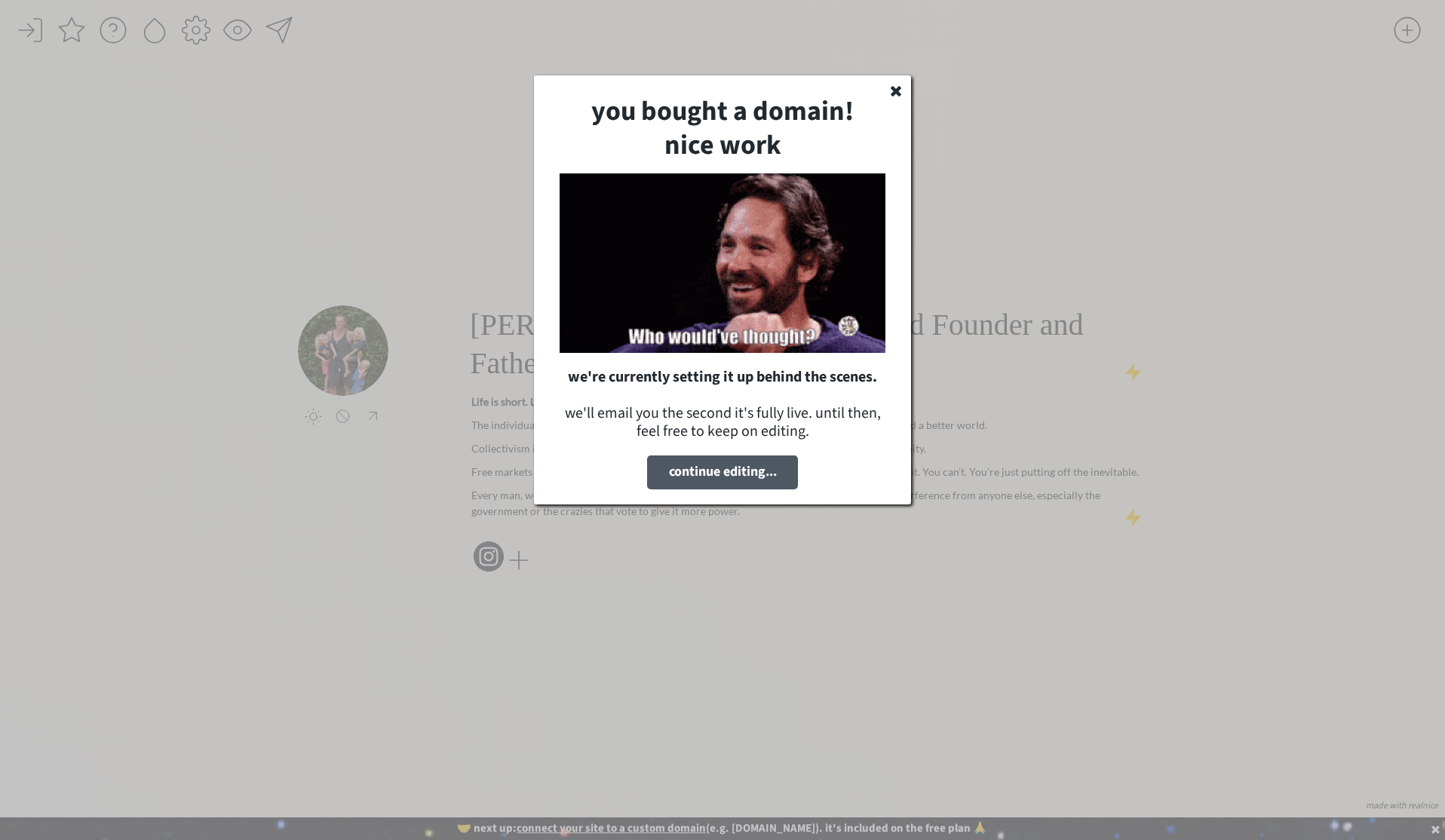
click at [704, 480] on button "continue editing..." at bounding box center [722, 472] width 151 height 34
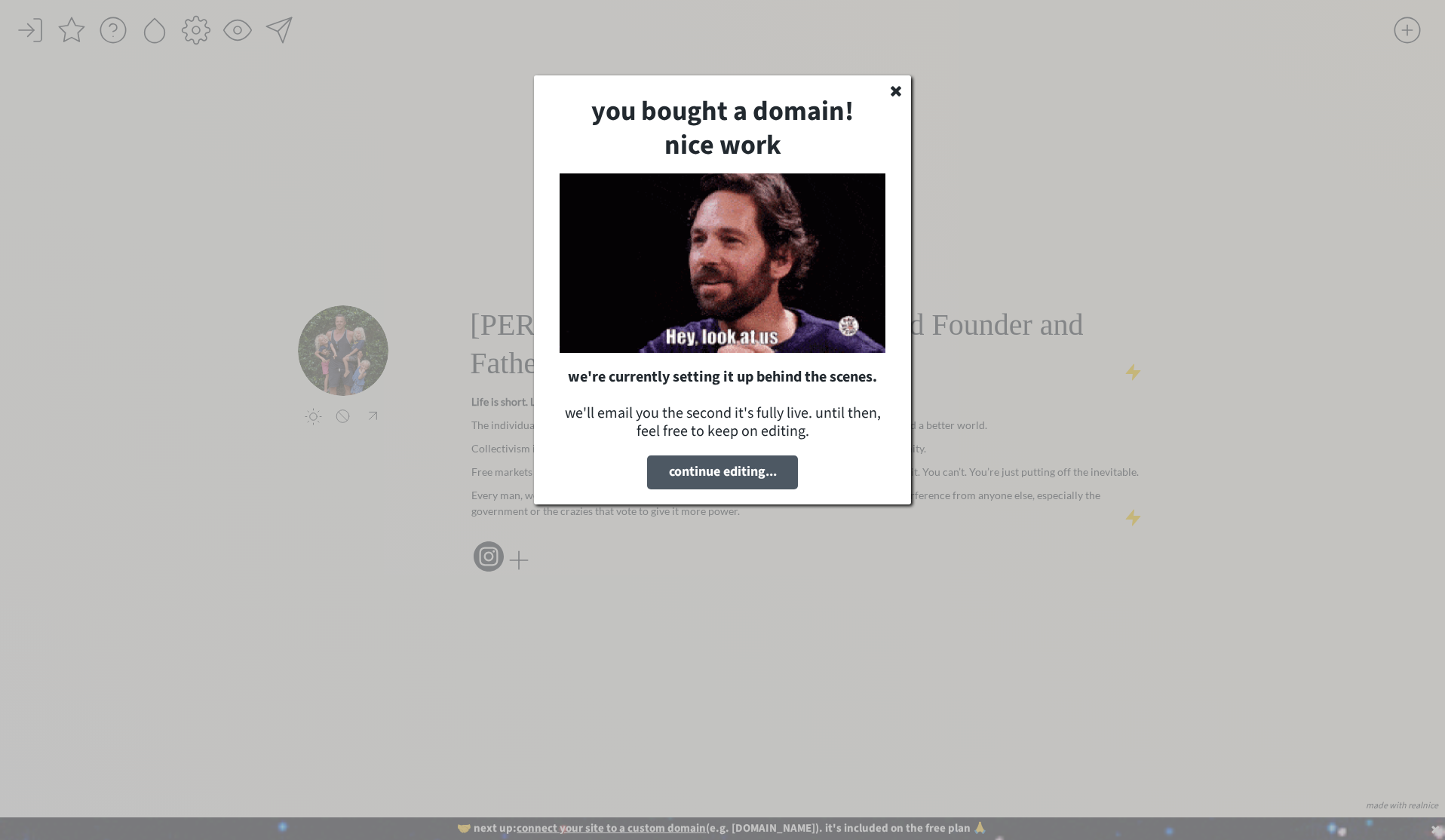
click at [712, 472] on button "continue editing..." at bounding box center [722, 472] width 151 height 34
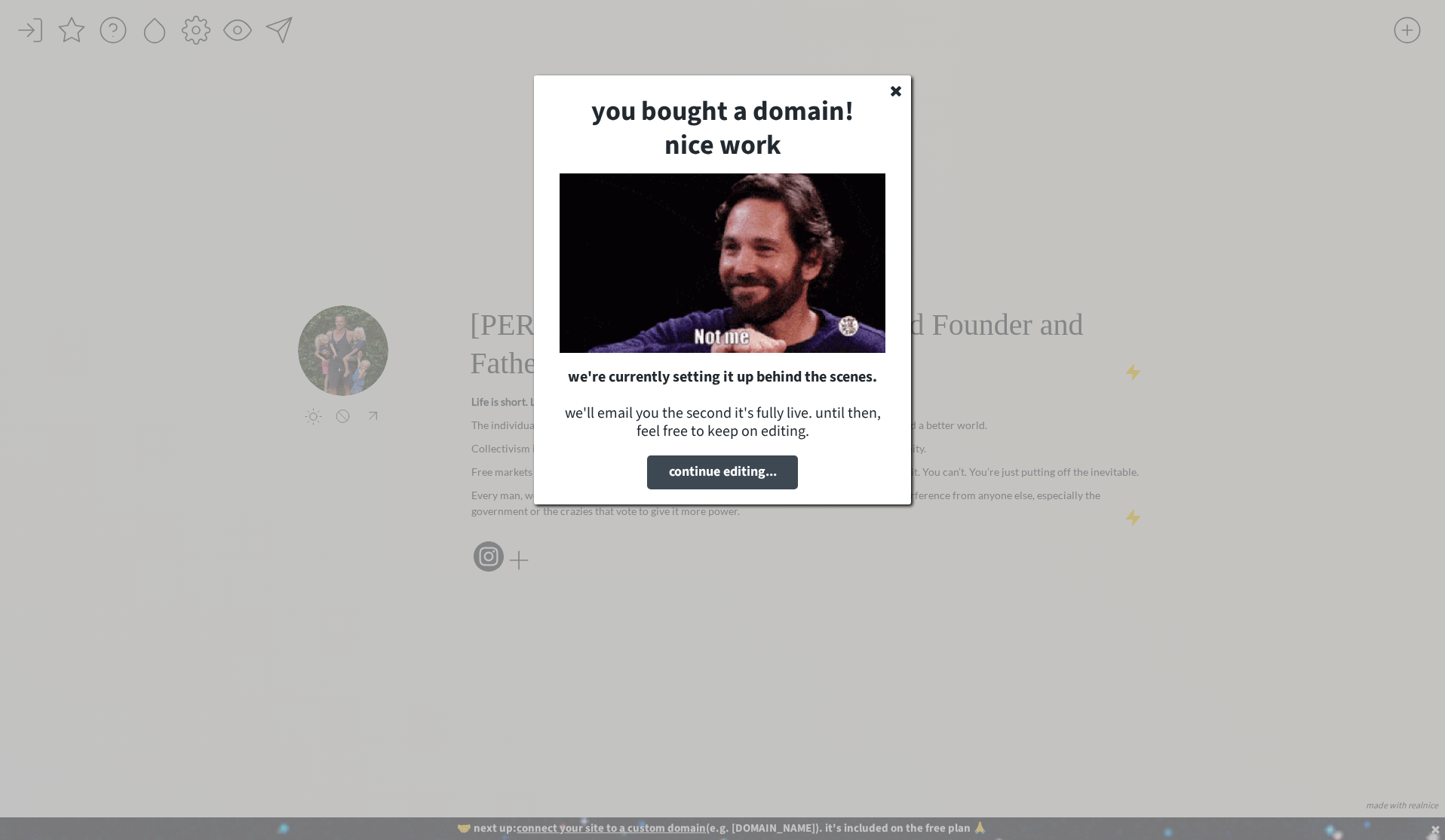
click at [1178, 179] on div at bounding box center [722, 420] width 1445 height 840
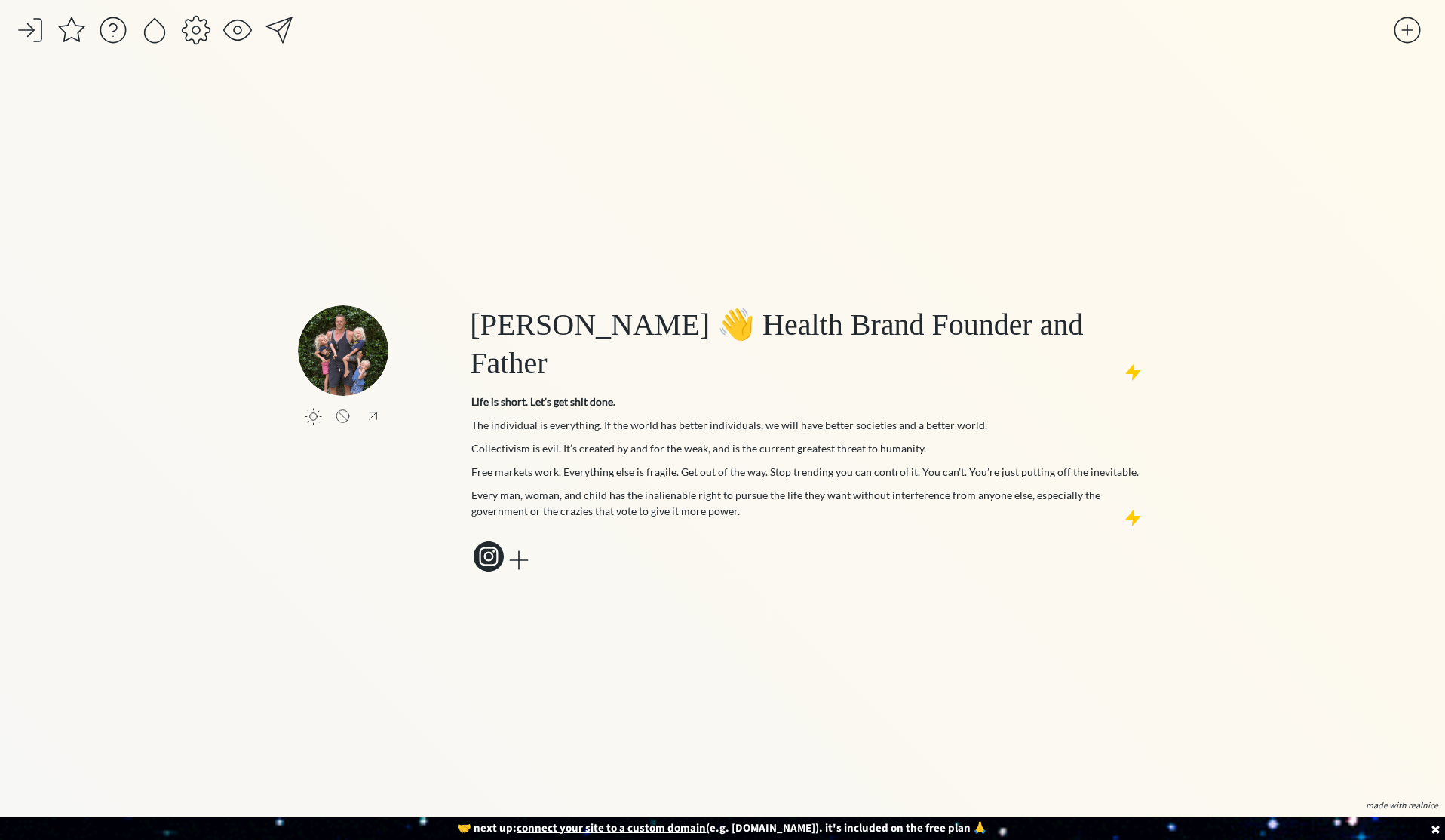
click at [1260, 110] on div "click to upload a picture [PERSON_NAME] 👋 Health Brand Founder and Father Life …" at bounding box center [722, 420] width 1445 height 840
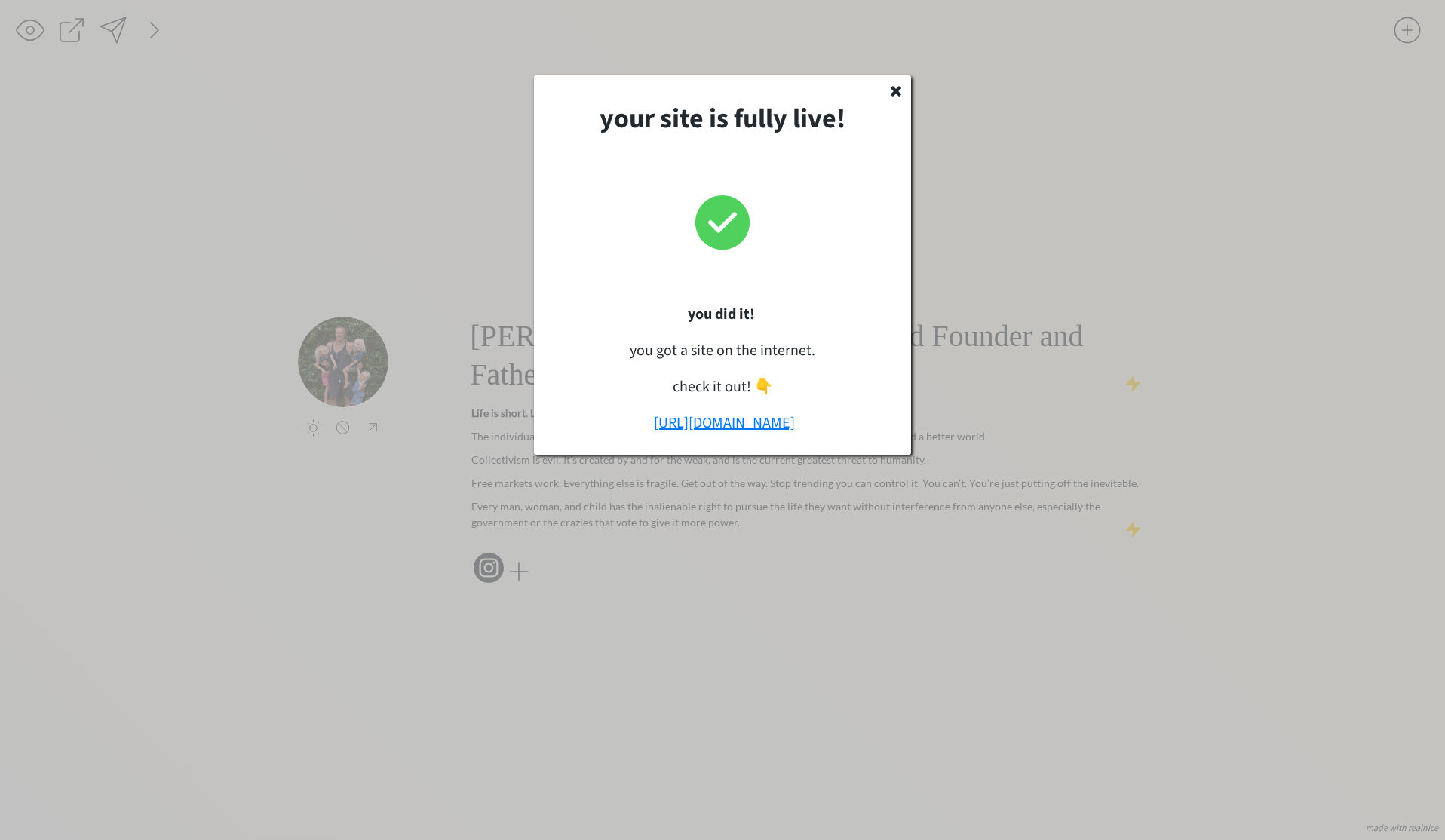
click at [728, 421] on link "[URL][DOMAIN_NAME]" at bounding box center [724, 423] width 141 height 21
click at [903, 95] on div "your site is fully live! you did it! you got a site on the internet. check it o…" at bounding box center [723, 265] width 377 height 379
click at [895, 92] on use at bounding box center [896, 91] width 11 height 11
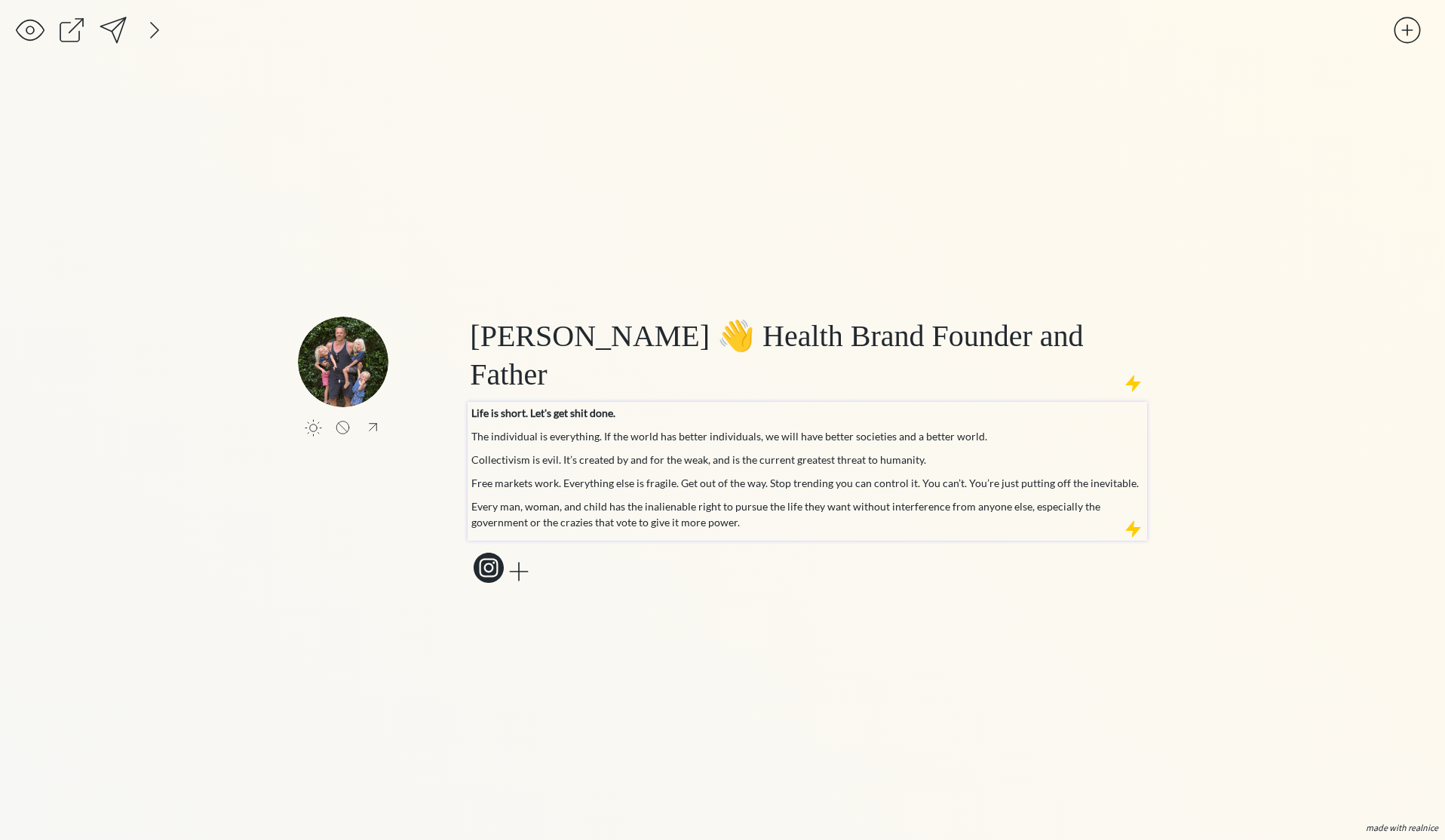
click at [803, 529] on p "Every man, woman, and child has the inalienable right to pursue the life they w…" at bounding box center [807, 514] width 672 height 32
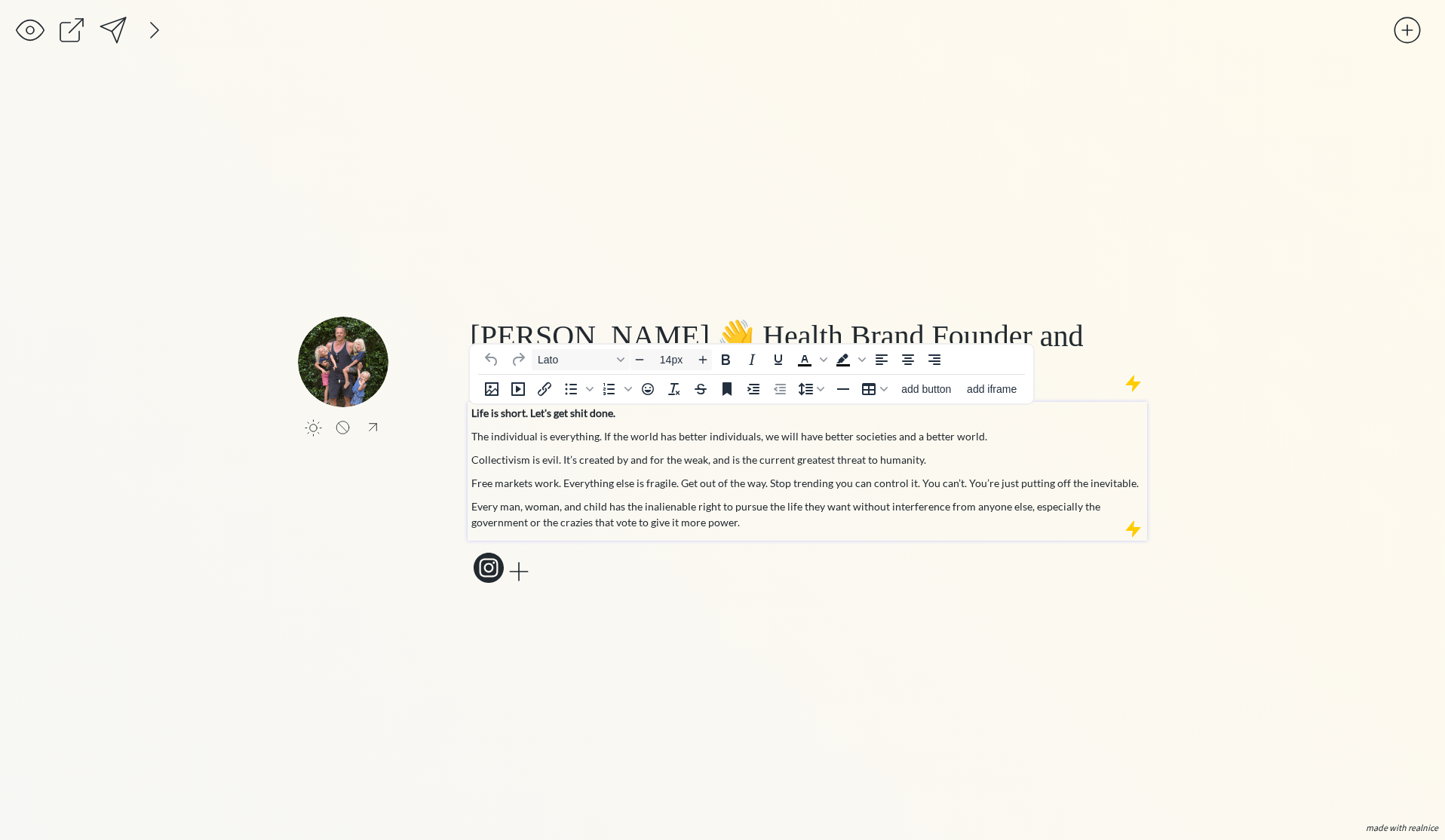
click at [802, 529] on p "Every man, woman, and child has the inalienable right to pursue the life they w…" at bounding box center [807, 514] width 672 height 32
click at [783, 524] on p "Every man, woman, and child has the inalienable right to pursue the life they w…" at bounding box center [807, 514] width 672 height 32
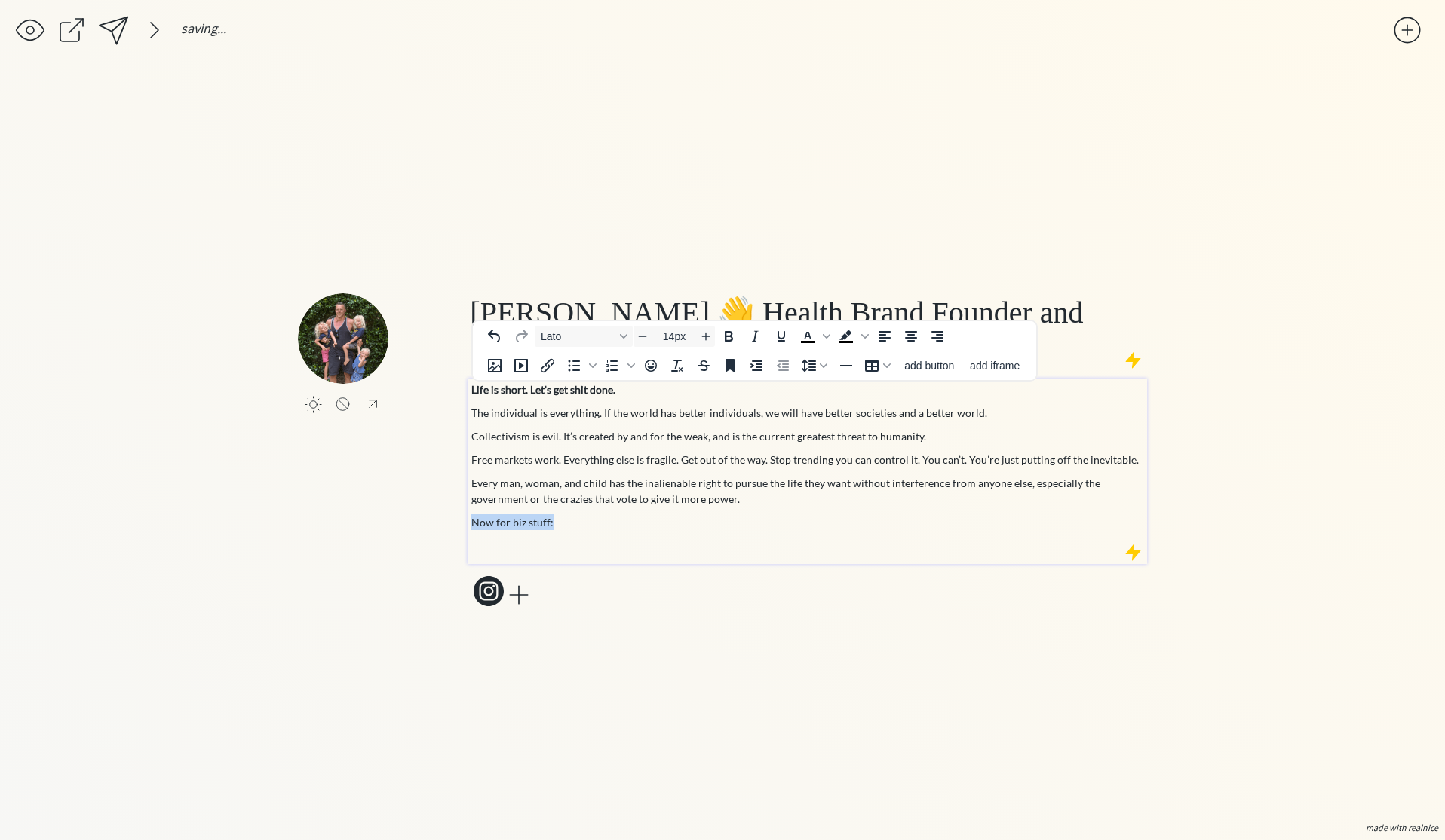
drag, startPoint x: 594, startPoint y: 521, endPoint x: 410, endPoint y: 517, distance: 184.0
click at [410, 517] on div "click to upload a picture [PERSON_NAME] 👋 Health Brand Founder and Father Life …" at bounding box center [722, 451] width 849 height 317
click at [499, 550] on p at bounding box center [807, 545] width 672 height 16
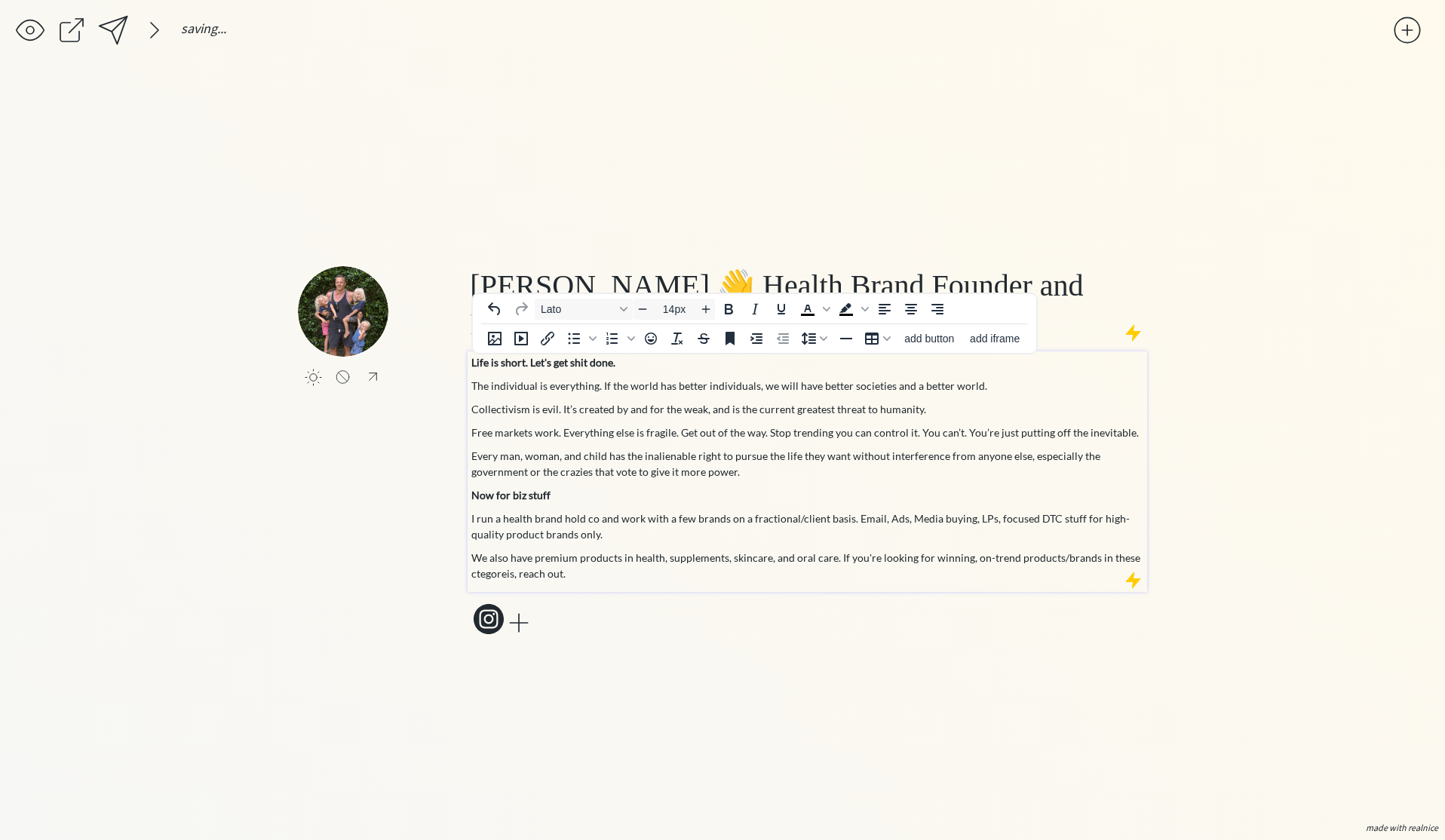
drag, startPoint x: 521, startPoint y: 564, endPoint x: 498, endPoint y: 573, distance: 24.7
click at [521, 564] on p "We also have premium products in health, supplements, skincare, and oral care. …" at bounding box center [807, 566] width 672 height 32
click at [498, 573] on span "We also have premium products in health, supplements, skincare, and oral care. …" at bounding box center [805, 566] width 669 height 29
click at [568, 533] on span "I run a health brand hold co and work with a few brands on a fractional/client …" at bounding box center [800, 526] width 658 height 29
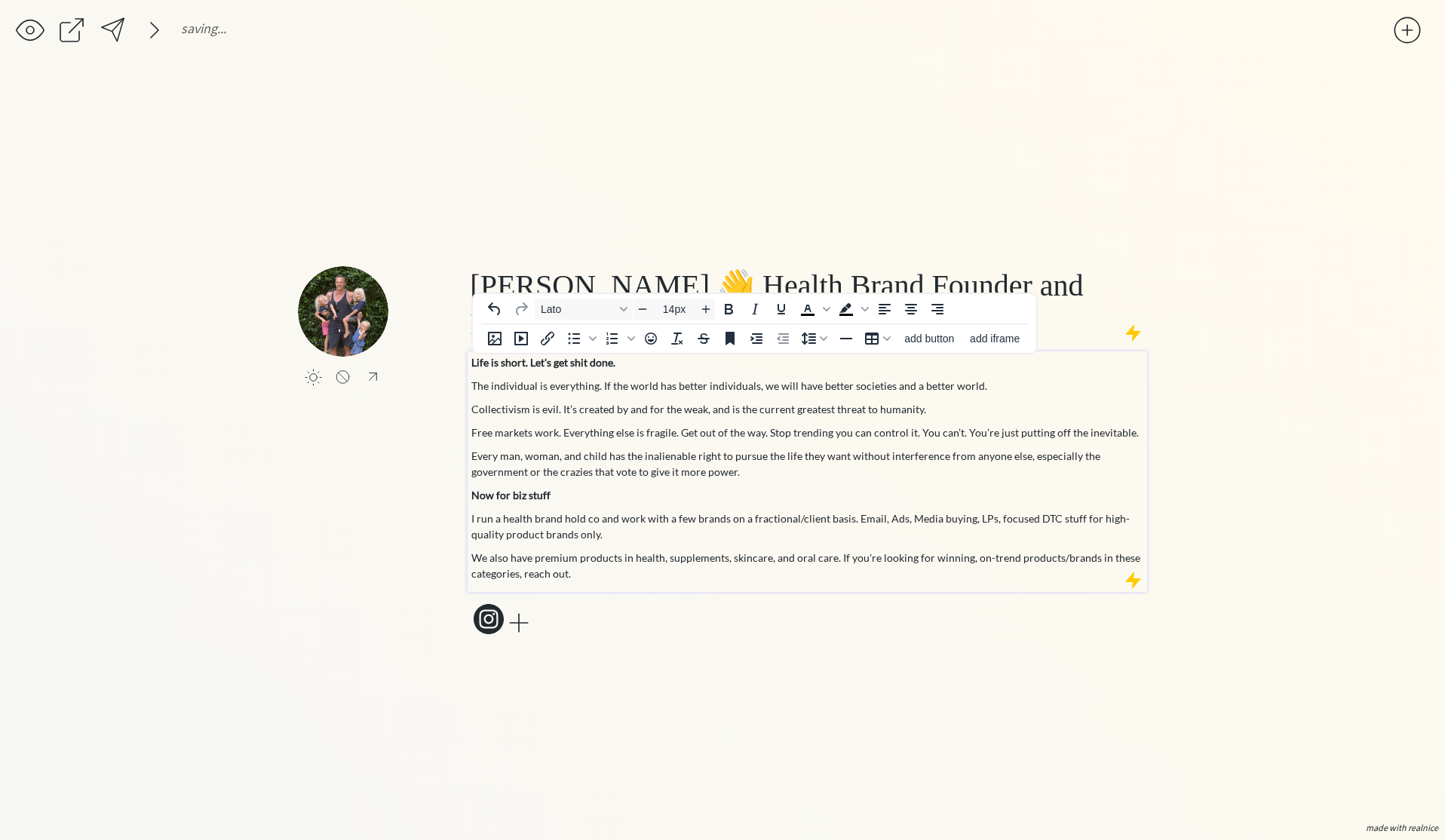
click at [502, 569] on span "We also have premium products in health, supplements, skincare, and oral care. …" at bounding box center [805, 566] width 669 height 29
copy span "categories"
click at [635, 520] on span "I run a health brand hold co and work with a few brands on a fractional/client …" at bounding box center [800, 526] width 658 height 29
click at [350, 490] on div "click to upload a picture [PERSON_NAME] 👋 Health Brand Founder and Father Life …" at bounding box center [722, 452] width 849 height 373
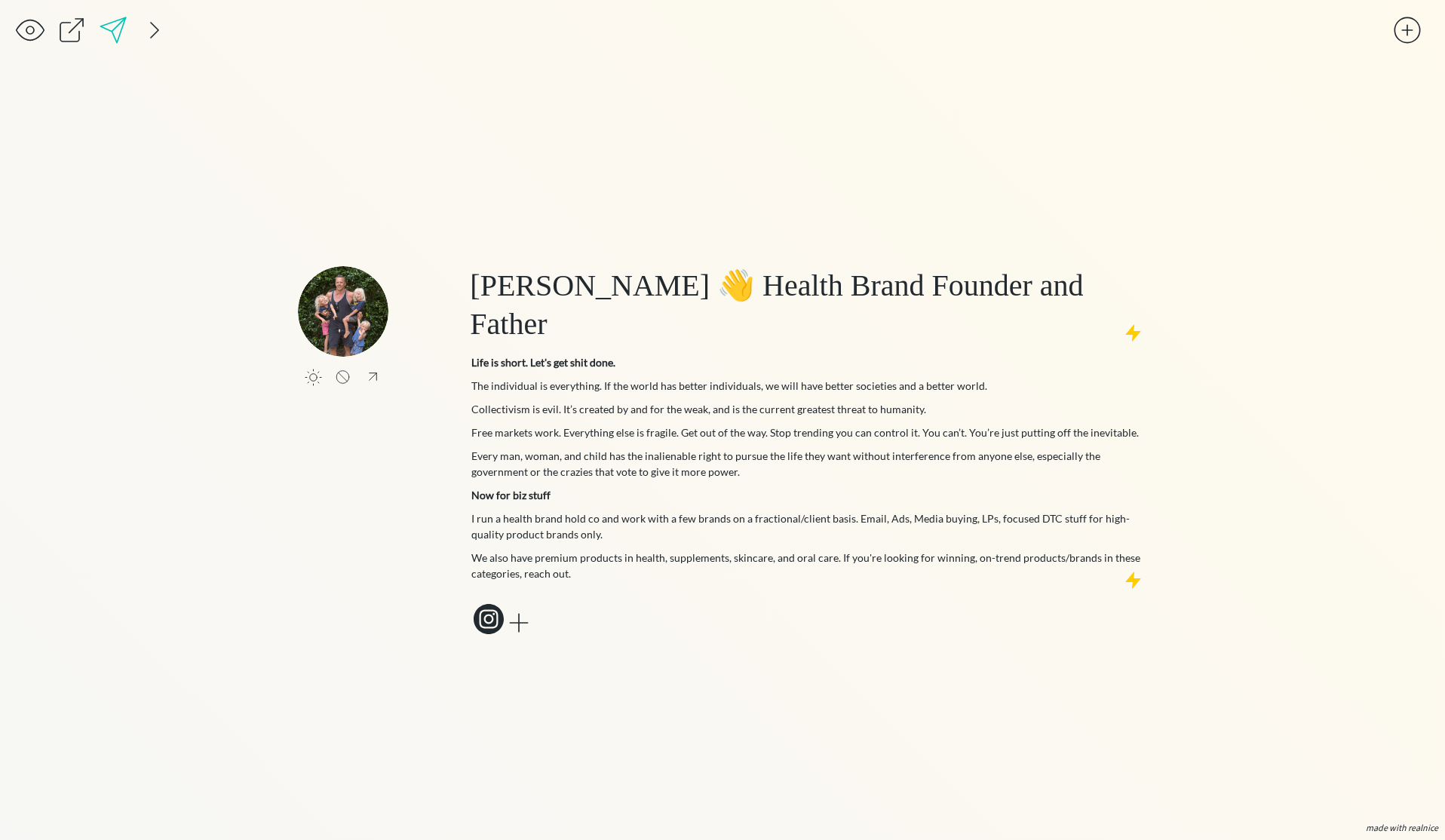
click at [118, 32] on div at bounding box center [113, 30] width 30 height 30
